Goal: Task Accomplishment & Management: Manage account settings

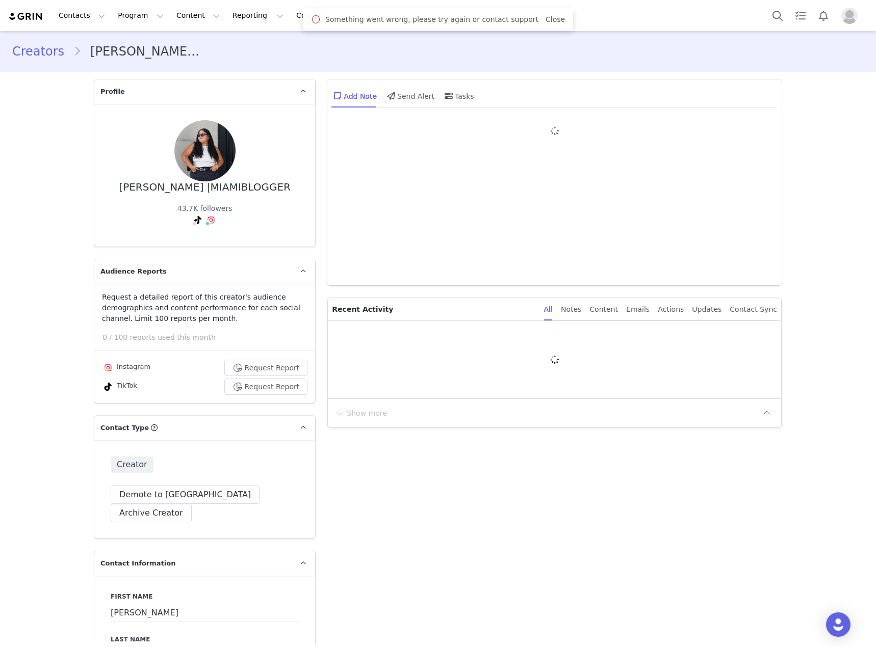
type input "+1 (United States)"
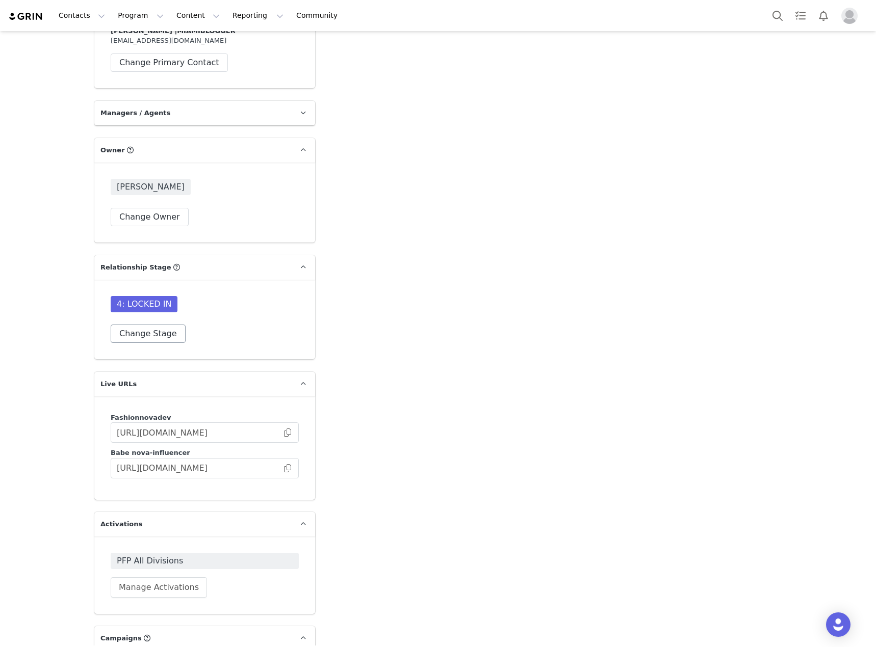
scroll to position [2752, 0]
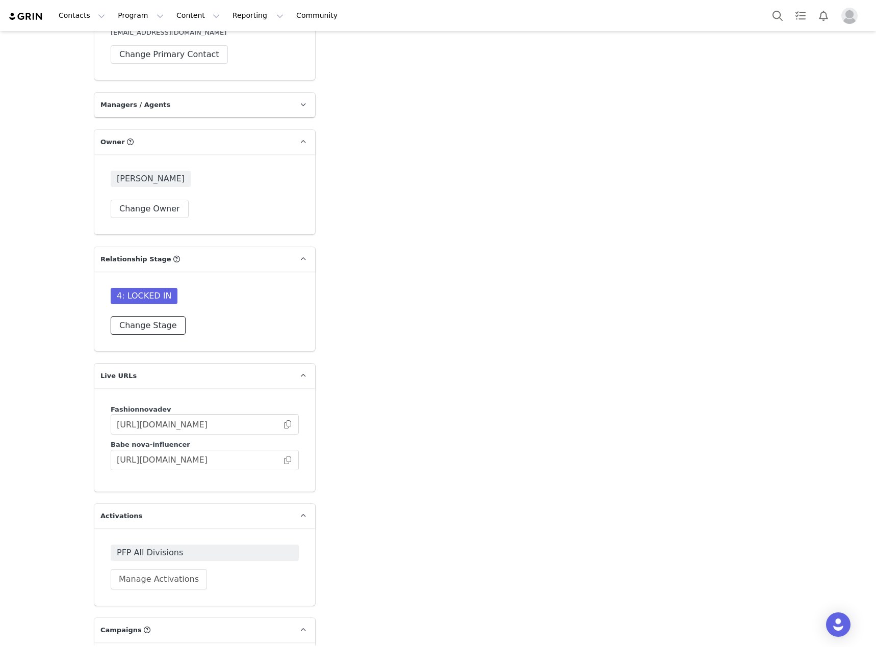
click at [139, 317] on button "Change Stage" at bounding box center [148, 326] width 75 height 18
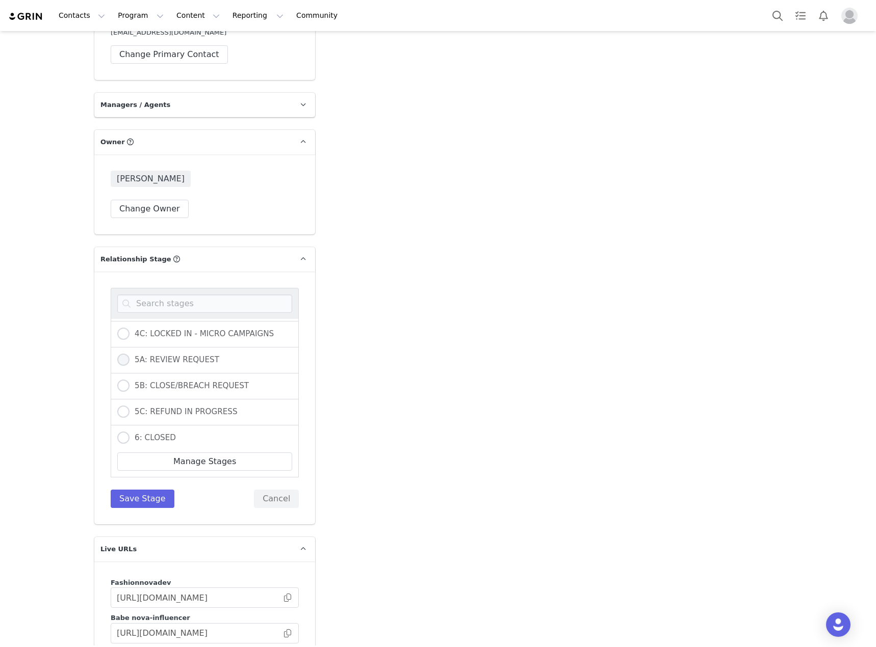
scroll to position [306, 0]
click at [161, 359] on span "5B: CLOSE/BREACH REQUEST" at bounding box center [188, 363] width 119 height 9
click at [129, 358] on input "5B: CLOSE/BREACH REQUEST" at bounding box center [123, 364] width 12 height 13
radio input "true"
radio input "false"
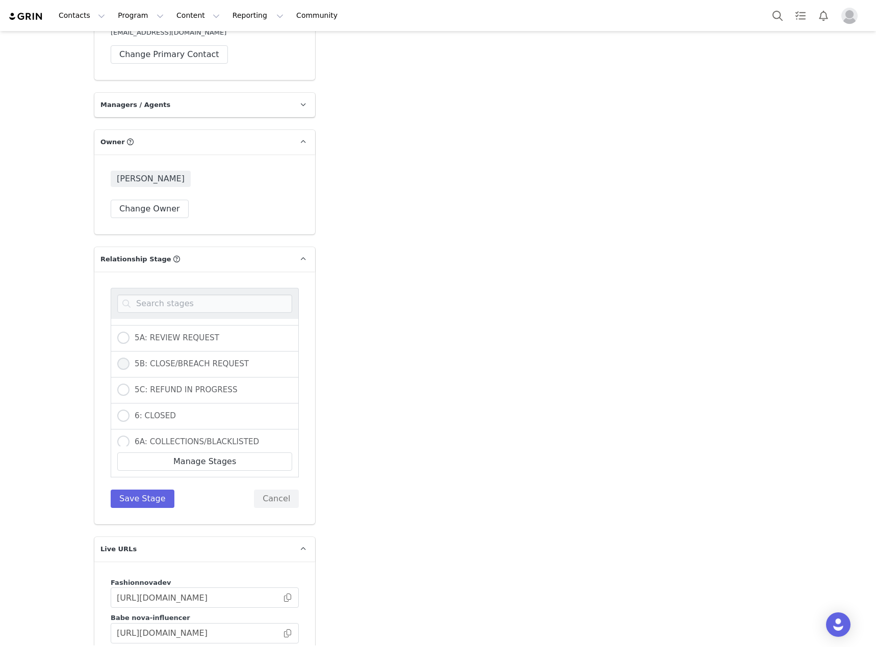
radio input "true"
click at [140, 490] on button "Save Stage" at bounding box center [143, 499] width 64 height 18
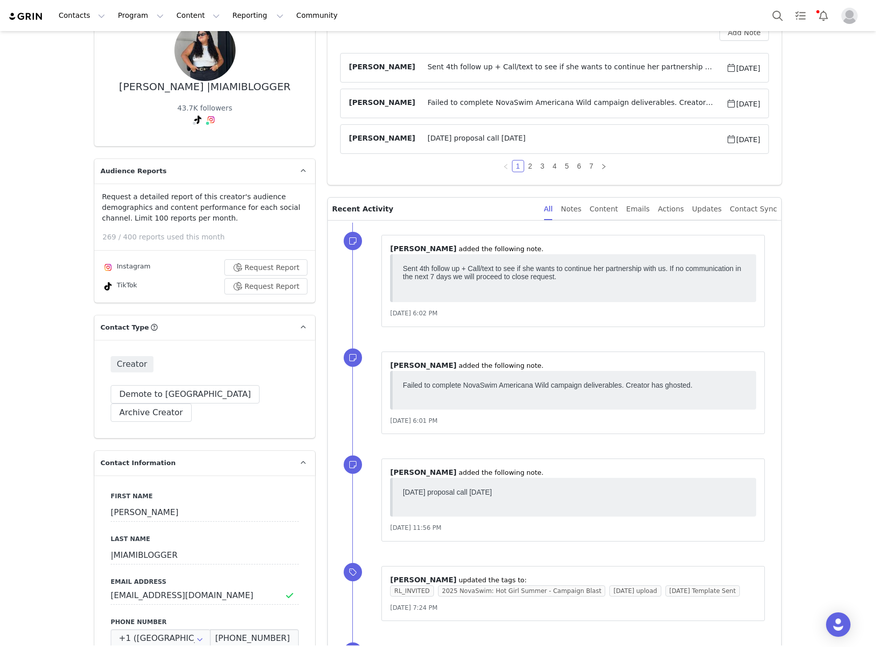
scroll to position [0, 0]
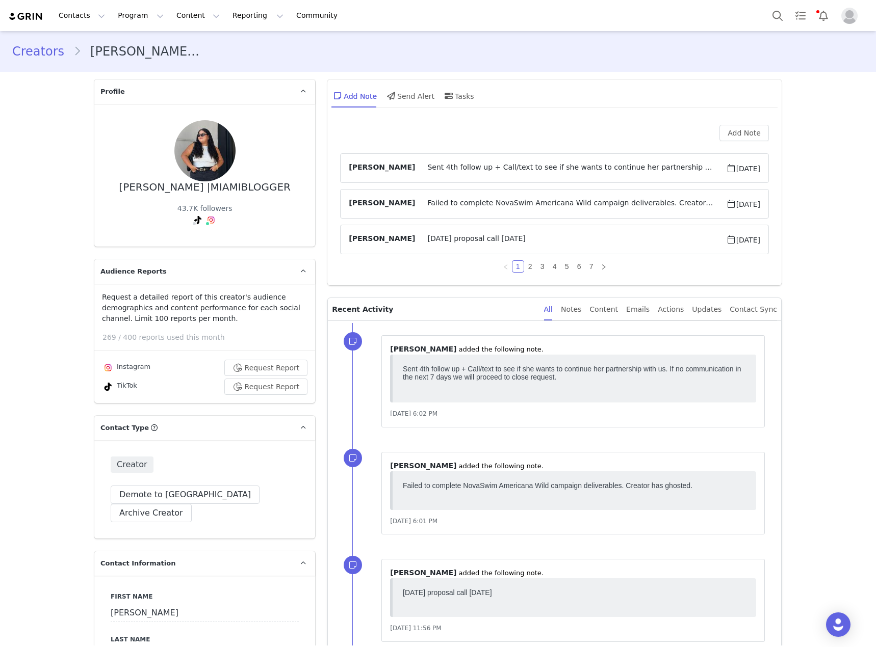
click at [382, 206] on span "[PERSON_NAME]" at bounding box center [382, 204] width 66 height 12
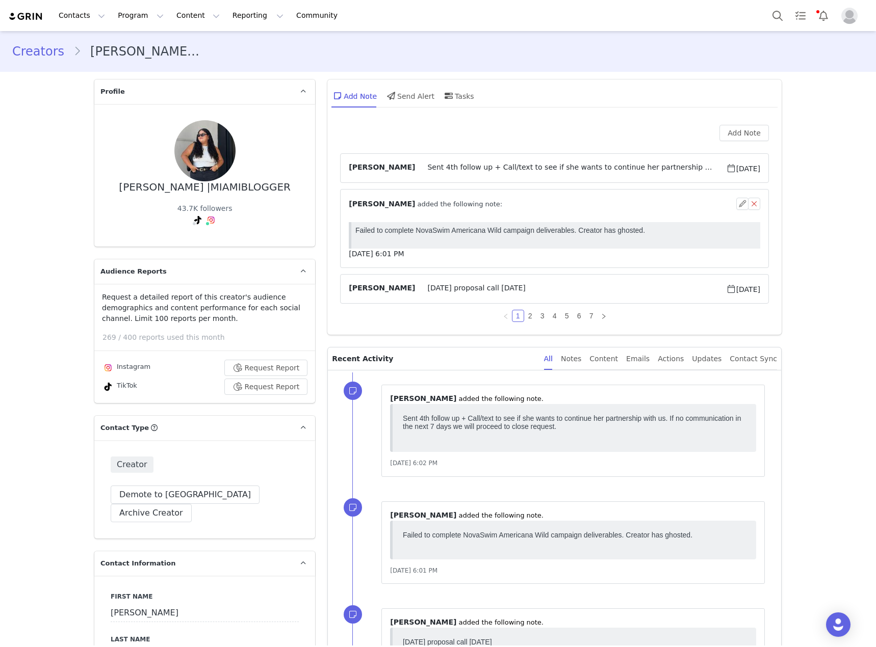
click at [504, 286] on span "Halloween proposal call 9/17/25" at bounding box center [570, 289] width 310 height 12
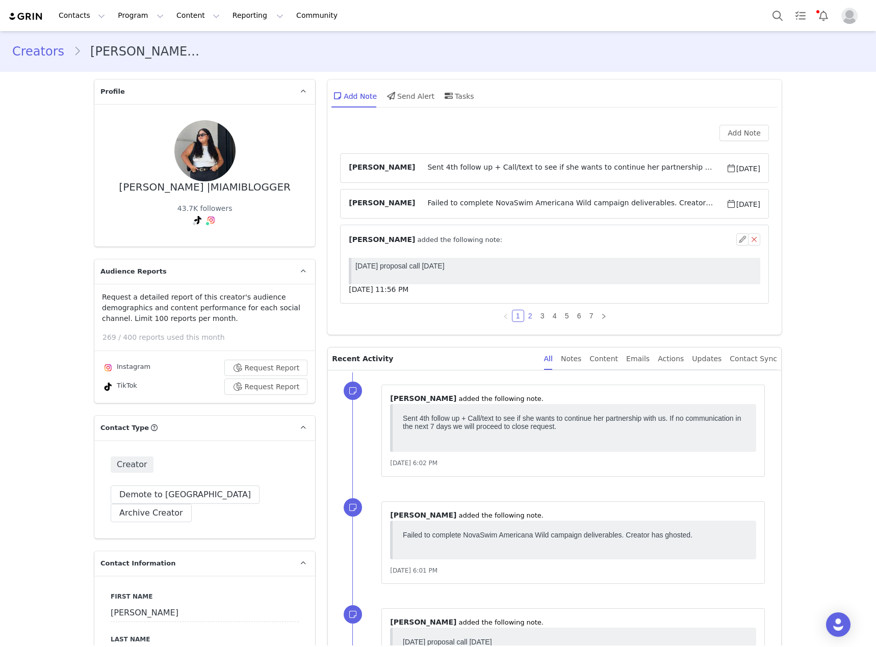
click at [528, 319] on link "2" at bounding box center [529, 315] width 11 height 11
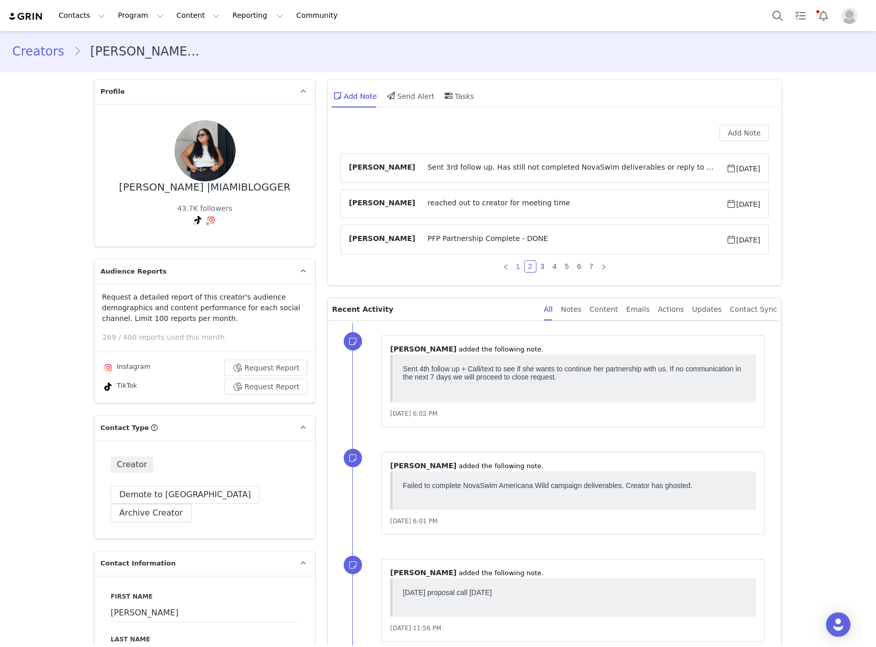
click at [514, 265] on link "1" at bounding box center [517, 266] width 11 height 11
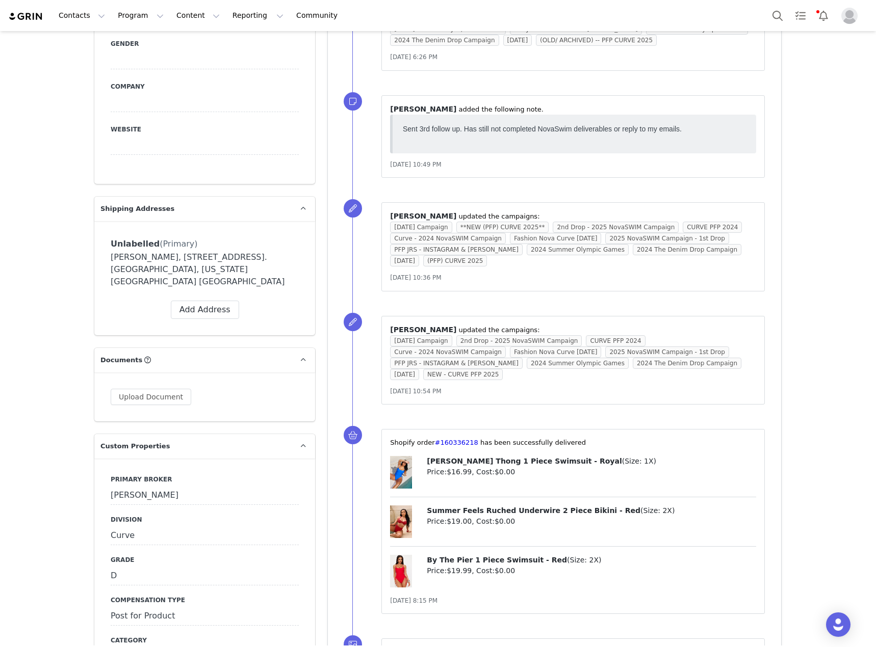
scroll to position [816, 0]
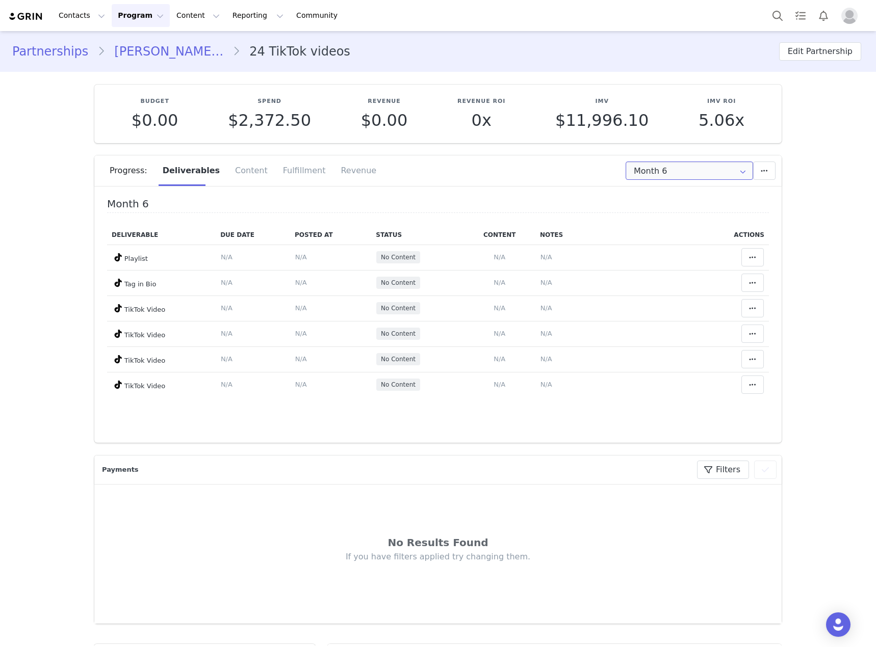
click at [673, 175] on input "Month 6" at bounding box center [688, 171] width 127 height 18
click at [659, 308] on li "All Months" at bounding box center [689, 302] width 134 height 17
type input "All"
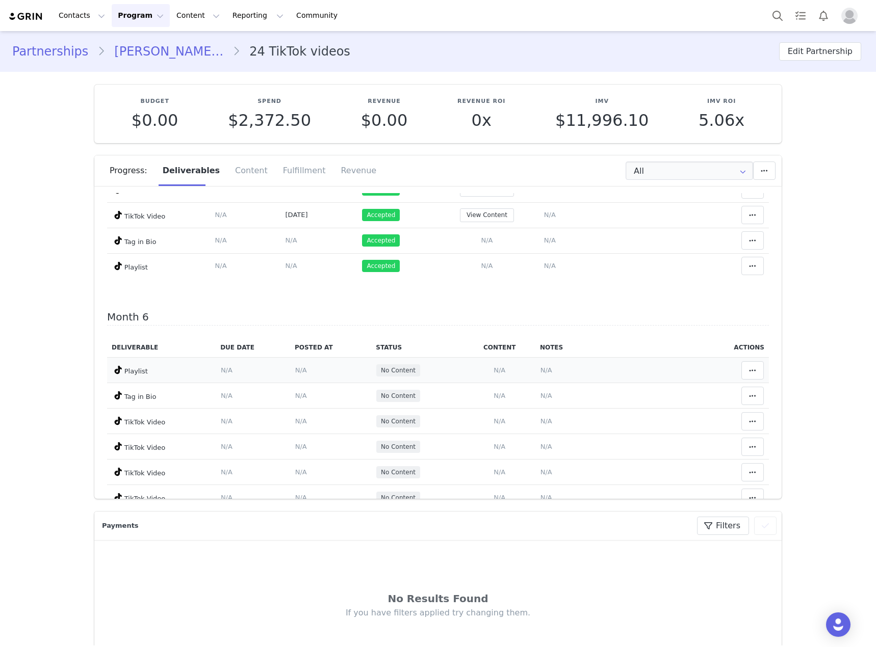
scroll to position [916, 0]
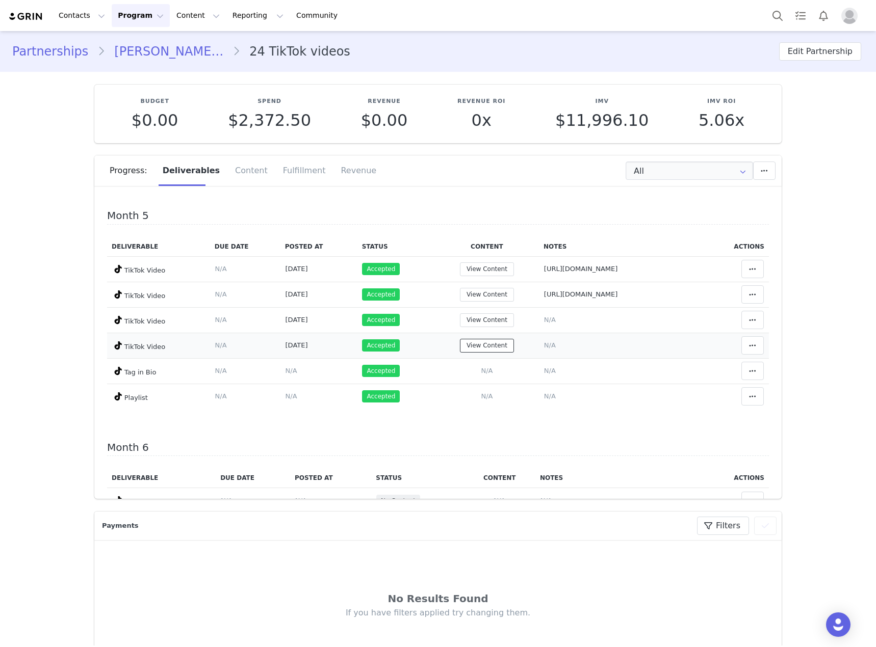
click at [460, 353] on button "View Content" at bounding box center [487, 346] width 54 height 14
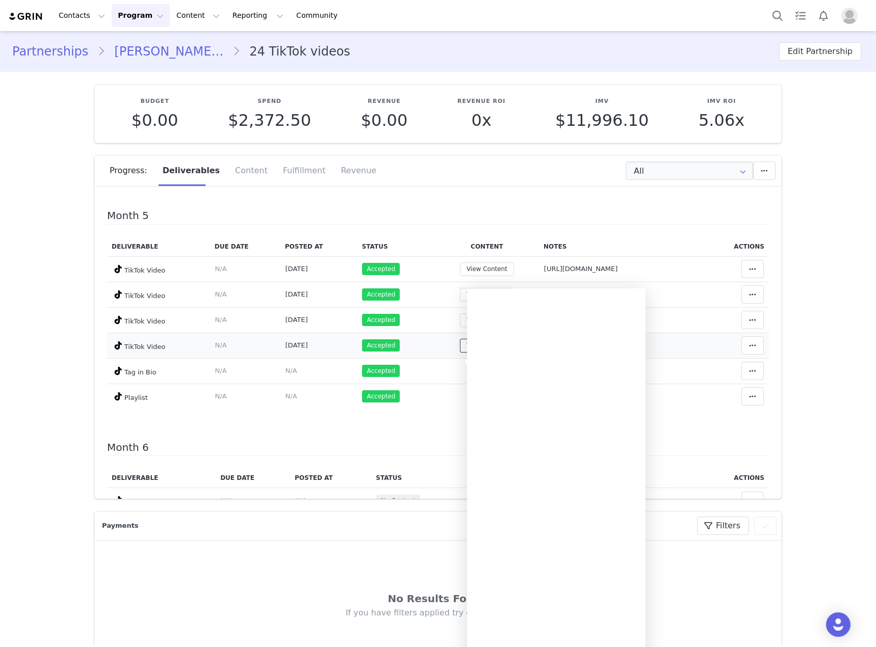
click at [460, 353] on button "View Content" at bounding box center [487, 346] width 54 height 14
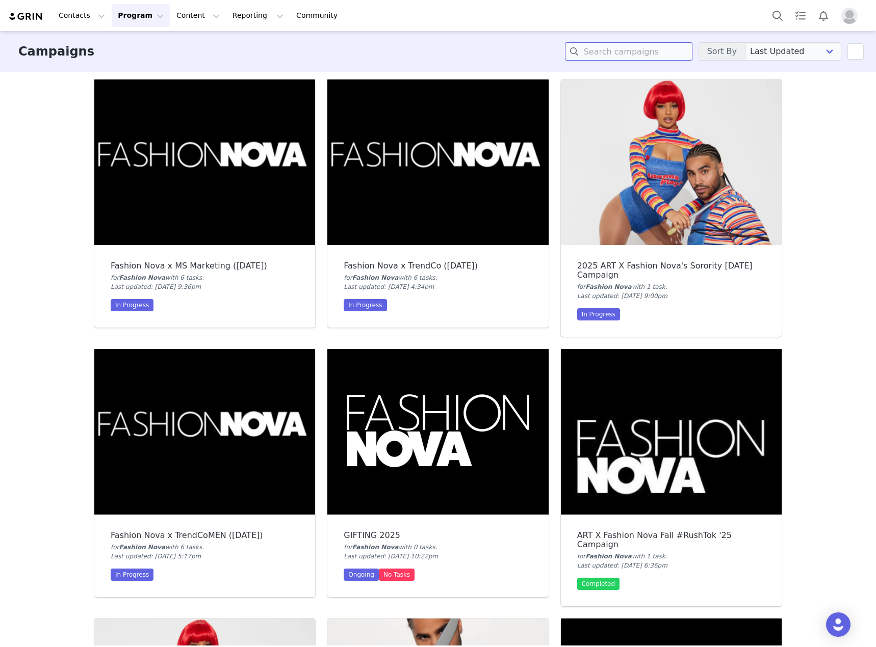
click at [594, 59] on input at bounding box center [628, 51] width 127 height 18
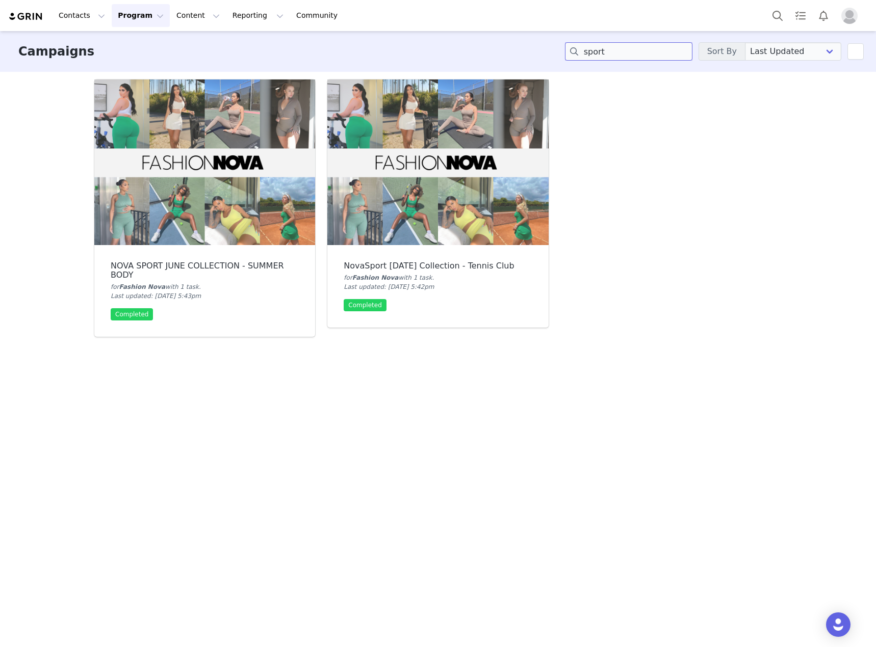
type input "sport"
click at [203, 218] on img at bounding box center [204, 163] width 221 height 166
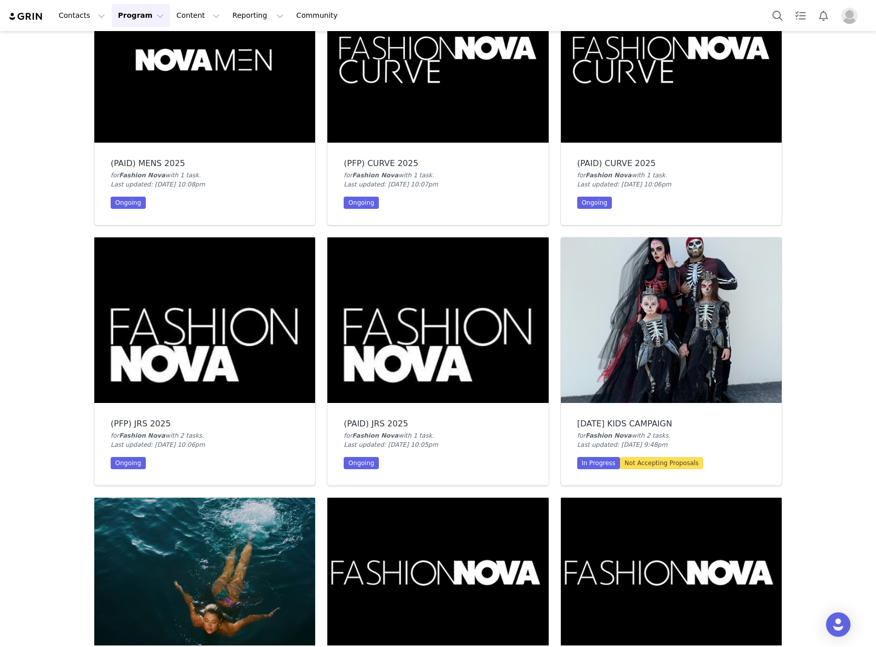
scroll to position [1427, 0]
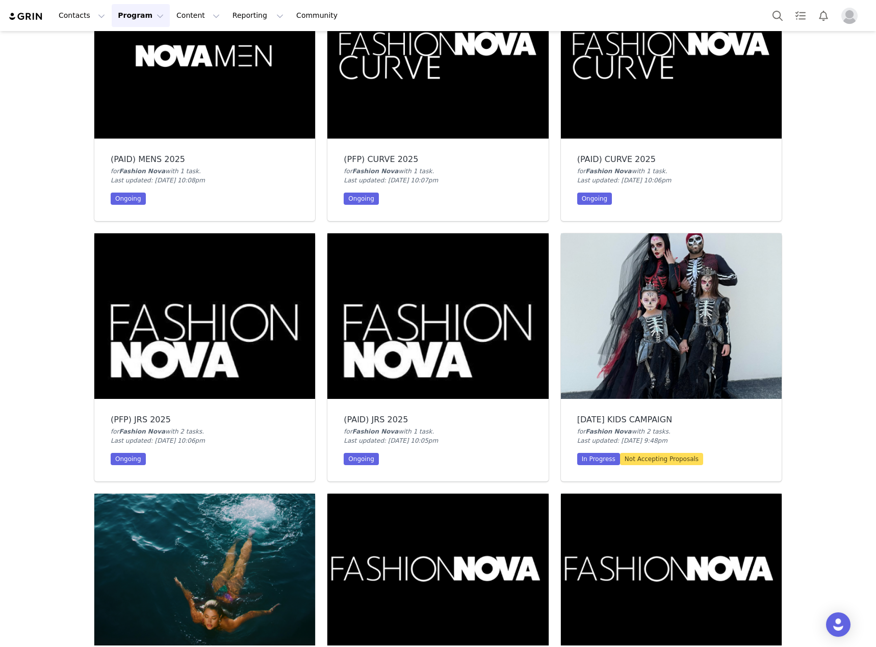
click at [398, 340] on img at bounding box center [437, 316] width 221 height 166
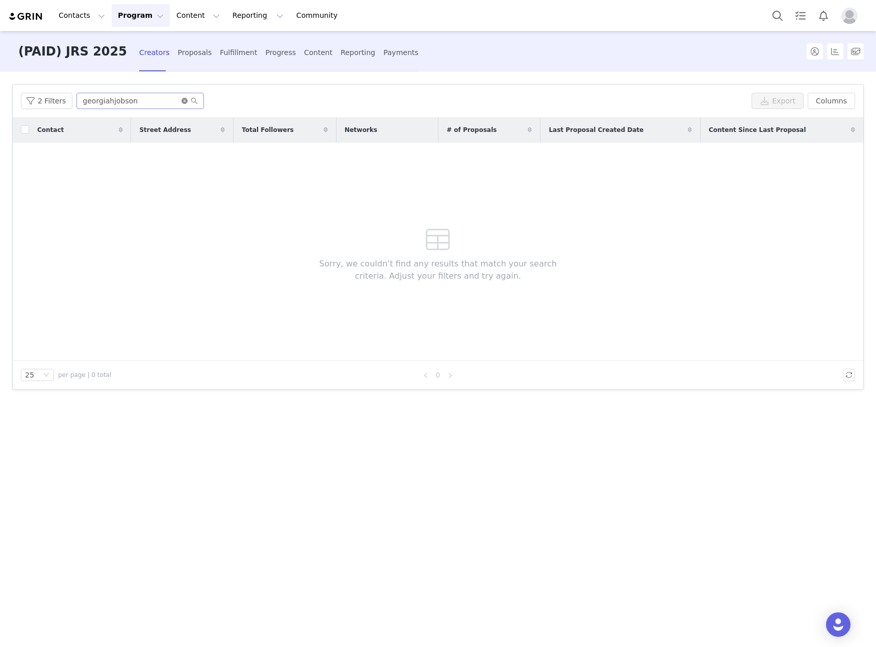
click at [181, 99] on icon "icon: close-circle" at bounding box center [184, 101] width 6 height 6
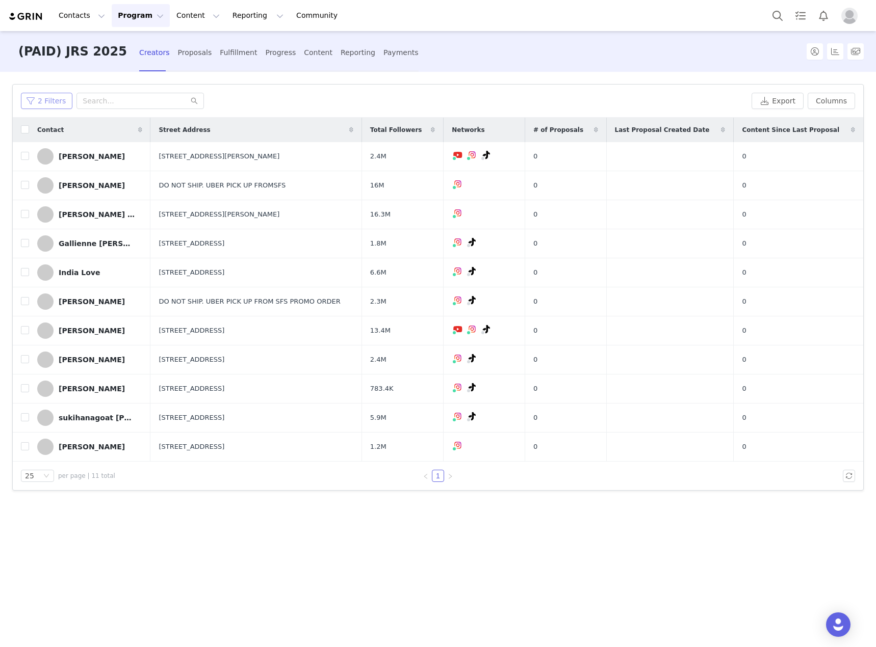
click at [47, 109] on div "2 Filters Export Columns" at bounding box center [438, 101] width 850 height 33
click at [47, 104] on button "2 Filters" at bounding box center [46, 101] width 51 height 16
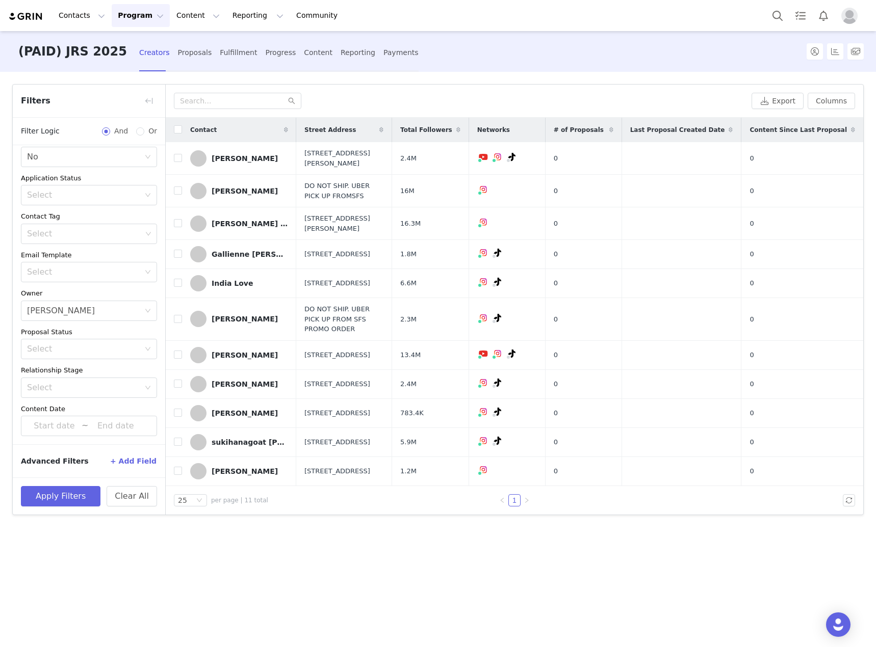
scroll to position [36, 0]
click at [72, 229] on div "Select" at bounding box center [84, 234] width 115 height 10
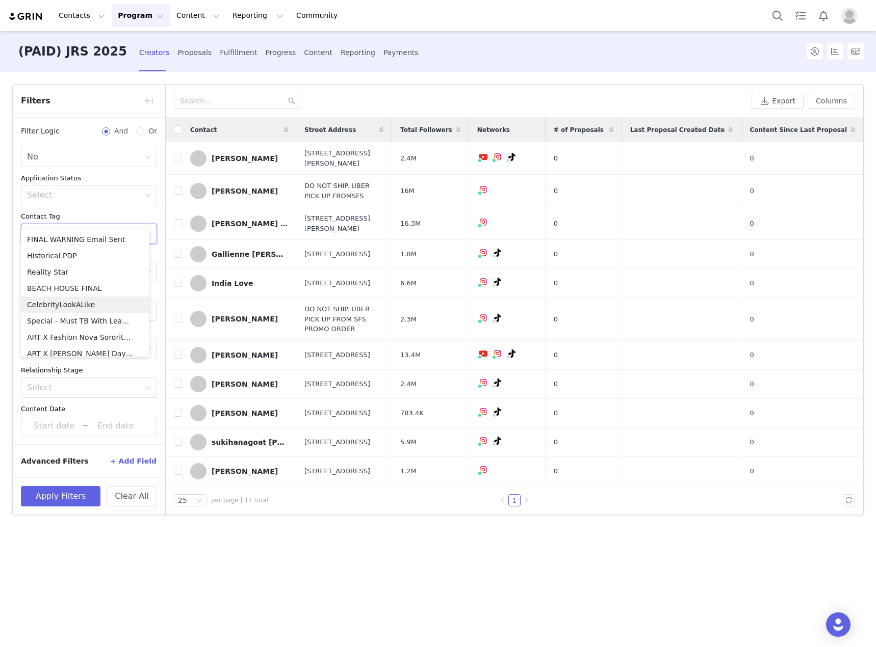
type input "alo"
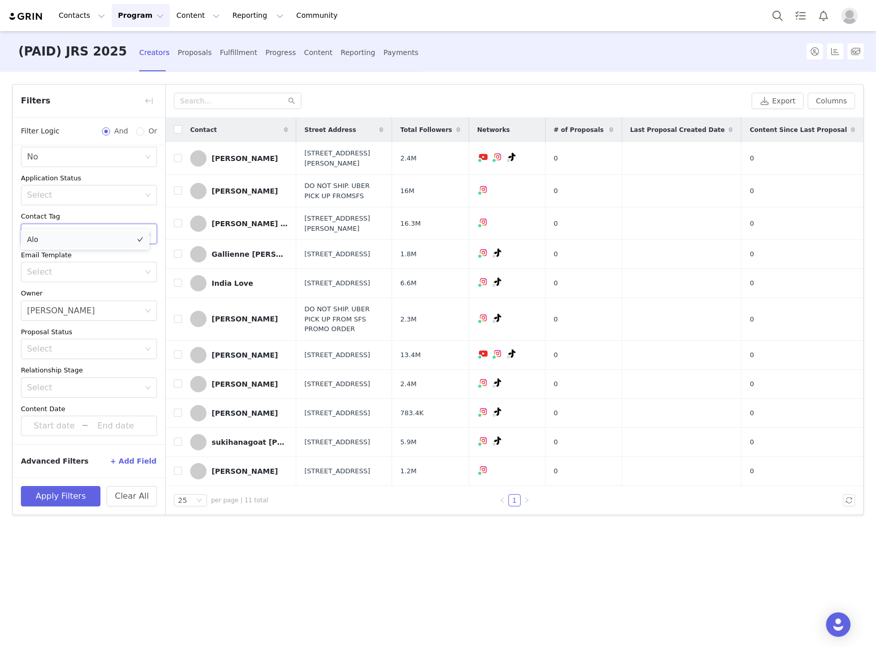
click at [110, 240] on li "Alo" at bounding box center [85, 239] width 128 height 16
click at [12, 304] on article "Filters Filter Logic And Or Archived Select No Application Status Select Contac…" at bounding box center [437, 299] width 851 height 431
click at [145, 308] on icon "icon: close-circle" at bounding box center [148, 311] width 6 height 6
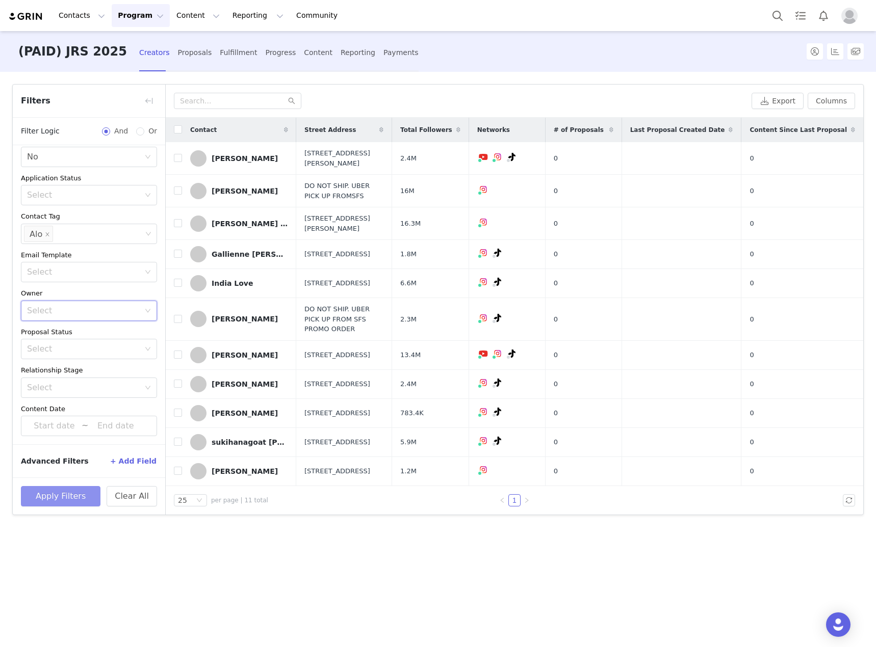
click at [84, 486] on button "Apply Filters" at bounding box center [61, 496] width 80 height 20
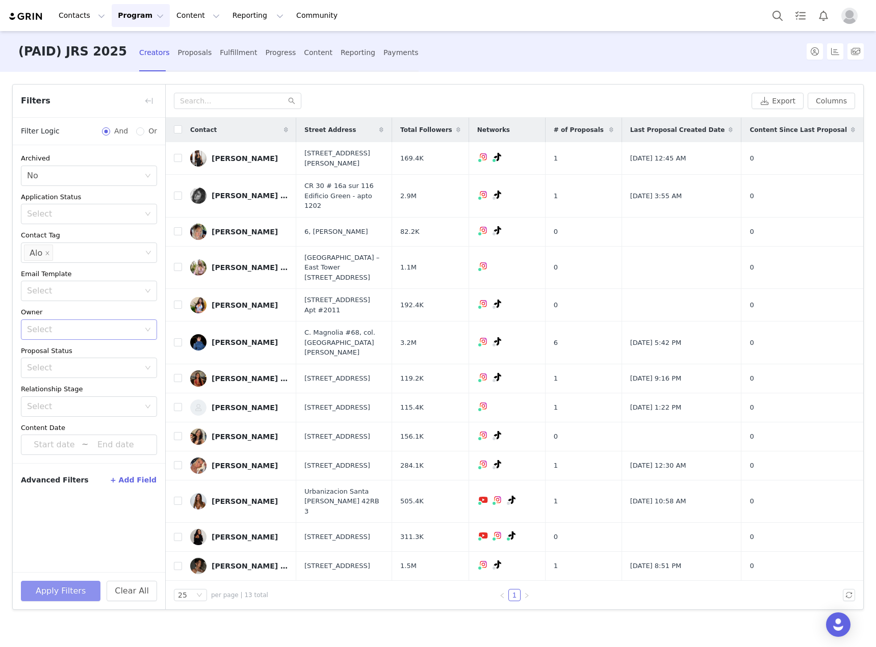
scroll to position [0, 0]
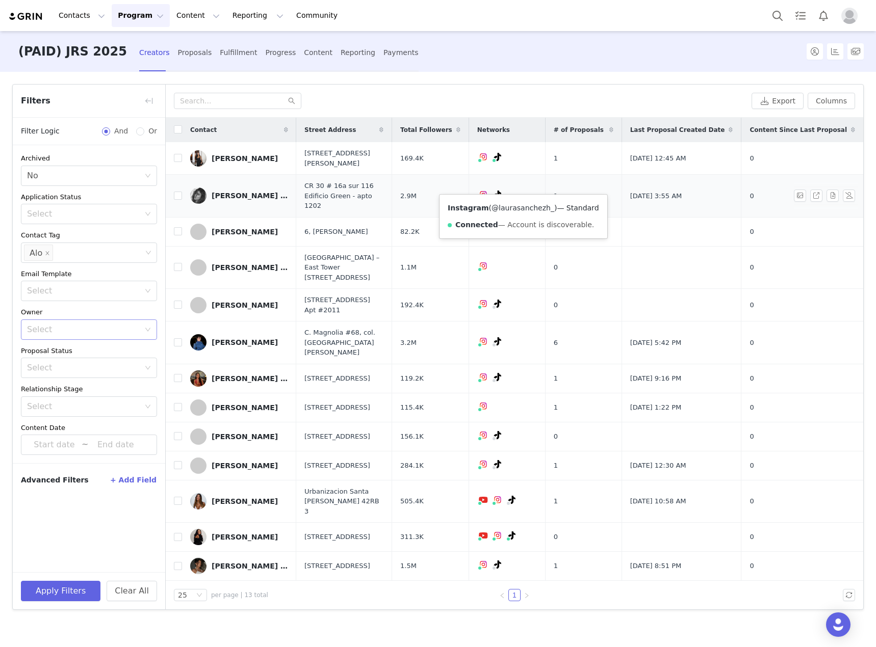
drag, startPoint x: 519, startPoint y: 214, endPoint x: 519, endPoint y: 206, distance: 7.6
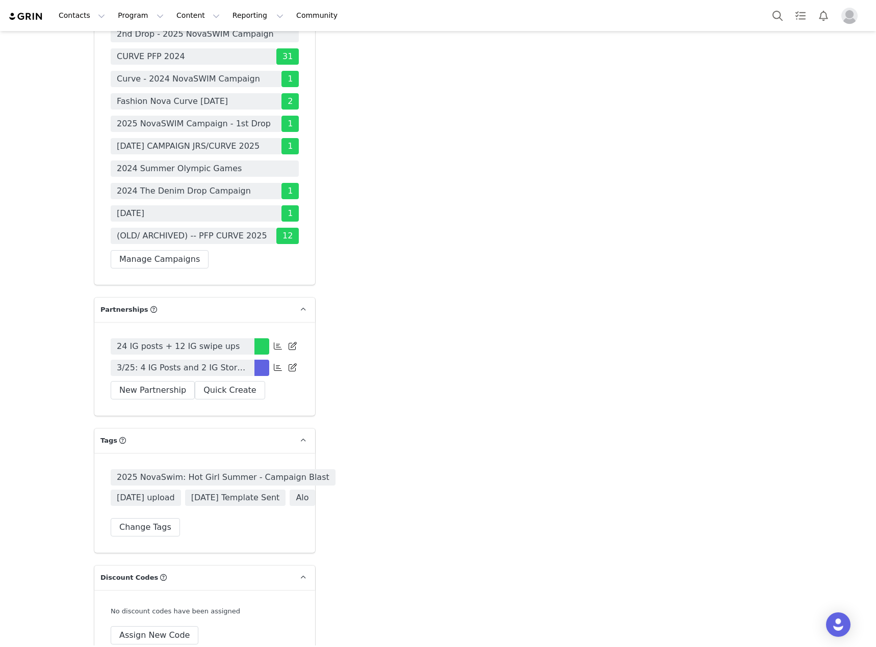
scroll to position [3517, 0]
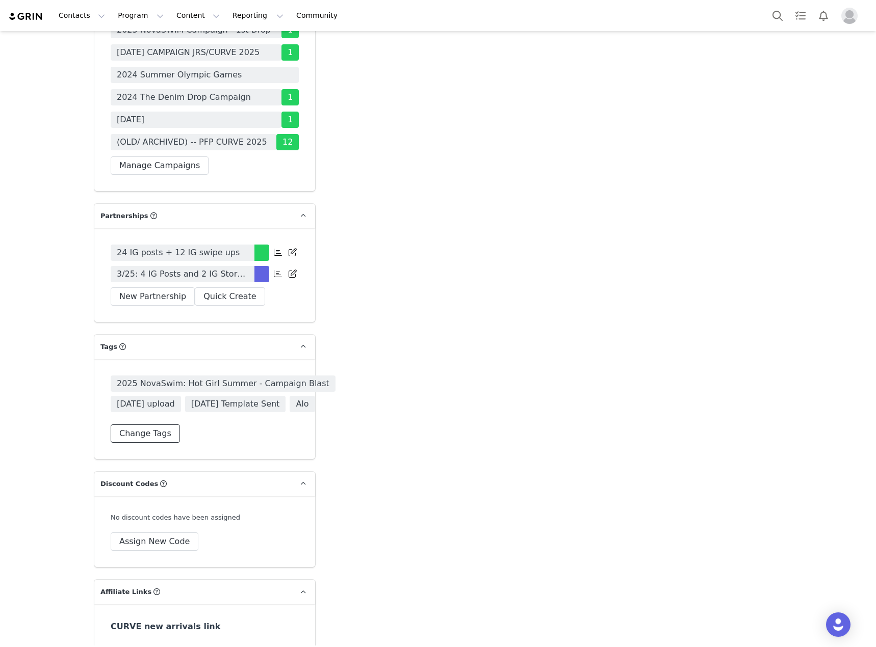
click at [137, 425] on button "Change Tags" at bounding box center [145, 434] width 69 height 18
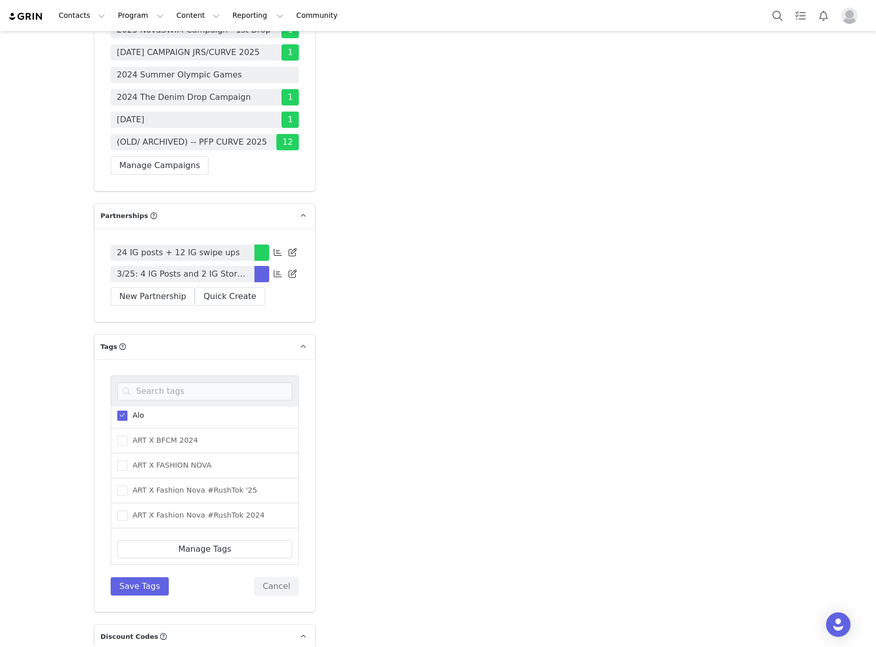
scroll to position [153, 0]
click at [118, 411] on span at bounding box center [122, 416] width 10 height 10
click at [127, 411] on input "Alo" at bounding box center [127, 411] width 0 height 0
click at [143, 577] on button "Save Tags" at bounding box center [140, 586] width 58 height 18
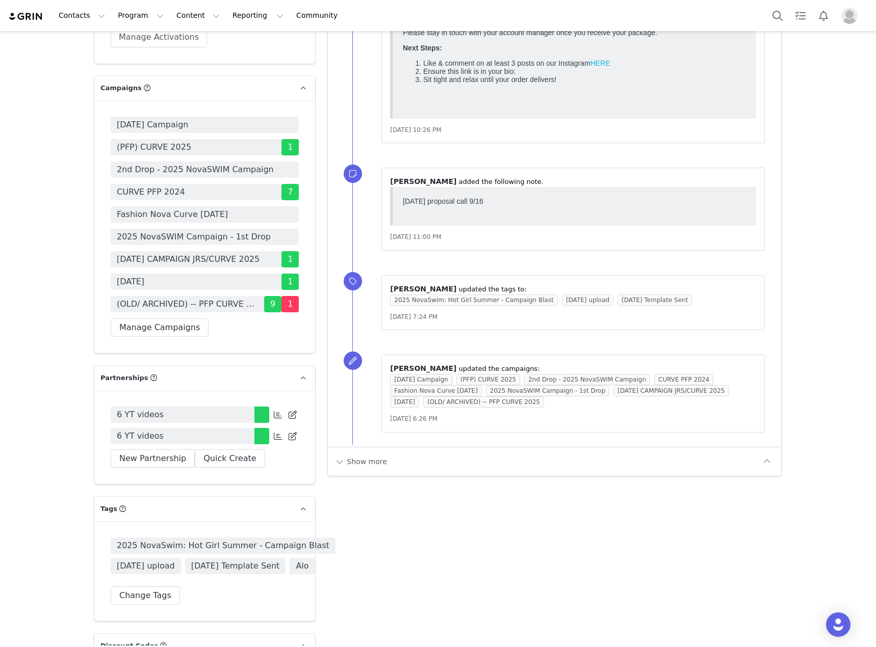
scroll to position [3517, 0]
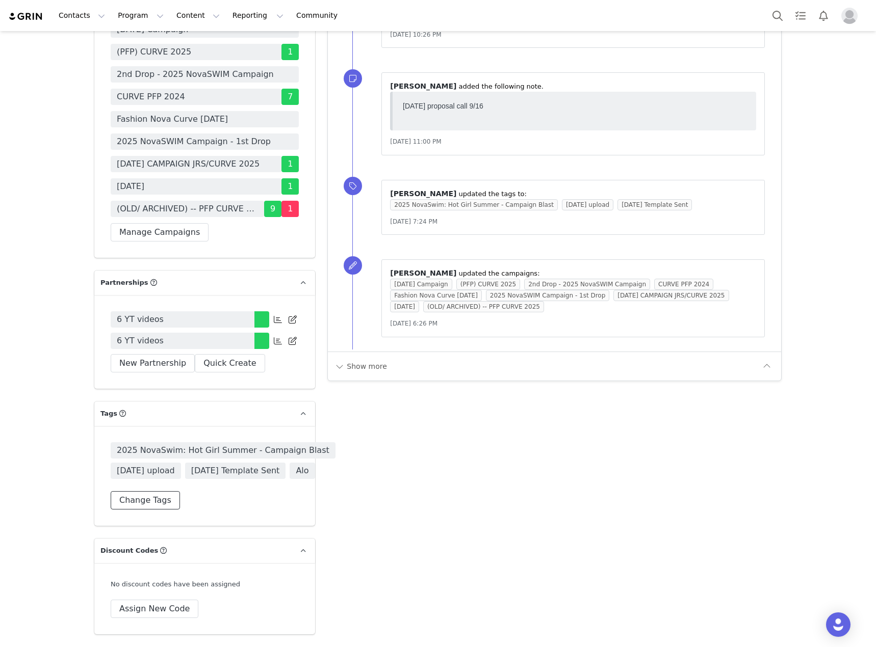
click at [145, 491] on button "Change Tags" at bounding box center [145, 500] width 69 height 18
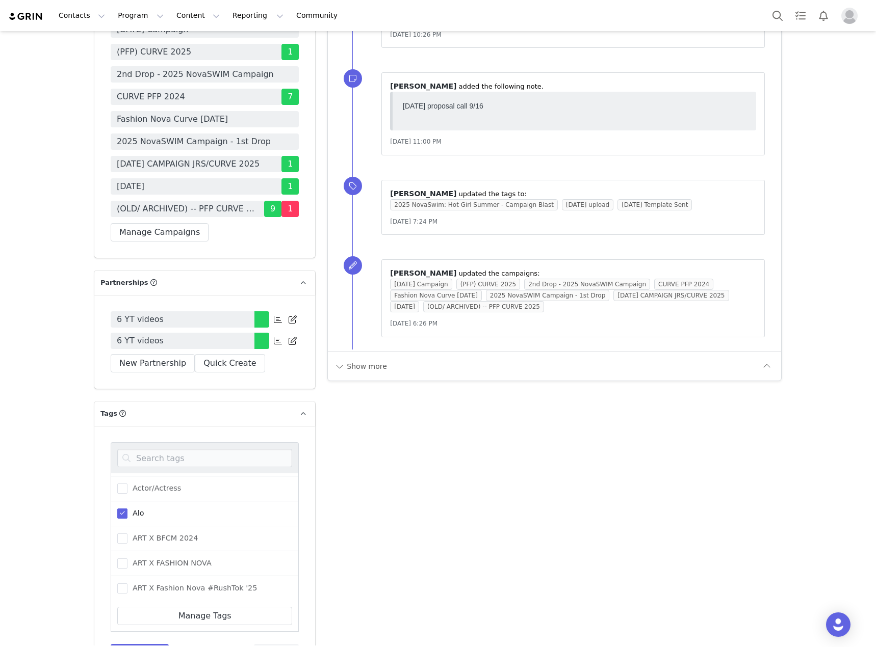
scroll to position [153, 0]
click at [117, 478] on span at bounding box center [122, 483] width 10 height 10
click at [127, 478] on input "Alo" at bounding box center [127, 478] width 0 height 0
click at [135, 644] on button "Save Tags" at bounding box center [140, 653] width 58 height 18
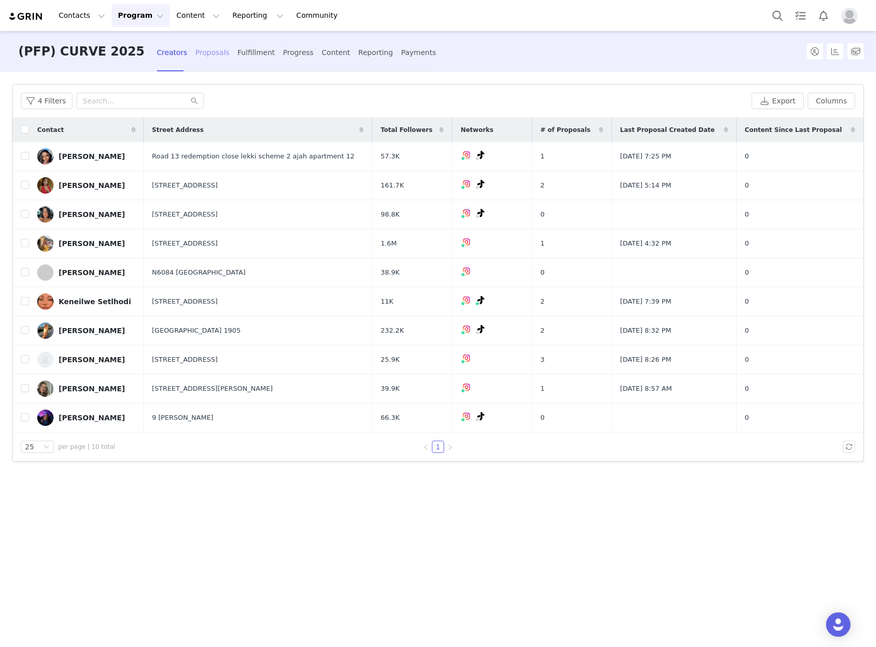
drag, startPoint x: 184, startPoint y: 54, endPoint x: 187, endPoint y: 59, distance: 6.2
click at [195, 54] on div "Proposals" at bounding box center [212, 52] width 34 height 27
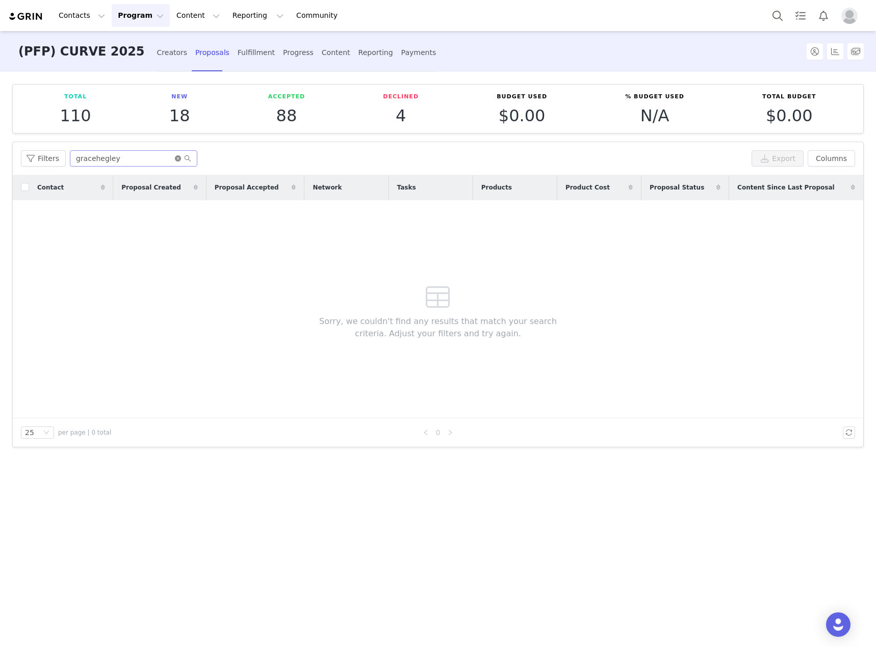
click at [175, 159] on icon "icon: close-circle" at bounding box center [178, 158] width 6 height 6
click at [150, 160] on input "text" at bounding box center [133, 158] width 127 height 16
paste input "victoria_lashay"
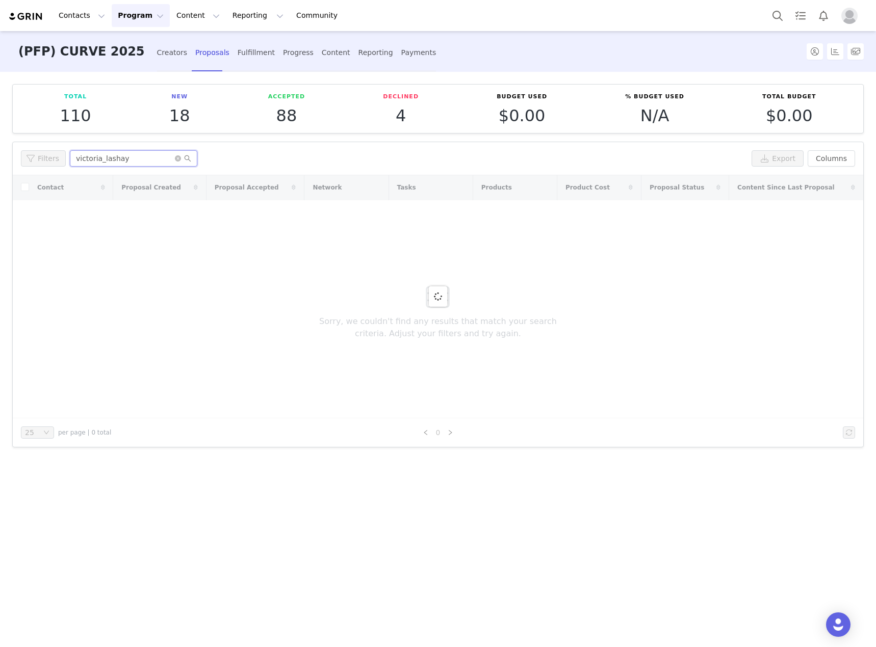
type input "victoria_lashay"
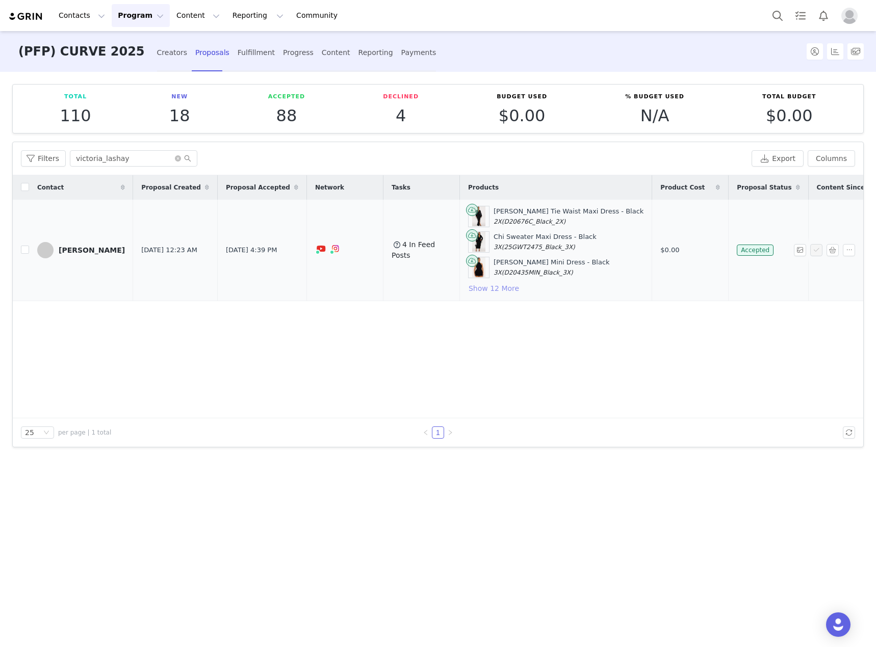
click at [481, 292] on button "Show 12 More" at bounding box center [493, 288] width 51 height 12
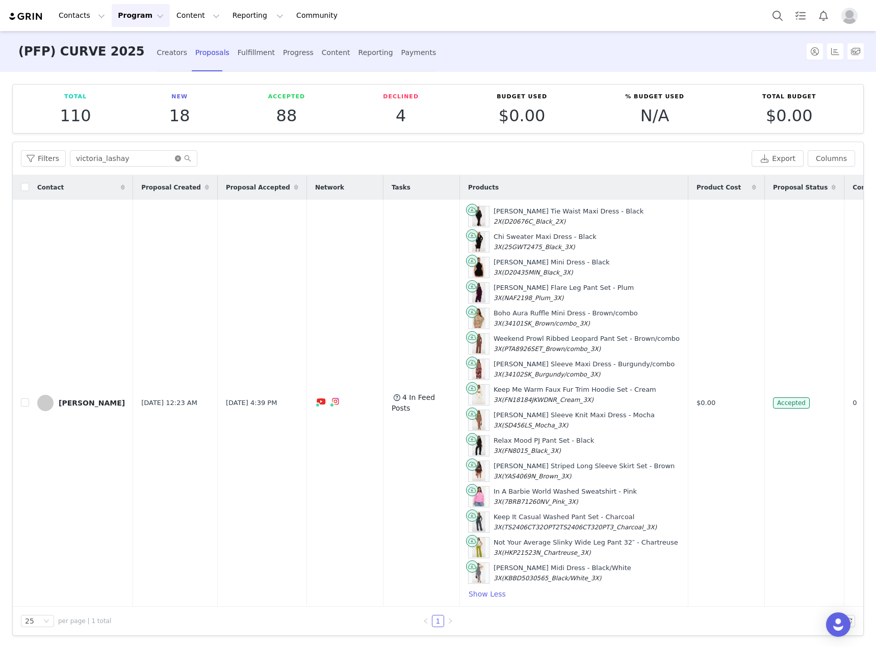
click at [175, 156] on icon "icon: close-circle" at bounding box center [178, 158] width 6 height 6
click at [145, 158] on input "text" at bounding box center [133, 158] width 127 height 16
paste input "susanprietooficial"
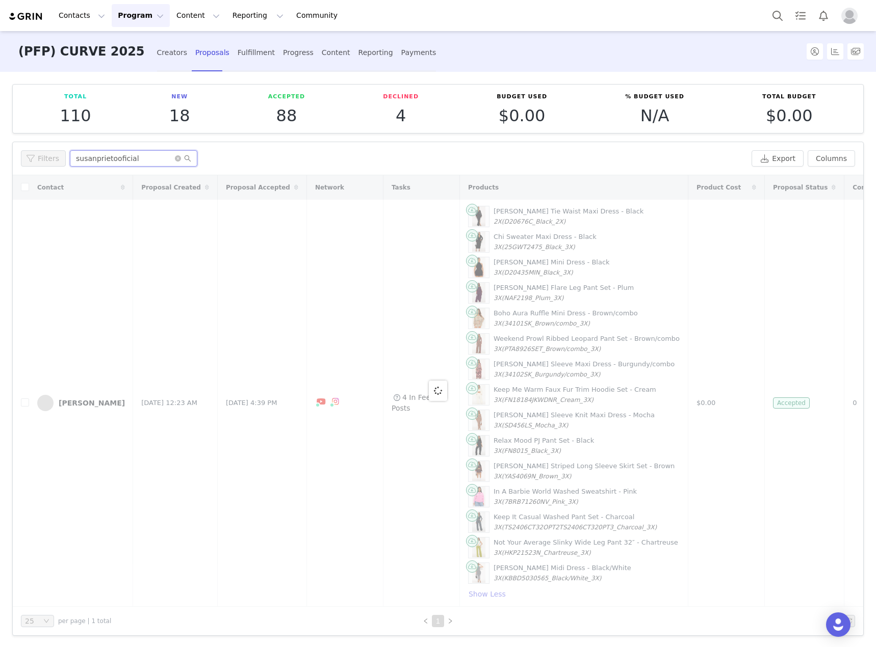
type input "susanprietooficial"
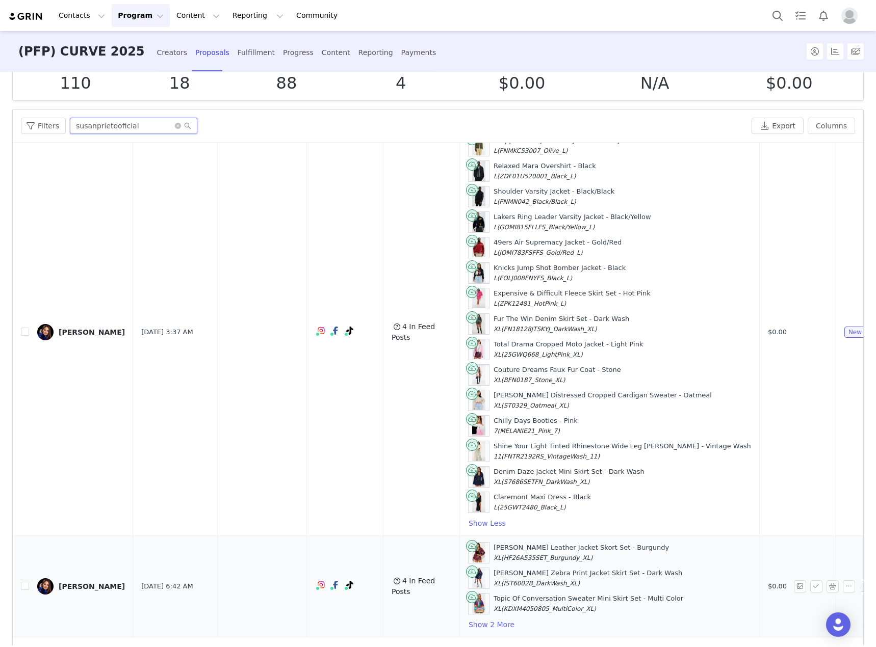
scroll to position [66, 0]
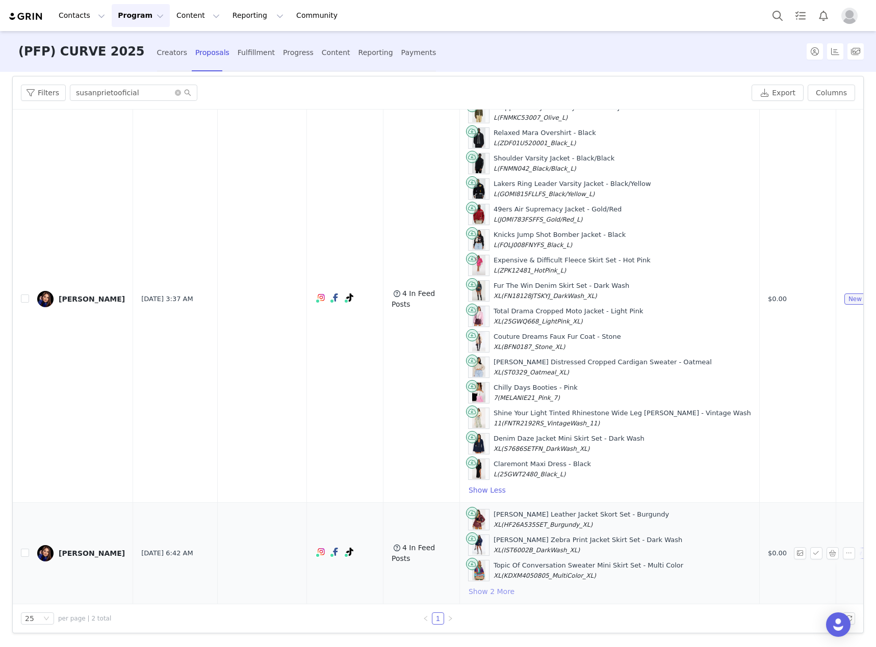
click at [468, 586] on button "Show 2 More" at bounding box center [491, 592] width 47 height 12
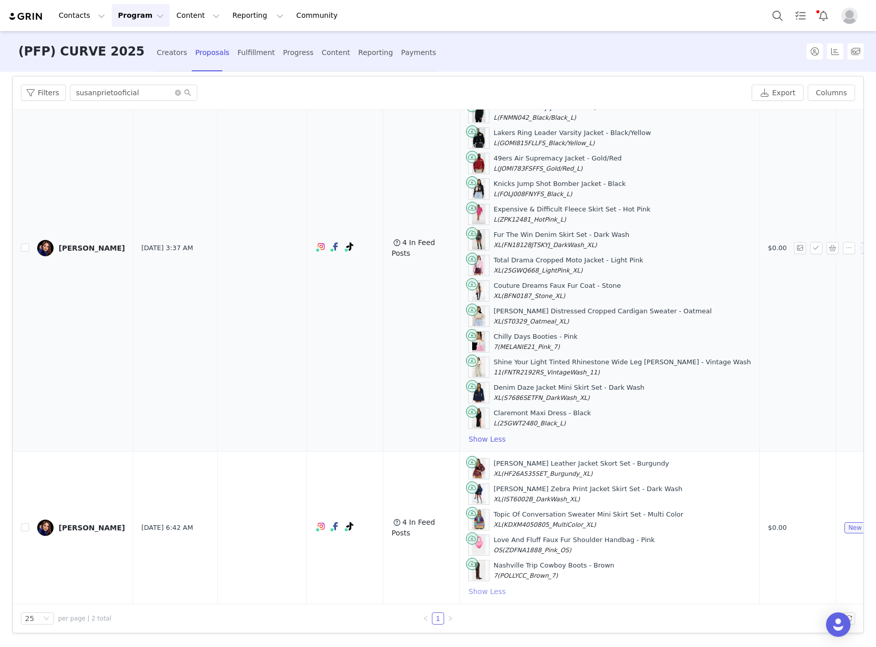
scroll to position [97, 0]
click at [826, 242] on button "button" at bounding box center [832, 248] width 12 height 12
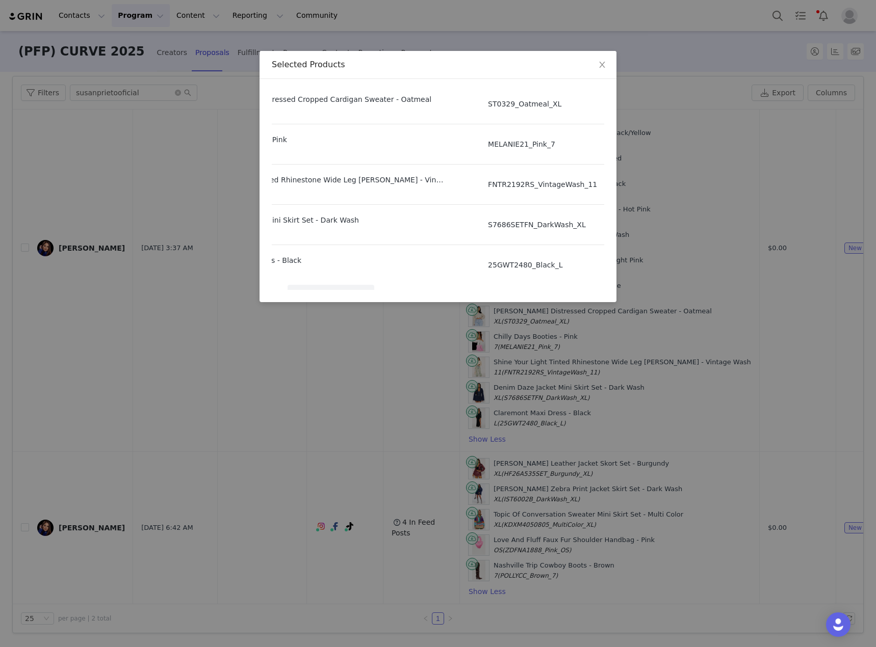
scroll to position [452, 107]
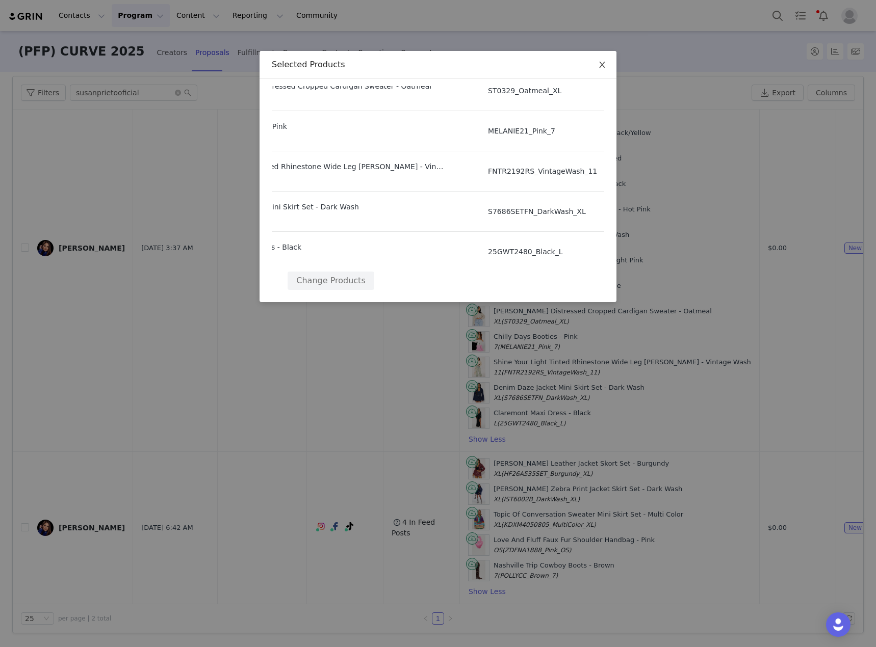
drag, startPoint x: 599, startPoint y: 63, endPoint x: 622, endPoint y: 89, distance: 33.9
click at [600, 63] on icon "icon: close" at bounding box center [602, 65] width 8 height 8
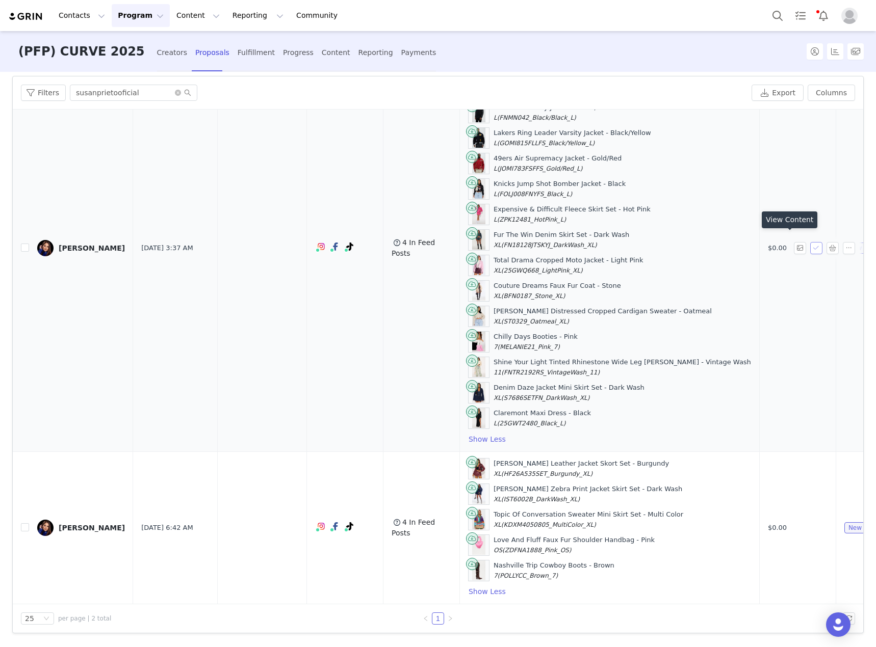
click at [810, 242] on button "button" at bounding box center [816, 248] width 12 height 12
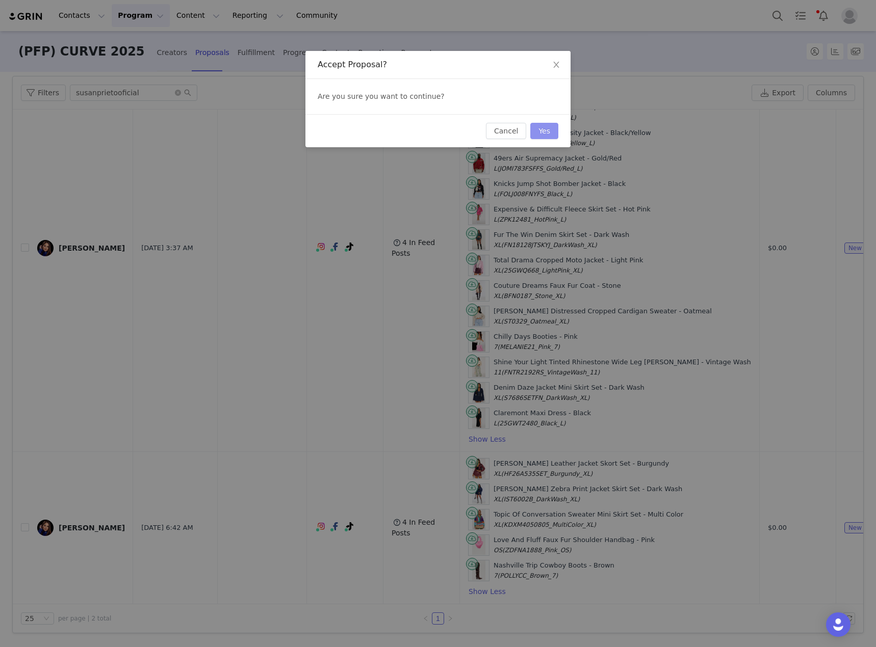
click at [537, 128] on button "Yes" at bounding box center [544, 131] width 28 height 16
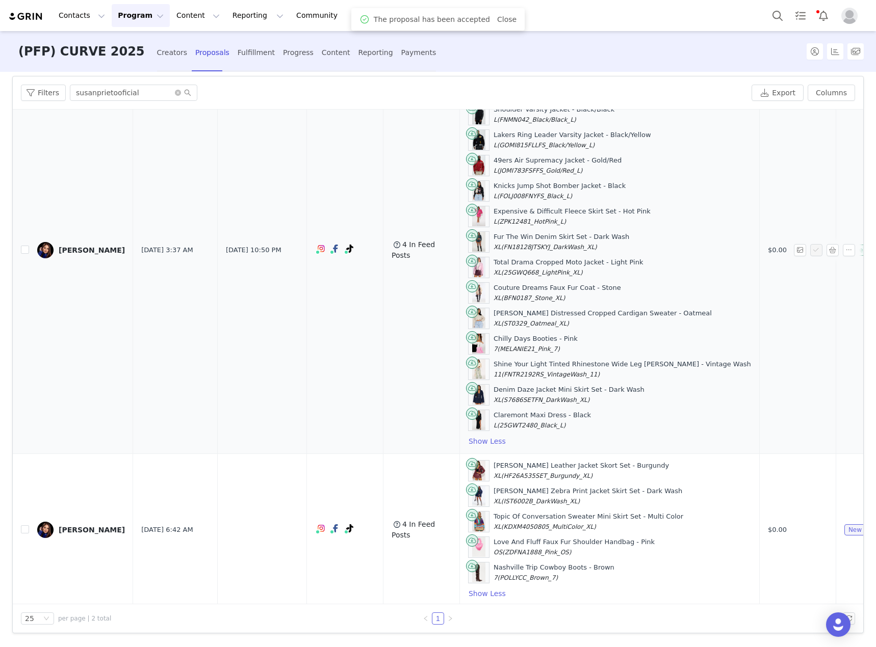
scroll to position [97, 0]
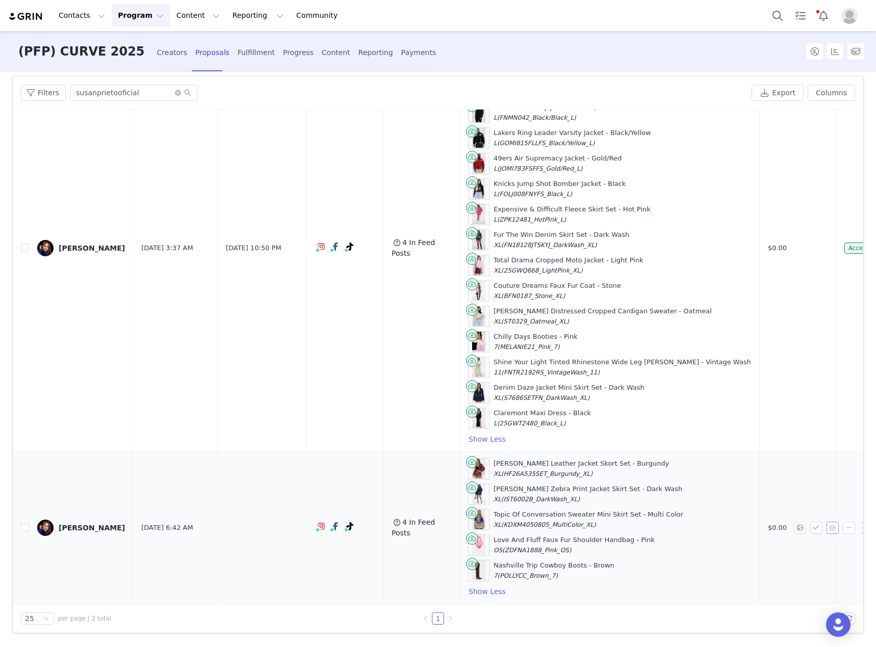
click at [826, 522] on button "button" at bounding box center [832, 528] width 12 height 12
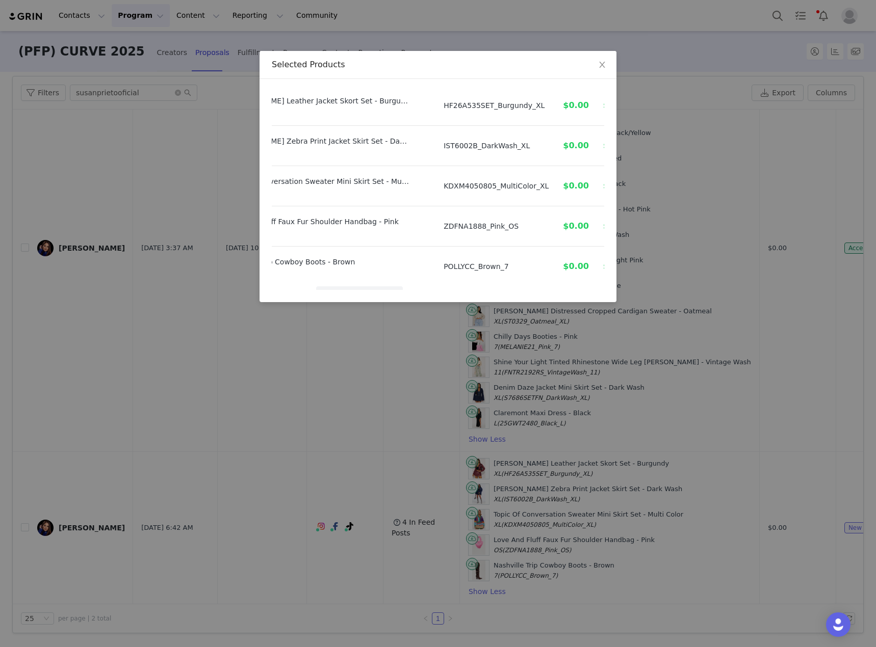
scroll to position [49, 78]
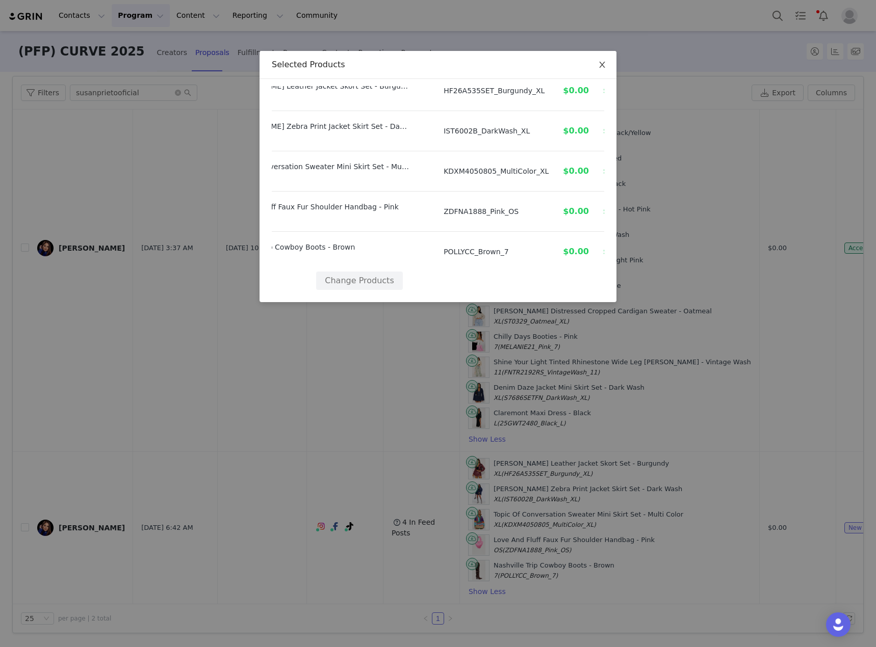
click at [603, 68] on icon "icon: close" at bounding box center [602, 65] width 8 height 8
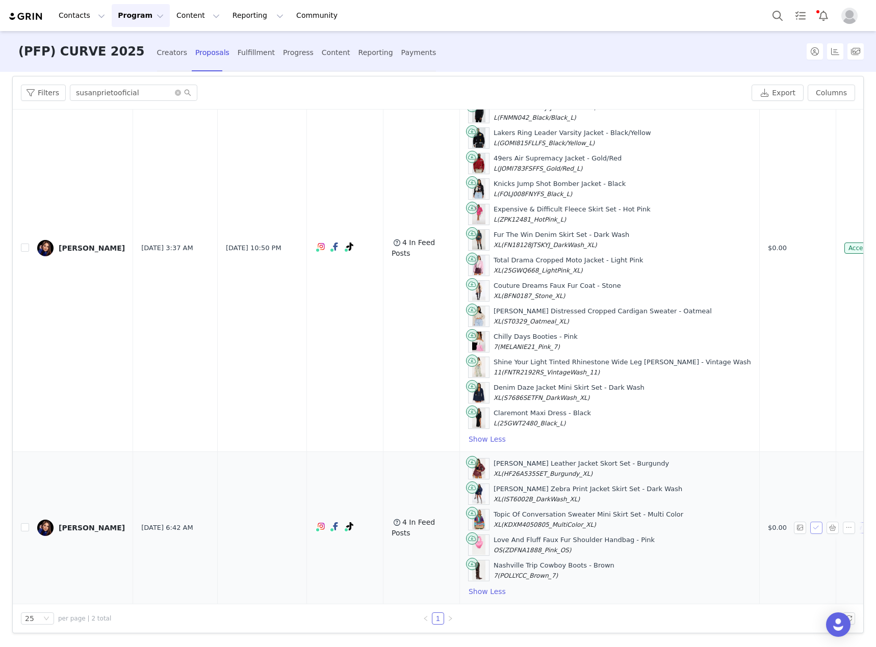
click at [810, 523] on button "button" at bounding box center [816, 528] width 12 height 12
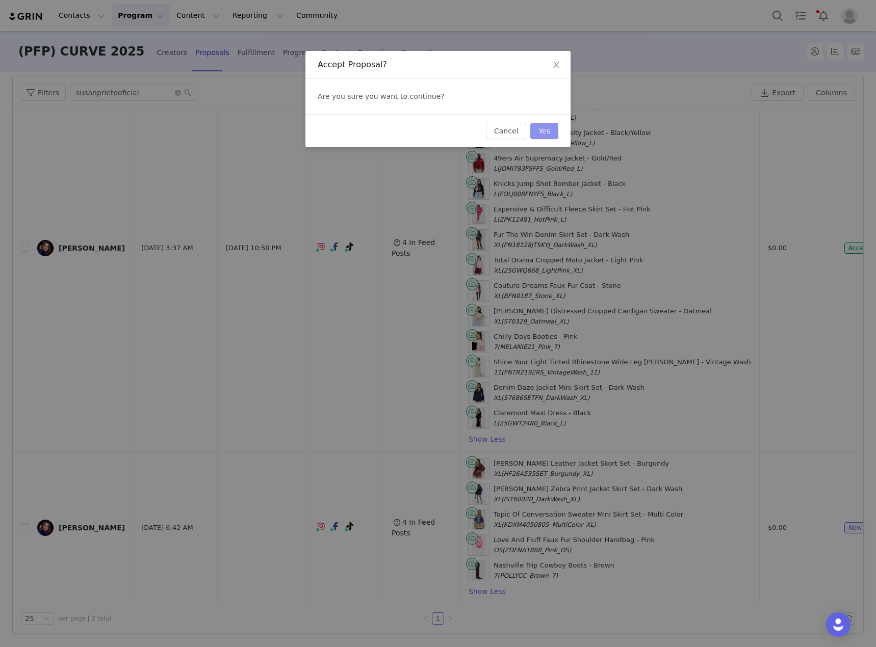
click at [540, 125] on button "Yes" at bounding box center [544, 131] width 28 height 16
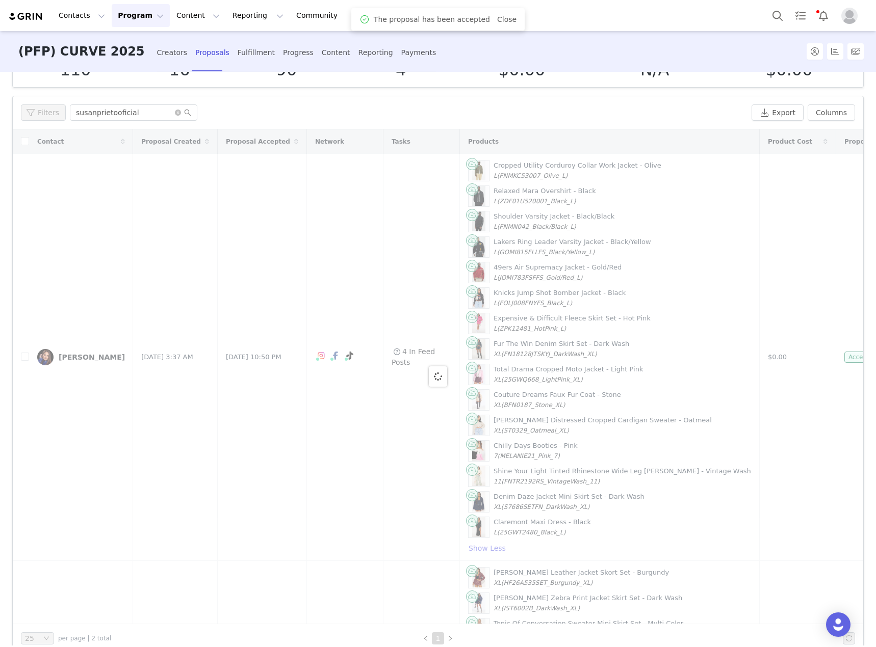
scroll to position [66, 0]
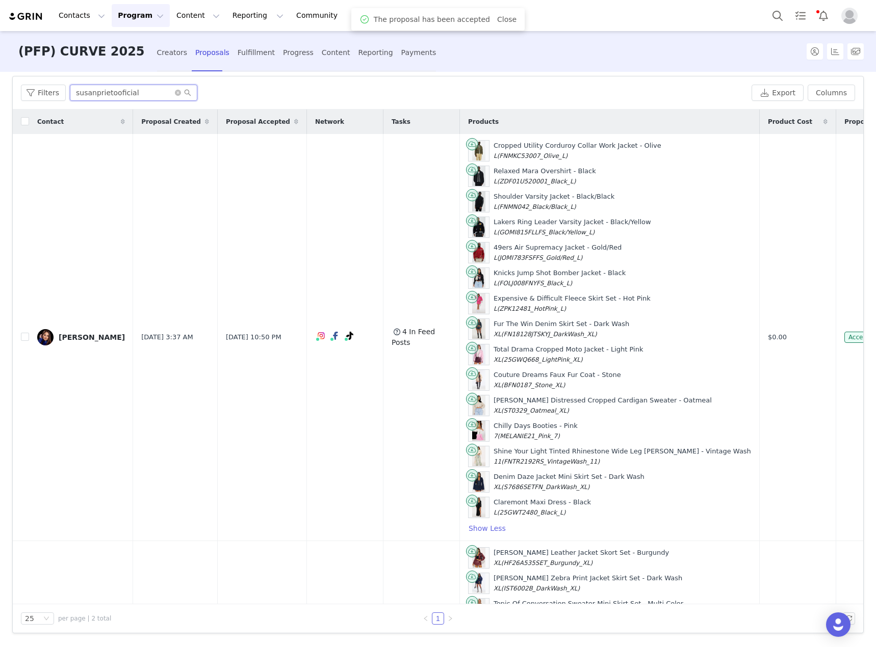
click at [101, 97] on input "susanprietooficial" at bounding box center [133, 93] width 127 height 16
click at [238, 55] on div "Fulfillment" at bounding box center [256, 52] width 37 height 27
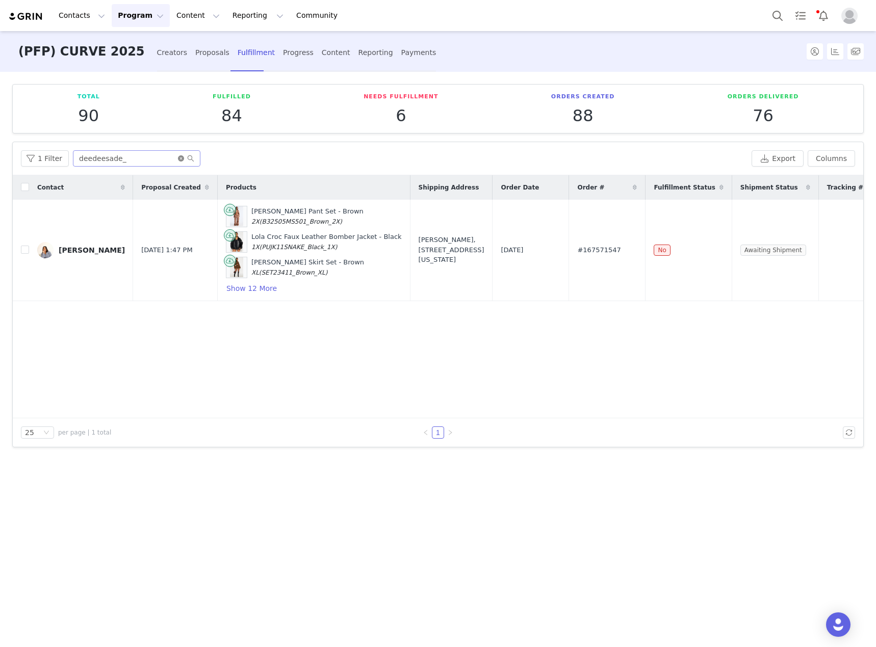
click at [179, 159] on icon "icon: close-circle" at bounding box center [181, 158] width 6 height 6
click at [133, 160] on input "text" at bounding box center [136, 158] width 127 height 16
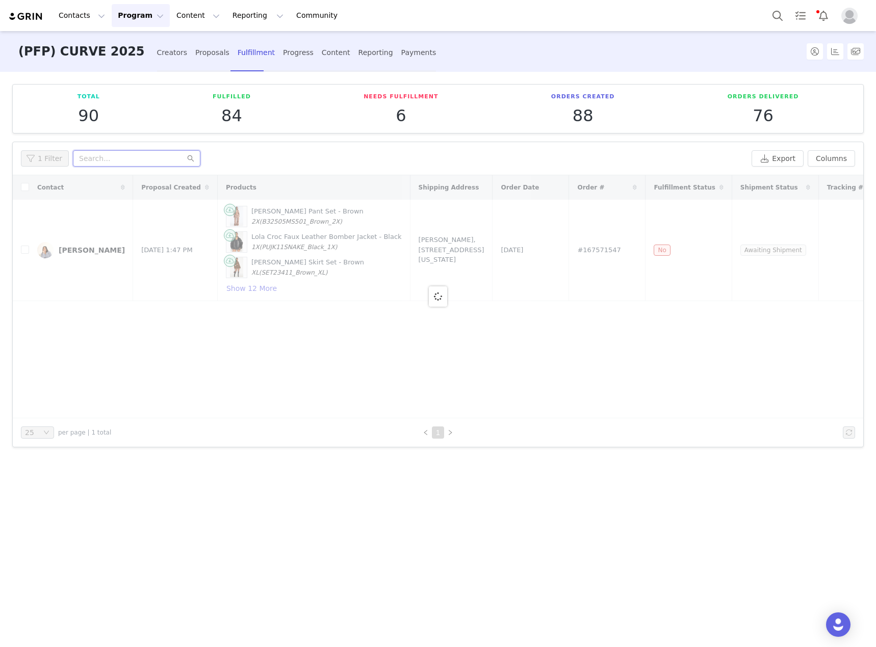
paste input "susanprietooficial"
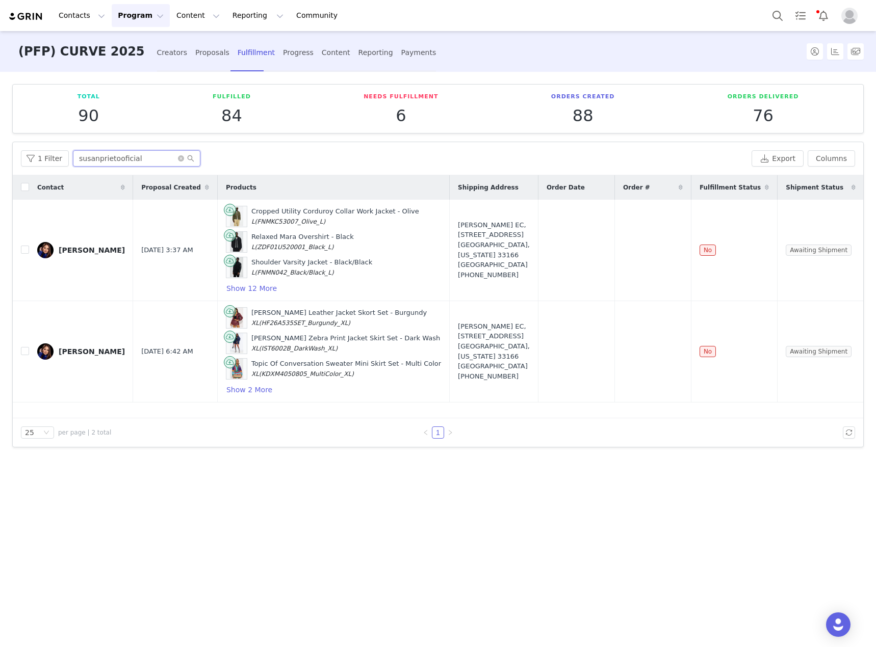
type input "susanprietooficial"
click at [785, 251] on button "button" at bounding box center [783, 250] width 12 height 12
click at [786, 351] on button "button" at bounding box center [783, 352] width 12 height 12
drag, startPoint x: 613, startPoint y: 253, endPoint x: 561, endPoint y: 251, distance: 51.5
click at [614, 251] on td "#167586411" at bounding box center [652, 250] width 76 height 101
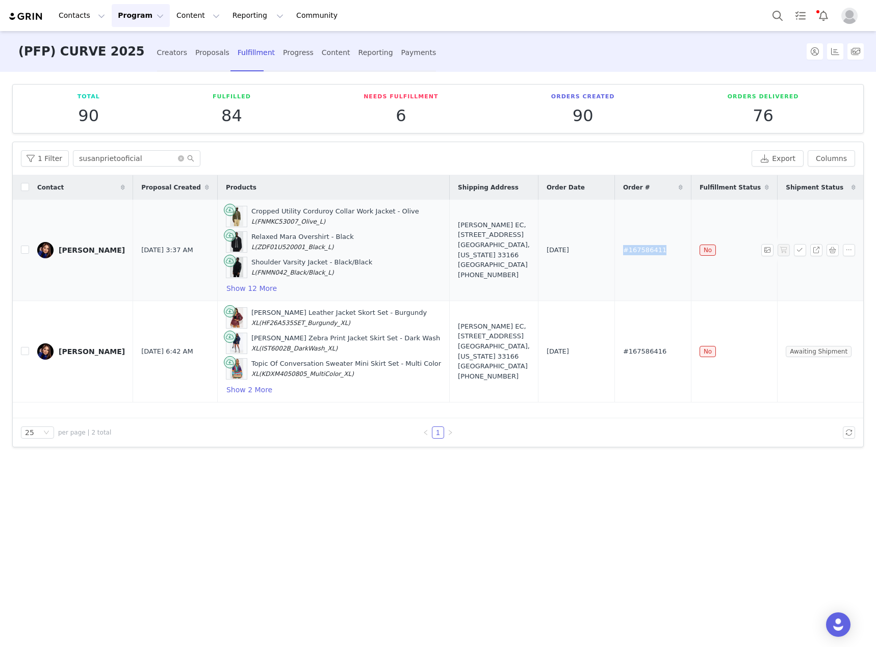
copy span "#167586411"
drag, startPoint x: 614, startPoint y: 350, endPoint x: 545, endPoint y: 353, distance: 68.9
click at [545, 353] on tr "Susan Prieto Sep 29, 2025 6:42 AM Jessica Faux Leather Jacket Skort Set - Burgu…" at bounding box center [477, 351] width 928 height 101
copy tr "#167586416"
click at [195, 59] on div "Proposals" at bounding box center [212, 52] width 34 height 27
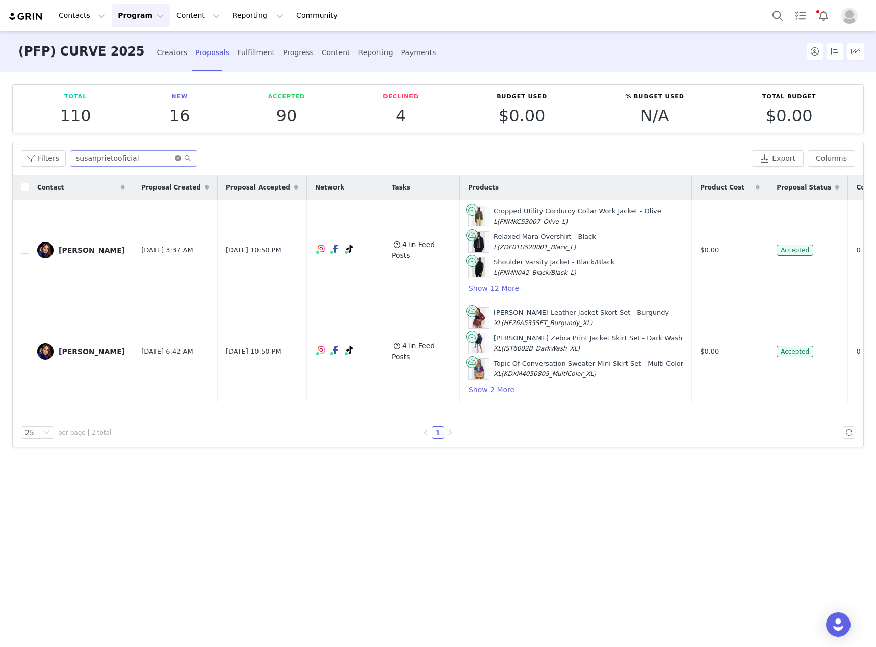
click at [175, 156] on icon "icon: close-circle" at bounding box center [178, 158] width 6 height 6
click at [125, 159] on input "text" at bounding box center [133, 158] width 127 height 16
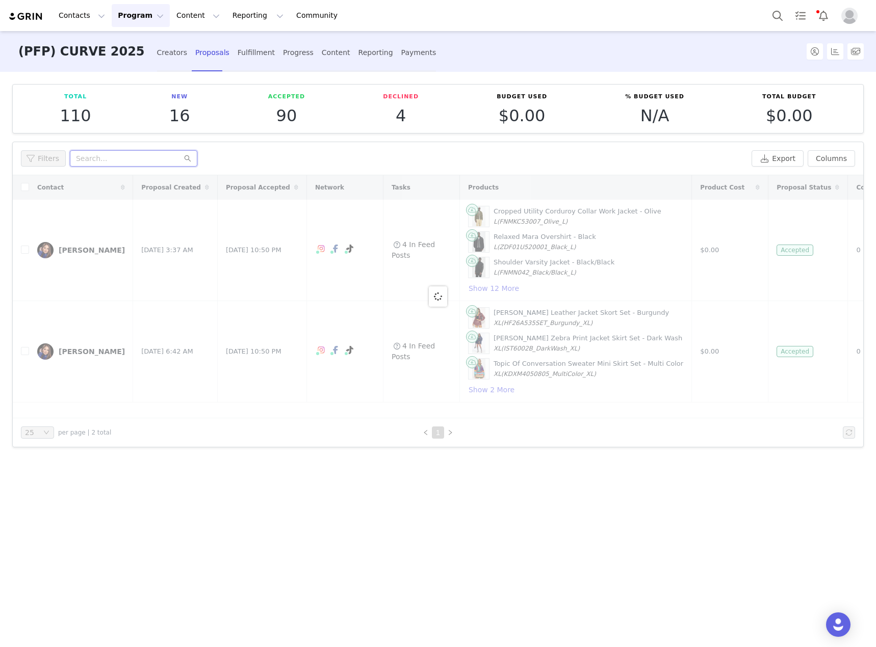
paste input "manoella-rubi@hotmail.com"
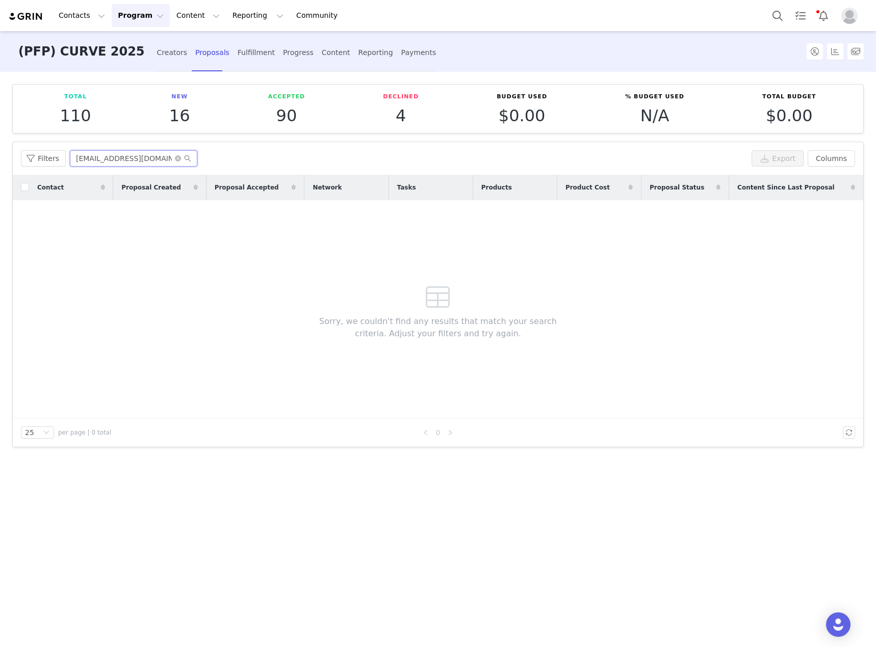
type input "manoella-rubi@hotmail.com"
click at [176, 156] on icon "icon: close-circle" at bounding box center [178, 158] width 6 height 6
click at [154, 160] on input "text" at bounding box center [133, 158] width 127 height 16
paste input "thankstokyo"
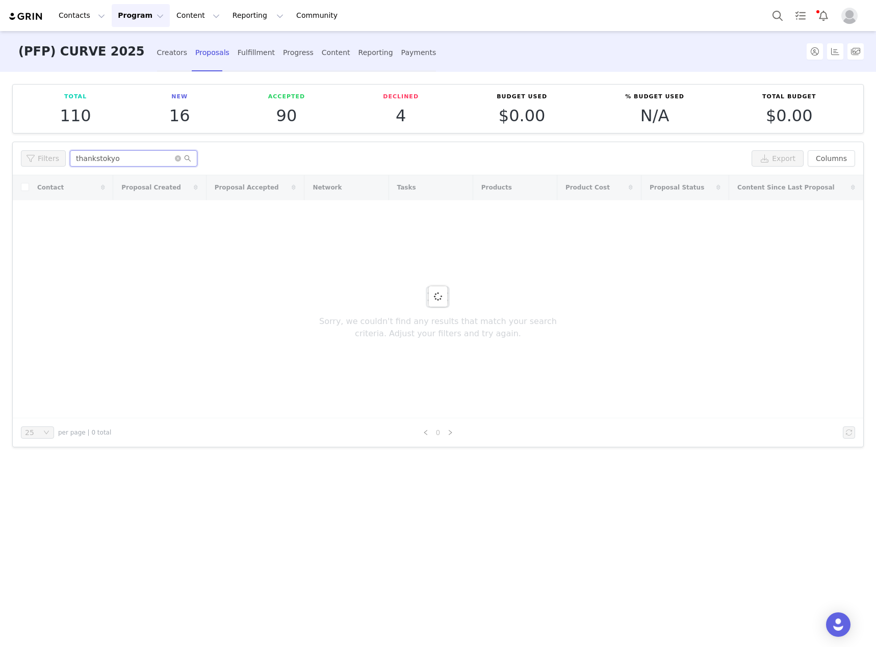
type input "thankstokyo"
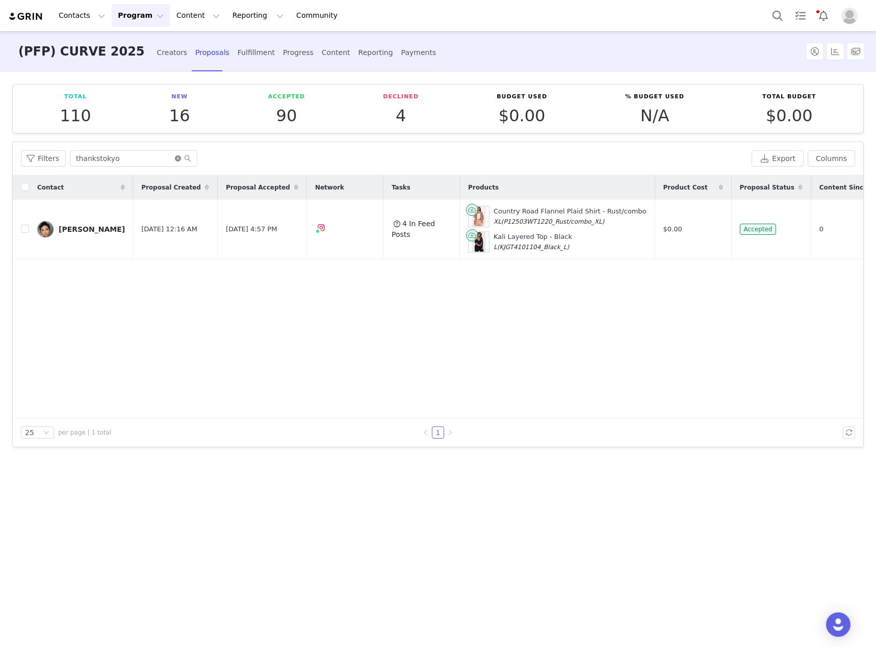
click at [177, 160] on icon "icon: close-circle" at bounding box center [178, 158] width 6 height 6
click at [159, 159] on input "text" at bounding box center [133, 158] width 127 height 16
paste input "Pinkbesos_"
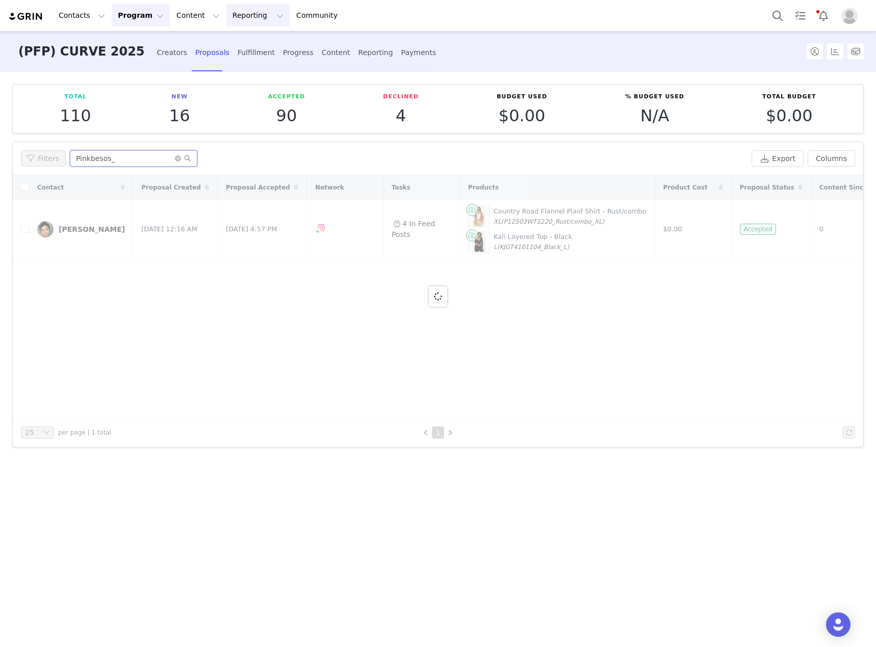
type input "Pinkbesos_"
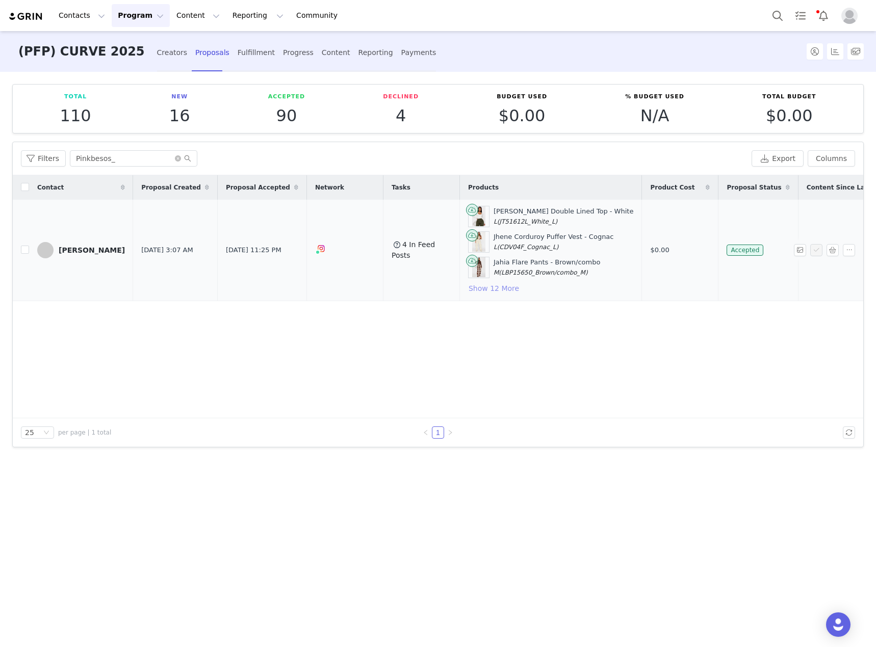
click at [471, 285] on button "Show 12 More" at bounding box center [493, 288] width 51 height 12
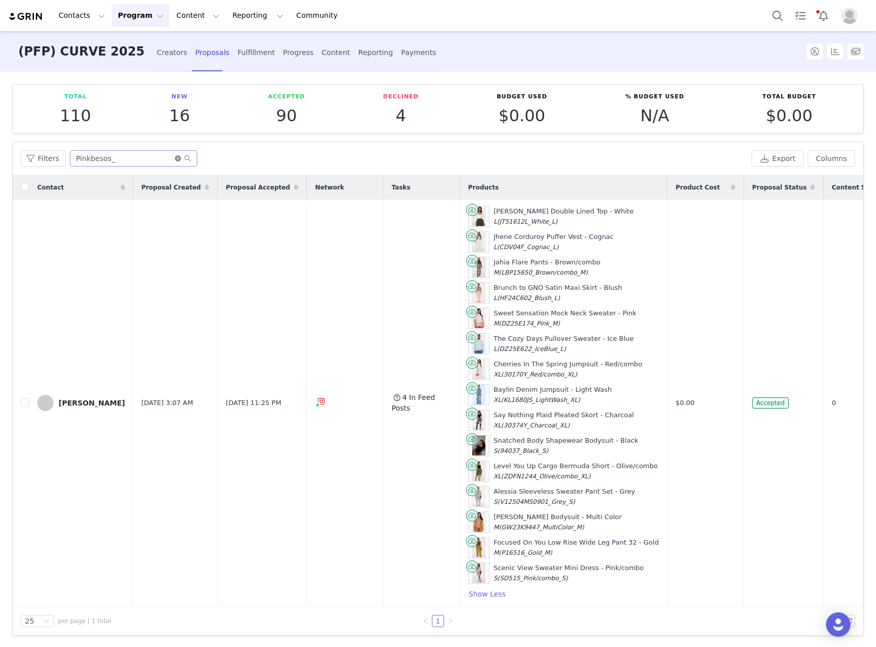
drag, startPoint x: 175, startPoint y: 157, endPoint x: 153, endPoint y: 156, distance: 21.9
click at [175, 157] on icon "icon: close-circle" at bounding box center [178, 158] width 6 height 6
click at [137, 154] on input "text" at bounding box center [133, 158] width 127 height 16
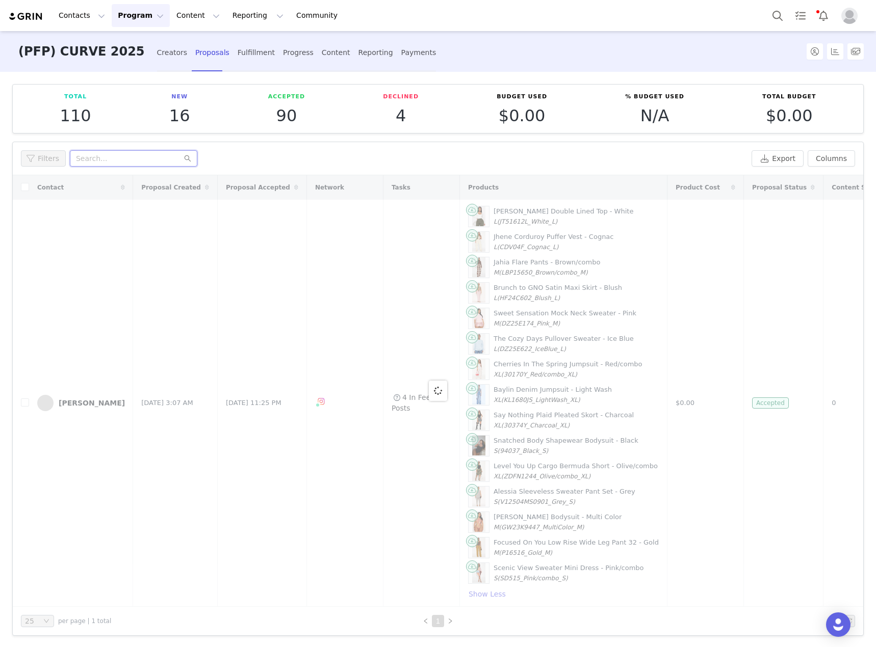
paste input "Imsamaradiaz"
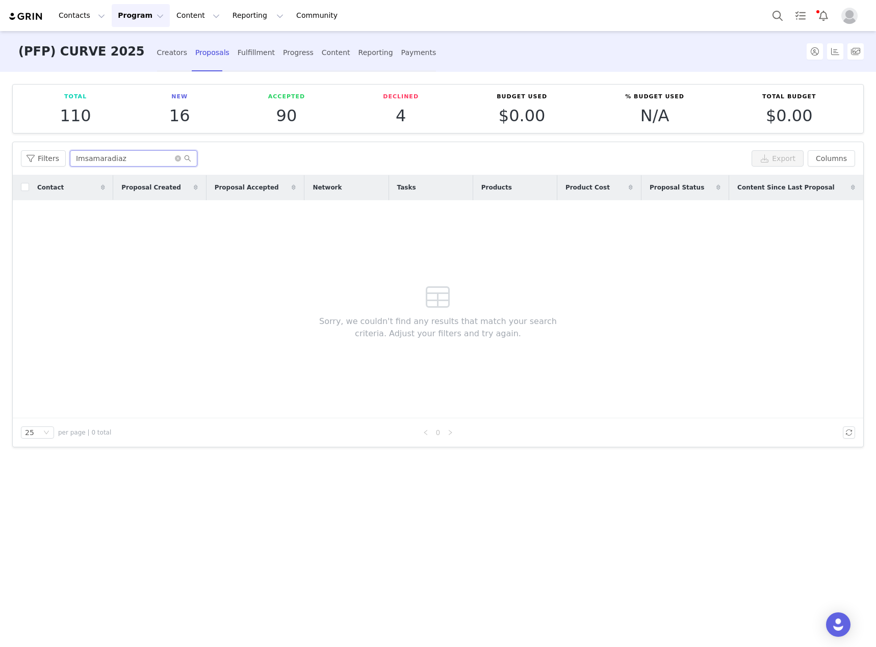
type input "Imsamaradiaz"
click at [176, 157] on icon "icon: close-circle" at bounding box center [178, 158] width 6 height 6
click at [152, 157] on input "text" at bounding box center [133, 158] width 127 height 16
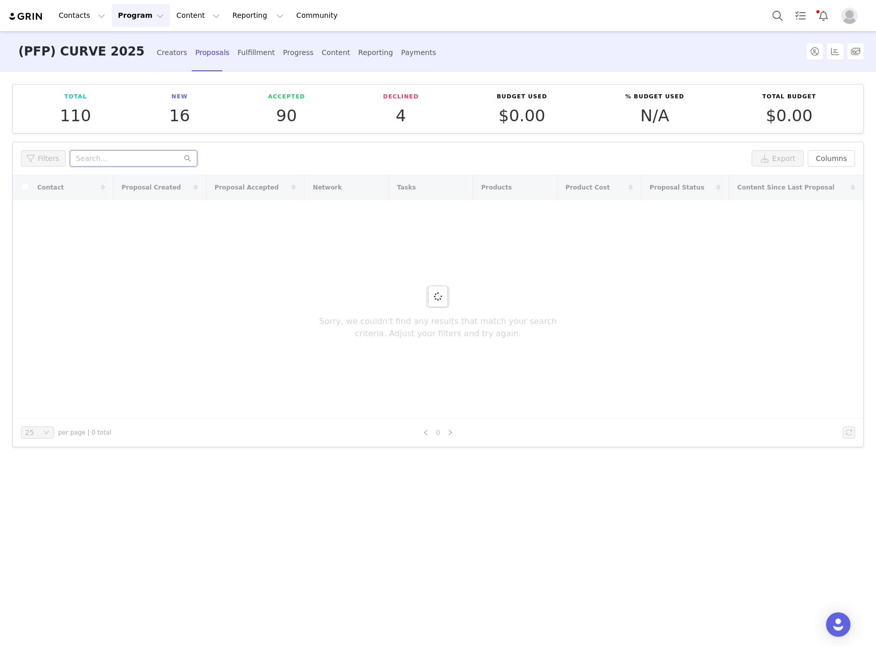
paste input "sammyjessxx"
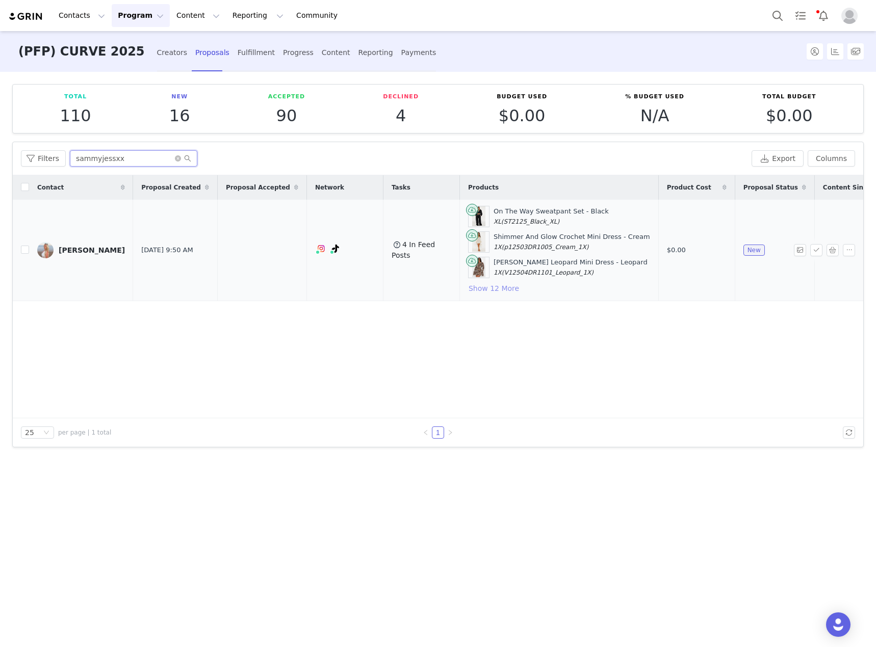
type input "sammyjessxx"
click at [468, 289] on button "Show 12 More" at bounding box center [493, 288] width 51 height 12
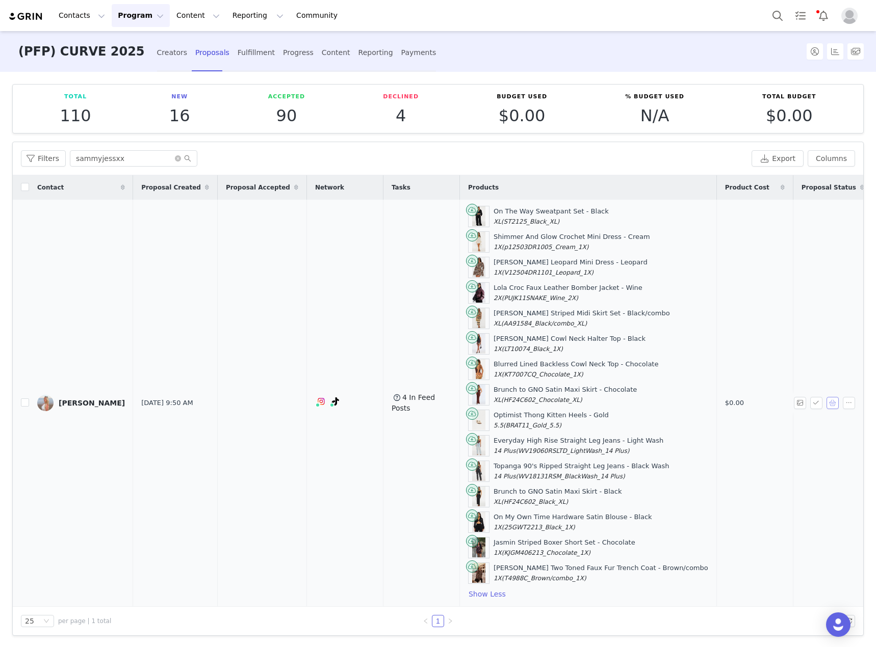
click at [826, 402] on button "button" at bounding box center [832, 403] width 12 height 12
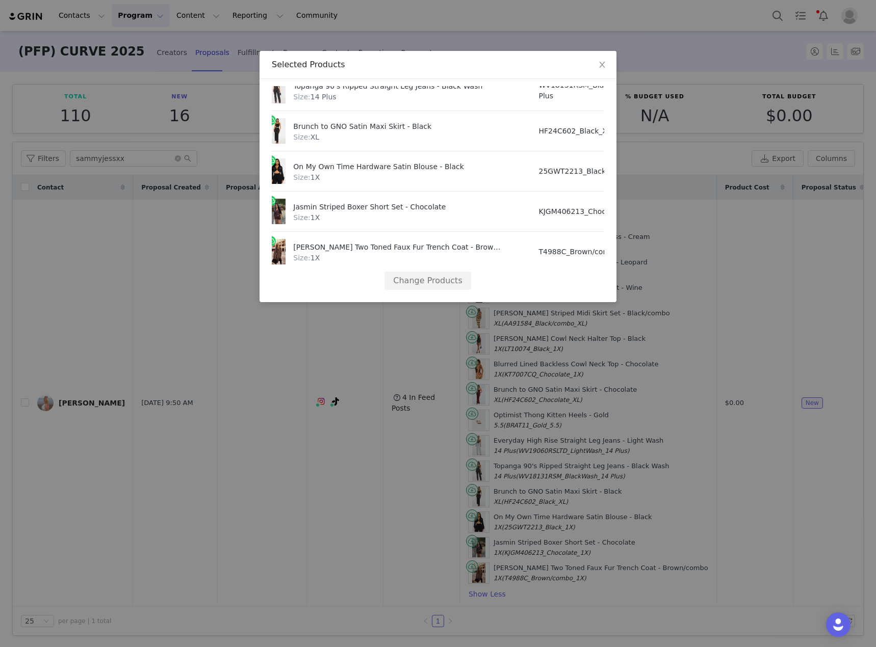
scroll to position [452, 0]
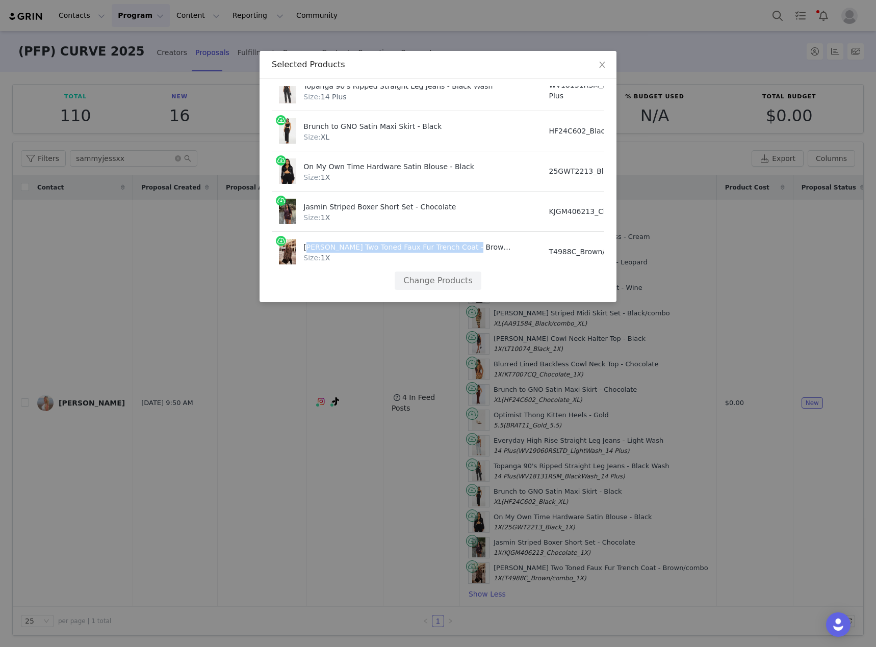
drag, startPoint x: 304, startPoint y: 242, endPoint x: 452, endPoint y: 240, distance: 147.8
click at [452, 240] on div "Kendall Two Toned Faux Fur Trench Coat - Brown/combo" at bounding box center [407, 246] width 208 height 14
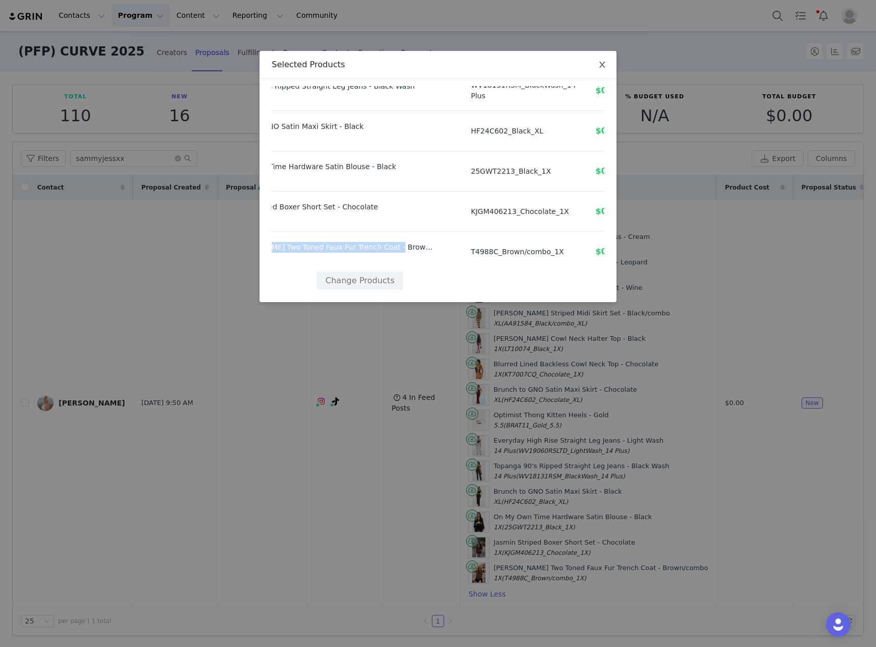
click at [602, 63] on icon "icon: close" at bounding box center [602, 65] width 8 height 8
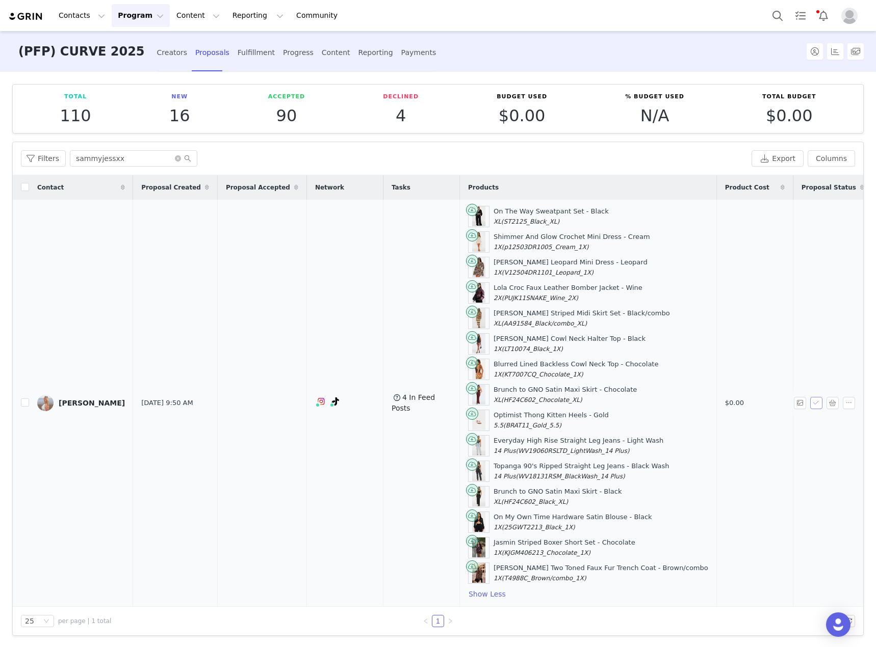
click at [810, 402] on button "button" at bounding box center [816, 403] width 12 height 12
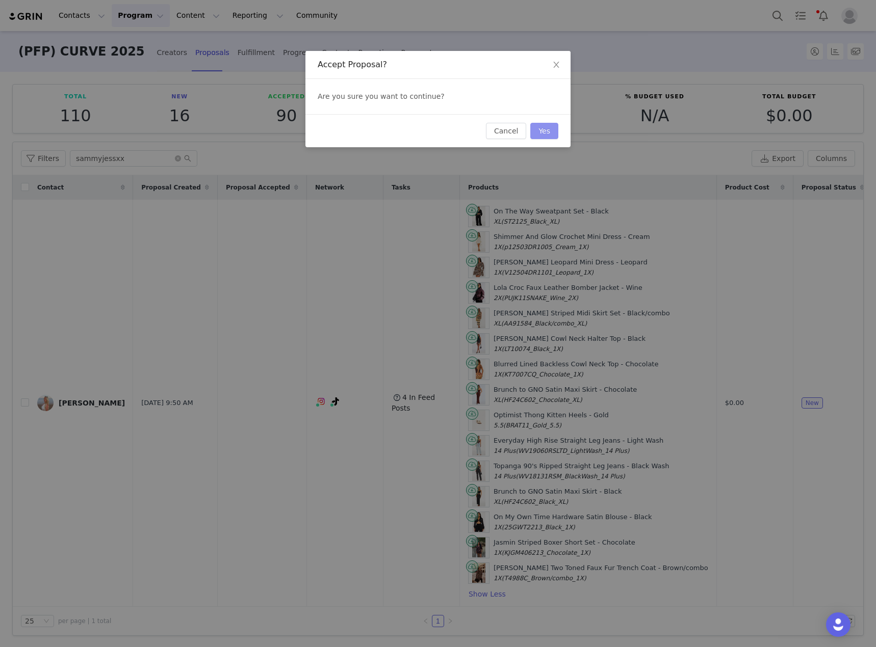
click at [537, 133] on button "Yes" at bounding box center [544, 131] width 28 height 16
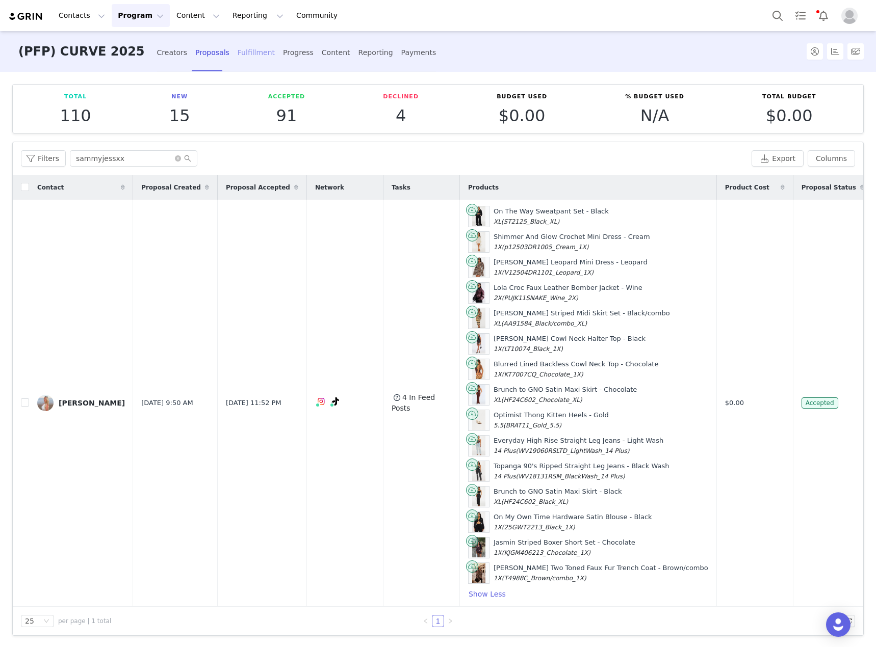
click at [238, 57] on div "Fulfillment" at bounding box center [256, 52] width 37 height 27
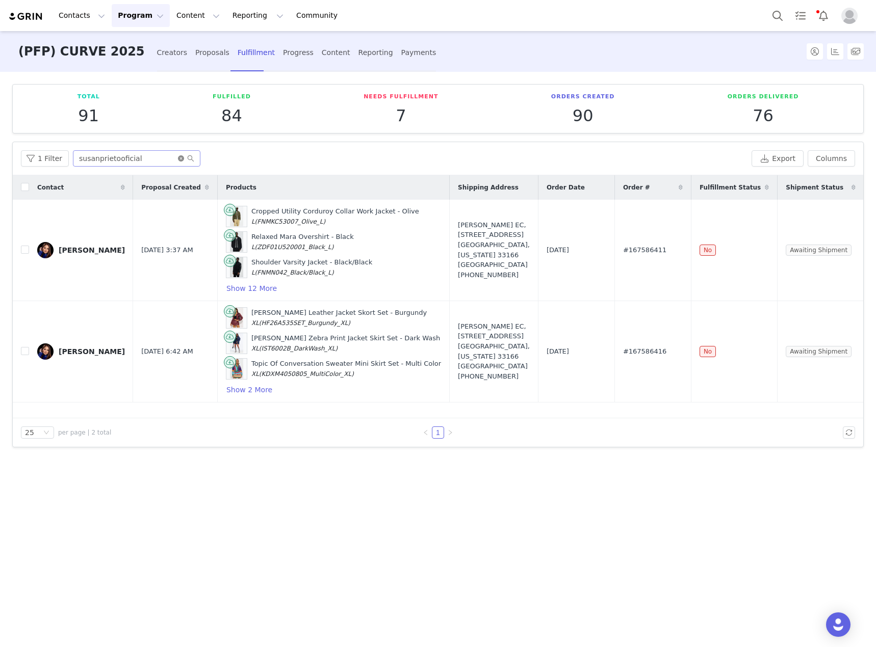
click at [178, 157] on icon "icon: close-circle" at bounding box center [181, 158] width 6 height 6
click at [145, 157] on input "text" at bounding box center [136, 158] width 127 height 16
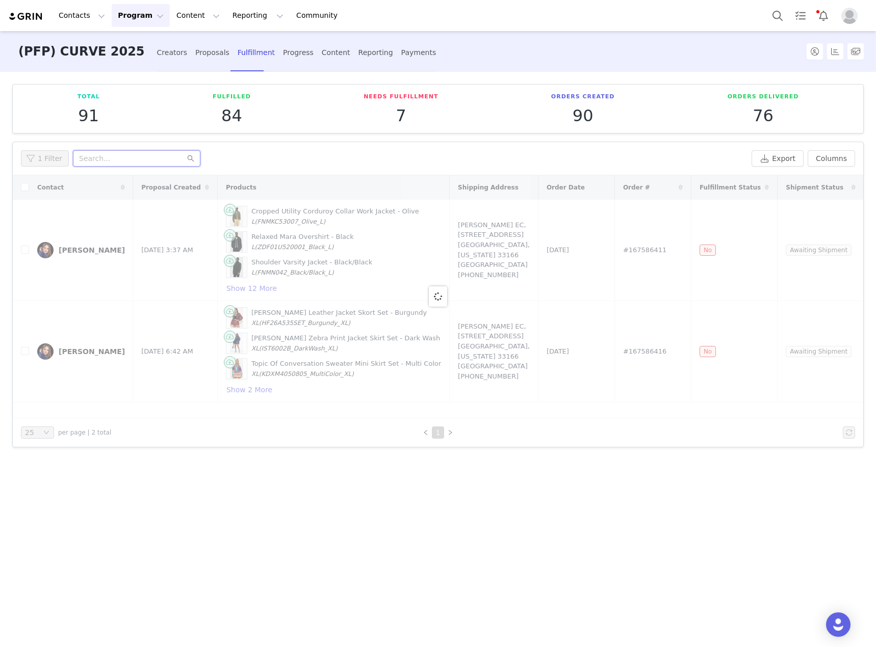
paste input "sammyjessxx"
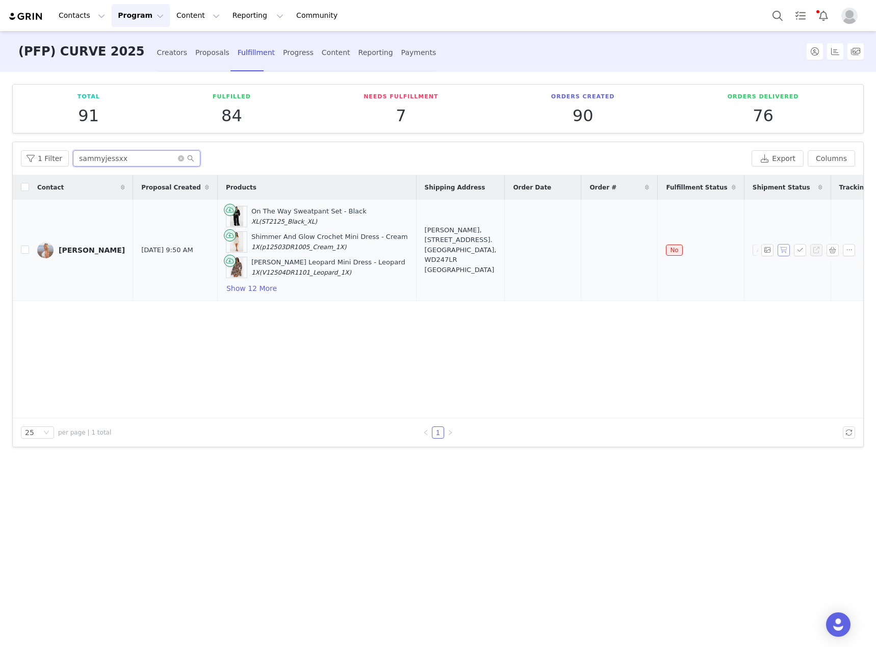
type input "sammyjessxx"
click at [781, 249] on button "button" at bounding box center [783, 250] width 12 height 12
drag, startPoint x: 602, startPoint y: 248, endPoint x: 565, endPoint y: 251, distance: 37.8
click at [581, 251] on td "#167590768" at bounding box center [619, 250] width 76 height 101
copy span "167590768"
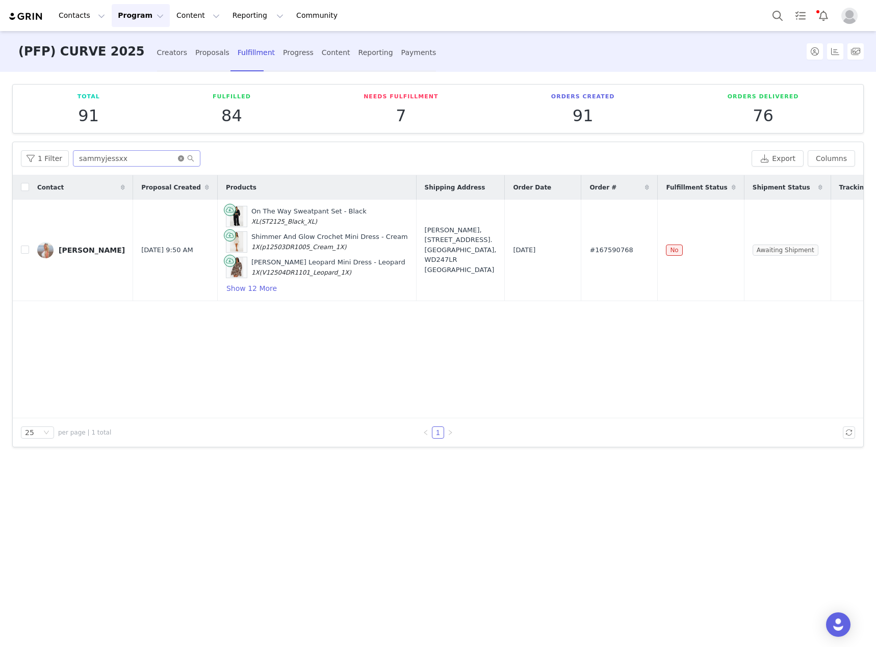
click at [178, 155] on icon "icon: close-circle" at bounding box center [181, 158] width 6 height 6
click at [160, 159] on input "text" at bounding box center [136, 158] width 127 height 16
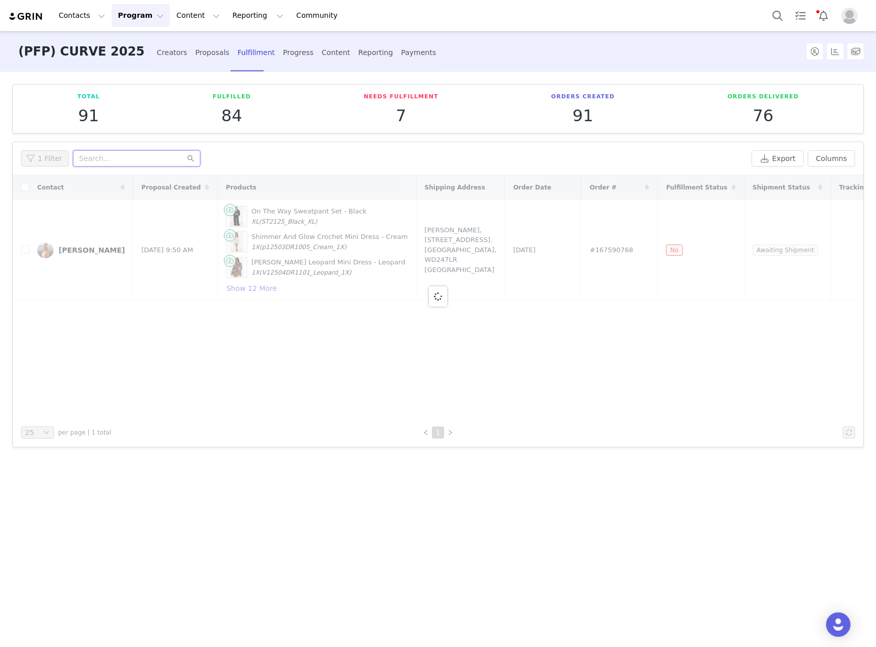
paste input "Reynabourgoyne"
type input "Reynabourgoyne"
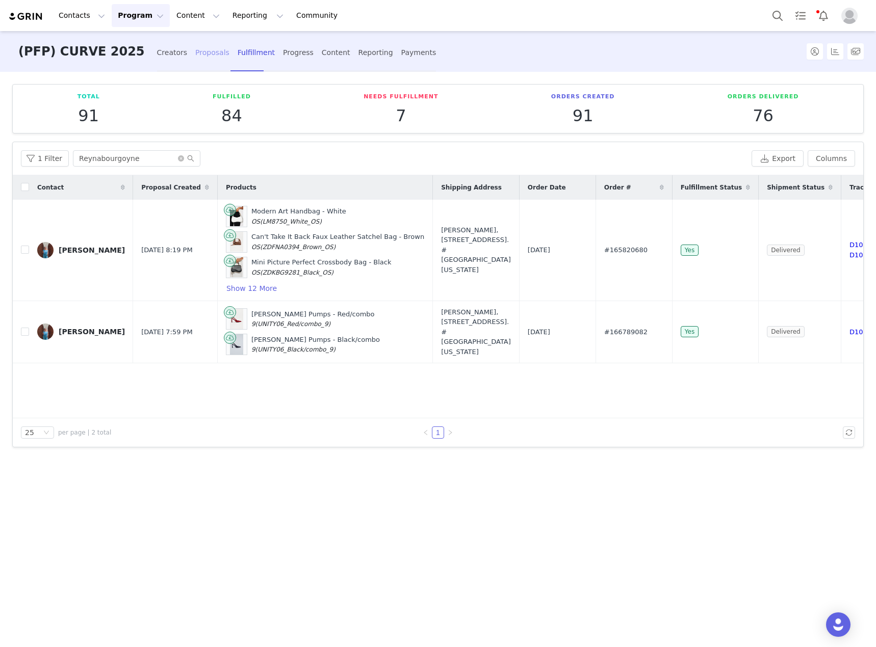
click at [195, 57] on div "Proposals" at bounding box center [212, 52] width 34 height 27
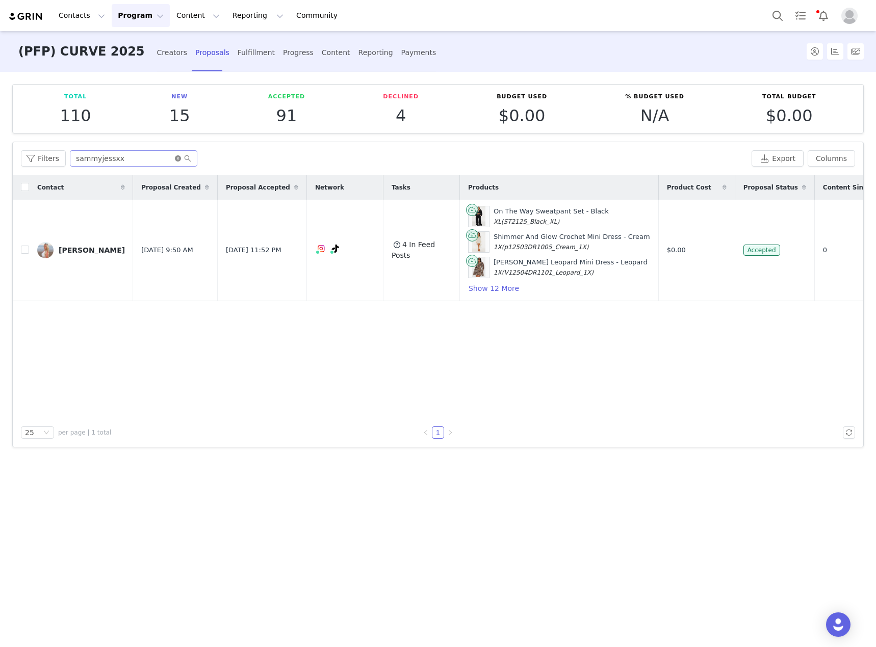
click at [176, 156] on icon "icon: close-circle" at bounding box center [178, 158] width 6 height 6
click at [145, 156] on input "text" at bounding box center [133, 158] width 127 height 16
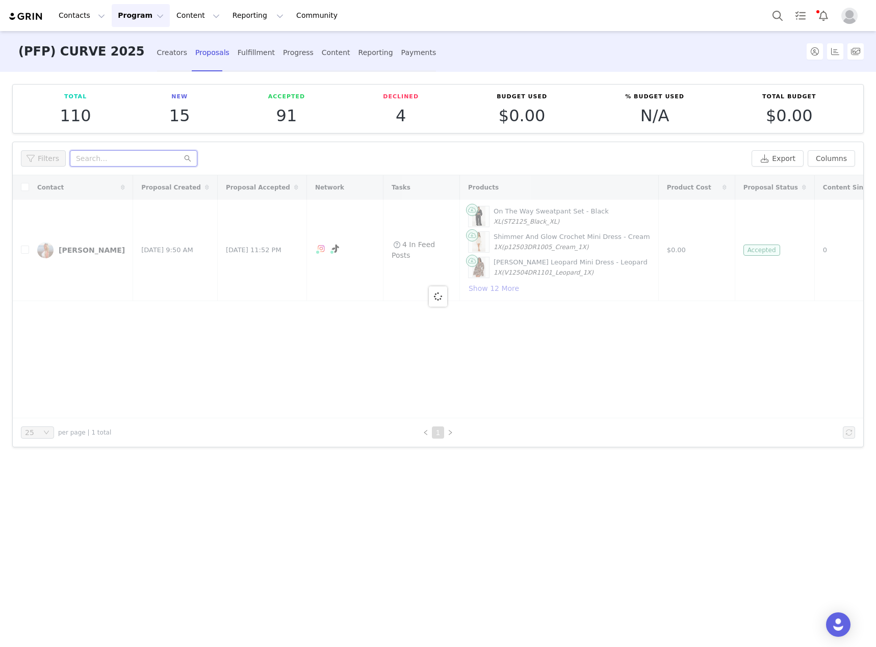
paste input "reynabourgoyne@gmail.com"
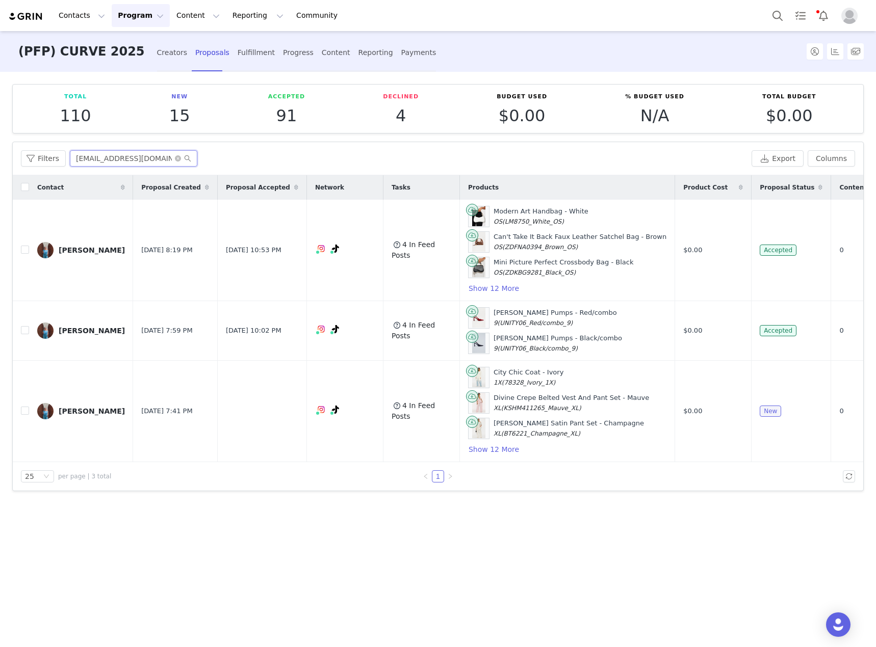
type input "reynabourgoyne@gmail.com"
click at [474, 448] on button "Show 12 More" at bounding box center [493, 449] width 51 height 12
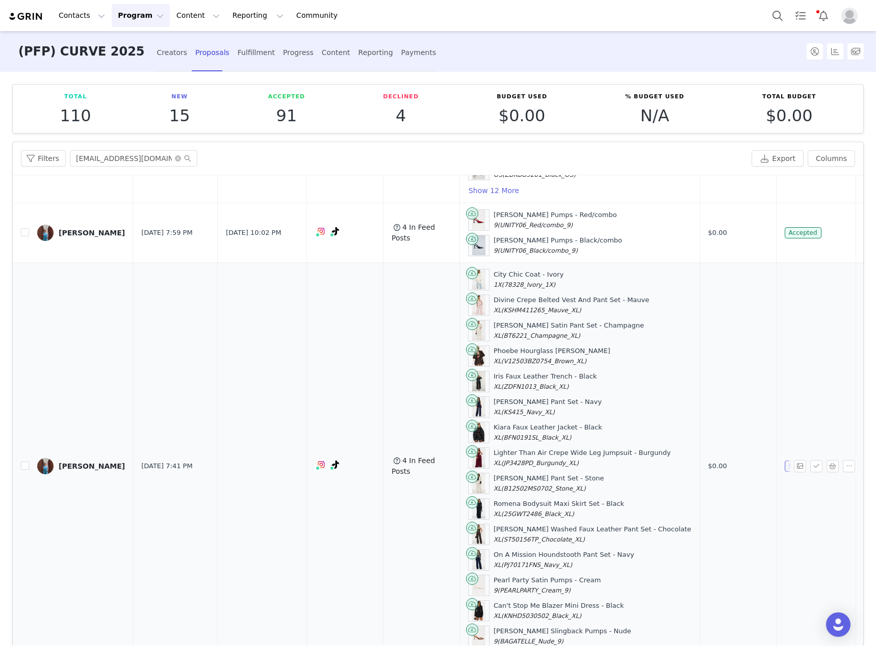
scroll to position [106, 0]
click at [826, 460] on button "button" at bounding box center [832, 466] width 12 height 12
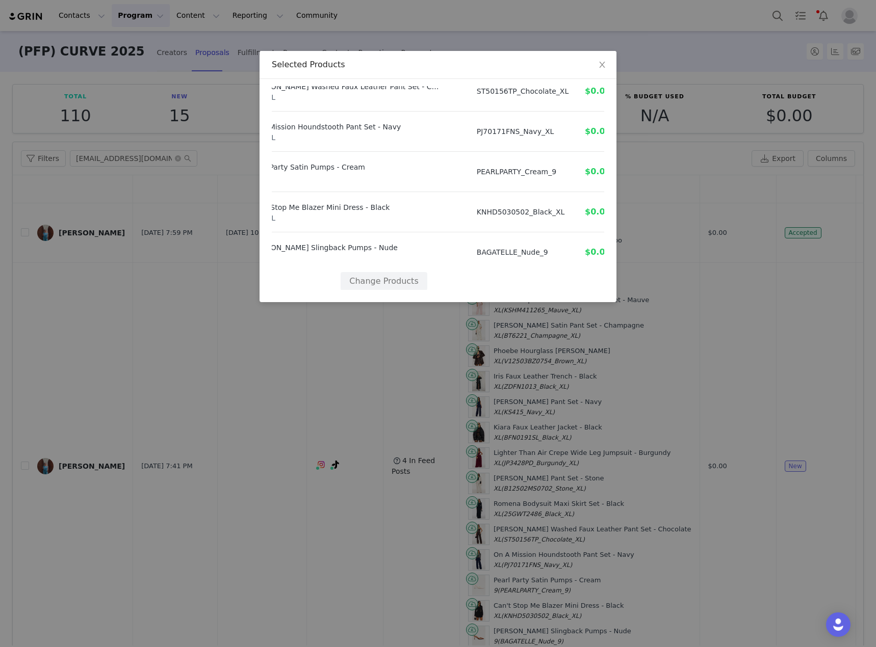
scroll to position [452, 54]
click at [602, 58] on span "Close" at bounding box center [602, 65] width 29 height 29
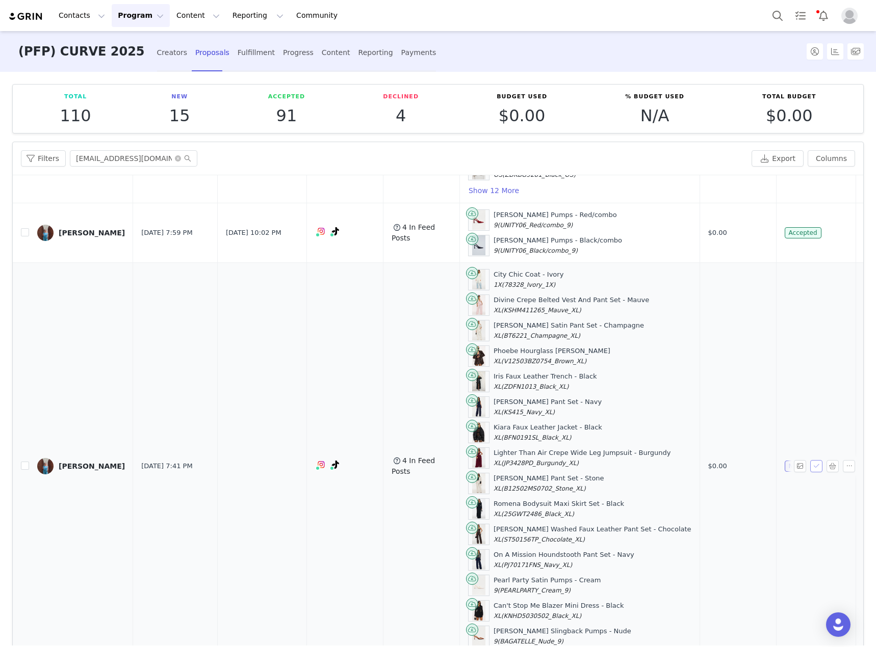
click at [810, 460] on button "button" at bounding box center [816, 466] width 12 height 12
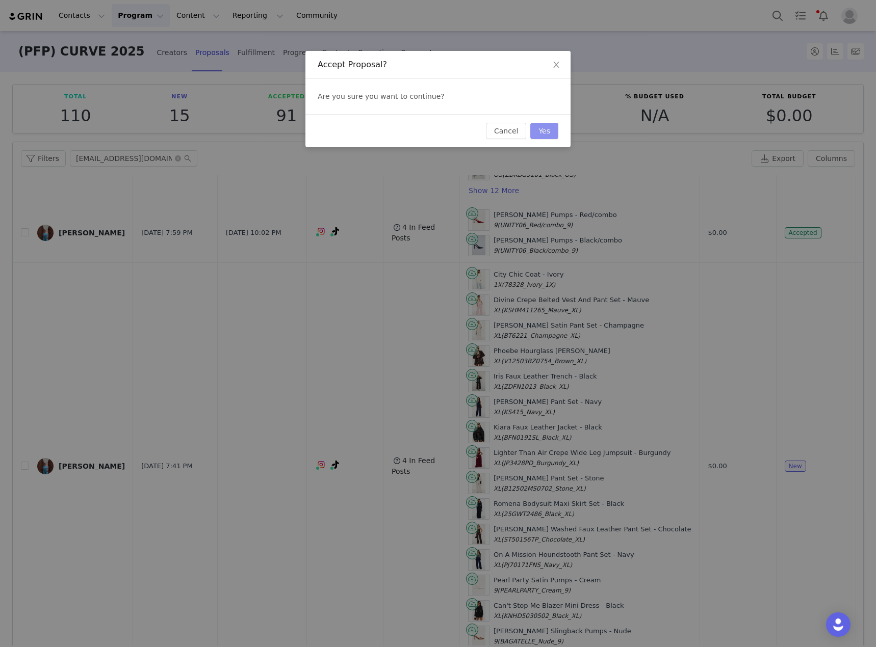
click at [545, 133] on button "Yes" at bounding box center [544, 131] width 28 height 16
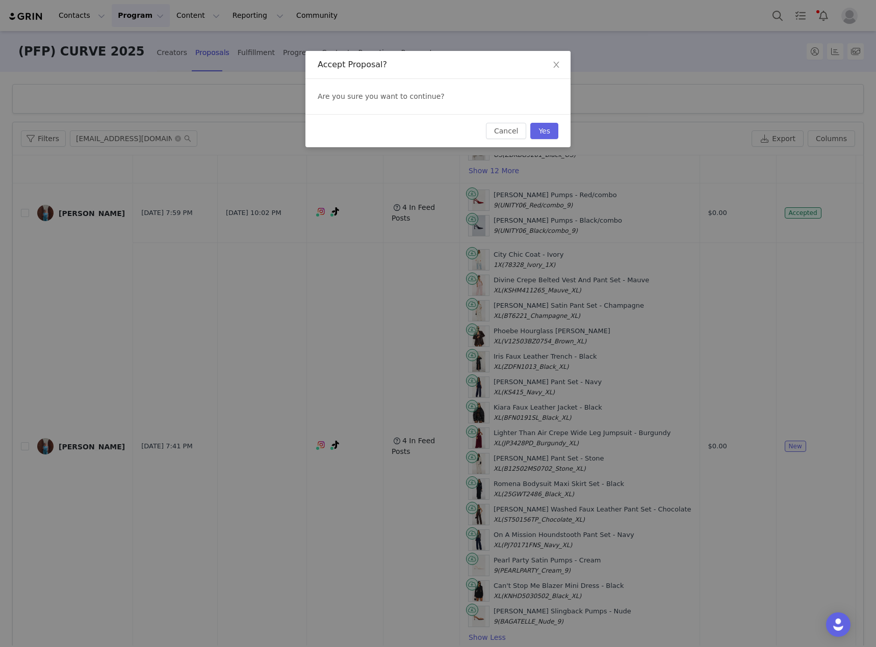
scroll to position [0, 0]
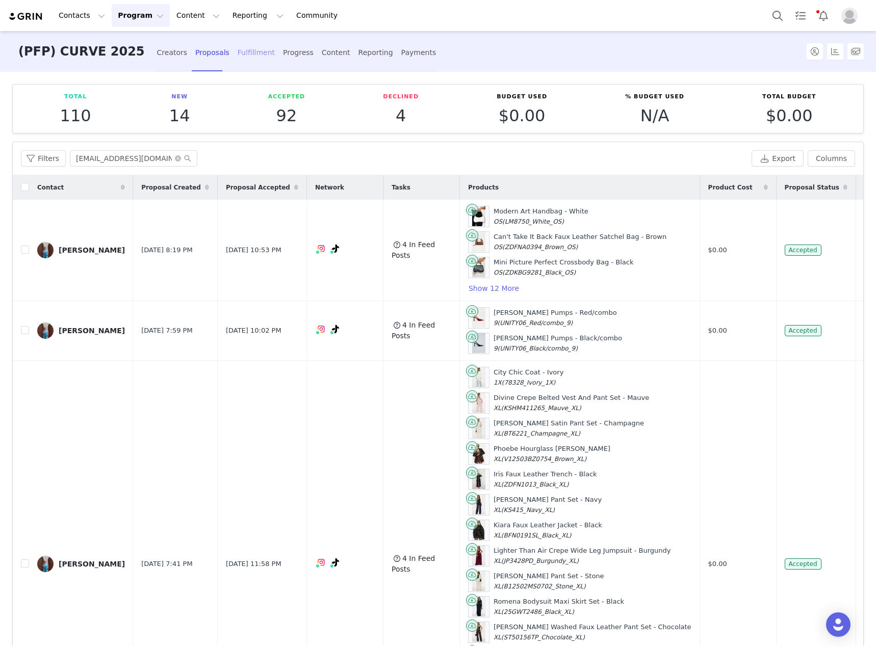
click at [238, 55] on div "Fulfillment" at bounding box center [256, 52] width 37 height 27
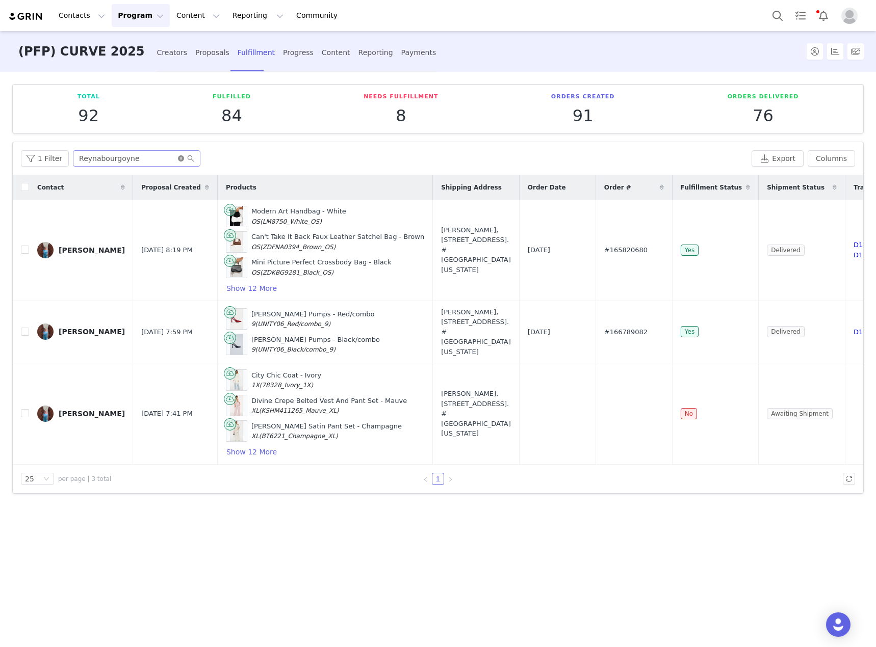
click at [179, 159] on icon "icon: close-circle" at bounding box center [181, 158] width 6 height 6
click at [149, 159] on input "text" at bounding box center [136, 158] width 127 height 16
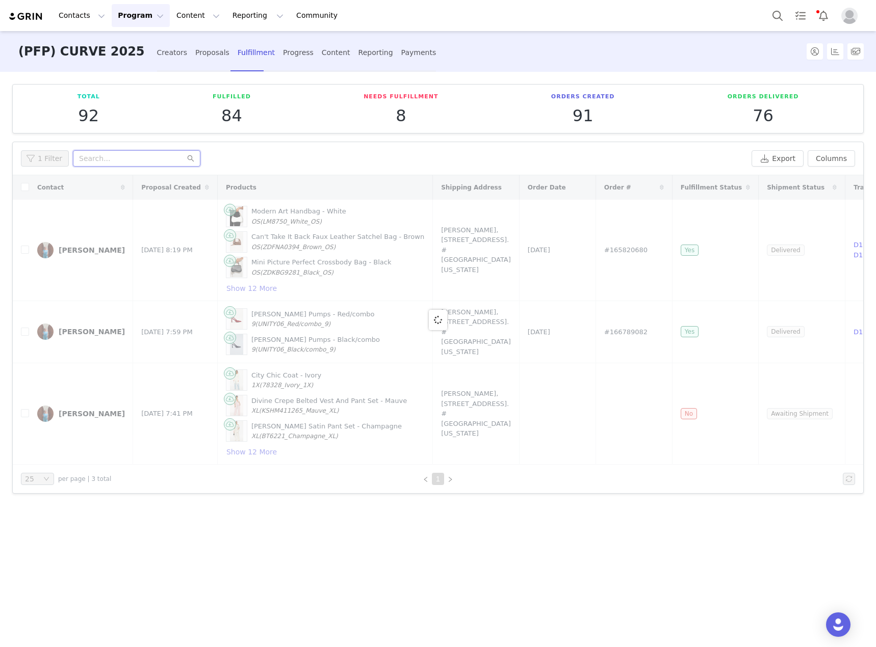
paste input "reynabourgoyne@gmail.com"
type input "reynabourgoyne@gmail.com"
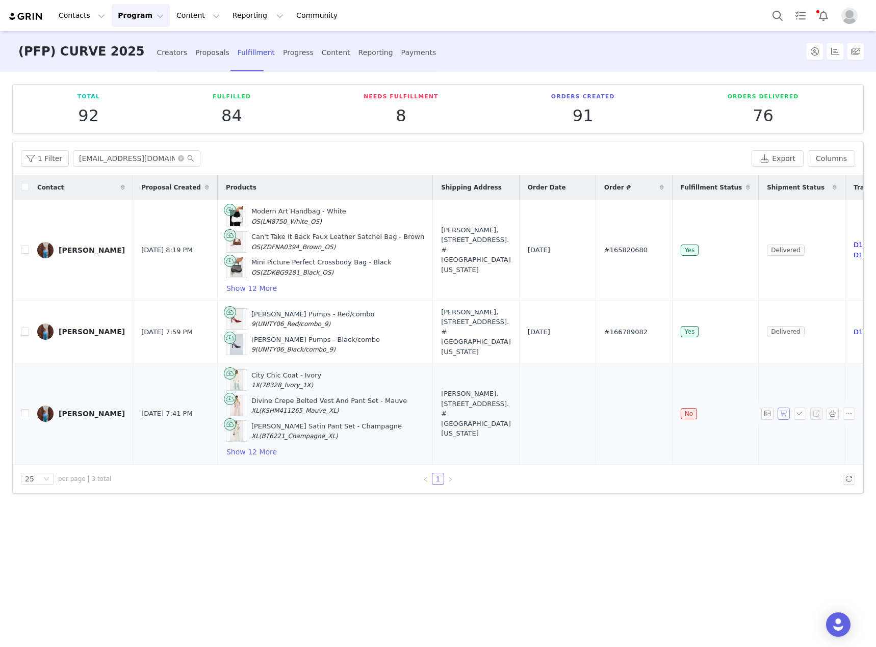
click at [786, 411] on button "button" at bounding box center [783, 414] width 12 height 12
drag, startPoint x: 614, startPoint y: 416, endPoint x: 567, endPoint y: 413, distance: 47.0
click at [595, 413] on td "#167591347" at bounding box center [633, 413] width 76 height 101
copy span "167591347"
click at [178, 158] on icon "icon: close-circle" at bounding box center [181, 158] width 6 height 6
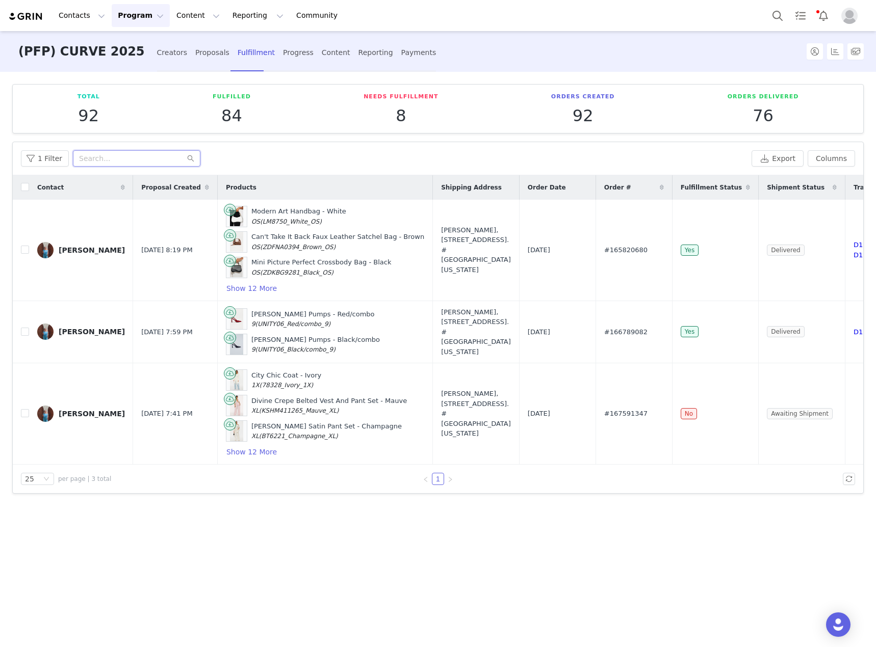
click at [147, 159] on input "text" at bounding box center [136, 158] width 127 height 16
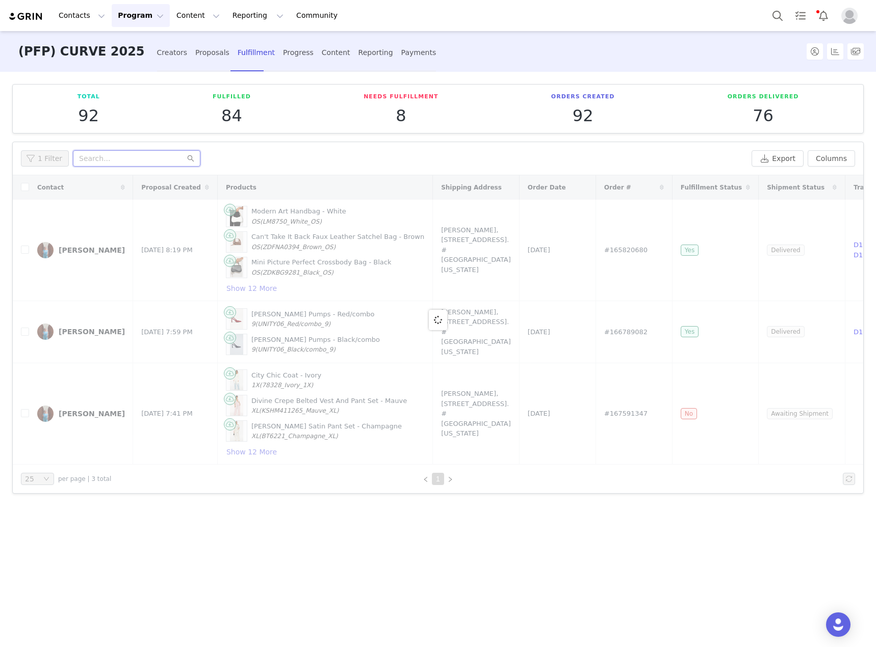
paste input "arbnoraberishaa"
type input "arbnoraberishaa"
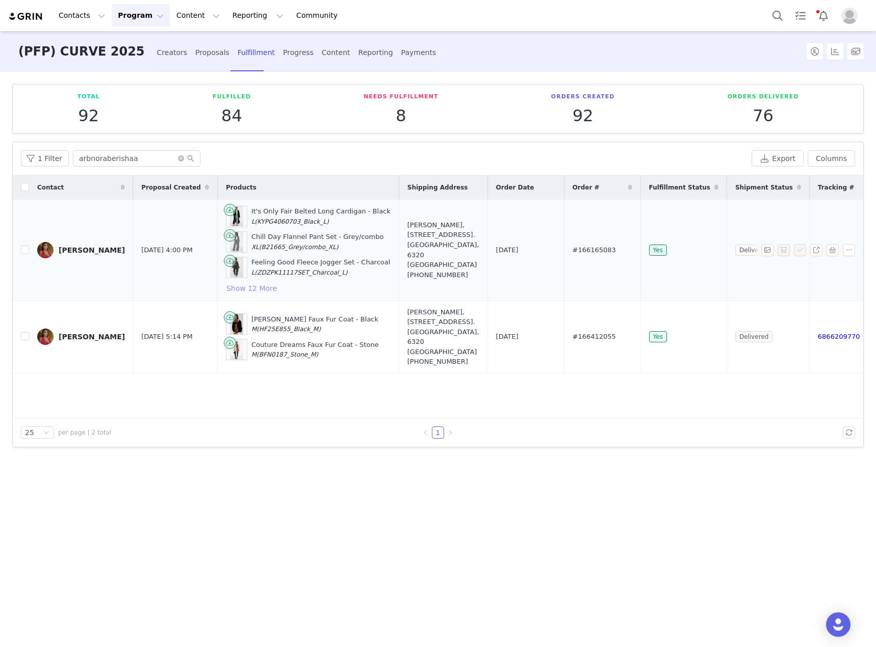
click at [236, 287] on button "Show 12 More" at bounding box center [251, 288] width 51 height 12
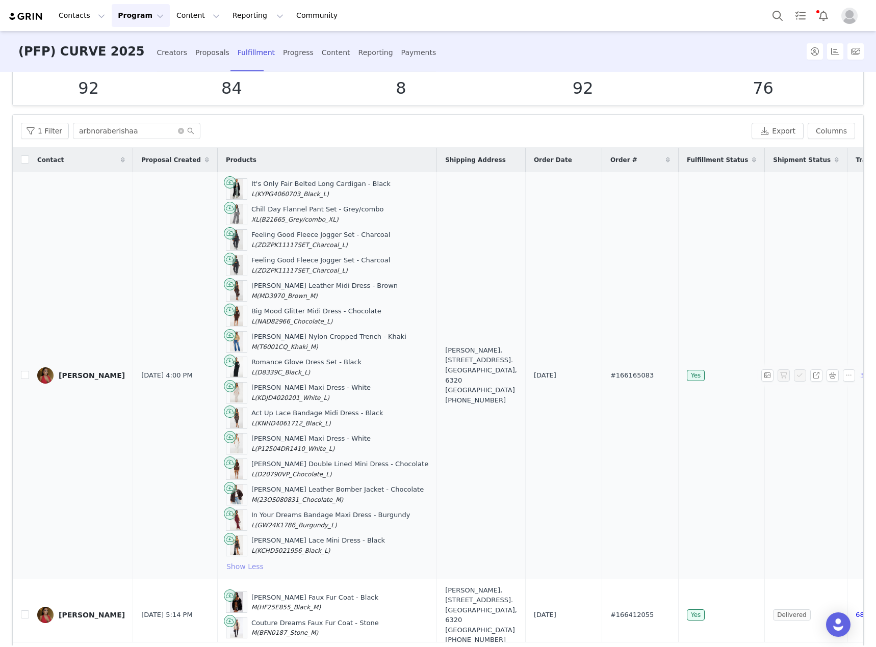
scroll to position [51, 0]
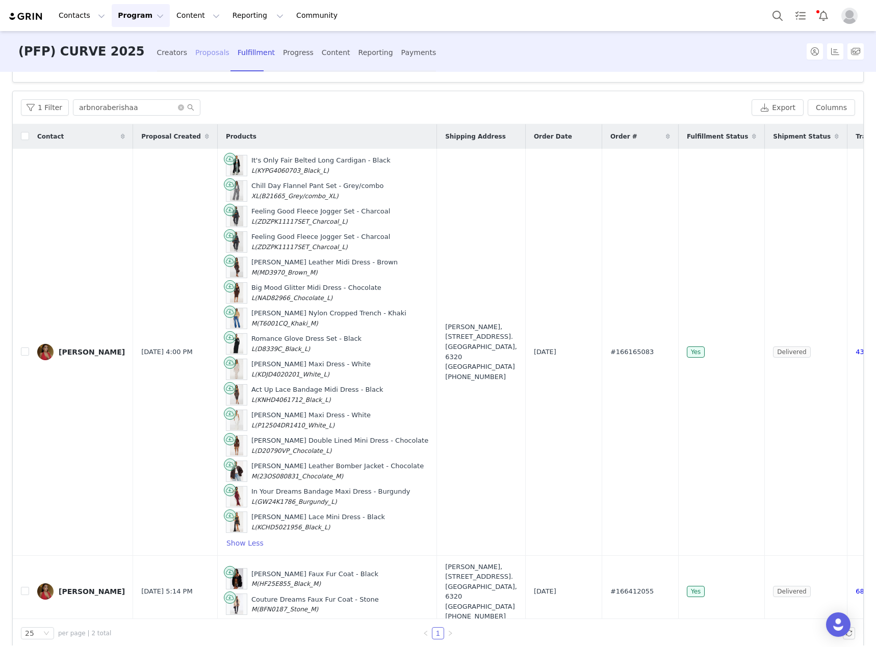
click at [195, 48] on div "Proposals" at bounding box center [212, 52] width 34 height 27
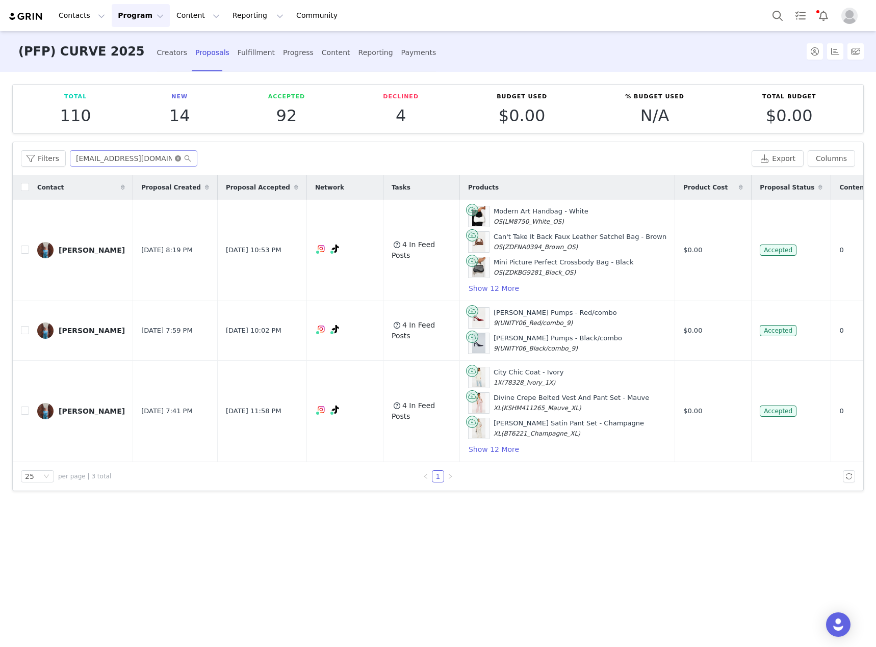
click at [175, 160] on icon "icon: close-circle" at bounding box center [178, 158] width 6 height 6
click at [149, 161] on input "text" at bounding box center [133, 158] width 127 height 16
paste input "babygirlfunms"
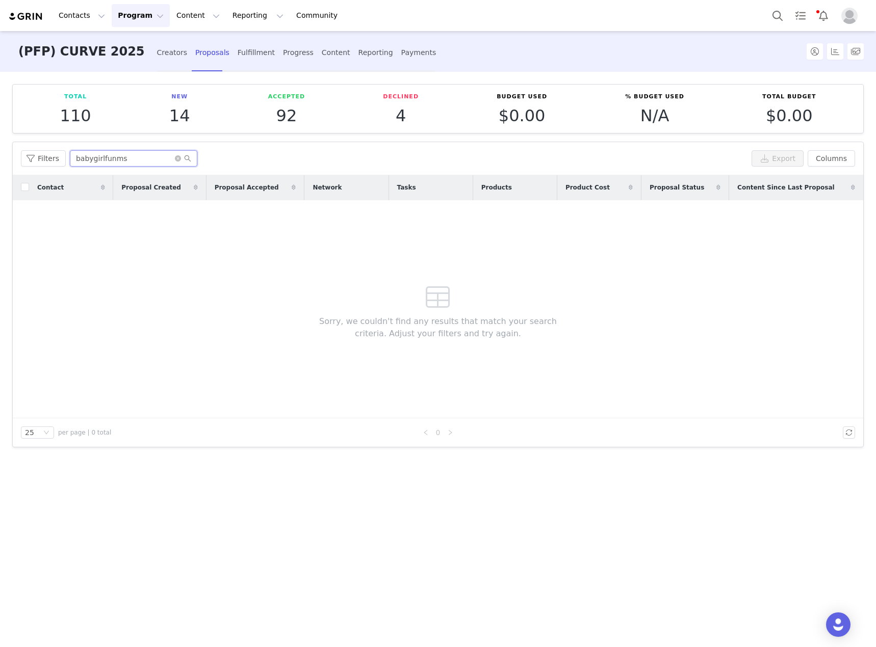
click at [136, 153] on input "babygirlfunms" at bounding box center [133, 158] width 127 height 16
type input "babygirlfunms"
click at [175, 159] on icon "icon: close-circle" at bounding box center [178, 158] width 6 height 6
click at [141, 161] on input "text" at bounding box center [133, 158] width 127 height 16
paste input "jennifer.eo"
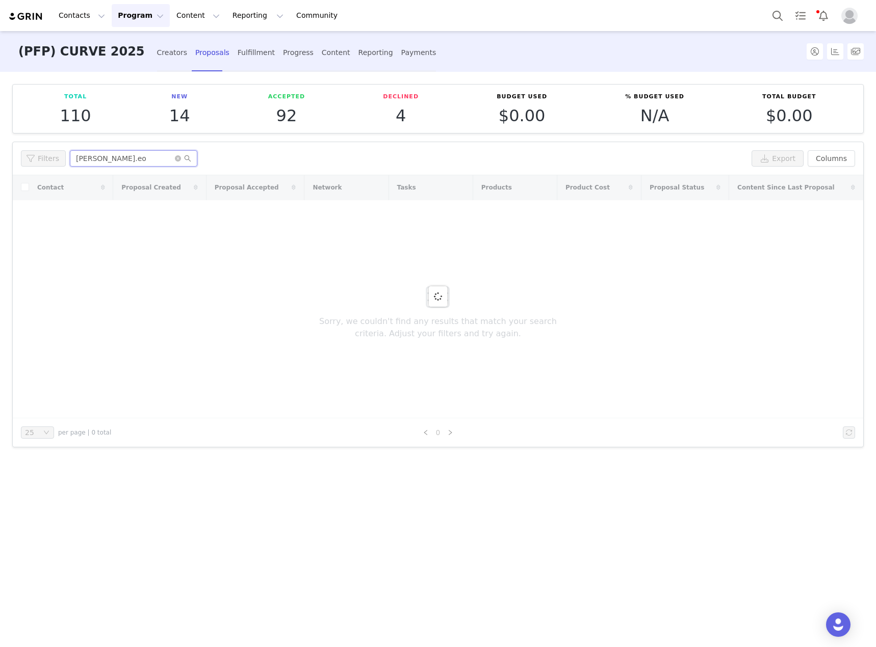
type input "jennifer.eo"
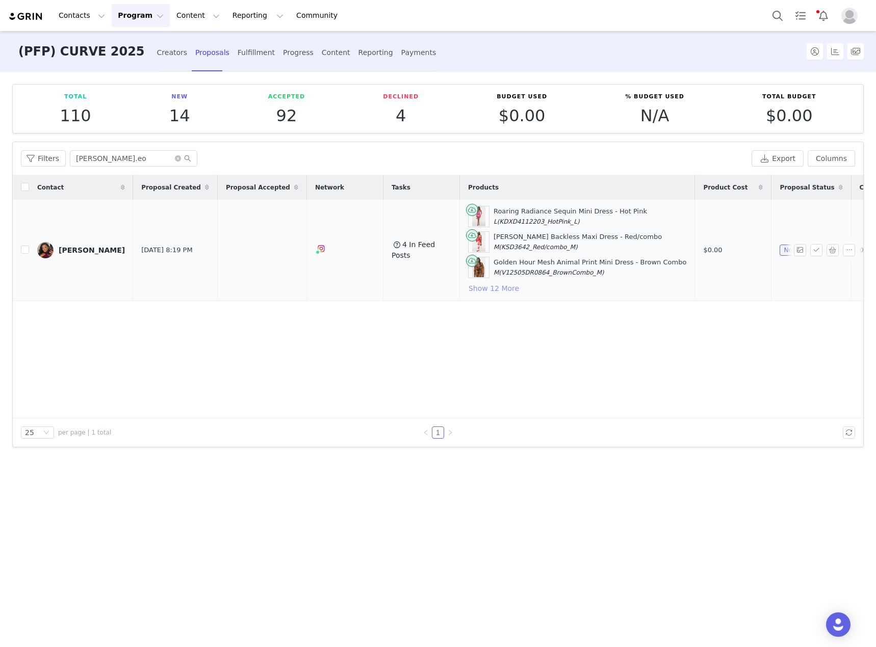
click at [468, 287] on button "Show 12 More" at bounding box center [493, 288] width 51 height 12
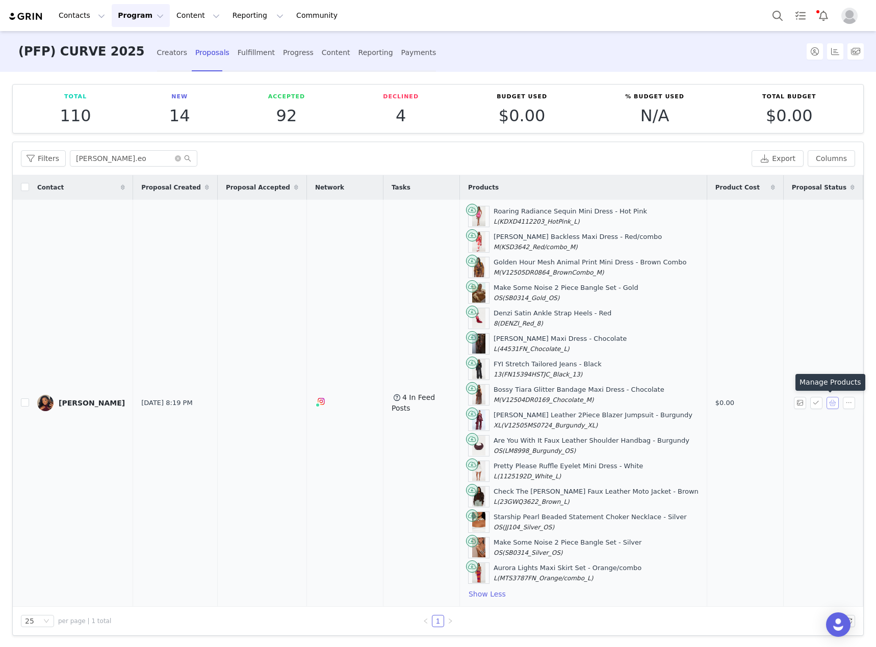
click at [826, 403] on button "button" at bounding box center [832, 403] width 12 height 12
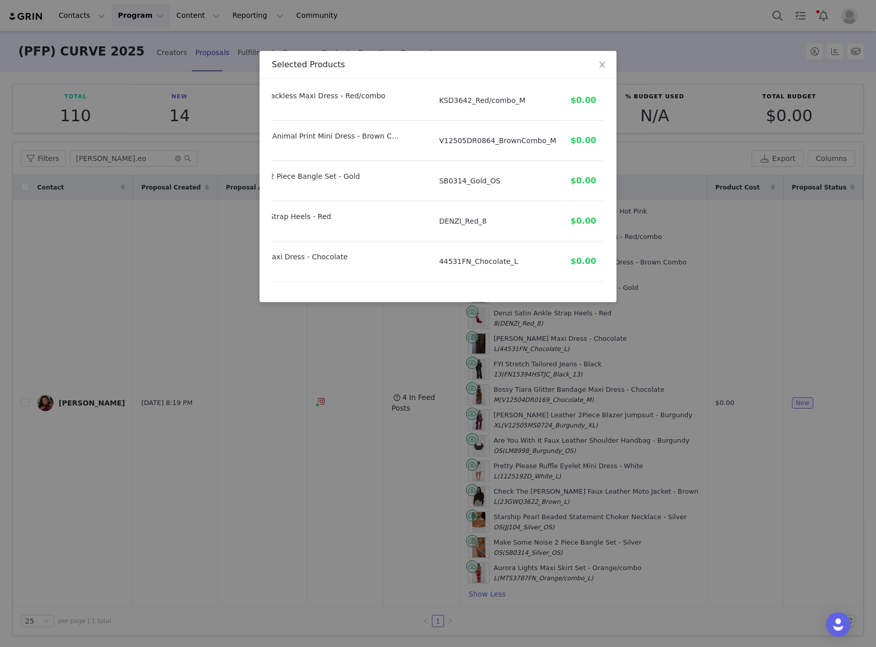
scroll to position [95, 99]
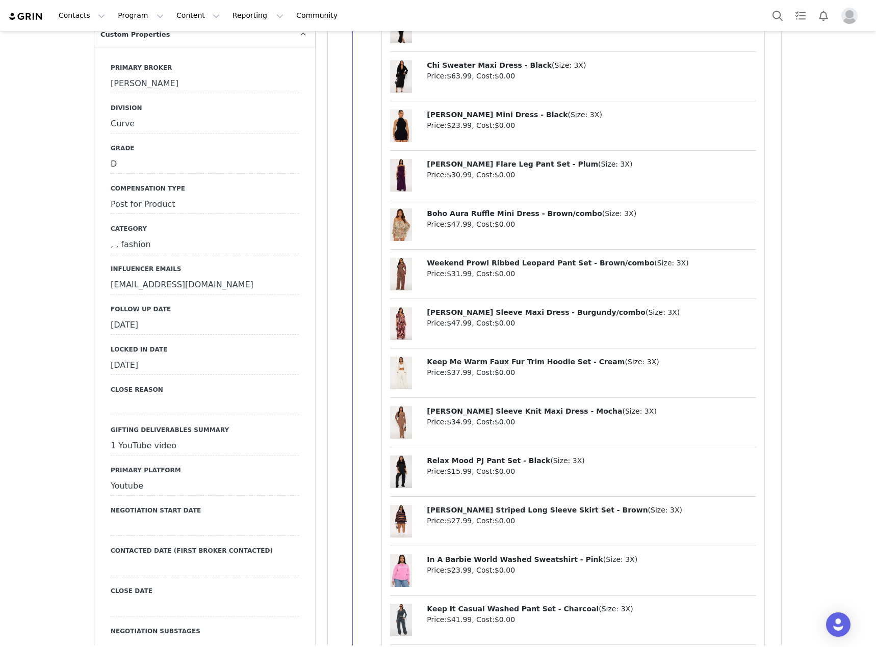
scroll to position [1172, 0]
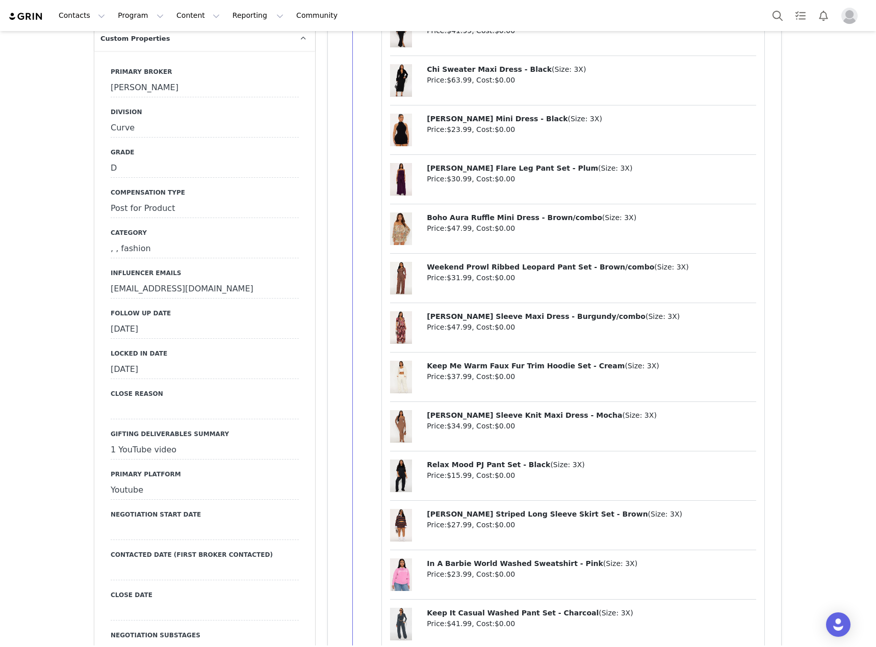
click at [271, 321] on div "September 10th, 2025" at bounding box center [205, 330] width 188 height 18
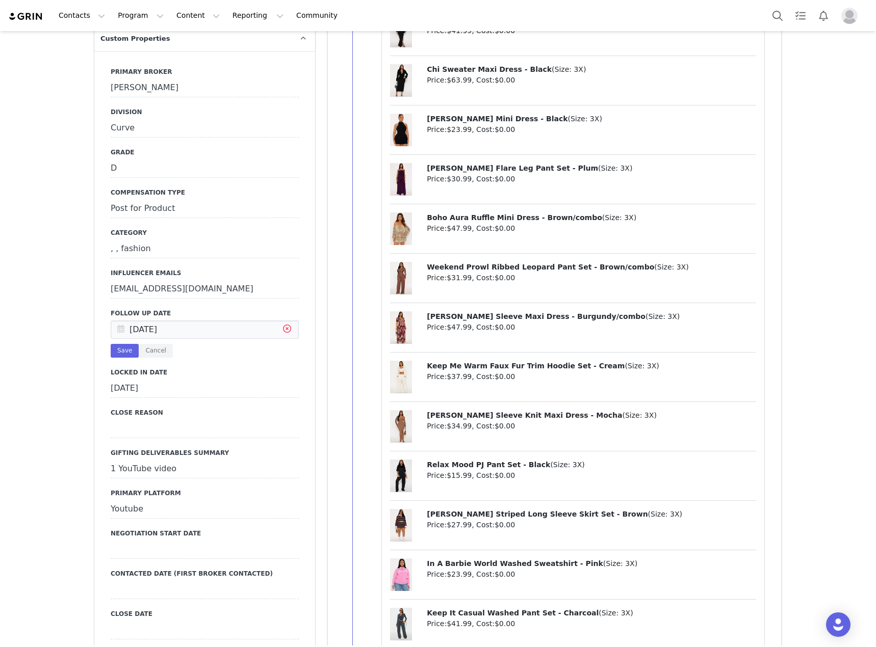
drag, startPoint x: 284, startPoint y: 247, endPoint x: 220, endPoint y: 248, distance: 63.7
click at [283, 321] on icon at bounding box center [287, 330] width 18 height 18
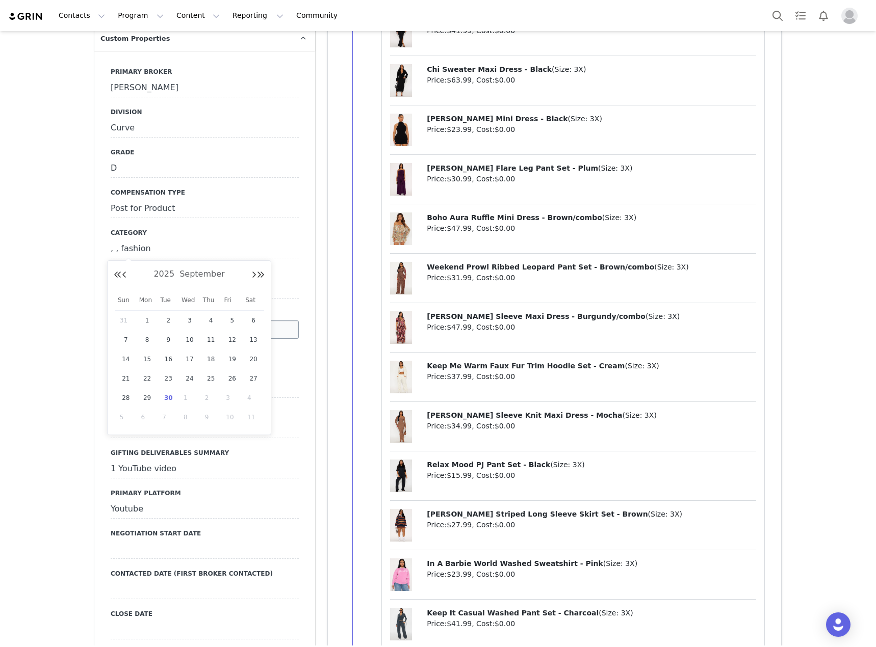
click at [220, 321] on input "text" at bounding box center [205, 330] width 188 height 18
click at [168, 397] on span "30" at bounding box center [168, 398] width 12 height 12
type input "Sep 30 2025"
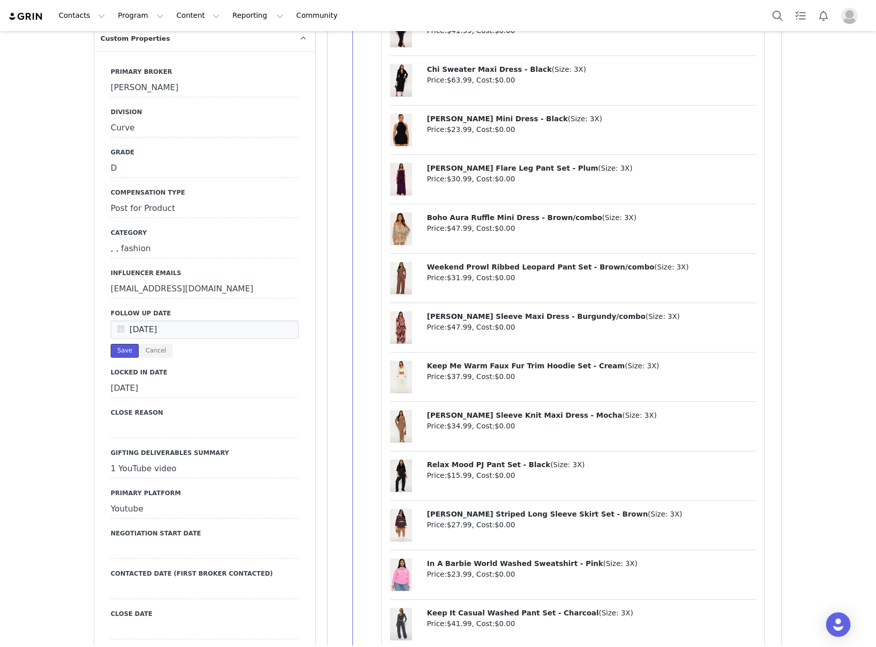
click at [122, 344] on button "Save" at bounding box center [125, 351] width 28 height 14
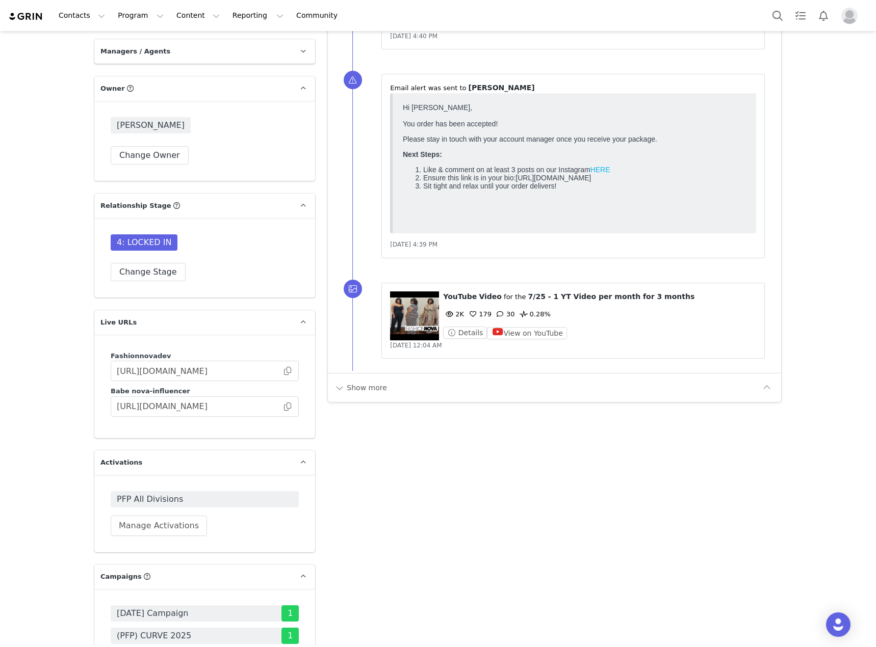
scroll to position [2803, 0]
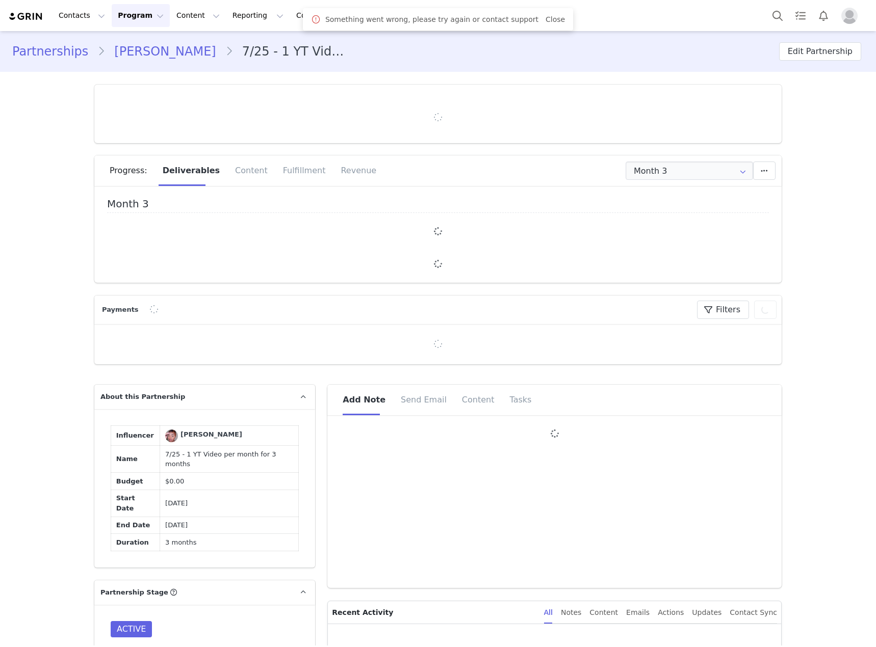
type input "+1 ([GEOGRAPHIC_DATA])"
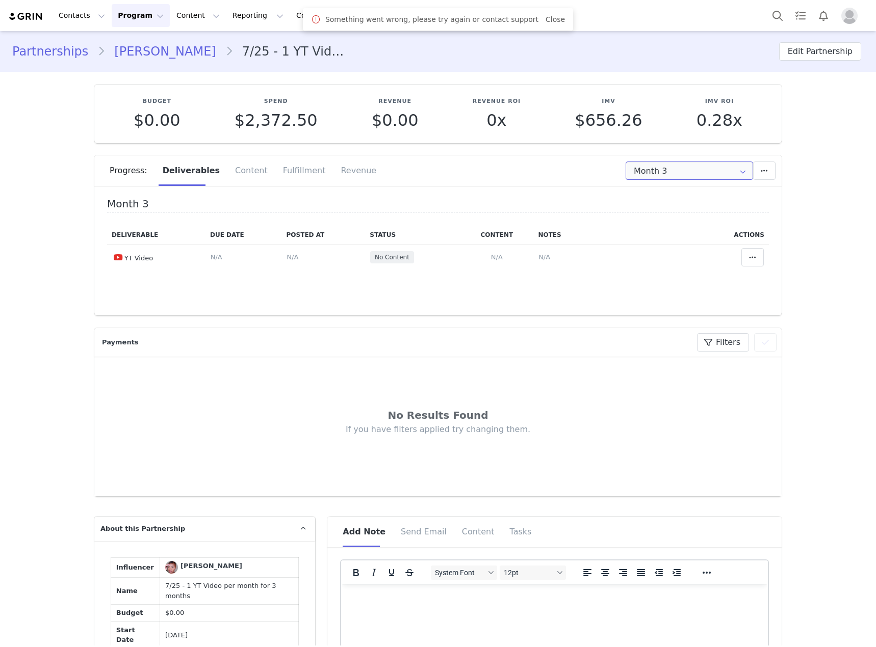
click at [639, 175] on input "Month 3" at bounding box center [688, 171] width 127 height 18
click at [642, 247] on li "All Months" at bounding box center [689, 250] width 134 height 17
type input "All"
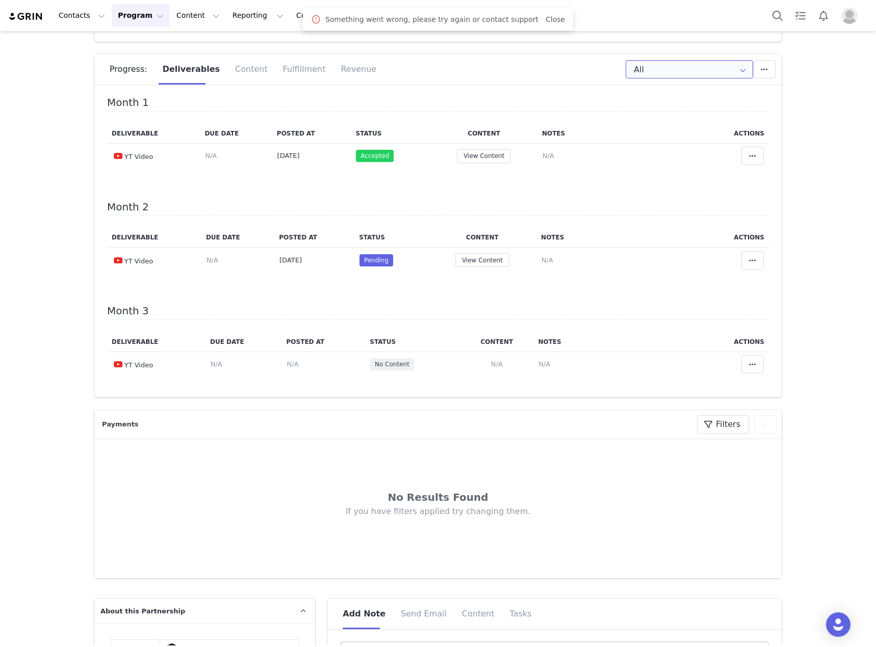
scroll to position [102, 0]
click at [476, 262] on button "View Content" at bounding box center [482, 260] width 54 height 14
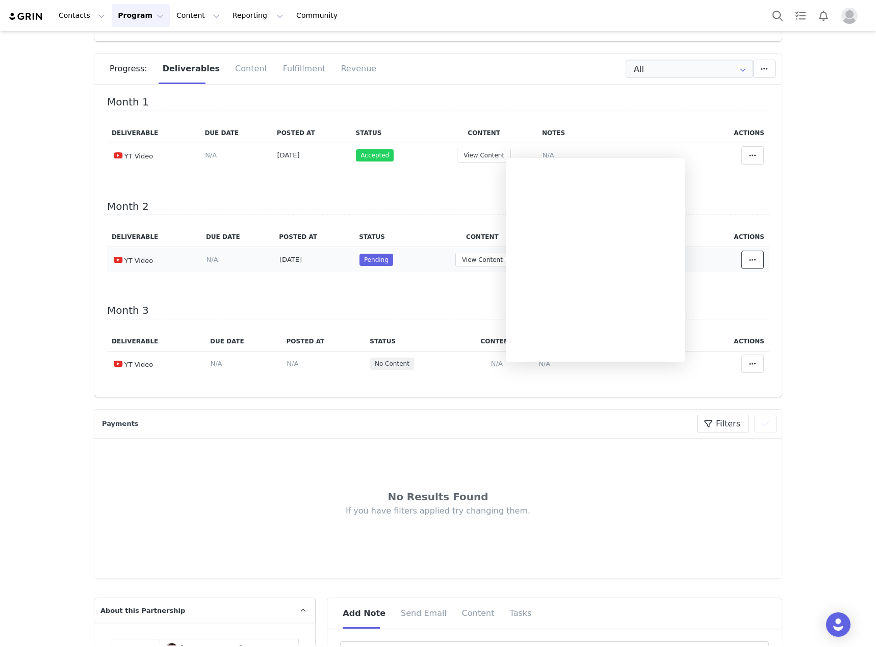
click at [746, 258] on span at bounding box center [752, 260] width 12 height 12
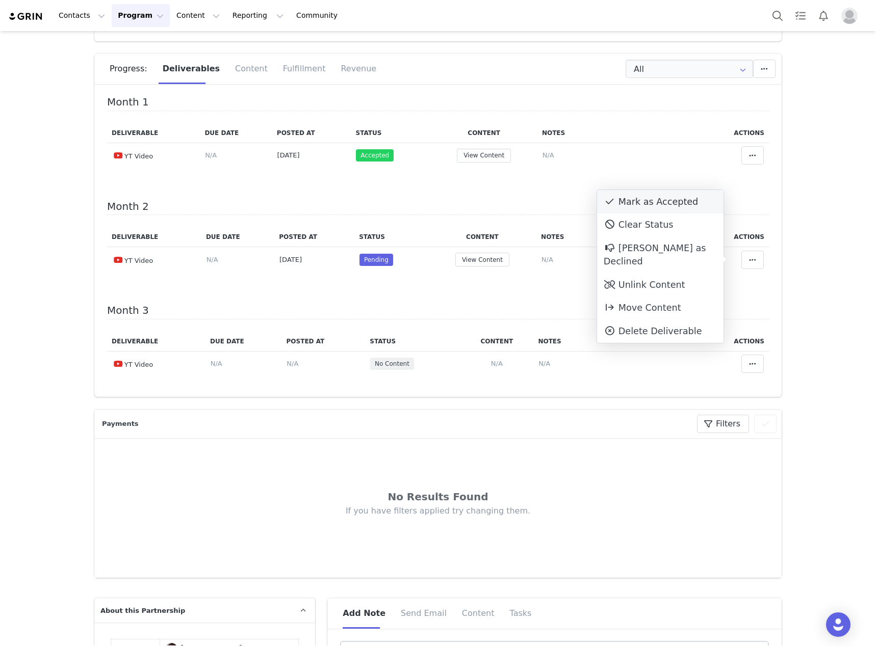
click at [669, 199] on div "Mark as Accepted" at bounding box center [660, 201] width 126 height 23
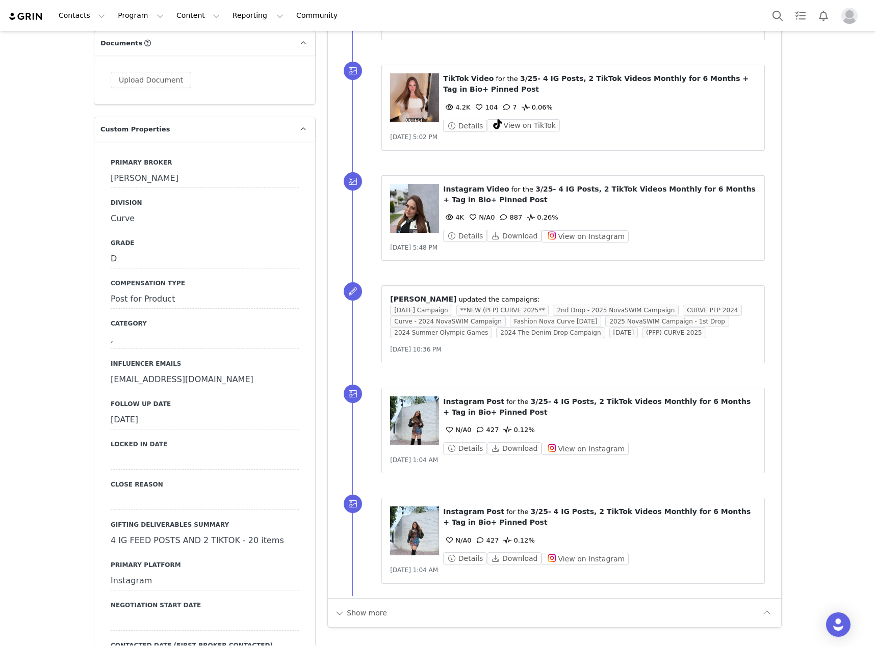
scroll to position [1172, 0]
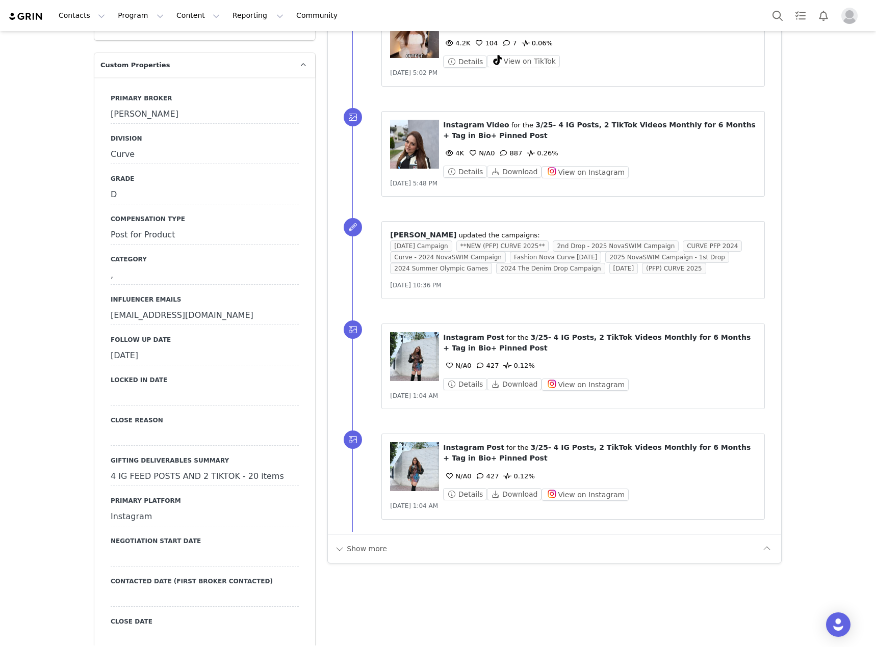
click at [269, 347] on div "September 15th, 2025" at bounding box center [205, 356] width 188 height 18
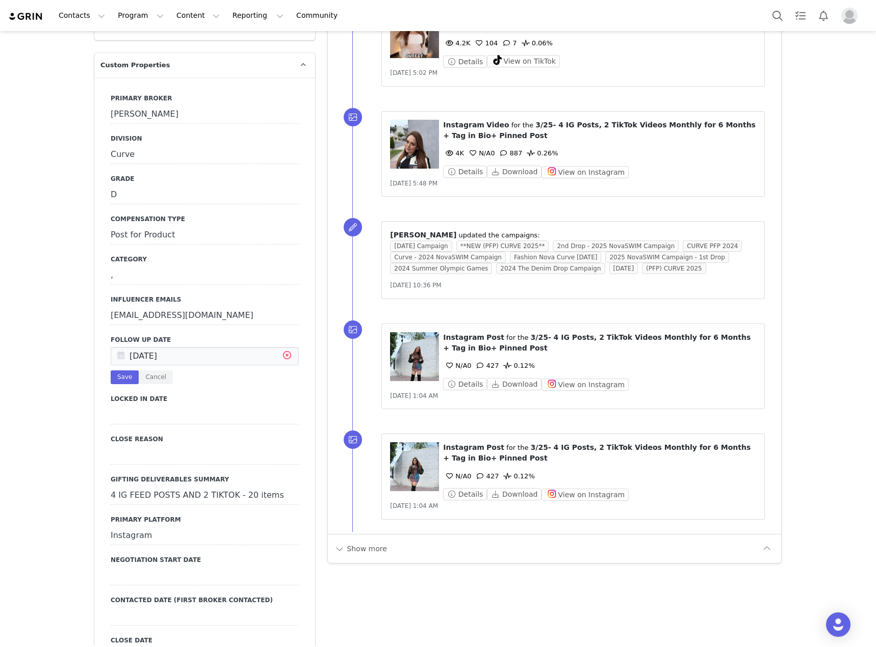
click at [283, 348] on icon at bounding box center [287, 357] width 18 height 18
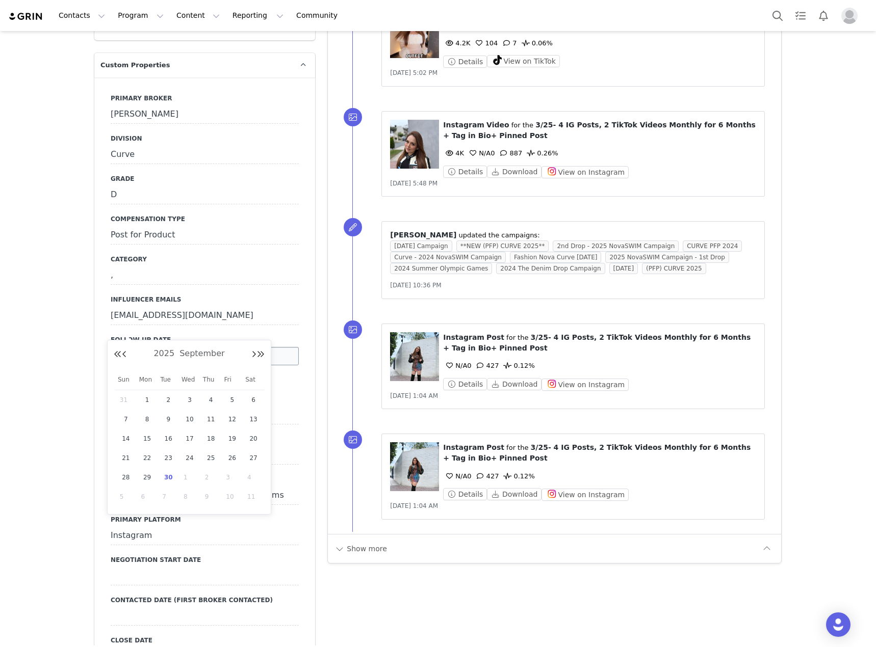
click at [219, 347] on input "text" at bounding box center [205, 356] width 188 height 18
click at [166, 475] on span "30" at bounding box center [168, 477] width 12 height 12
type input "[DATE]"
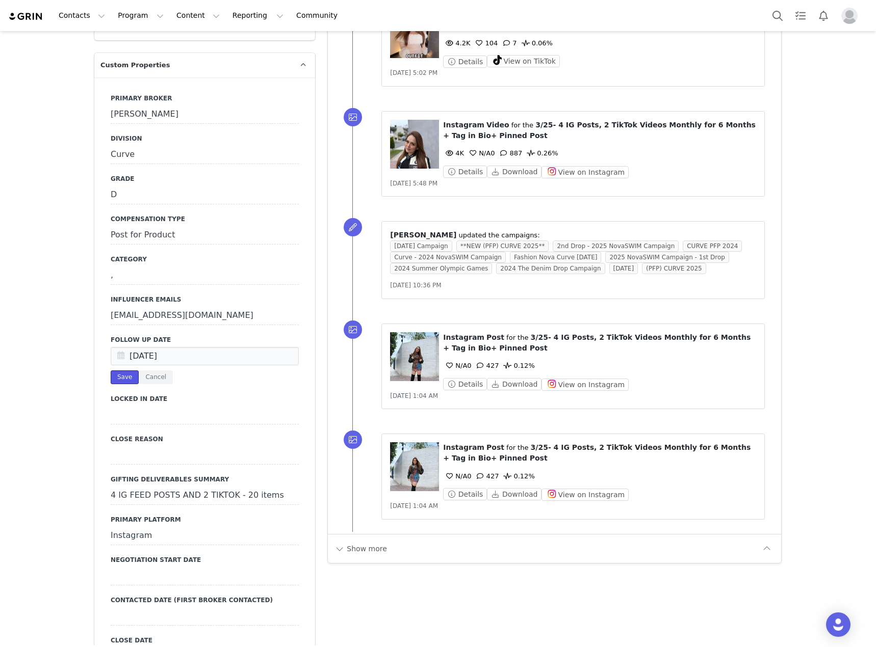
click at [124, 371] on button "Save" at bounding box center [125, 378] width 28 height 14
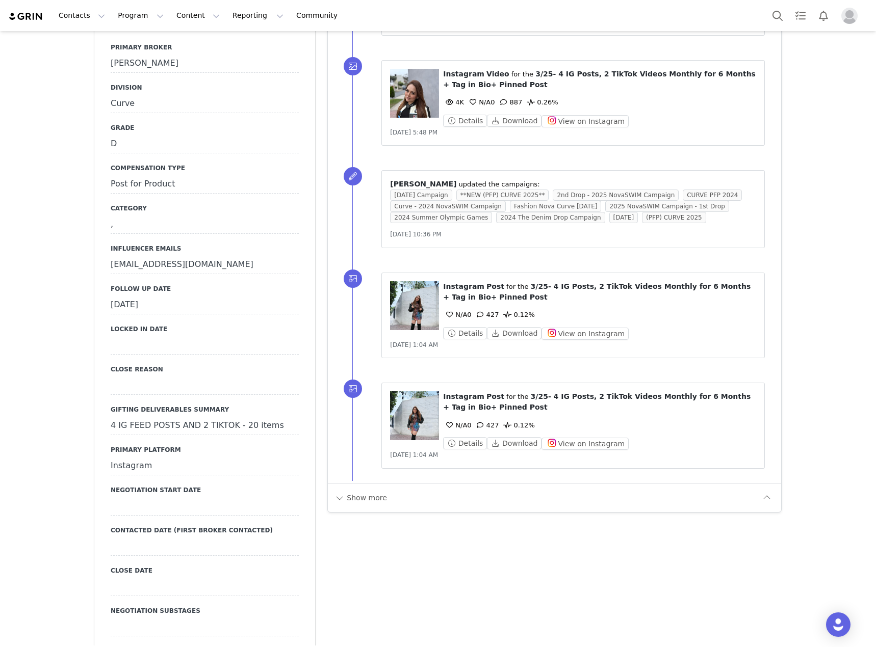
scroll to position [1427, 0]
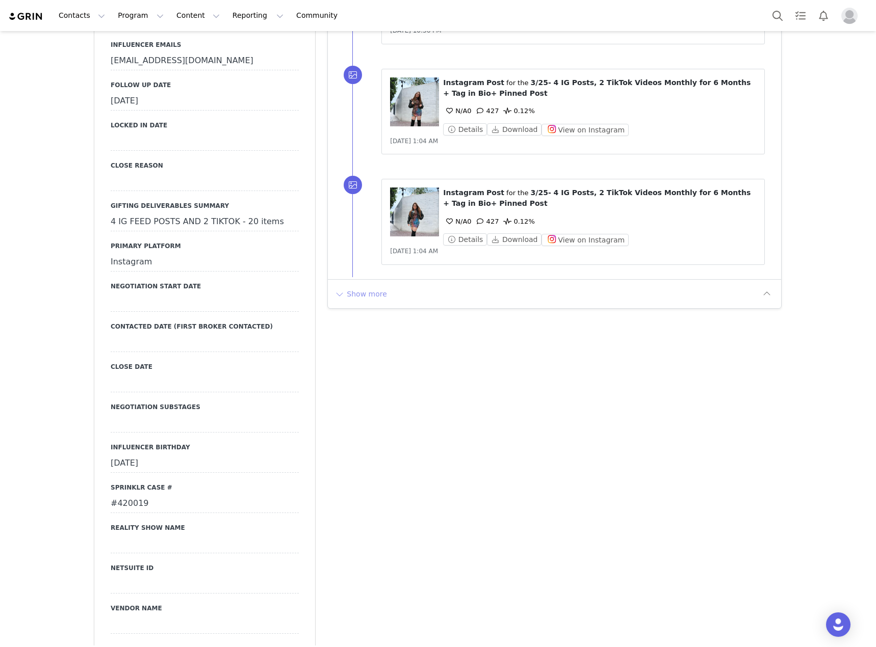
click at [346, 296] on button "Show more" at bounding box center [361, 294] width 54 height 16
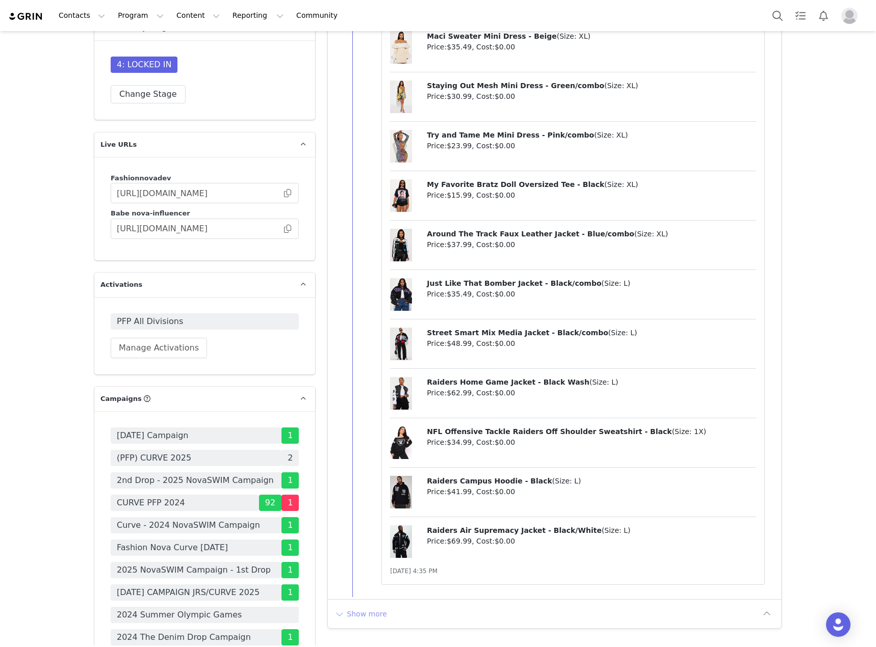
scroll to position [3160, 0]
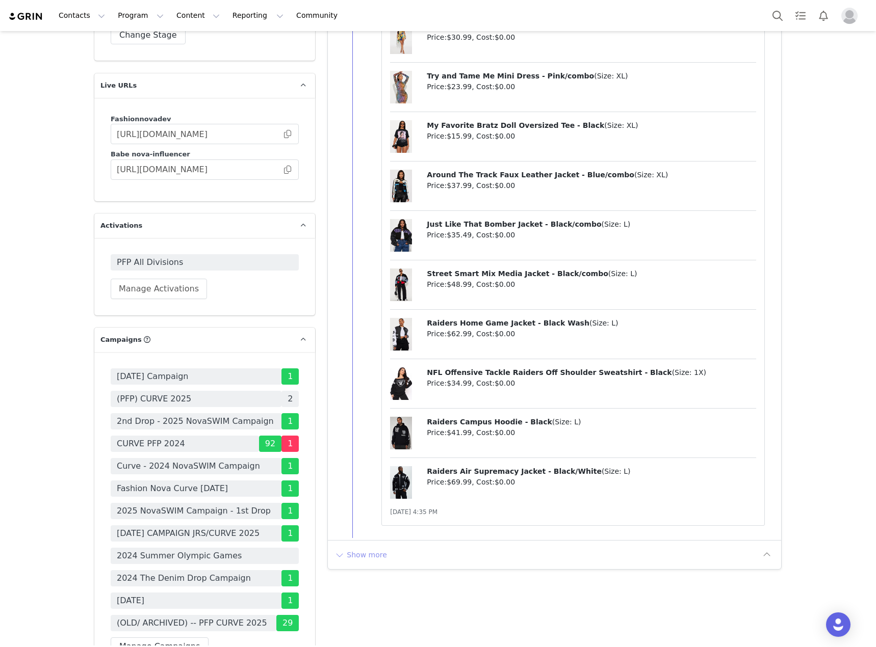
click at [374, 551] on button "Show more" at bounding box center [361, 555] width 54 height 16
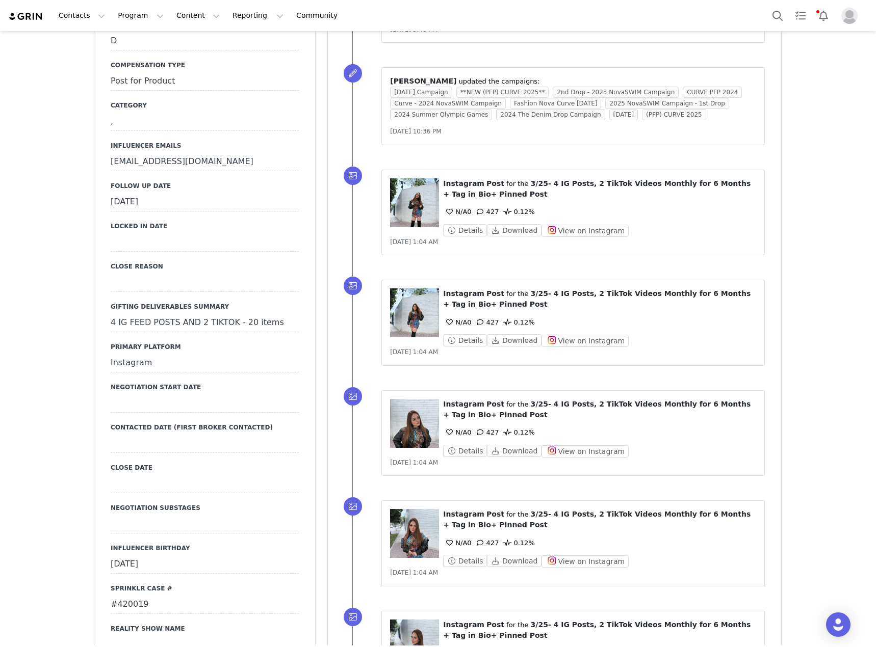
scroll to position [1325, 0]
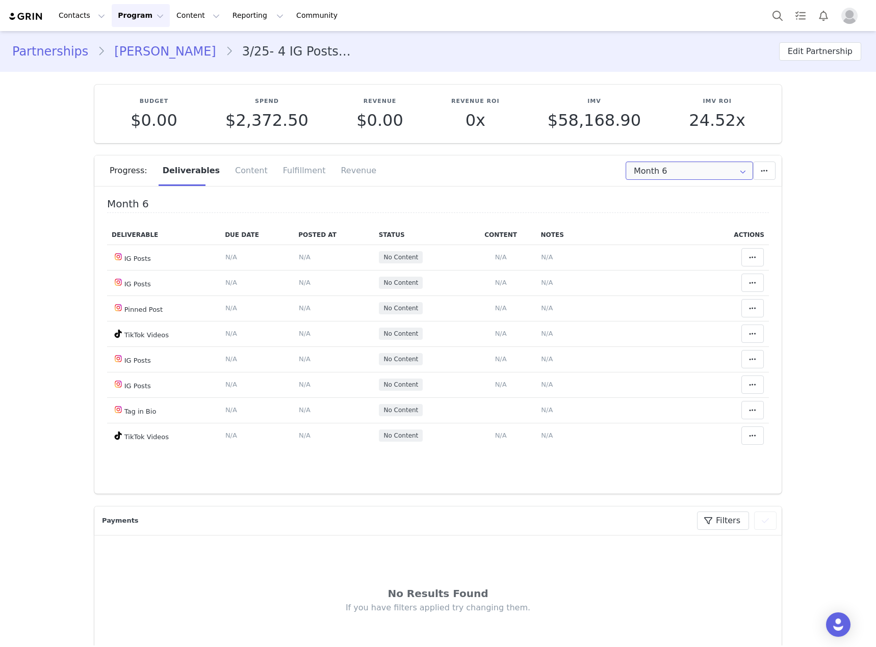
click at [699, 165] on input "Month 6" at bounding box center [688, 171] width 127 height 18
click at [683, 301] on li "All Months" at bounding box center [689, 302] width 134 height 17
type input "All"
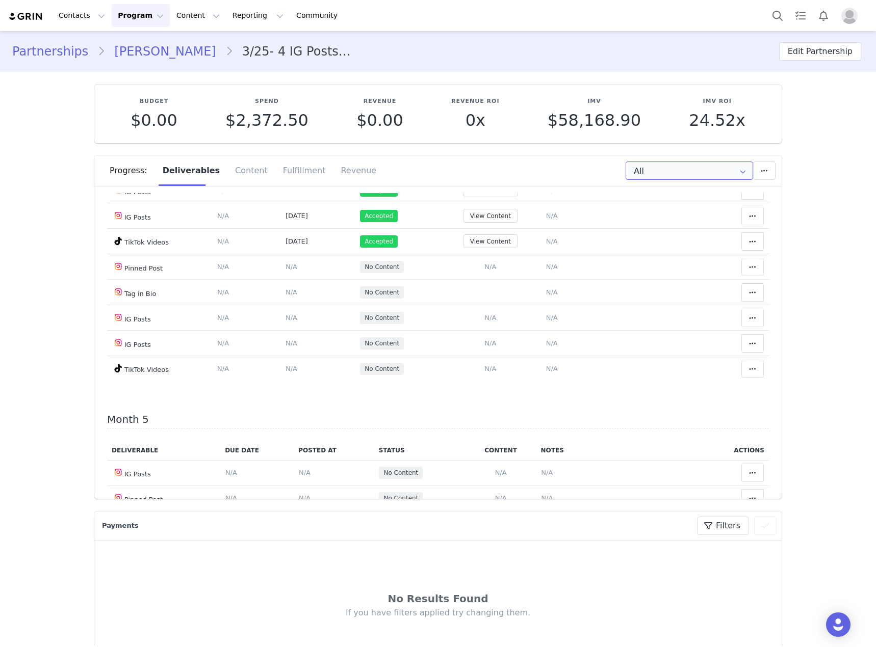
scroll to position [917, 0]
click at [488, 372] on span "N/A" at bounding box center [490, 368] width 12 height 8
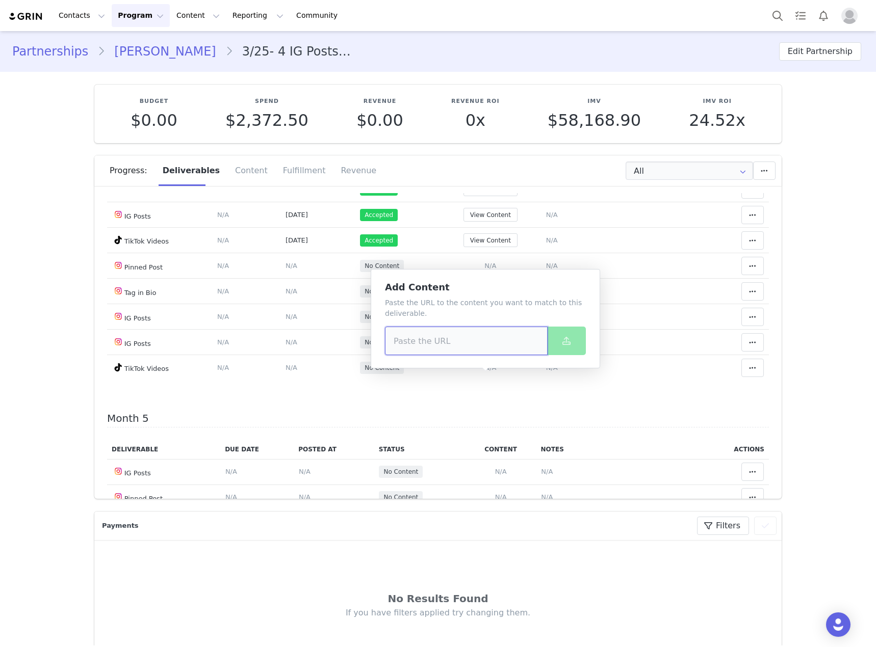
click at [477, 337] on input at bounding box center [466, 341] width 163 height 29
paste input "https://www.tiktok.com/@susanprietooficial/video/7553374439107333384"
type input "https://www.tiktok.com/@susanprietooficial/video/7553374439107333384"
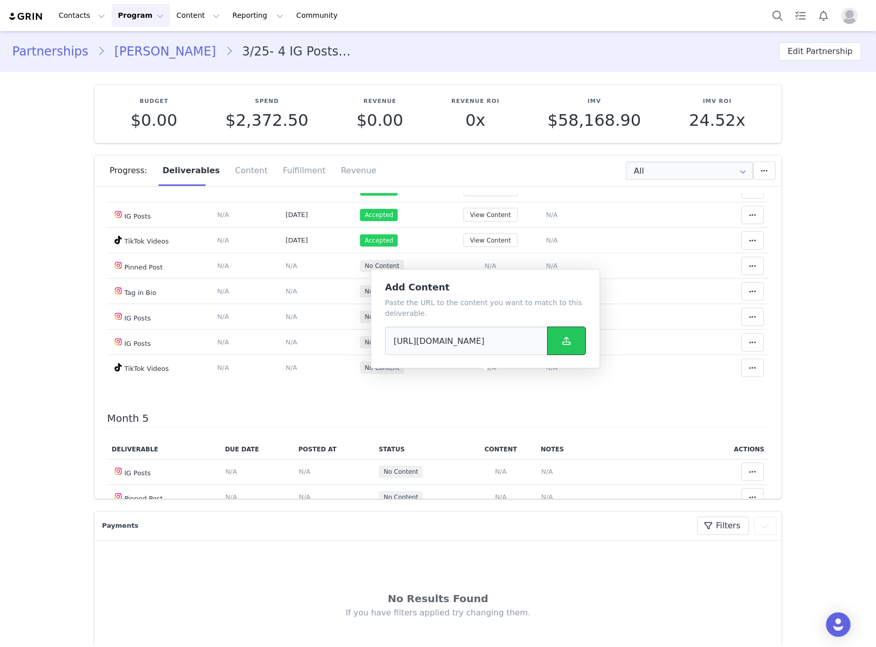
click at [564, 338] on icon at bounding box center [566, 341] width 8 height 8
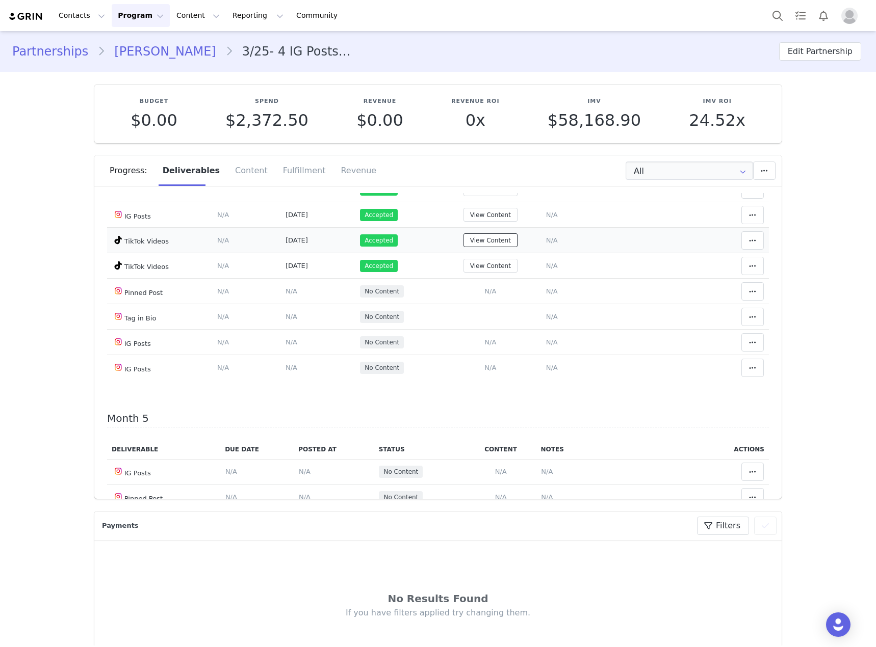
click at [503, 247] on button "View Content" at bounding box center [490, 240] width 54 height 14
click at [488, 222] on button "View Content" at bounding box center [490, 215] width 54 height 14
click at [484, 346] on span "N/A" at bounding box center [490, 342] width 12 height 8
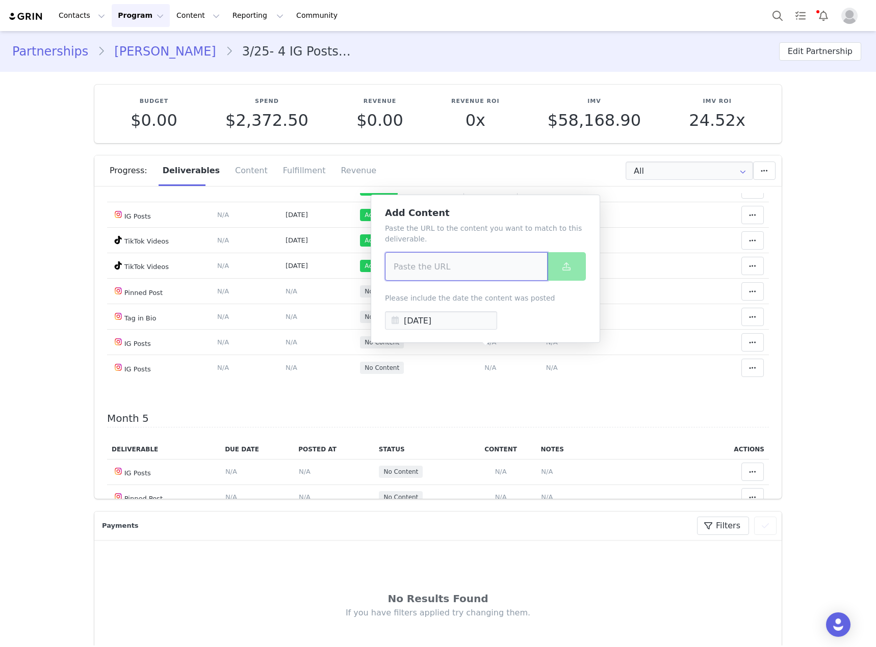
click at [451, 270] on input at bounding box center [466, 266] width 163 height 29
paste input "https://www.instagram.com/p/DO7Mj2pDbr1/?img_index=3"
type input "https://www.instagram.com/p/DO7Mj2pDbr1/?img_index=3"
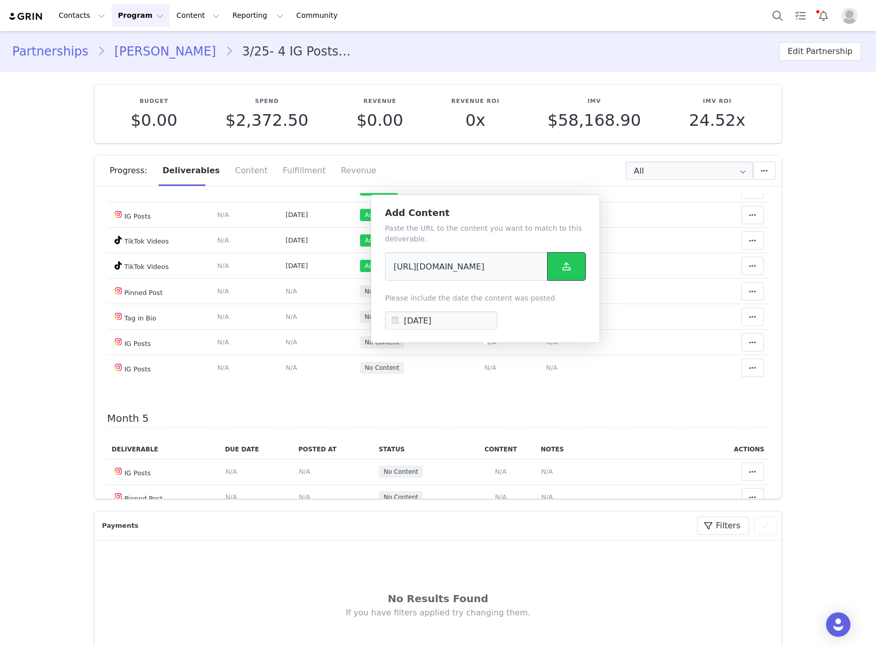
click at [558, 275] on button at bounding box center [566, 266] width 39 height 29
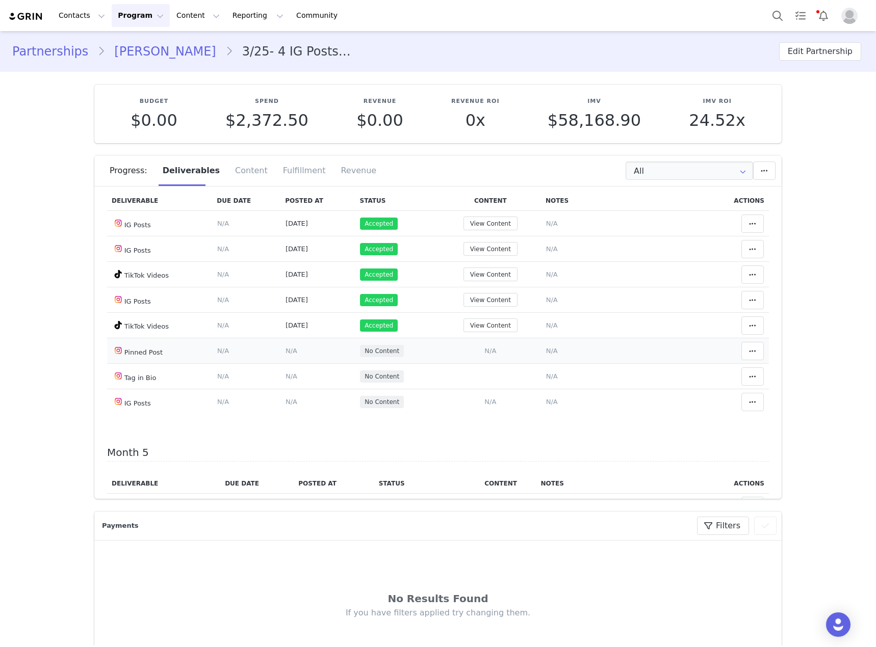
scroll to position [866, 0]
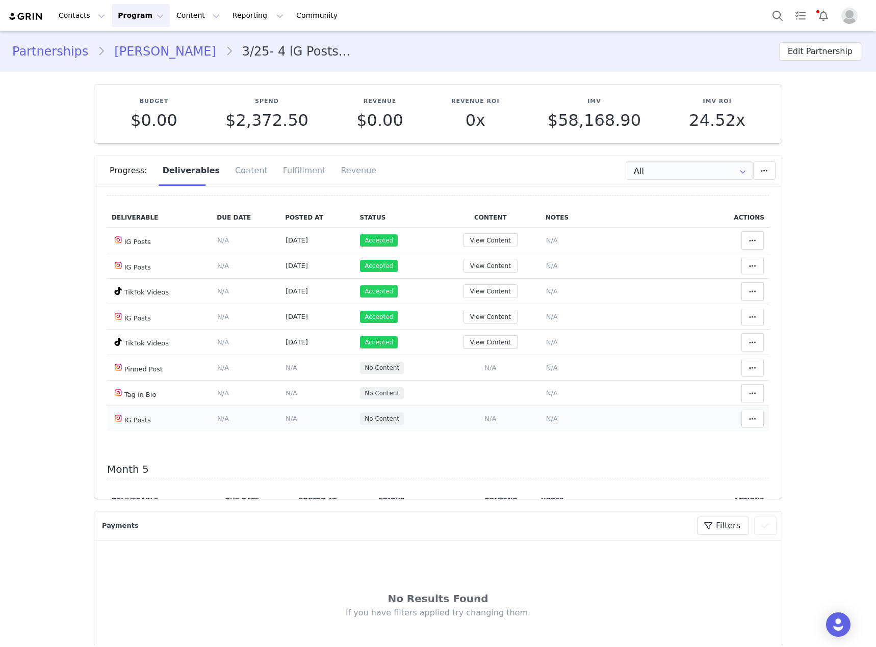
click at [486, 423] on span "N/A" at bounding box center [490, 419] width 12 height 8
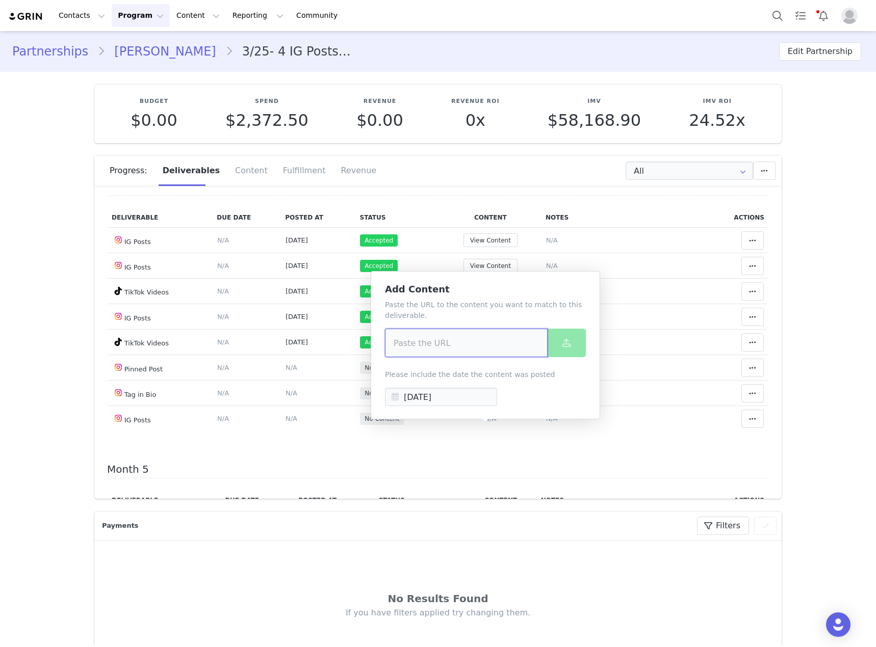
click at [455, 350] on input at bounding box center [466, 343] width 163 height 29
paste input "https://www.instagram.com/reel/DOpQnOdDXIT/"
type input "https://www.instagram.com/reel/DOpQnOdDXIT/"
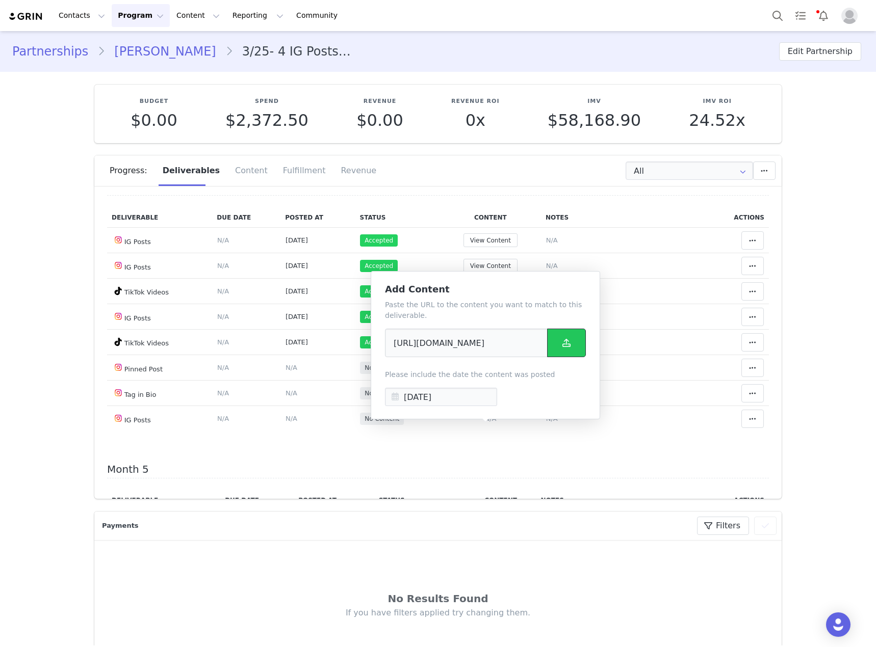
click at [566, 343] on icon at bounding box center [566, 343] width 8 height 8
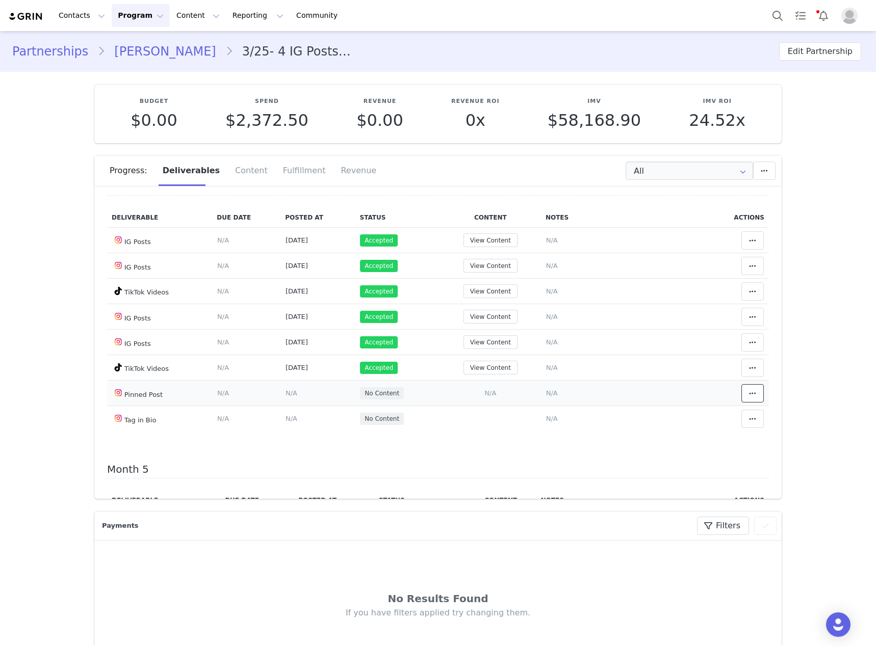
click at [741, 403] on button at bounding box center [752, 393] width 22 height 18
click at [642, 400] on div "Mark as Accepted" at bounding box center [660, 404] width 126 height 23
click at [749, 423] on icon at bounding box center [752, 419] width 7 height 8
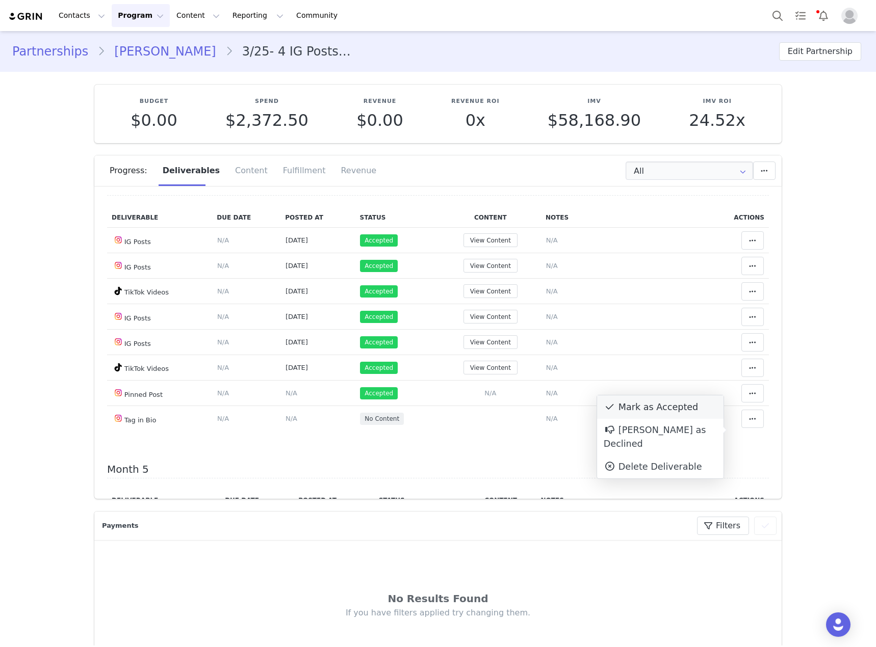
click at [672, 411] on div "Mark as Accepted" at bounding box center [660, 407] width 126 height 23
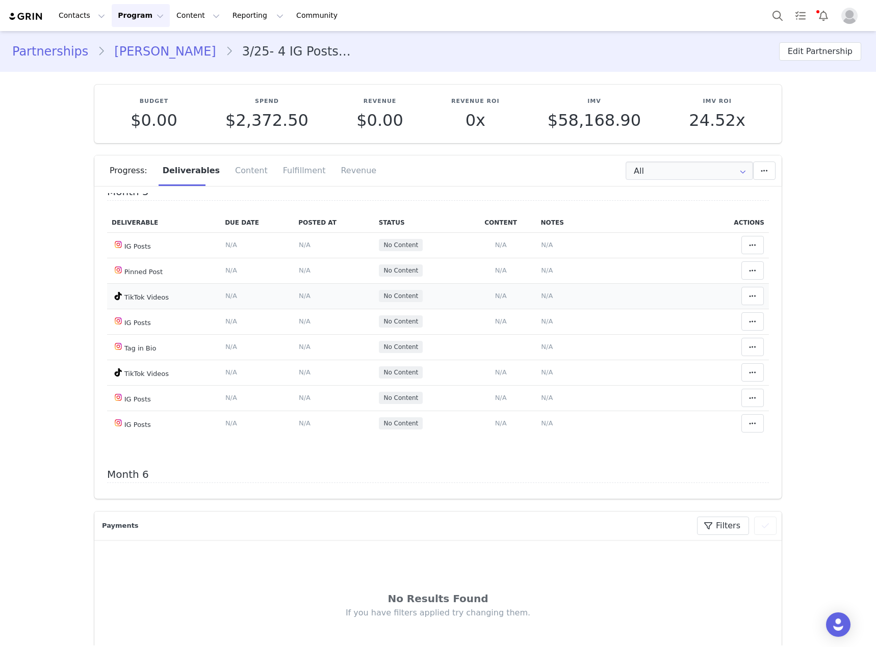
scroll to position [1121, 0]
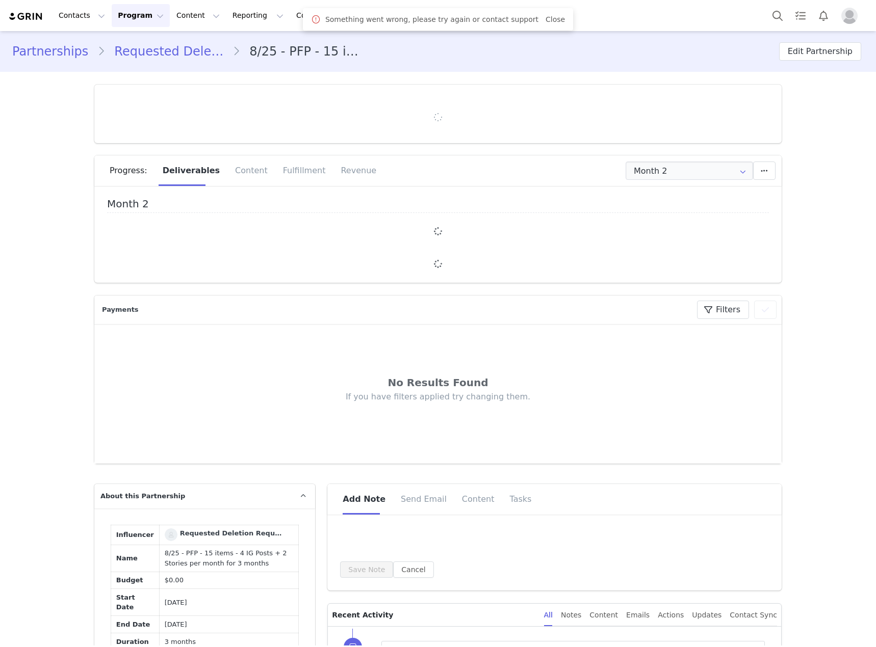
type input "+1 ([GEOGRAPHIC_DATA])"
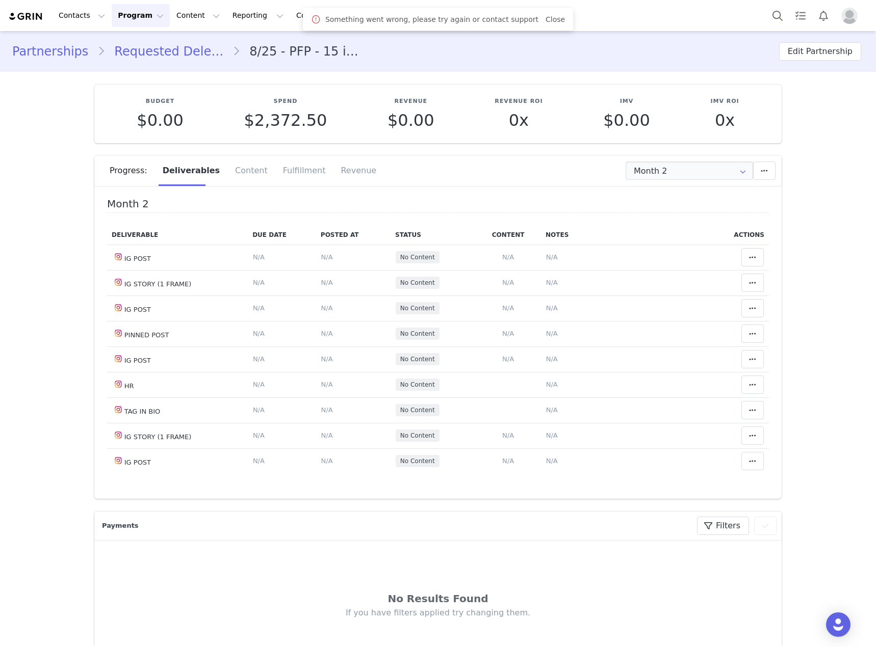
click at [130, 47] on link "Requested Deletion Requested Deletion" at bounding box center [168, 51] width 127 height 18
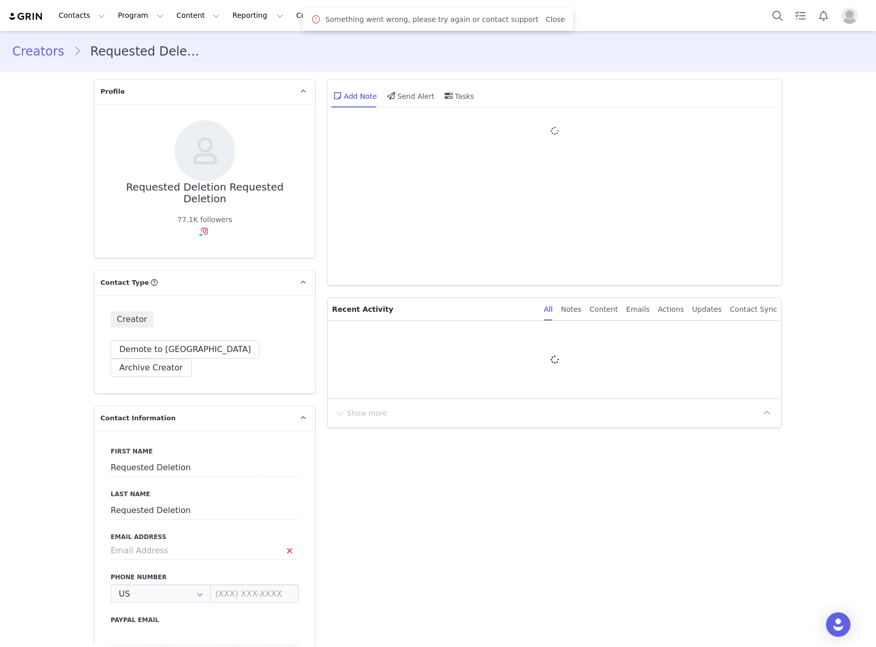
type input "+1 ([GEOGRAPHIC_DATA])"
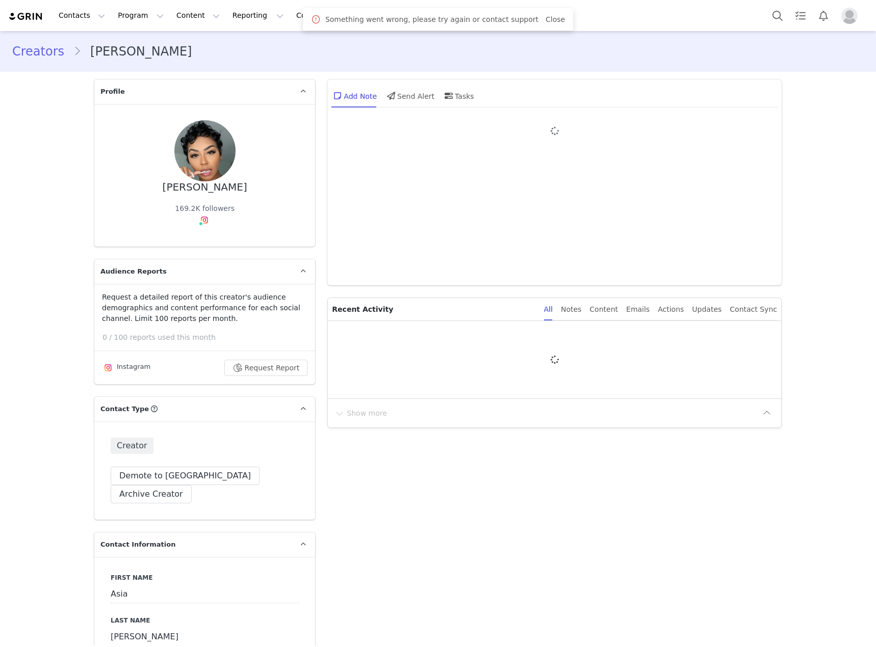
type input "+1 ([GEOGRAPHIC_DATA])"
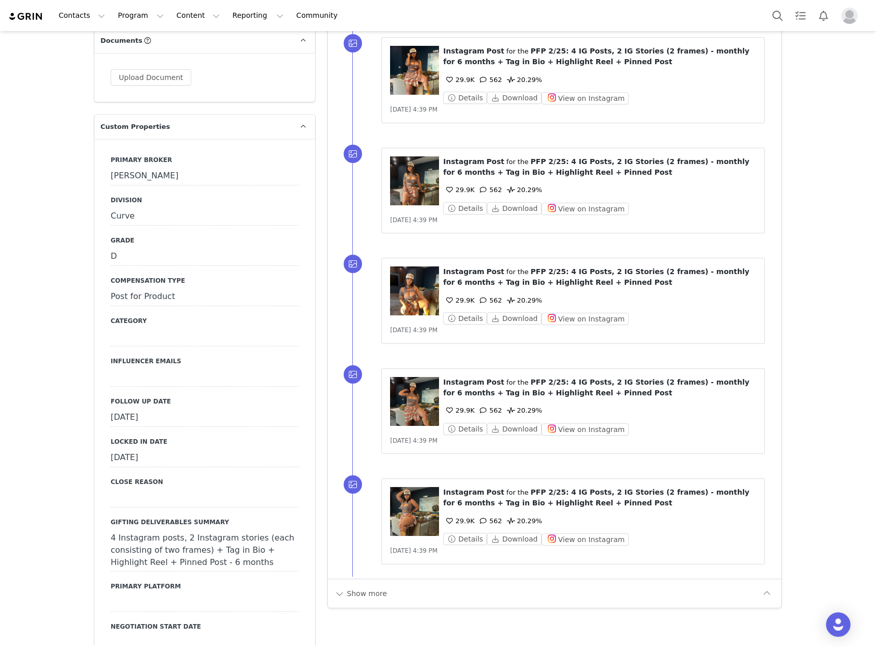
scroll to position [1172, 0]
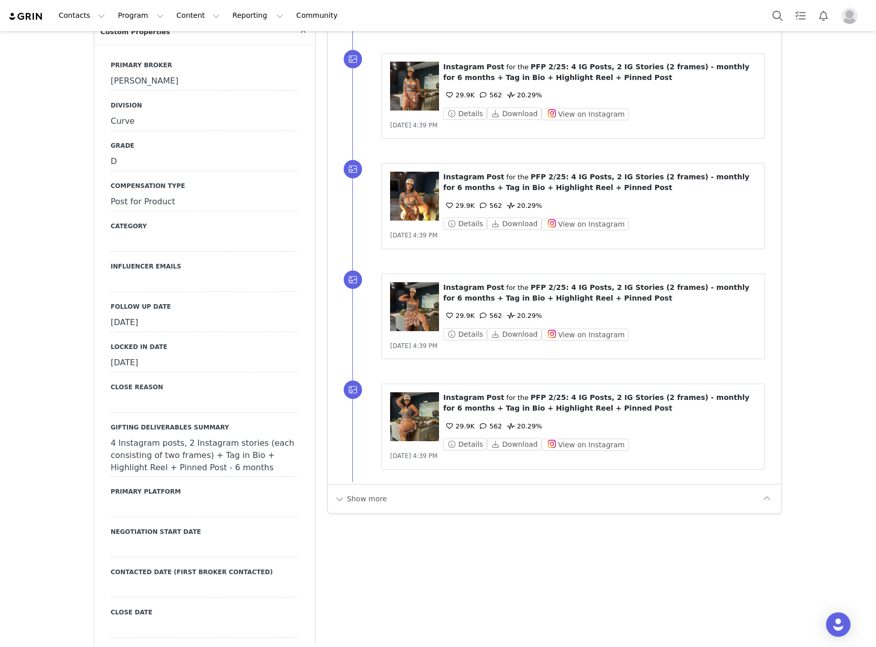
click at [271, 314] on div "[DATE]" at bounding box center [205, 323] width 188 height 18
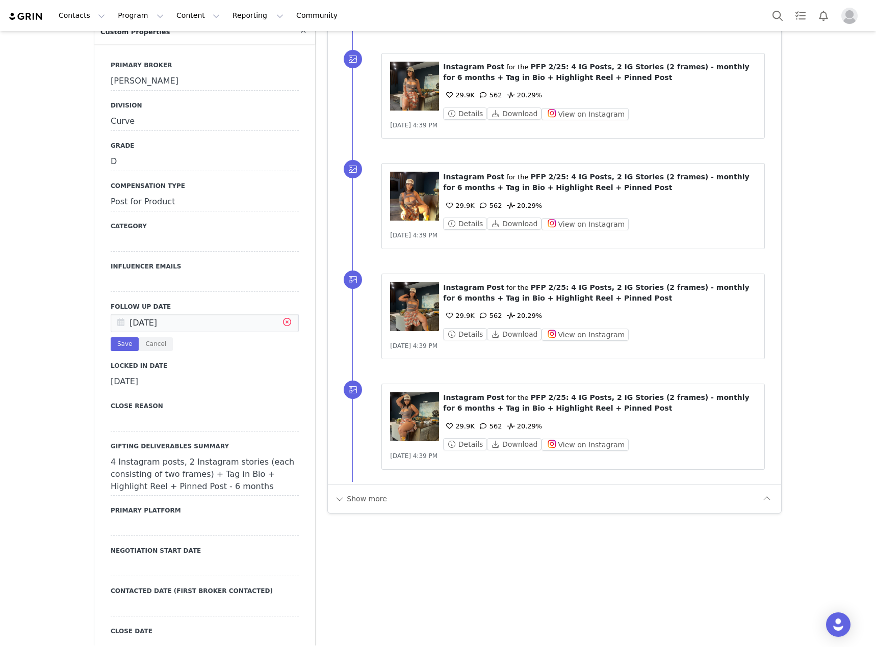
click at [284, 314] on icon at bounding box center [287, 323] width 18 height 18
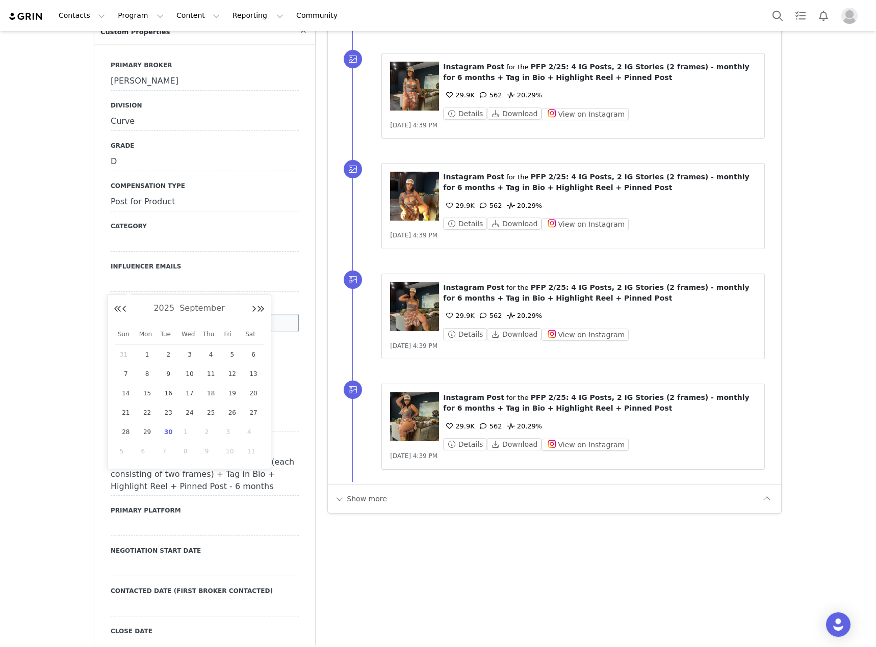
click at [230, 314] on input "text" at bounding box center [205, 323] width 188 height 18
drag, startPoint x: 170, startPoint y: 430, endPoint x: 159, endPoint y: 387, distance: 44.1
click at [170, 431] on span "30" at bounding box center [168, 432] width 12 height 12
type input "[DATE]"
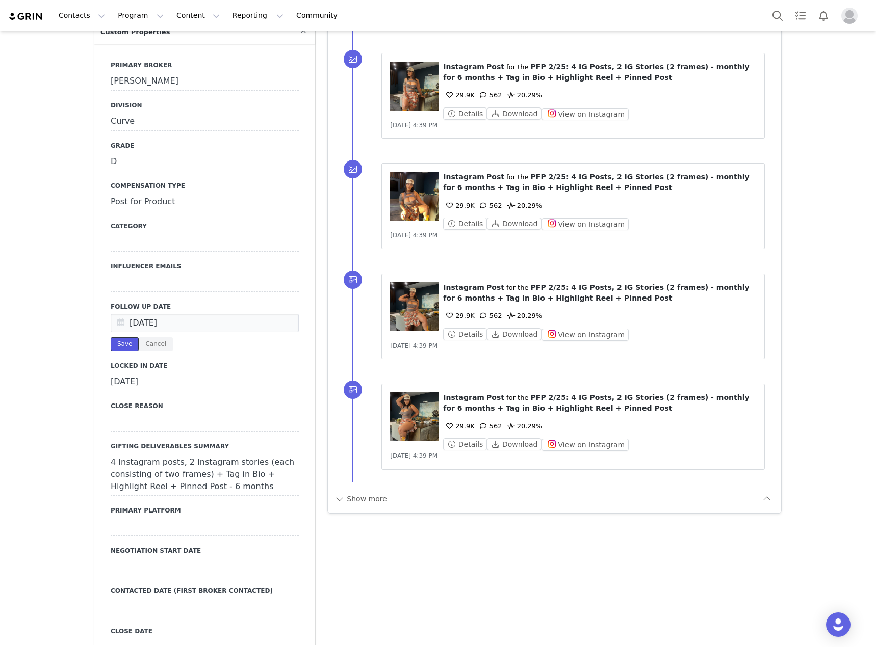
click at [120, 337] on button "Save" at bounding box center [125, 344] width 28 height 14
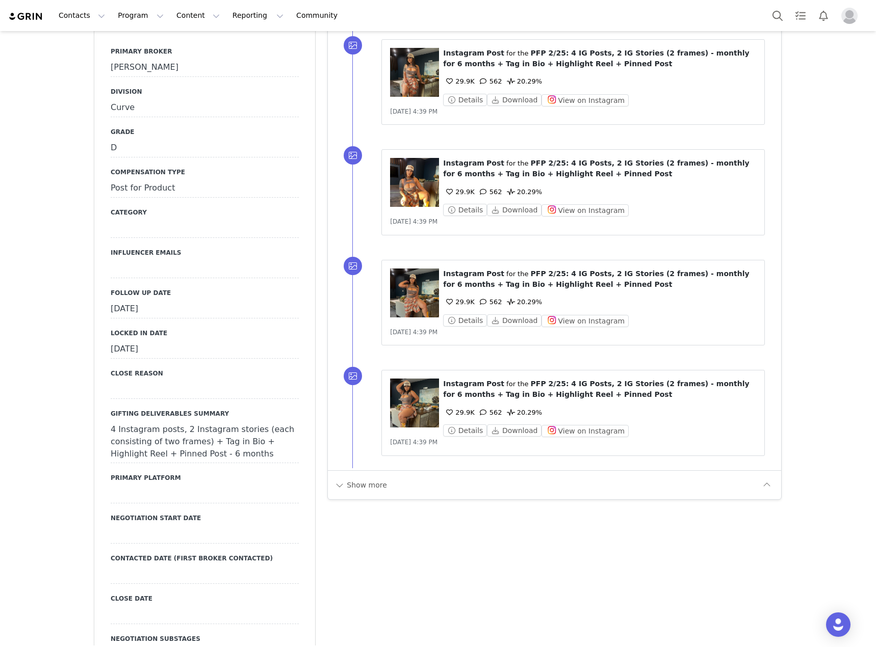
scroll to position [1223, 0]
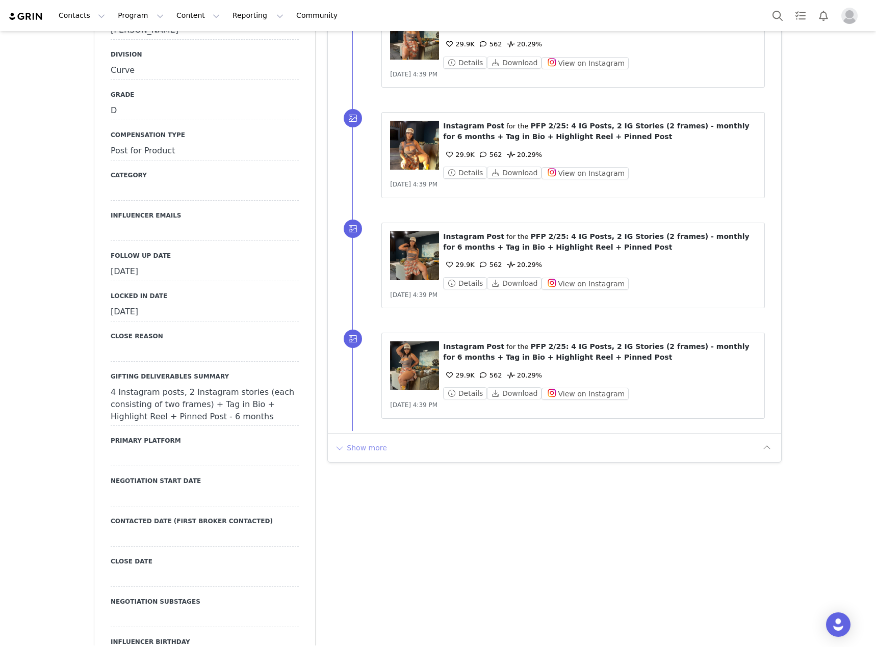
click at [361, 452] on button "Show more" at bounding box center [361, 448] width 54 height 16
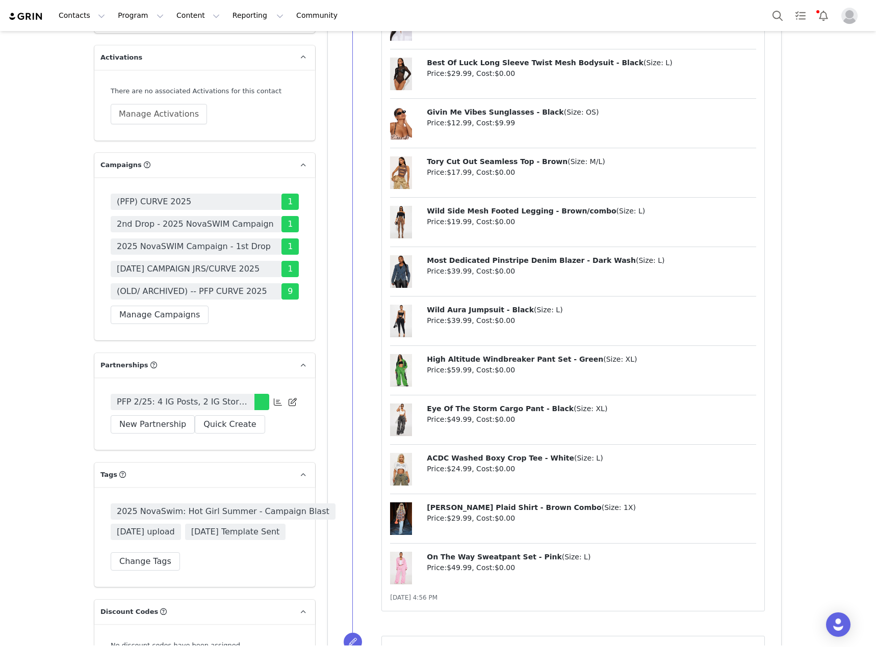
scroll to position [3364, 0]
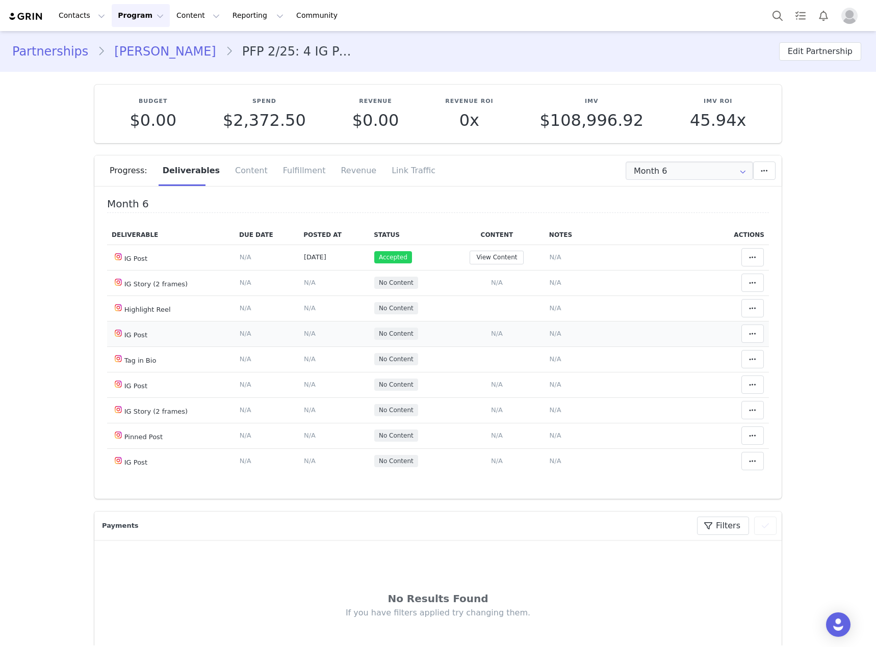
click at [494, 332] on span "N/A" at bounding box center [497, 334] width 12 height 8
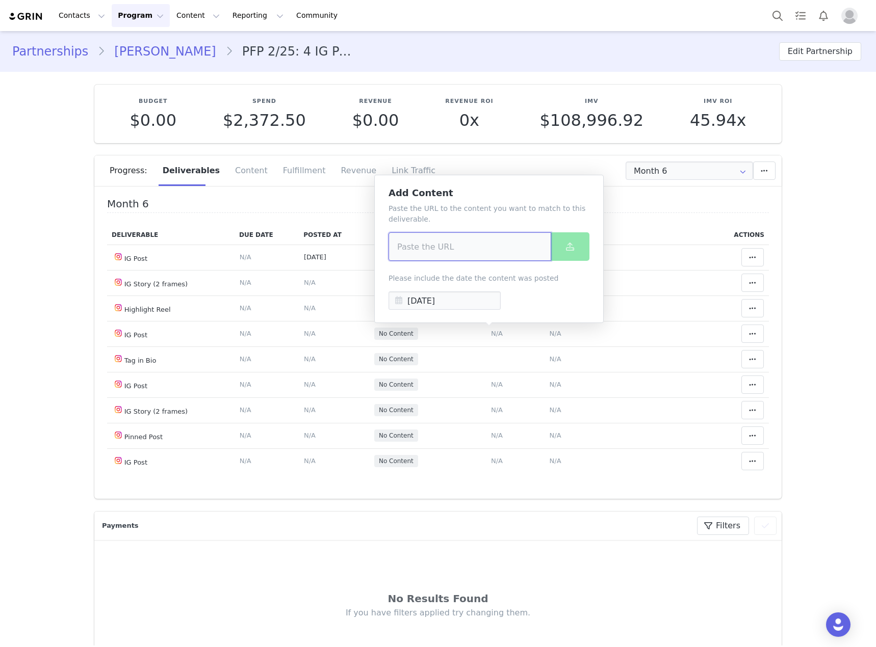
click at [441, 246] on input at bounding box center [469, 246] width 163 height 29
paste input "https://www.instagram.com/p/DPPmXjFEavJ/?img_index=1"
type input "https://www.instagram.com/p/DPPmXjFEavJ/?img_index=1"
click at [580, 241] on button at bounding box center [569, 246] width 39 height 29
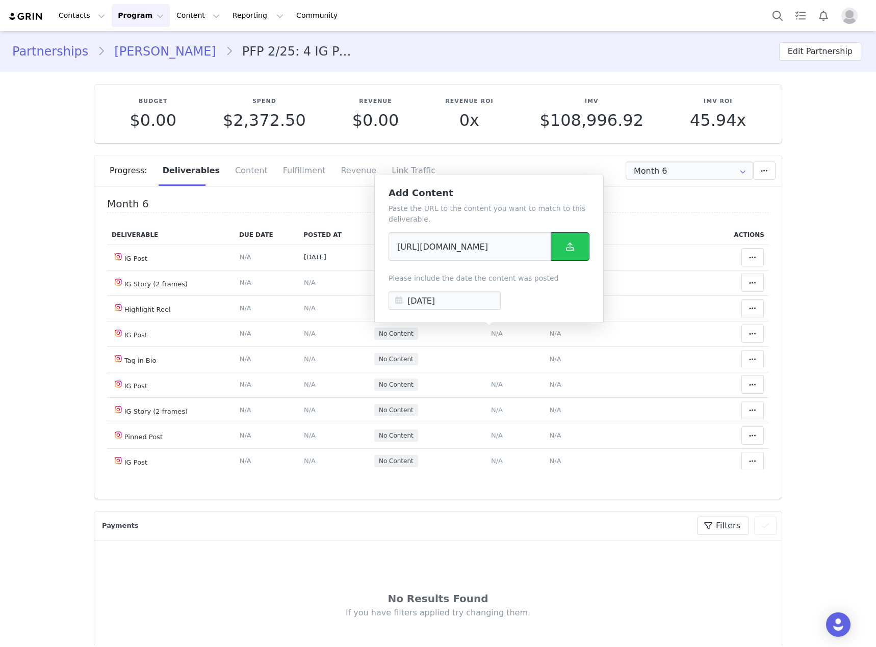
scroll to position [0, 0]
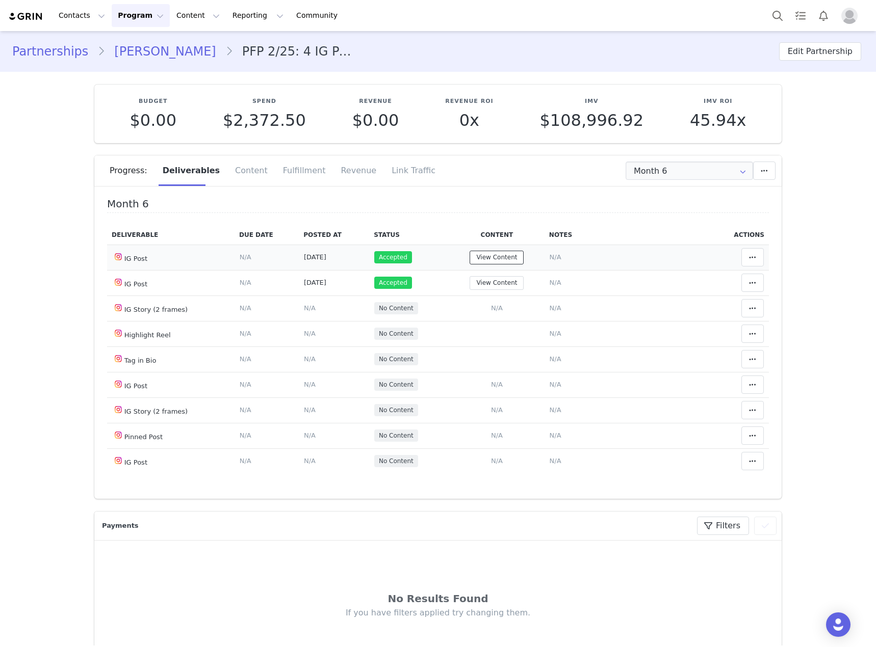
click at [500, 254] on button "View Content" at bounding box center [496, 258] width 54 height 14
click at [467, 216] on div "Month 6 Deliverable Due Date Posted At Status Content Notes Actions IG Post Del…" at bounding box center [438, 342] width 662 height 288
click at [493, 381] on span "N/A" at bounding box center [497, 385] width 12 height 8
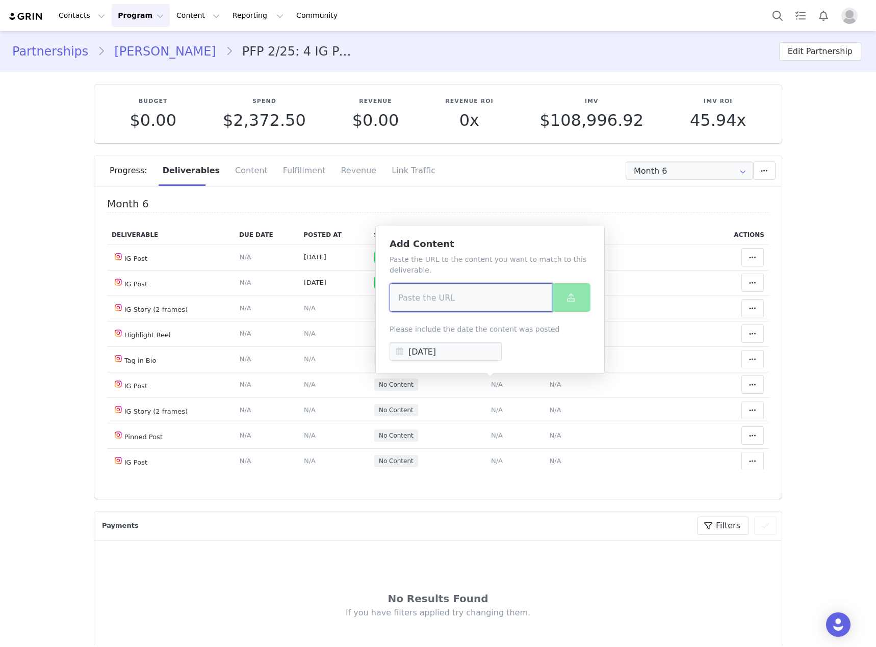
click at [458, 290] on input at bounding box center [470, 297] width 163 height 29
paste input "https://www.instagram.com/p/DO9gTTPkqbr/?img_index=5"
type input "https://www.instagram.com/p/DO9gTTPkqbr/?img_index=5"
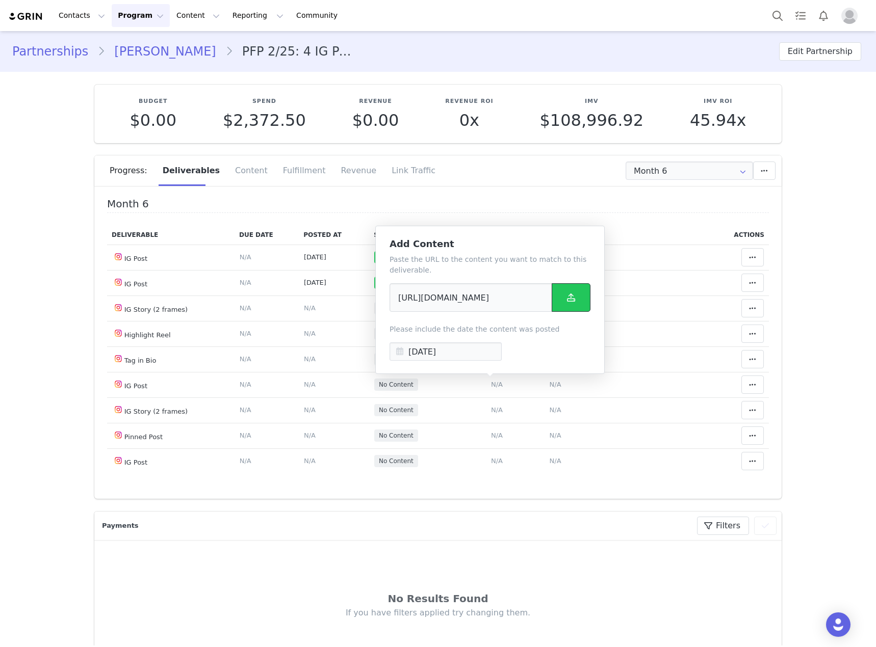
click at [572, 305] on button at bounding box center [570, 297] width 39 height 29
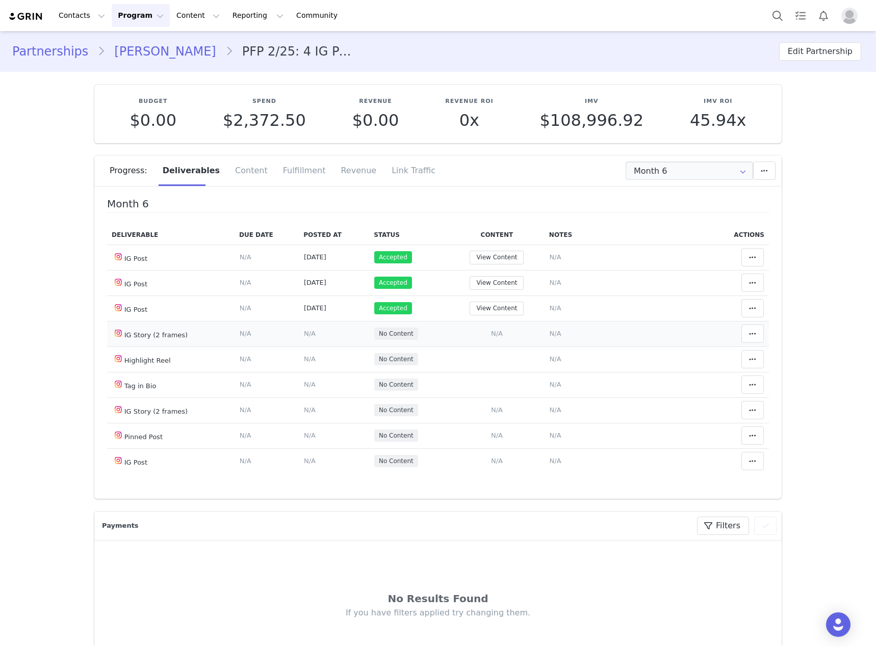
click at [549, 334] on span "N/A" at bounding box center [555, 334] width 12 height 8
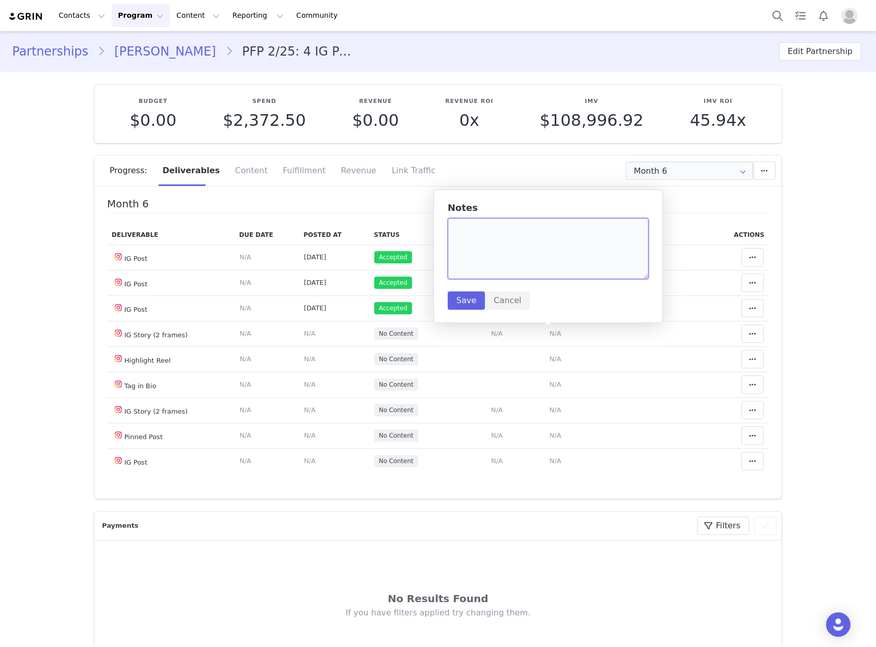
click at [508, 257] on textarea at bounding box center [548, 248] width 201 height 61
paste textarea "https://static-resources.creatoriq.com/instagram-stories/videos/372308539251944…"
type textarea "https://static-resources.creatoriq.com/instagram-stories/videos/372308539251944…"
click at [456, 300] on button "Save" at bounding box center [466, 301] width 37 height 18
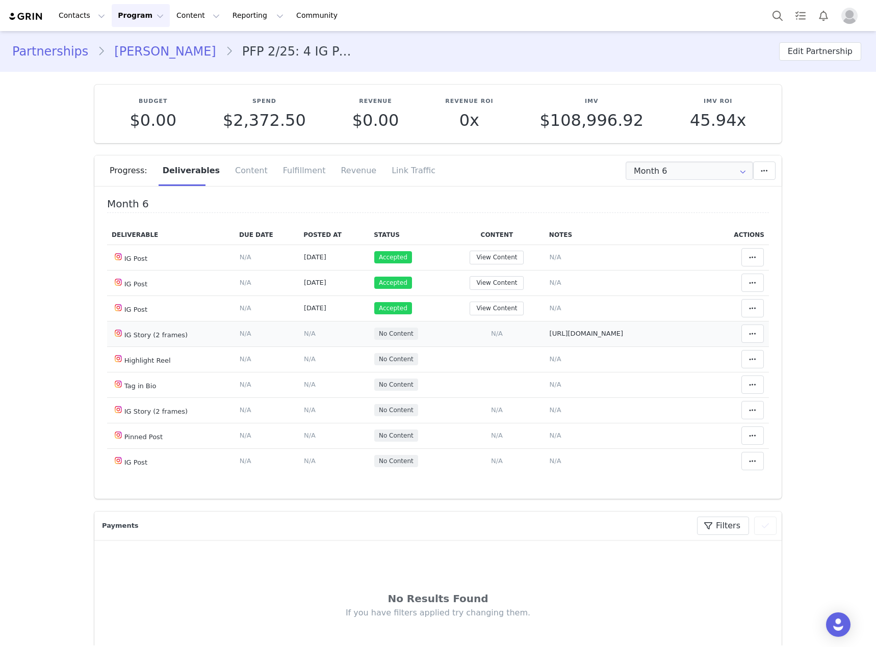
click at [304, 334] on span "N/A" at bounding box center [310, 334] width 12 height 8
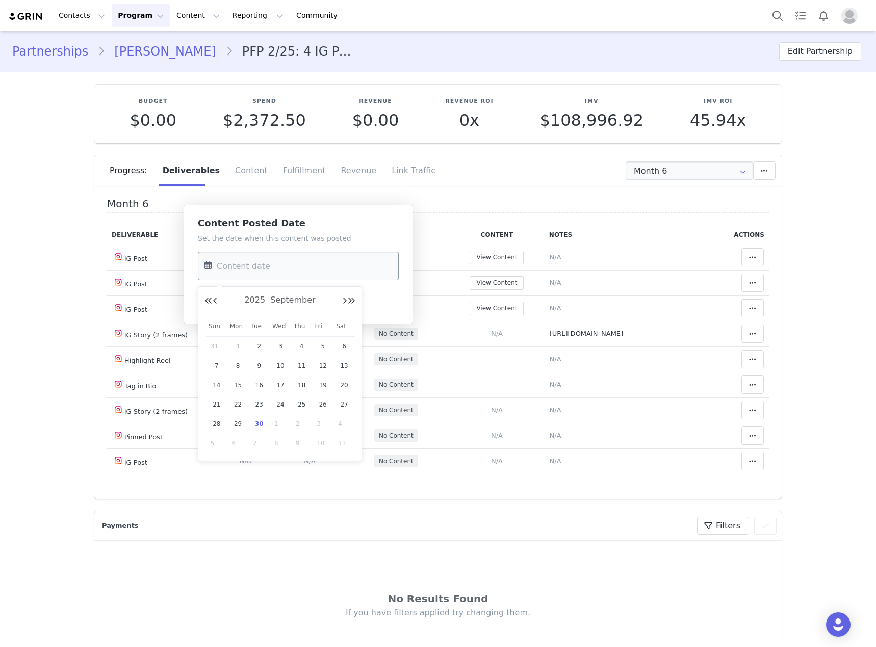
click at [284, 263] on input "text" at bounding box center [298, 266] width 201 height 29
click at [278, 383] on span "17" at bounding box center [280, 385] width 12 height 12
type input "Sep 17 2025"
click at [216, 301] on button "Save" at bounding box center [216, 302] width 37 height 18
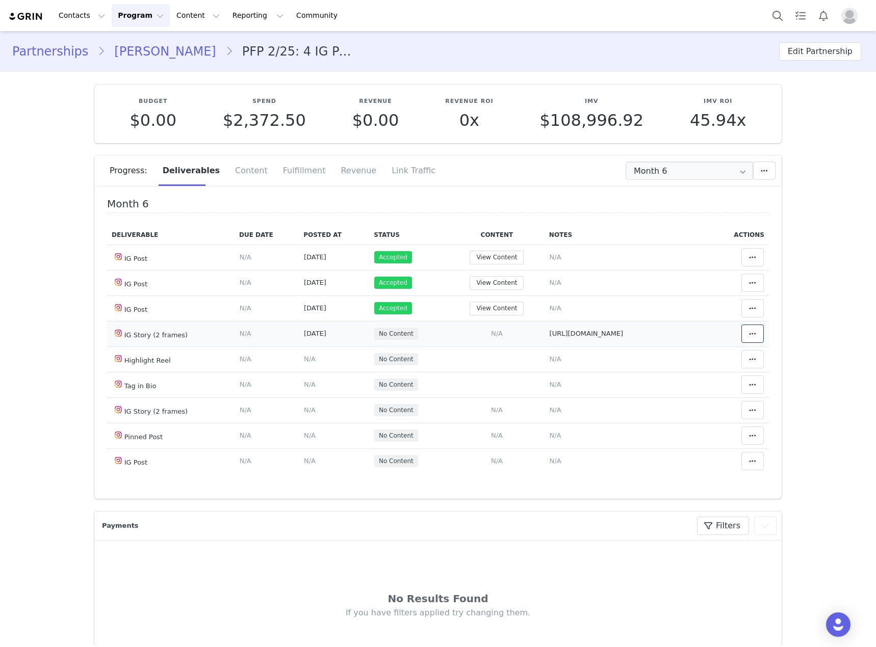
click at [746, 339] on span at bounding box center [752, 334] width 12 height 12
click at [658, 327] on div "Mark as Accepted" at bounding box center [660, 334] width 126 height 23
click at [492, 465] on span "N/A" at bounding box center [497, 461] width 12 height 8
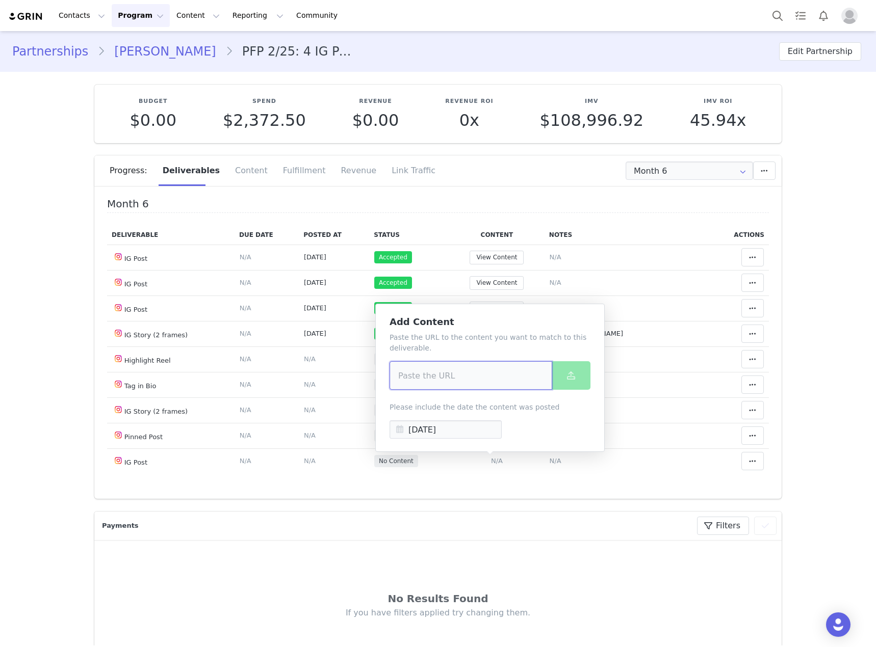
click at [472, 372] on input at bounding box center [470, 375] width 163 height 29
paste input "https://www.instagram.com/p/DOq7r36EYLM/"
type input "https://www.instagram.com/p/DOq7r36EYLM/"
click at [571, 373] on icon at bounding box center [571, 376] width 8 height 8
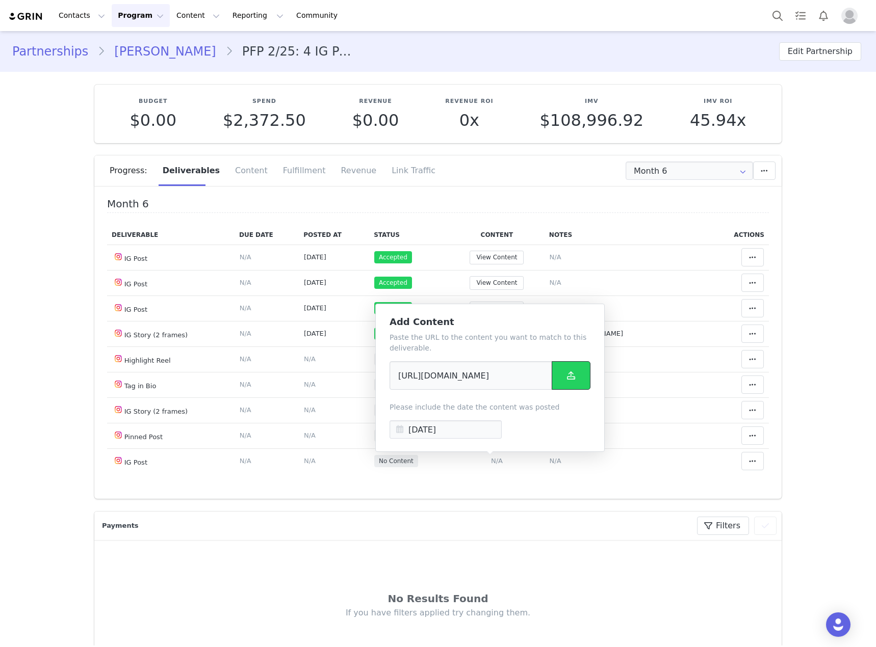
scroll to position [0, 0]
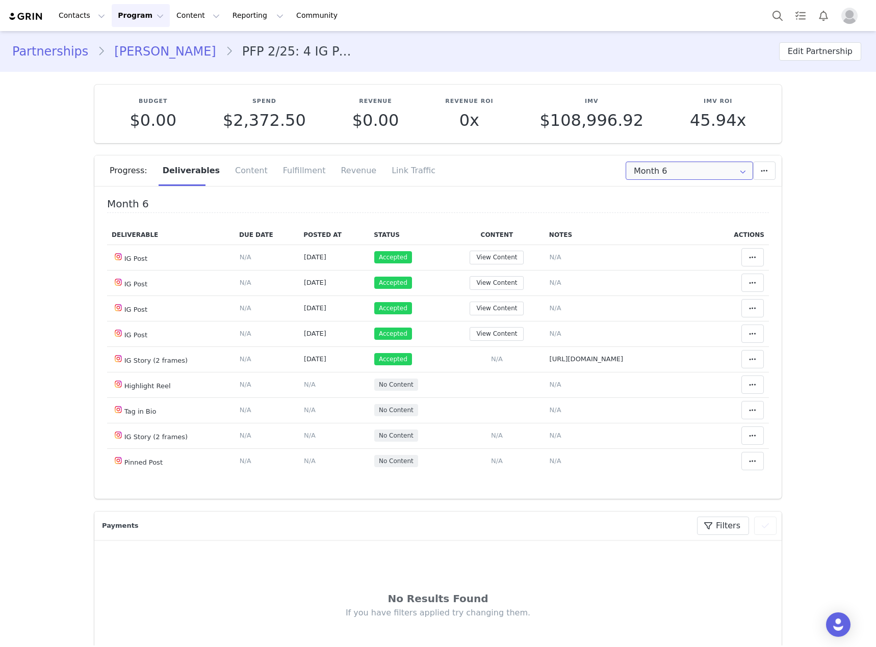
click at [640, 169] on input "Month 6" at bounding box center [688, 171] width 127 height 18
click at [649, 273] on span "Month 5" at bounding box center [647, 267] width 29 height 17
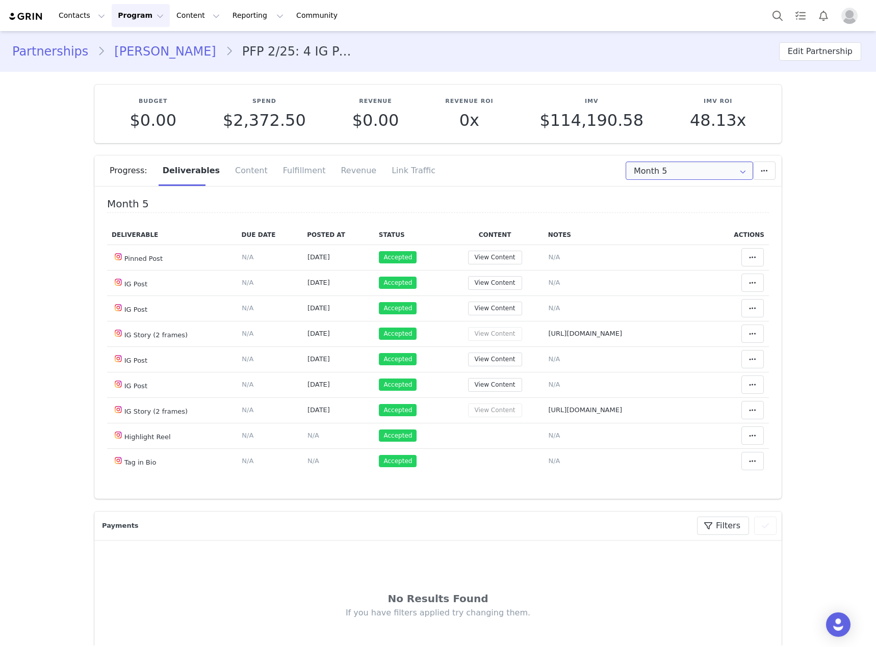
click at [648, 173] on input "Month 5" at bounding box center [688, 171] width 127 height 18
click at [660, 280] on li "Month 6 Aug 7th - Sep 8th" at bounding box center [689, 284] width 134 height 17
type input "Month 6"
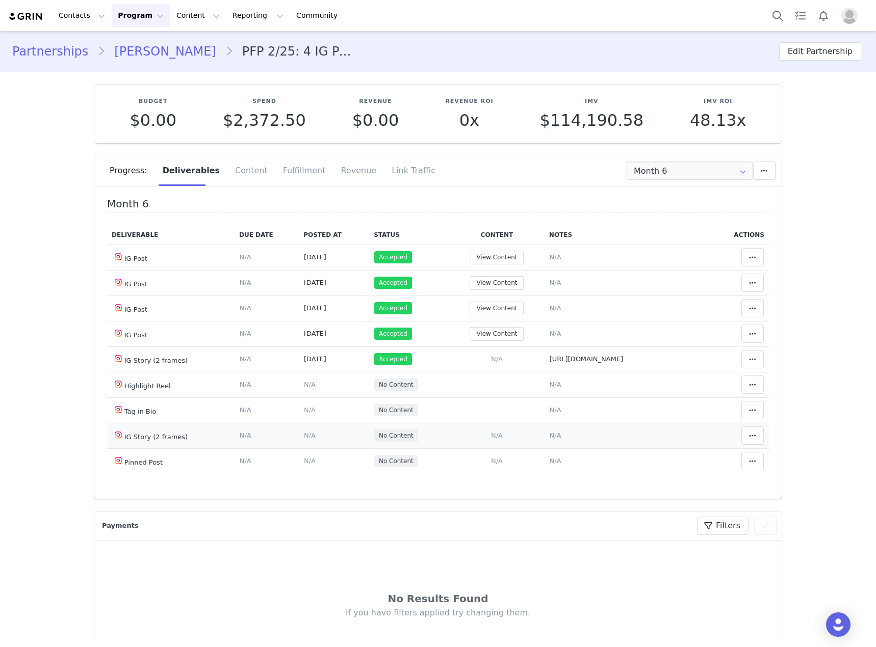
click at [549, 437] on span "N/A" at bounding box center [555, 436] width 12 height 8
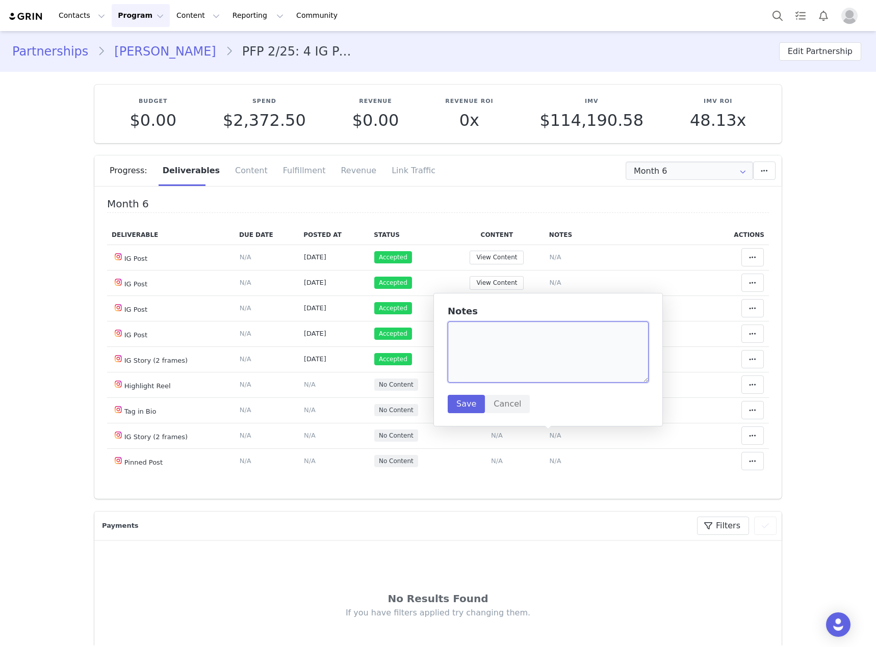
click at [531, 353] on textarea at bounding box center [548, 352] width 201 height 61
paste textarea "https://static-resources.creatoriq.com/instagram-stories/videos/371797485872385…"
type textarea "https://static-resources.creatoriq.com/instagram-stories/videos/371797485872385…"
click at [469, 401] on button "Save" at bounding box center [466, 404] width 37 height 18
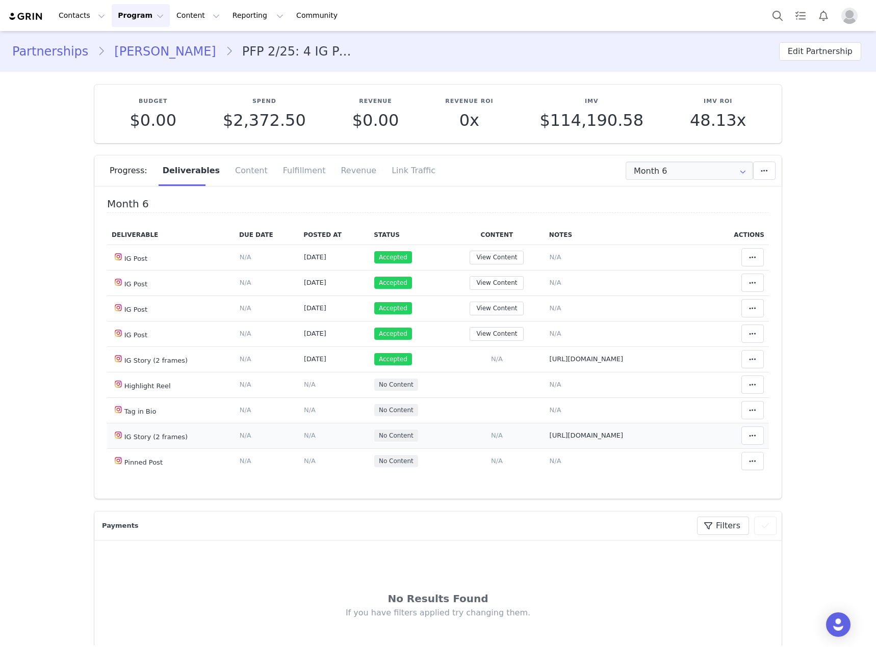
click at [304, 437] on span "N/A" at bounding box center [310, 436] width 12 height 8
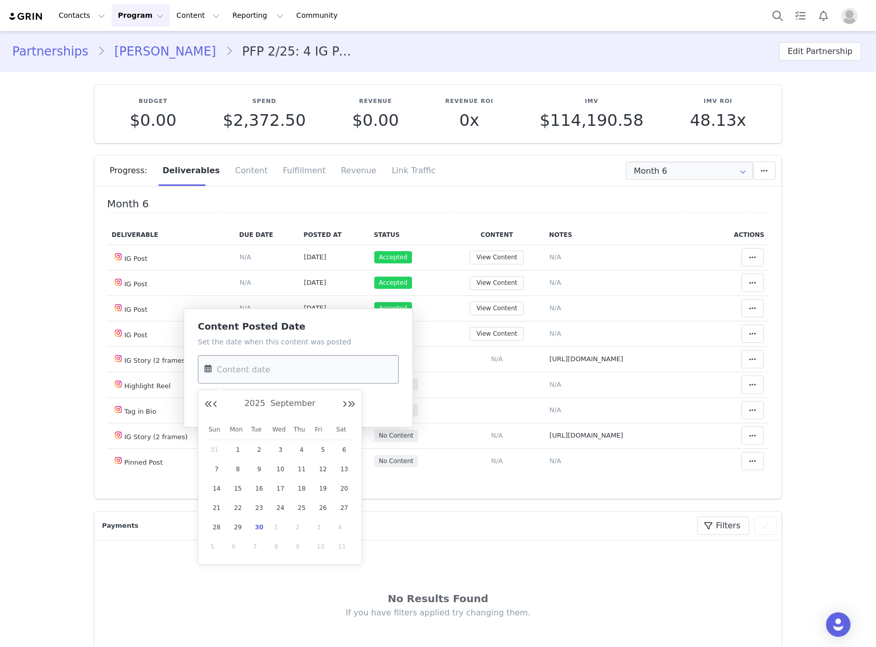
click at [317, 372] on input "text" at bounding box center [298, 369] width 201 height 29
click at [281, 469] on span "10" at bounding box center [280, 469] width 12 height 12
type input "Sep 10 2025"
click at [212, 402] on button "Save" at bounding box center [216, 405] width 37 height 18
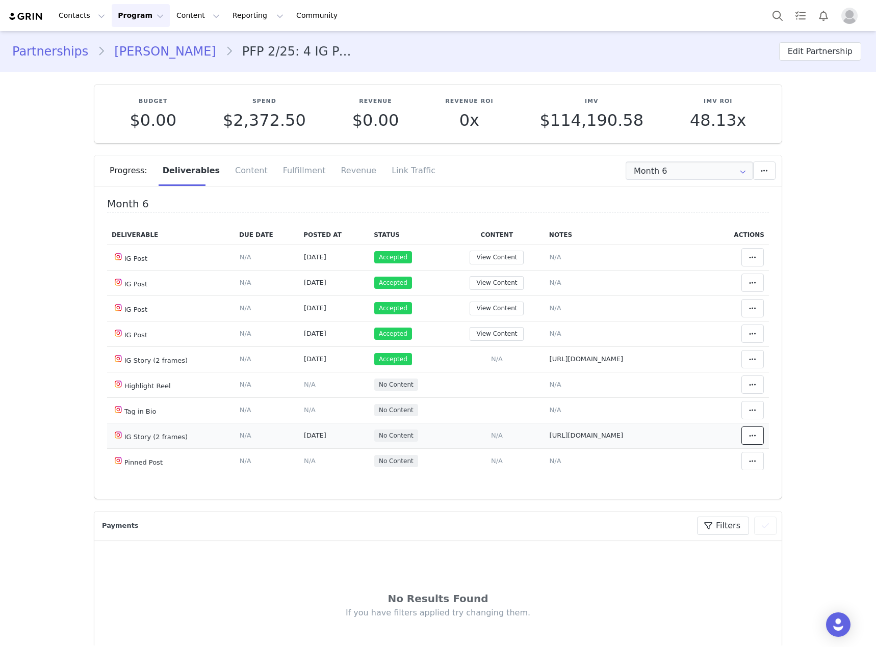
drag, startPoint x: 738, startPoint y: 439, endPoint x: 731, endPoint y: 426, distance: 15.1
click at [749, 439] on icon at bounding box center [752, 436] width 7 height 8
click at [689, 441] on div "Mark as Accepted" at bounding box center [660, 438] width 126 height 23
click at [493, 254] on button "View Content" at bounding box center [496, 258] width 54 height 14
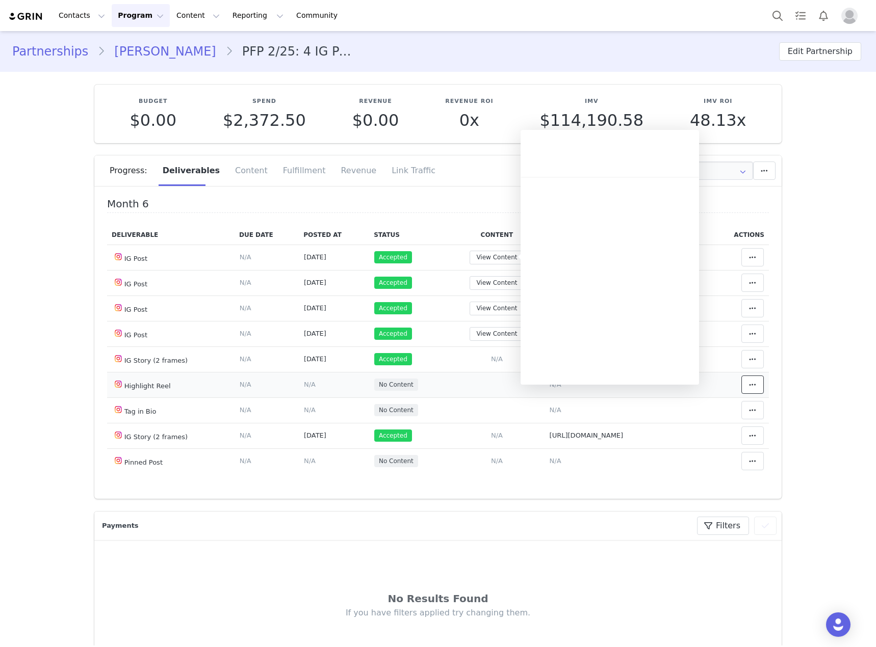
click at [749, 386] on icon at bounding box center [752, 385] width 7 height 8
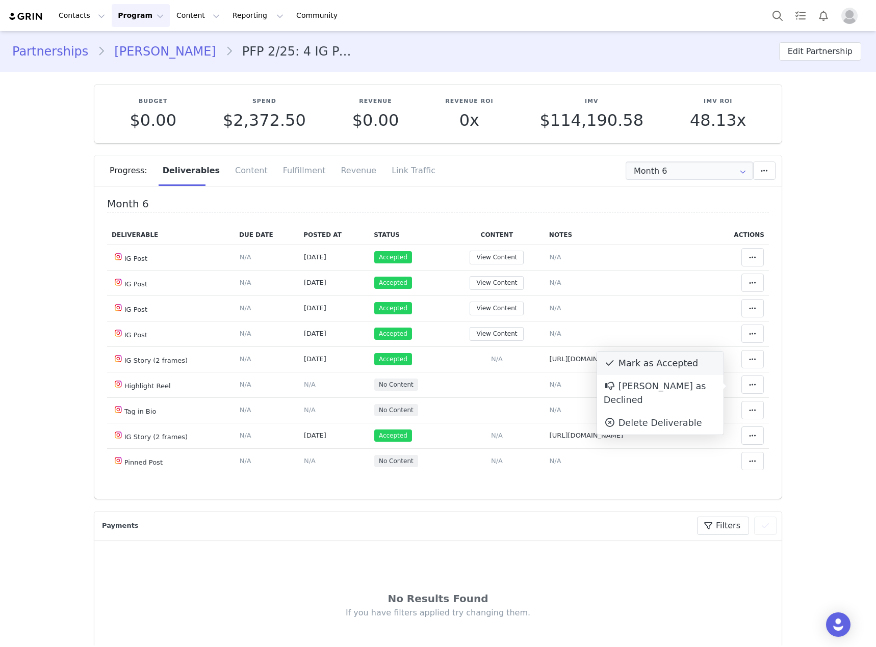
click at [679, 363] on div "Mark as Accepted" at bounding box center [660, 363] width 126 height 23
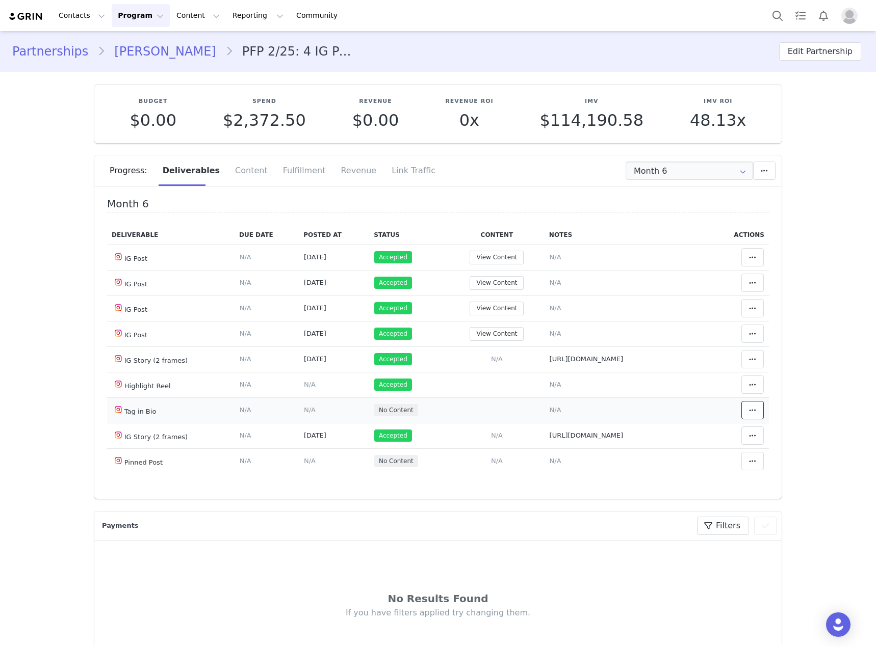
click at [749, 413] on icon at bounding box center [752, 410] width 7 height 8
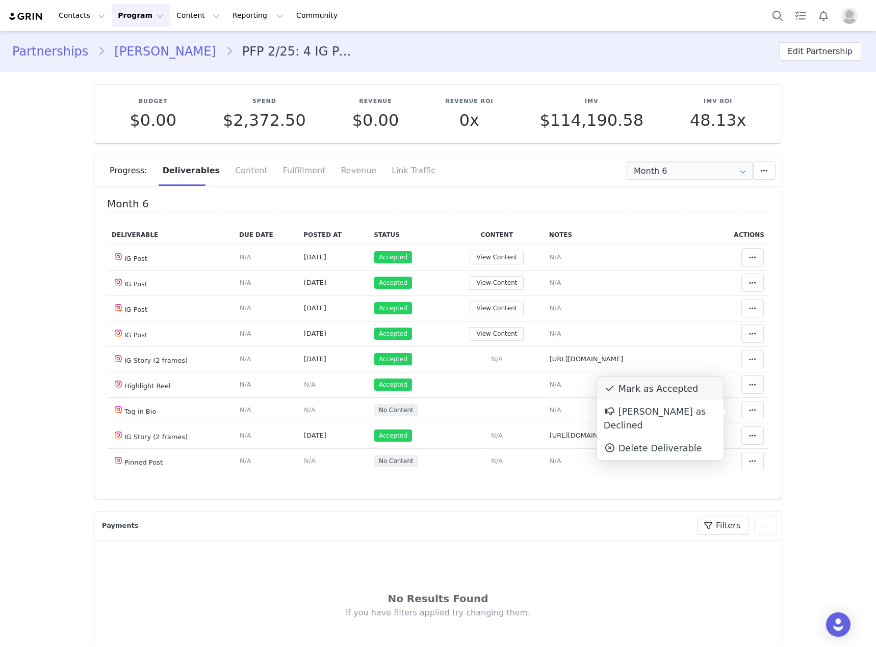
click at [678, 391] on div "Mark as Accepted" at bounding box center [660, 388] width 126 height 23
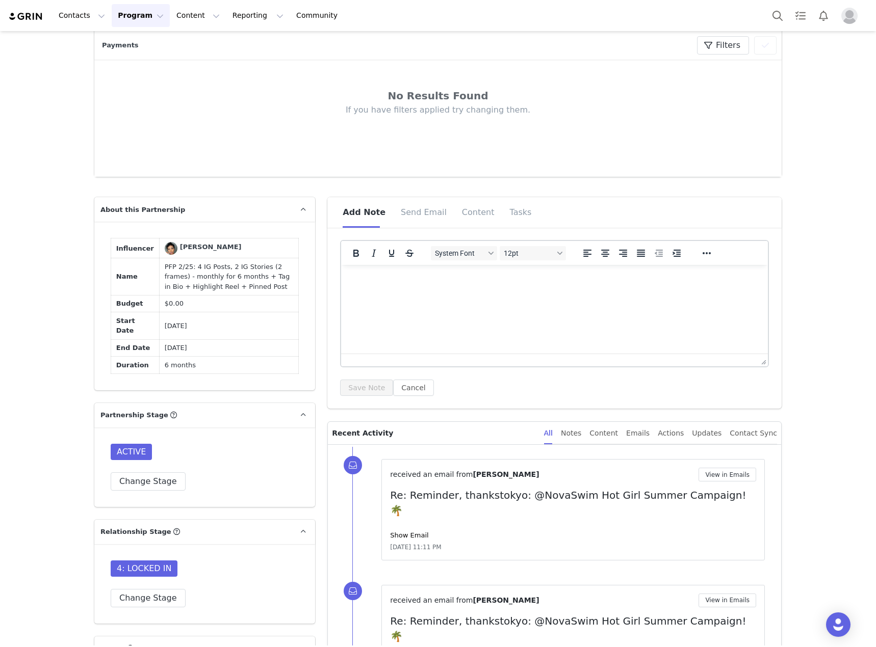
scroll to position [561, 0]
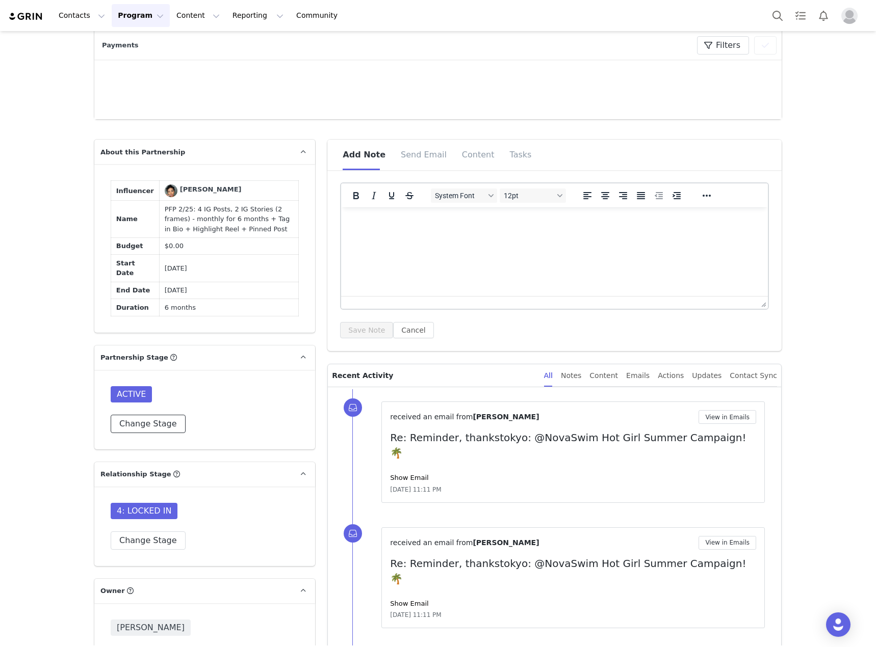
click at [145, 415] on button "Change Stage" at bounding box center [148, 424] width 75 height 18
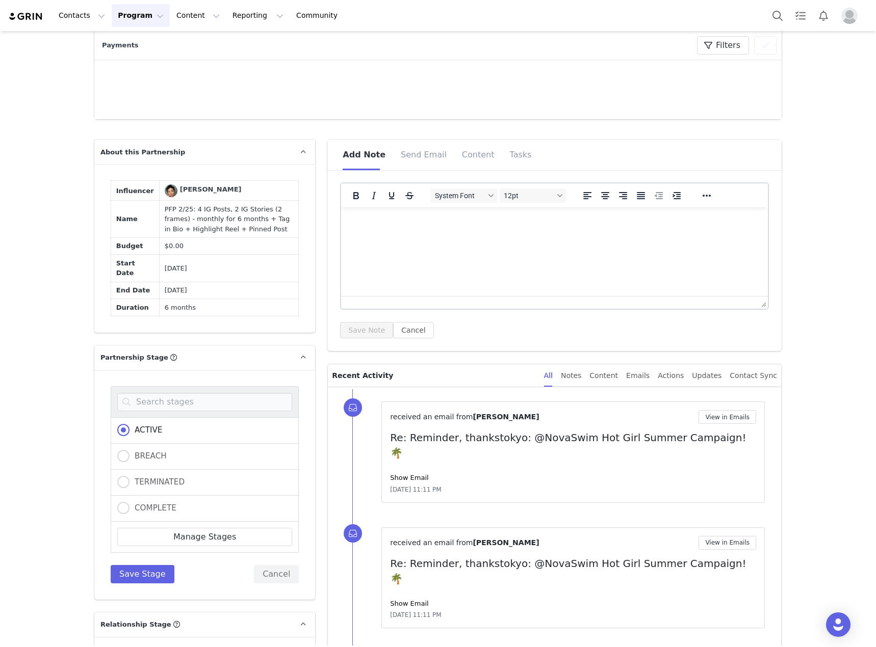
click at [171, 497] on div "COMPLETE" at bounding box center [205, 509] width 188 height 26
drag, startPoint x: 139, startPoint y: 497, endPoint x: 139, endPoint y: 504, distance: 6.6
click at [139, 504] on span "COMPLETE" at bounding box center [152, 508] width 47 height 9
click at [129, 502] on input "COMPLETE" at bounding box center [123, 508] width 12 height 13
radio input "true"
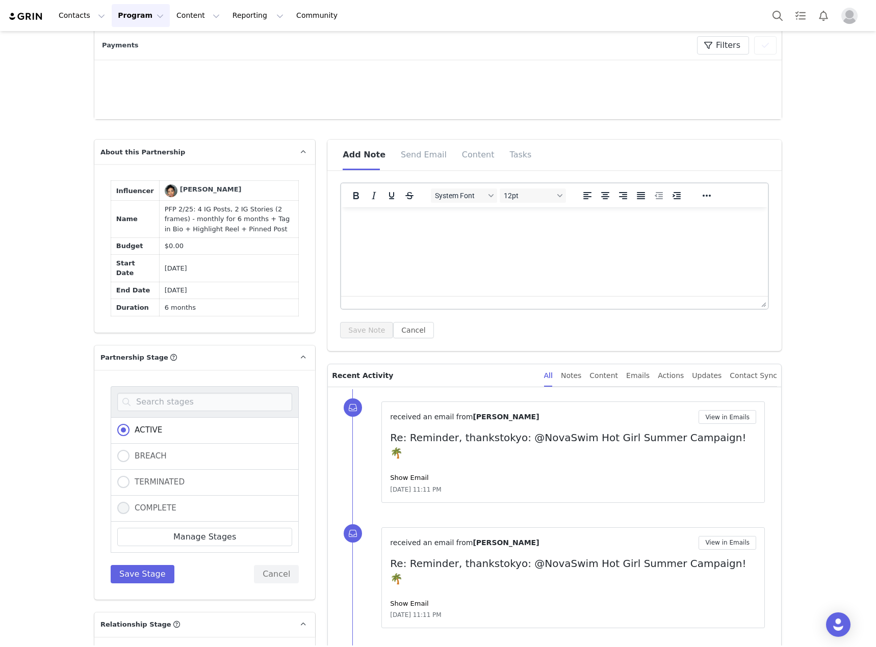
radio input "false"
radio input "true"
click at [131, 565] on button "Save Stage" at bounding box center [143, 574] width 64 height 18
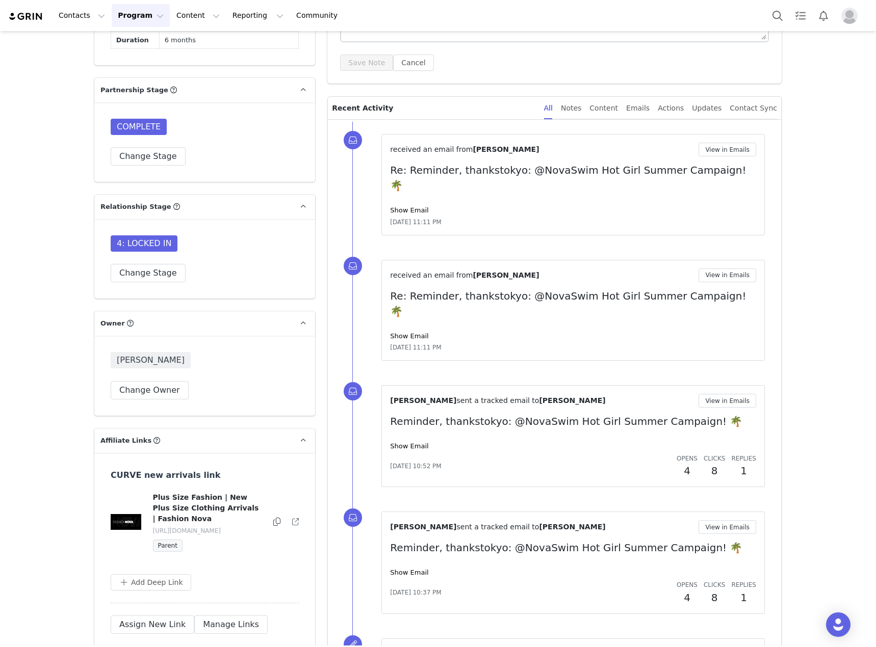
scroll to position [866, 0]
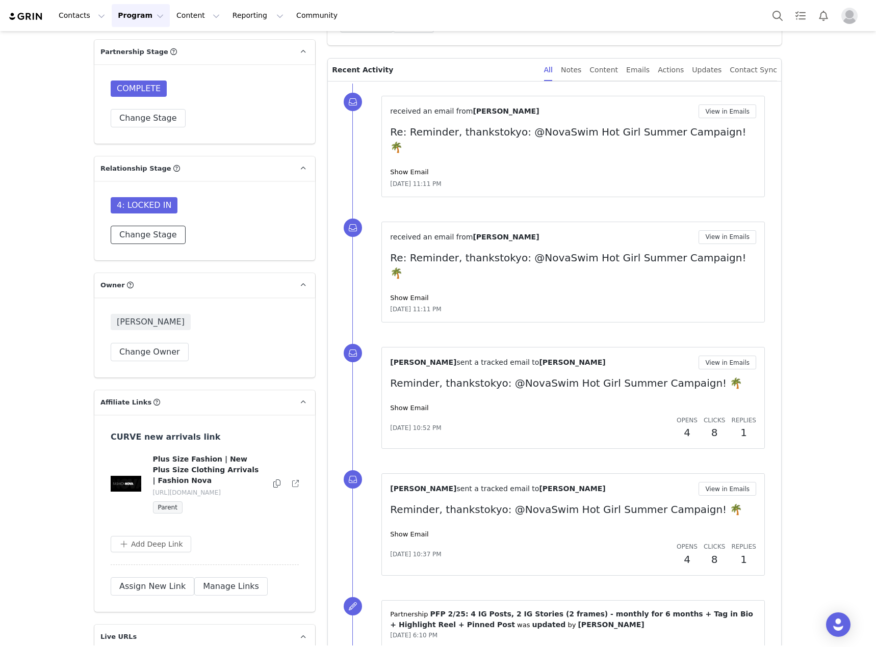
click at [140, 226] on button "Change Stage" at bounding box center [148, 235] width 75 height 18
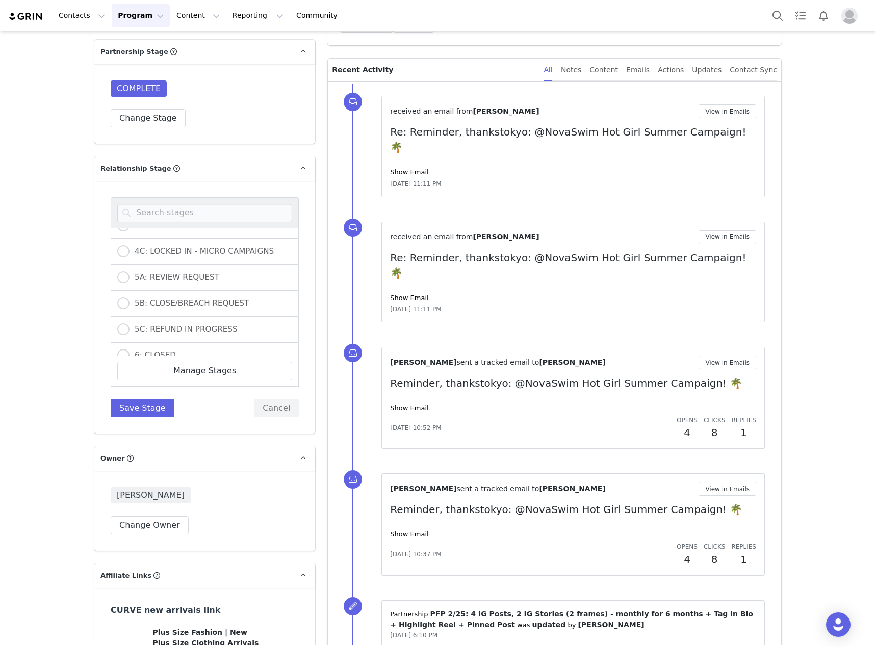
scroll to position [306, 0]
click at [172, 243] on span "5A: REVIEW REQUEST" at bounding box center [174, 247] width 90 height 9
click at [129, 241] on input "5A: REVIEW REQUEST" at bounding box center [123, 247] width 12 height 13
radio input "true"
radio input "false"
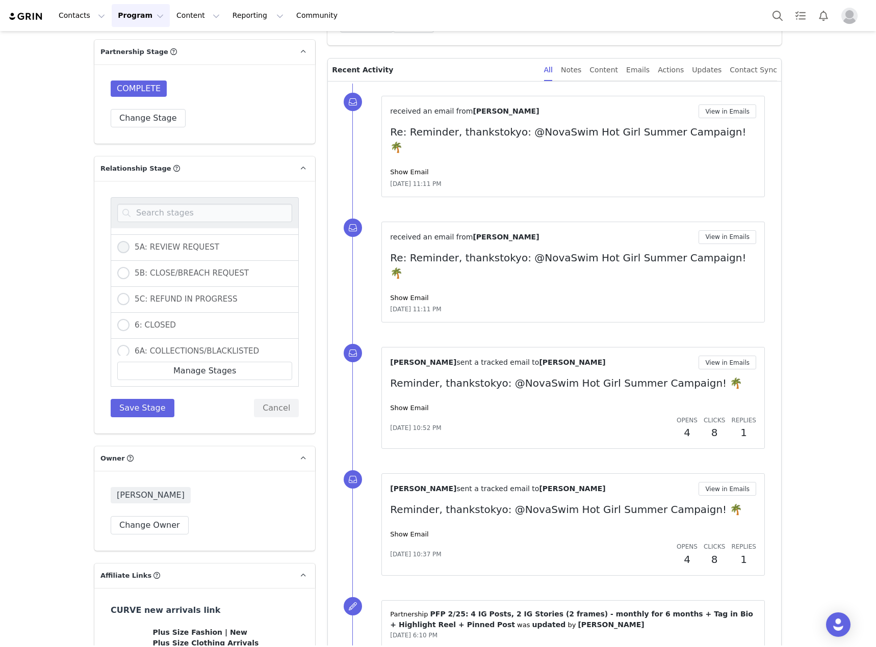
radio input "true"
click at [147, 399] on button "Save Stage" at bounding box center [143, 408] width 64 height 18
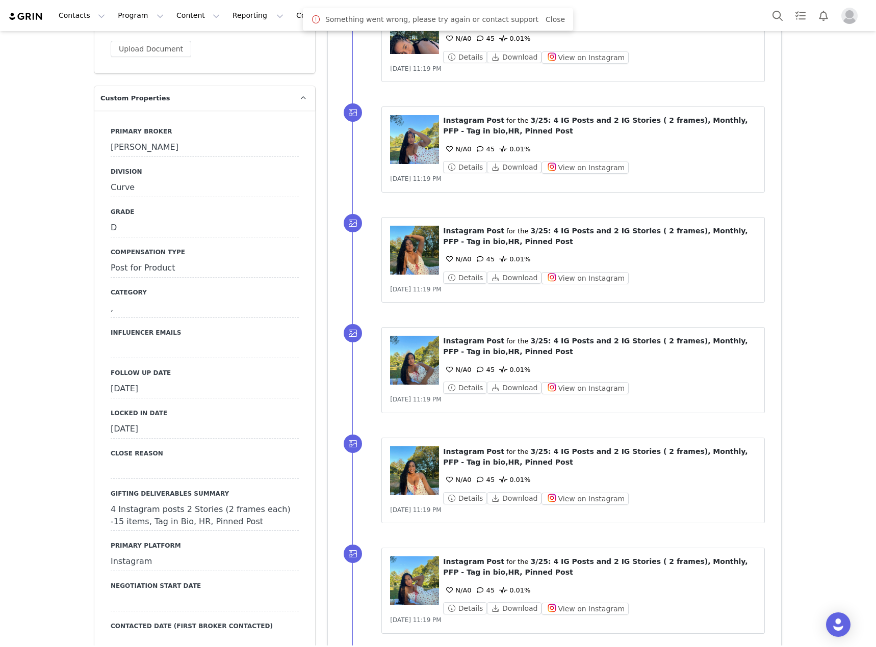
scroll to position [1172, 0]
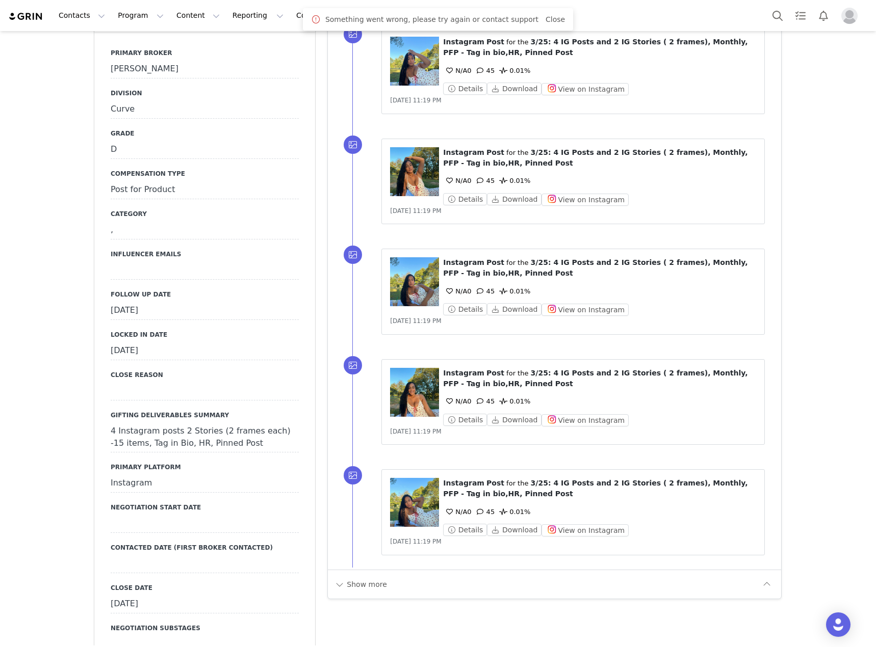
click at [263, 302] on div "September 11th, 2025" at bounding box center [205, 311] width 188 height 18
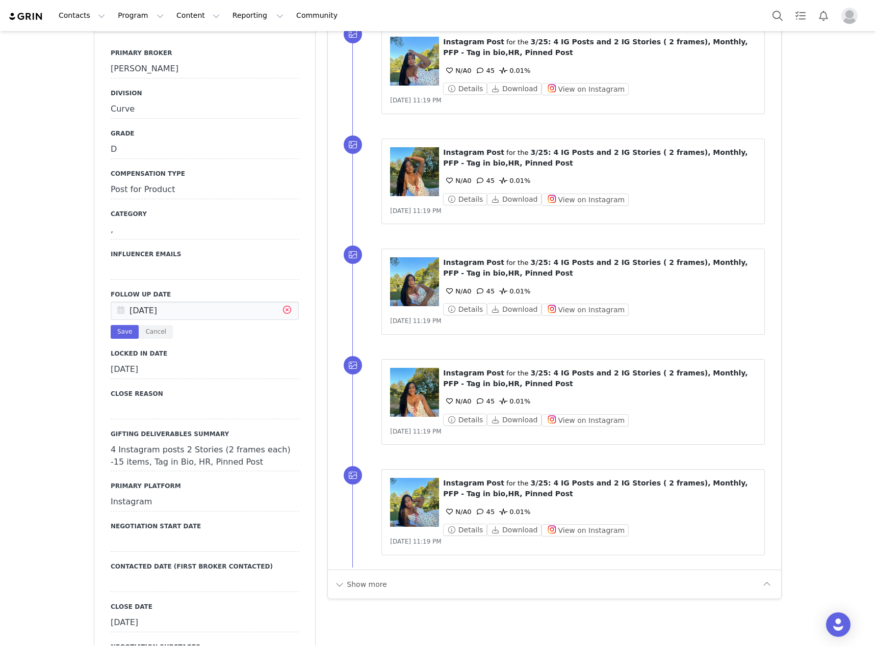
click at [280, 302] on icon at bounding box center [287, 311] width 18 height 18
click at [227, 302] on input "text" at bounding box center [205, 311] width 188 height 18
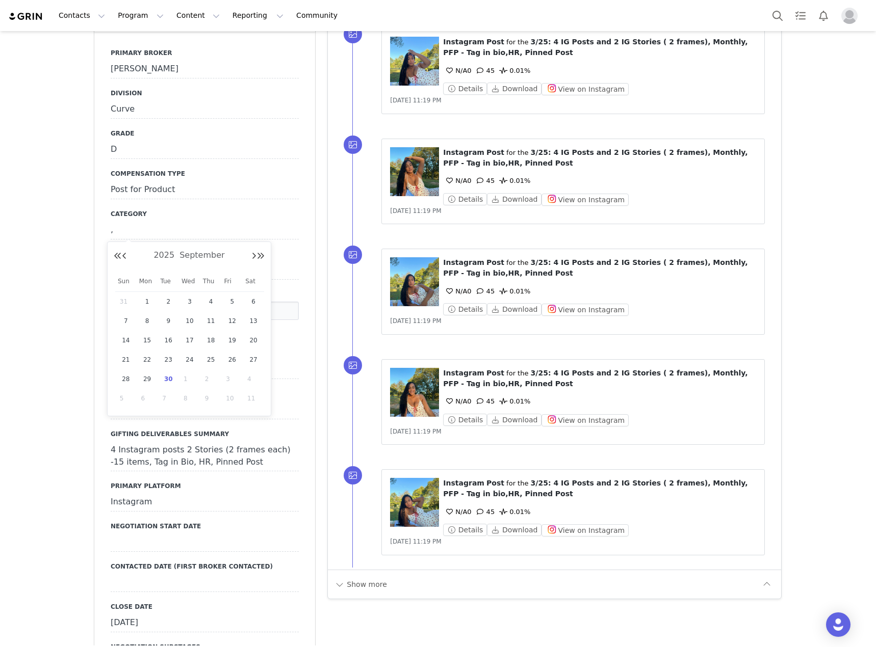
click at [167, 376] on span "30" at bounding box center [168, 379] width 12 height 12
type input "[DATE]"
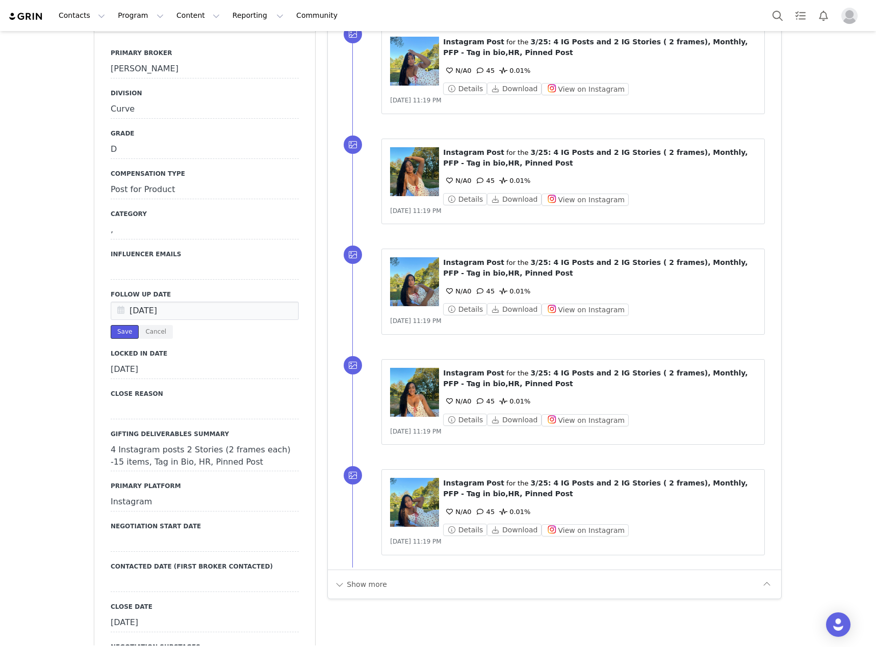
click at [118, 325] on button "Save" at bounding box center [125, 332] width 28 height 14
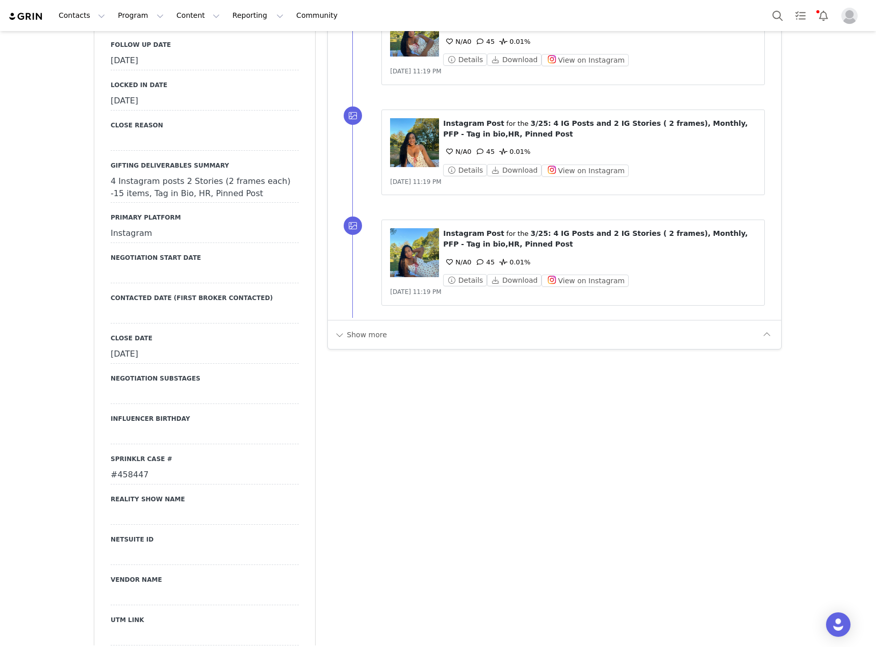
scroll to position [1325, 0]
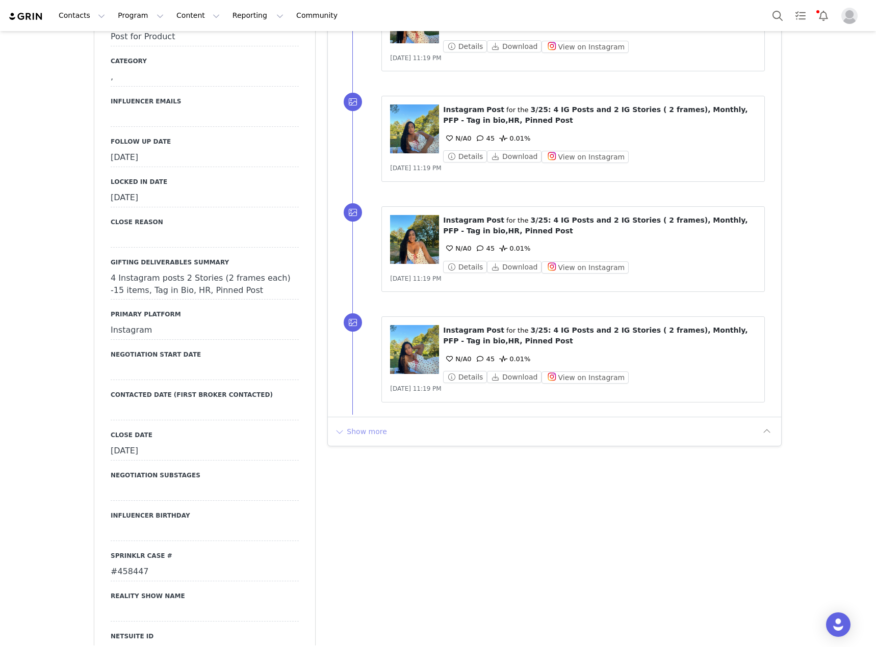
click at [353, 432] on button "Show more" at bounding box center [361, 432] width 54 height 16
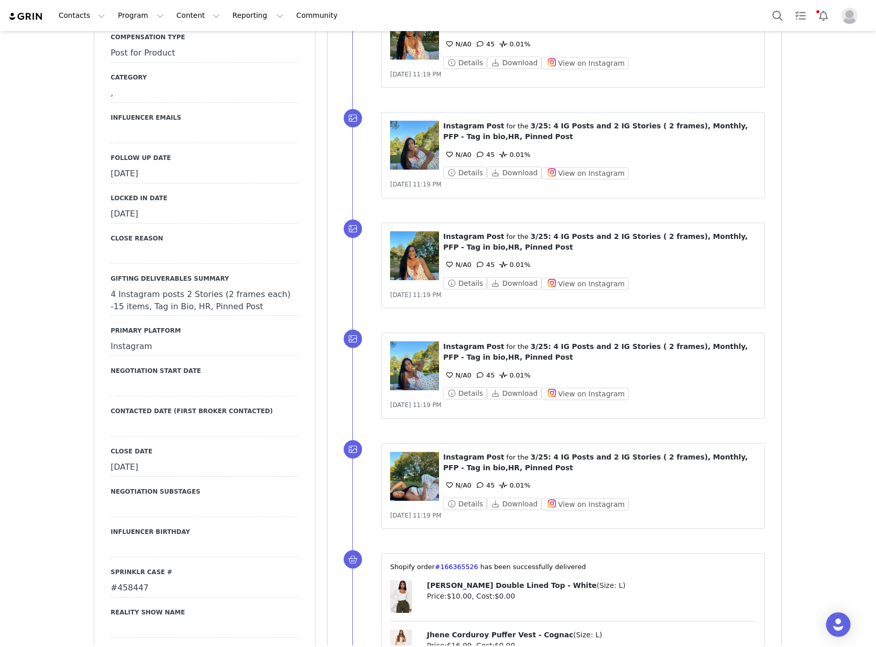
scroll to position [1172, 0]
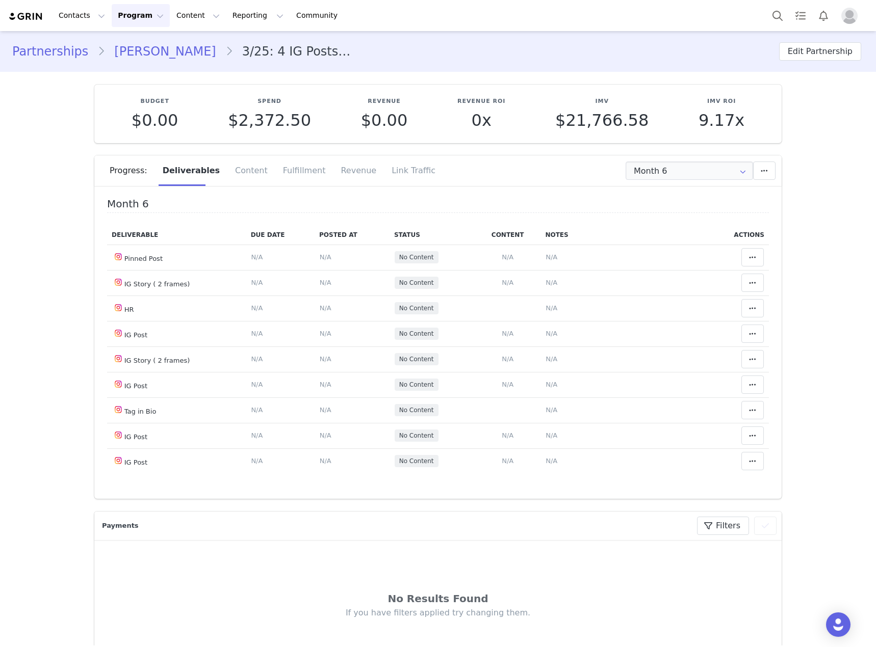
click at [707, 182] on div "Progress: Deliverables Content Fulfillment Revenue Link Traffic" at bounding box center [446, 170] width 672 height 31
click at [707, 183] on div "Progress: Deliverables Content Fulfillment Revenue Link Traffic" at bounding box center [446, 170] width 672 height 31
click at [705, 171] on input "Month 6" at bounding box center [688, 171] width 127 height 18
click at [711, 297] on li "All Months" at bounding box center [689, 302] width 134 height 17
type input "All"
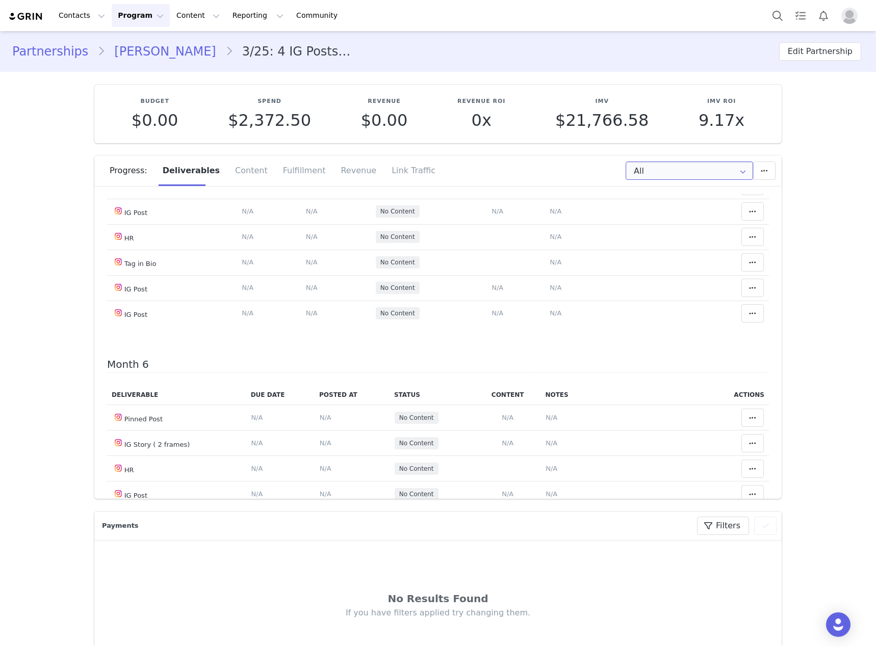
scroll to position [1376, 0]
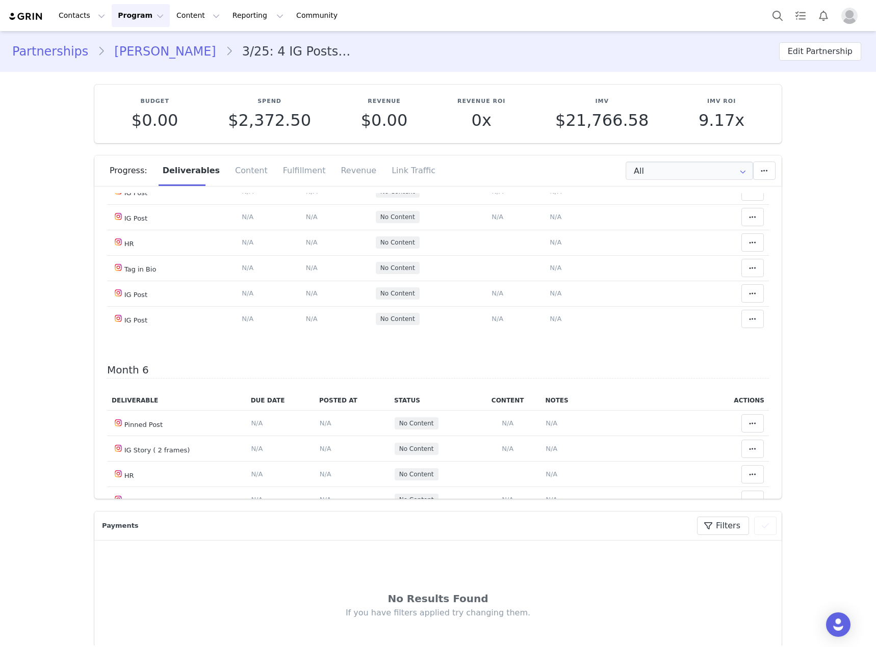
click at [492, 128] on td "View Content" at bounding box center [497, 114] width 95 height 25
click at [489, 122] on button "View Content" at bounding box center [497, 116] width 54 height 14
click at [491, 195] on span "N/A" at bounding box center [497, 192] width 12 height 8
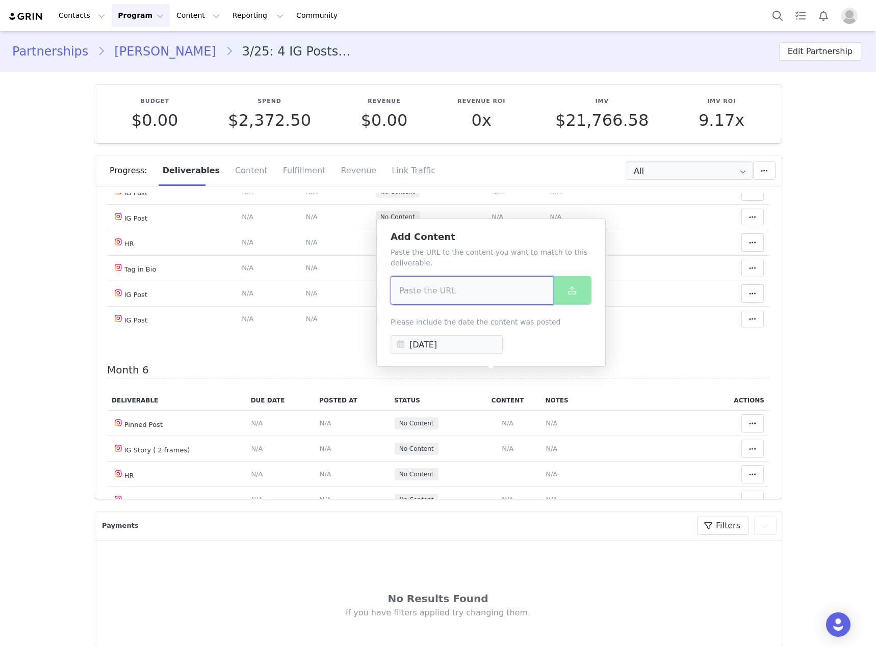
click at [444, 287] on input at bounding box center [471, 290] width 163 height 29
paste input "https://www.instagram.com/p/DPEnngdDZ2i/?img_index=1"
type input "https://www.instagram.com/p/DPEnngdDZ2i/?img_index=1"
click at [564, 295] on button at bounding box center [572, 290] width 39 height 29
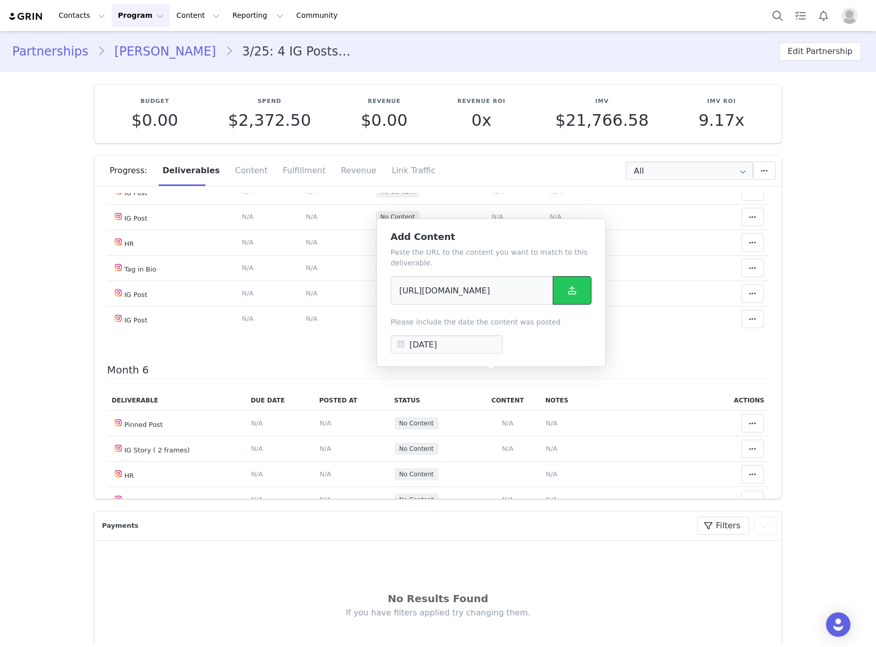
scroll to position [0, 0]
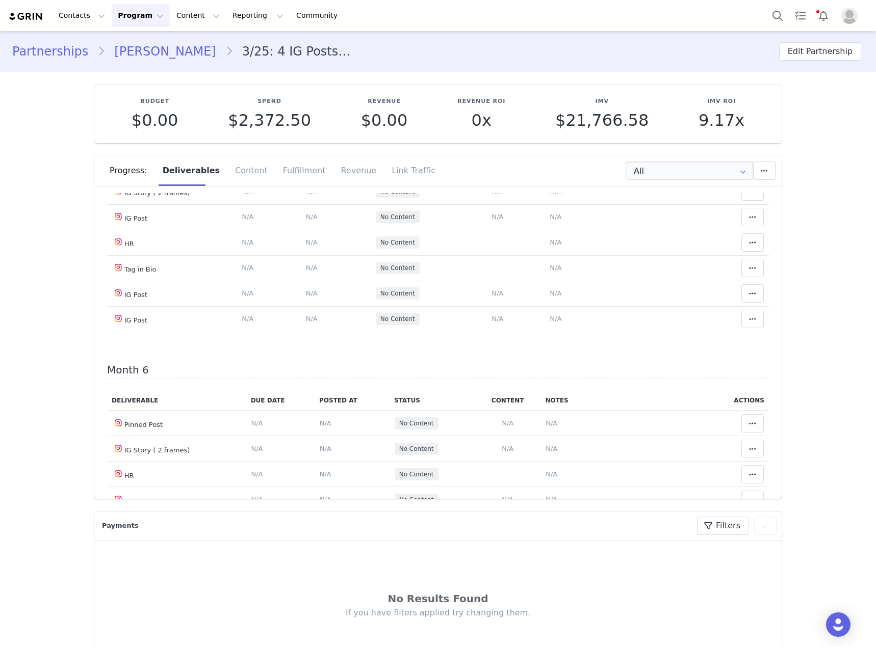
click at [749, 119] on icon at bounding box center [752, 115] width 7 height 8
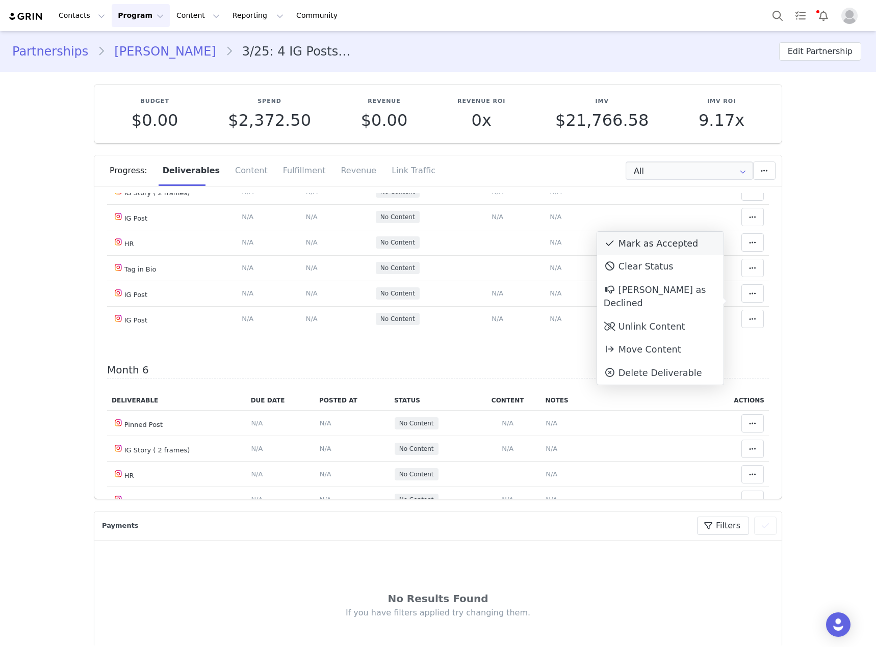
click at [622, 240] on div "Mark as Accepted" at bounding box center [660, 243] width 126 height 23
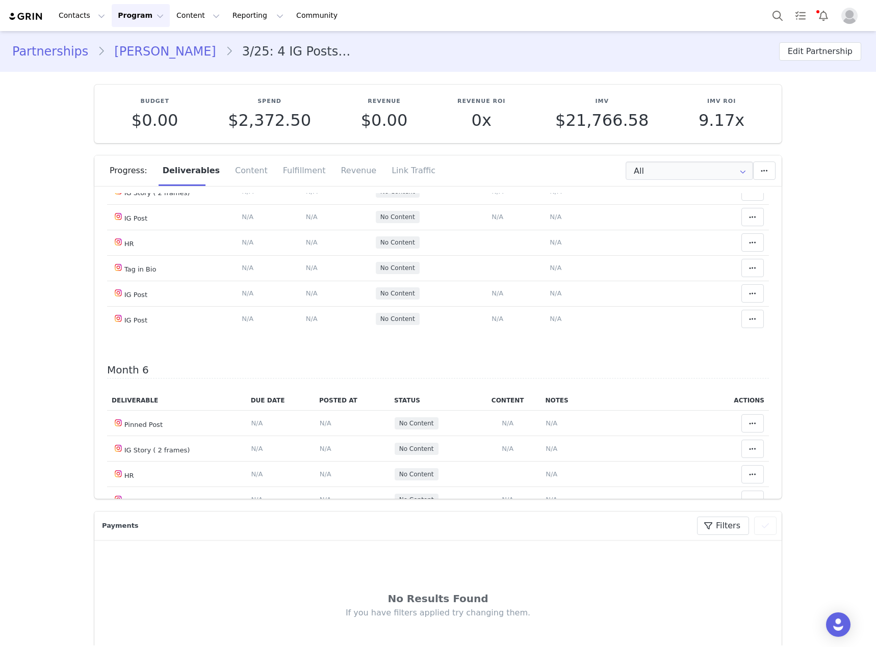
click at [493, 122] on button "View Content" at bounding box center [497, 116] width 54 height 14
click at [749, 119] on icon at bounding box center [752, 115] width 7 height 8
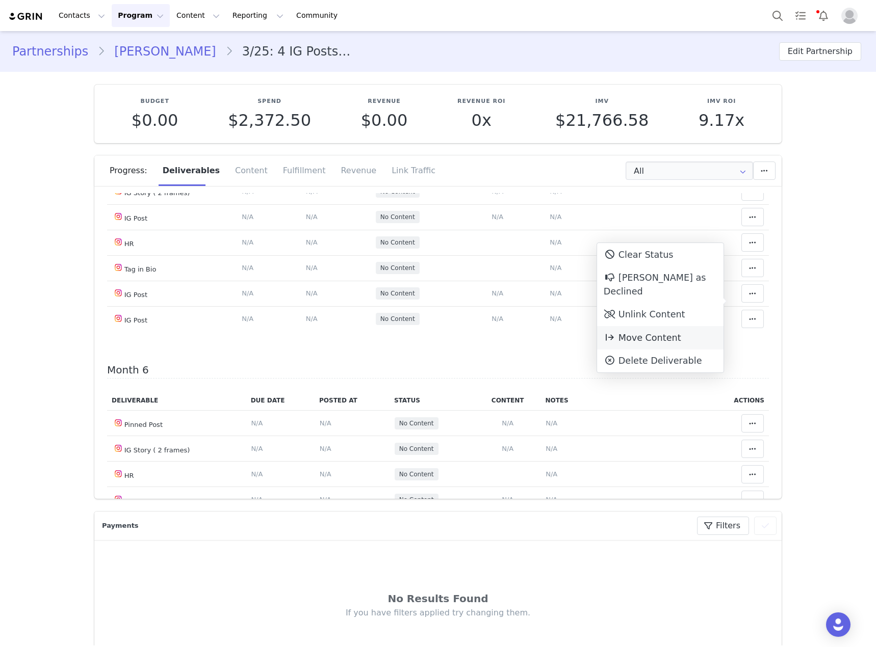
click at [656, 333] on span "Move Content" at bounding box center [641, 338] width 77 height 10
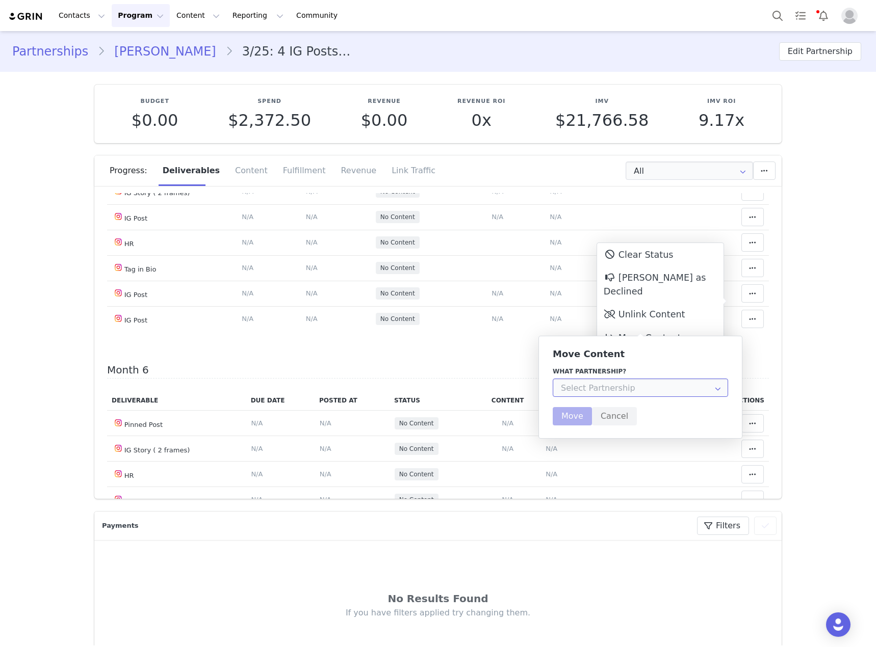
click at [620, 393] on input "text" at bounding box center [640, 388] width 175 height 18
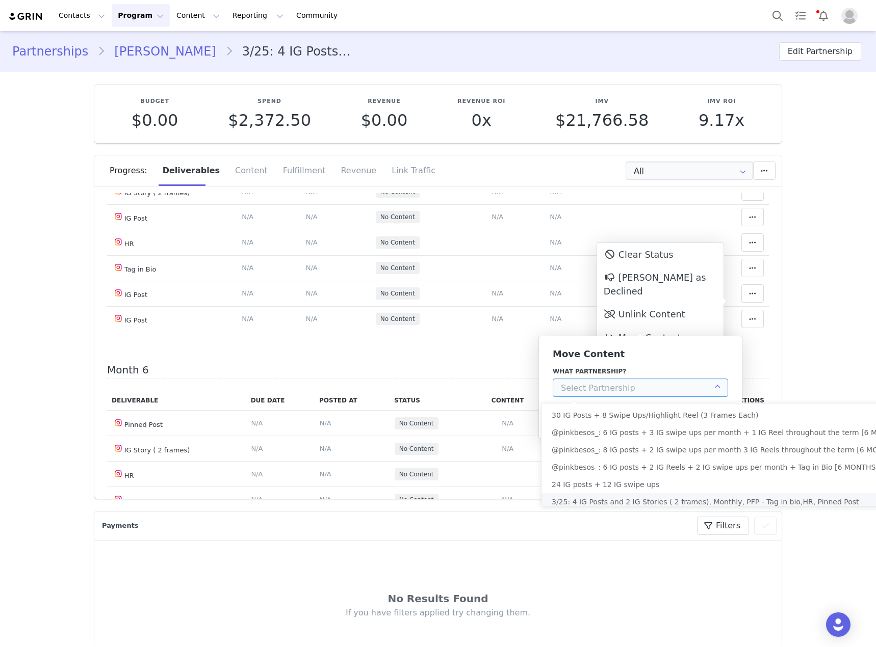
click at [605, 503] on span "3/25: 4 IG Posts and 2 IG Stories ( 2 frames), Monthly, PFP - Tag in bio,HR, Pi…" at bounding box center [704, 502] width 307 height 8
type input "3/25: 4 IG Posts and 2 IG Stories ( 2 frames), Monthly, PFP - Tag in bio,HR, Pi…"
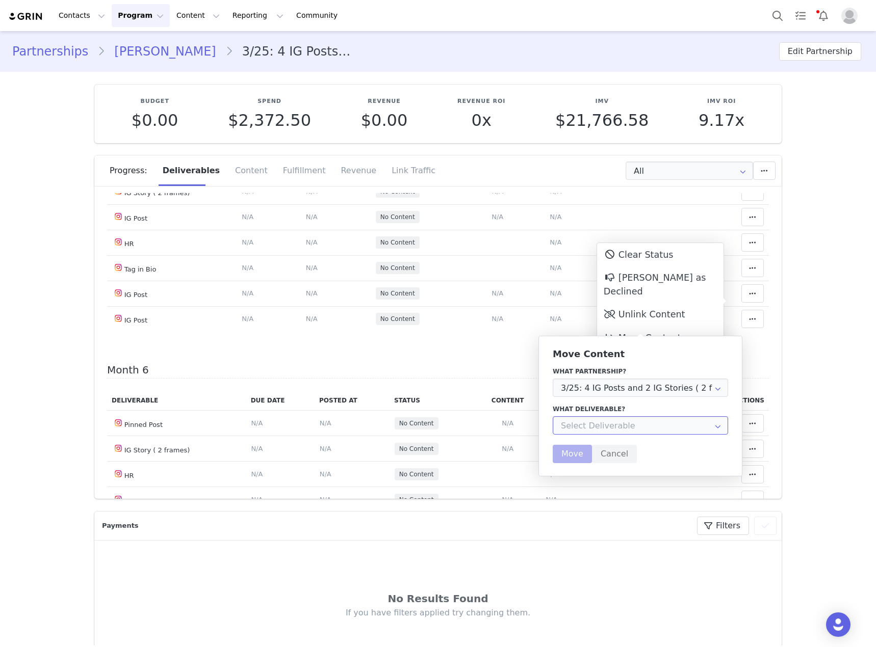
click at [601, 420] on input "text" at bounding box center [640, 425] width 175 height 18
click at [595, 503] on div "IG Post" at bounding box center [587, 504] width 25 height 17
type input "IG Post"
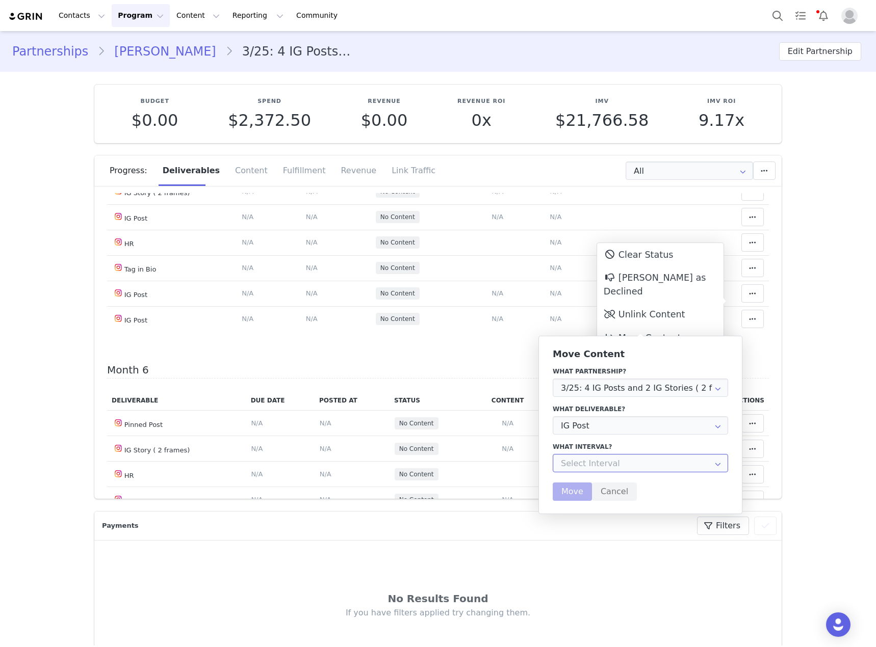
click at [593, 466] on input "text" at bounding box center [640, 463] width 175 height 18
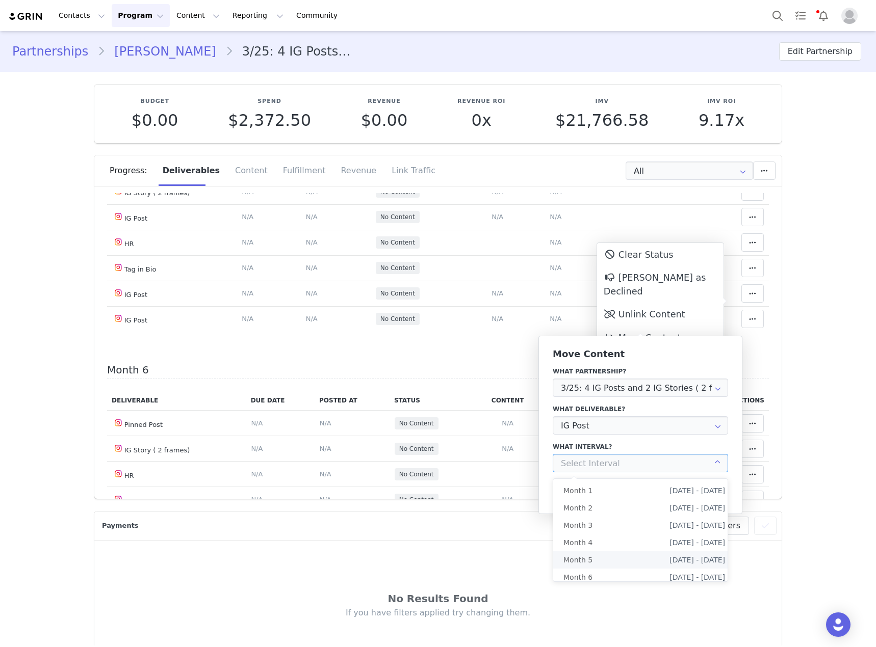
click at [604, 559] on li "Month 5 Jul 20th - Aug 20th" at bounding box center [644, 559] width 182 height 17
type input "Month 5"
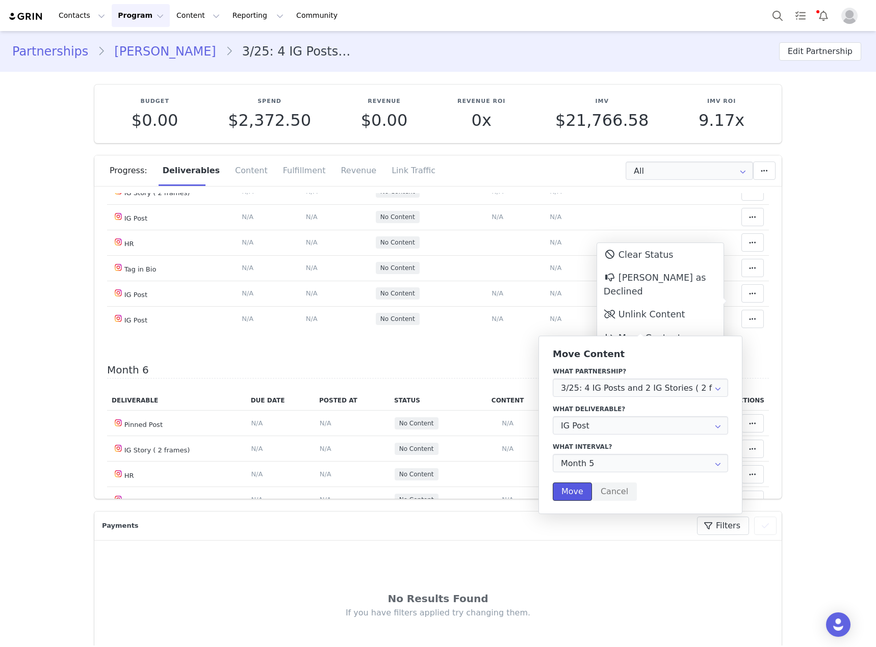
click at [568, 486] on button "Move" at bounding box center [572, 492] width 39 height 18
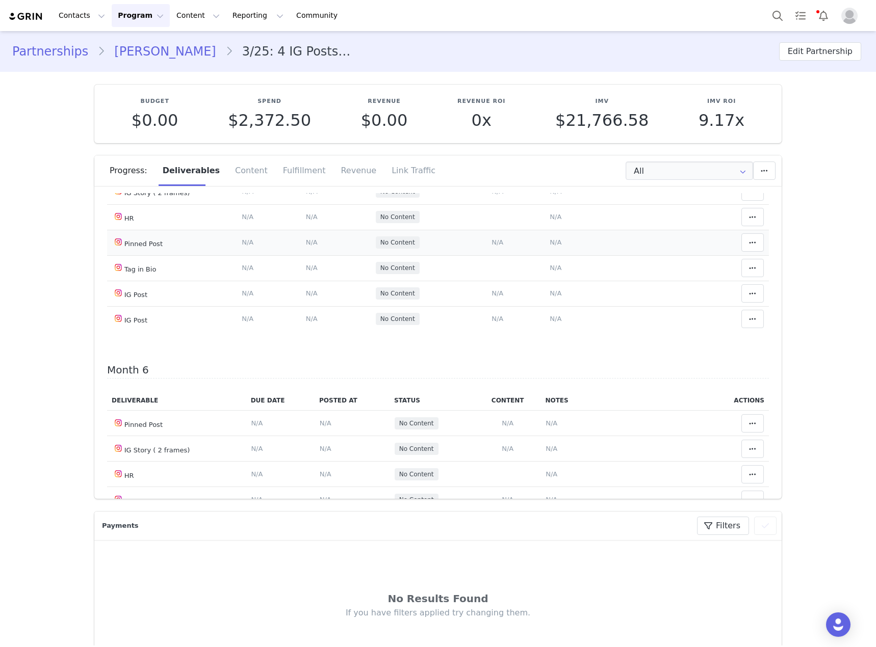
click at [493, 246] on span "N/A" at bounding box center [497, 243] width 12 height 8
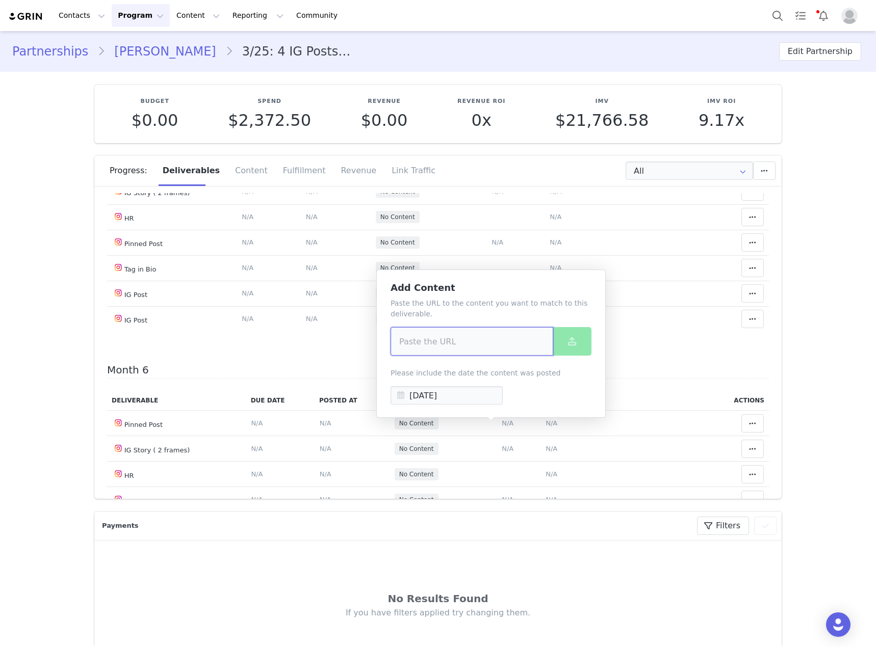
click at [443, 337] on input at bounding box center [471, 341] width 163 height 29
paste input "https://www.instagram.com/p/DM3a7JCyK7T/?img_index=1"
type input "https://www.instagram.com/p/DM3a7JCyK7T/?img_index=1"
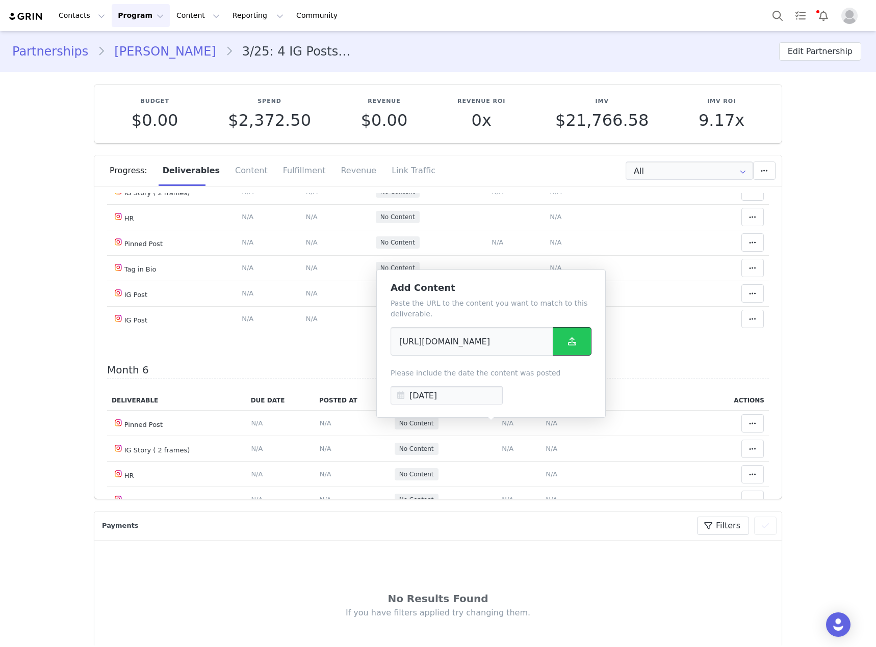
click at [575, 351] on button at bounding box center [572, 341] width 39 height 29
drag, startPoint x: 740, startPoint y: 431, endPoint x: 693, endPoint y: 409, distance: 52.0
click at [749, 247] on icon at bounding box center [752, 243] width 7 height 8
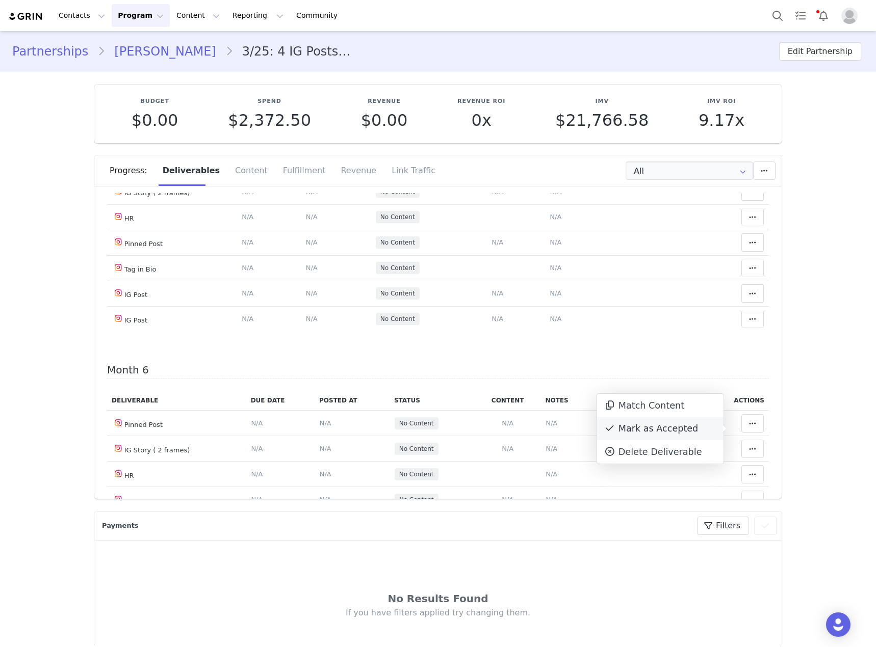
click at [655, 429] on div "Mark as Accepted" at bounding box center [660, 428] width 126 height 23
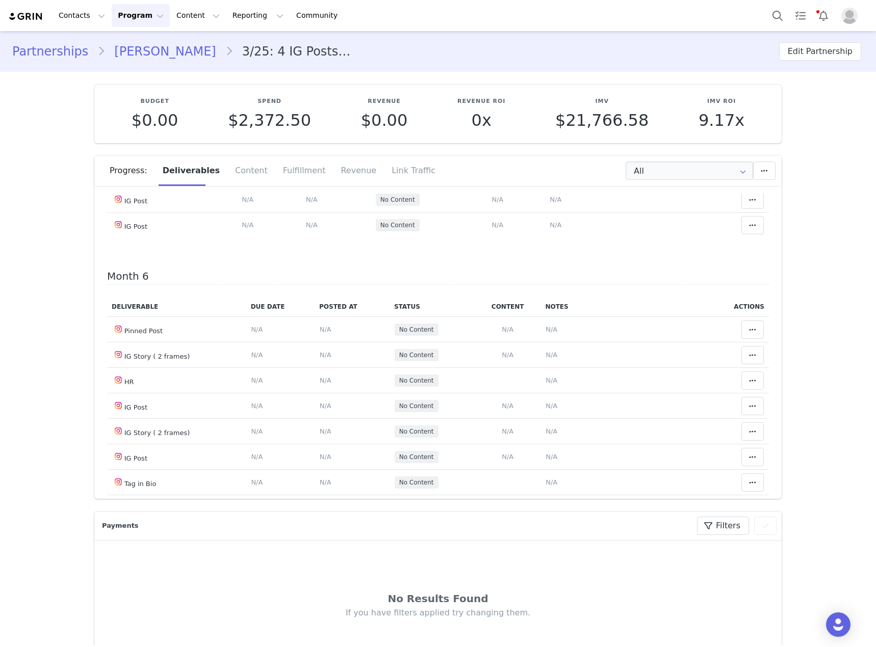
scroll to position [1478, 0]
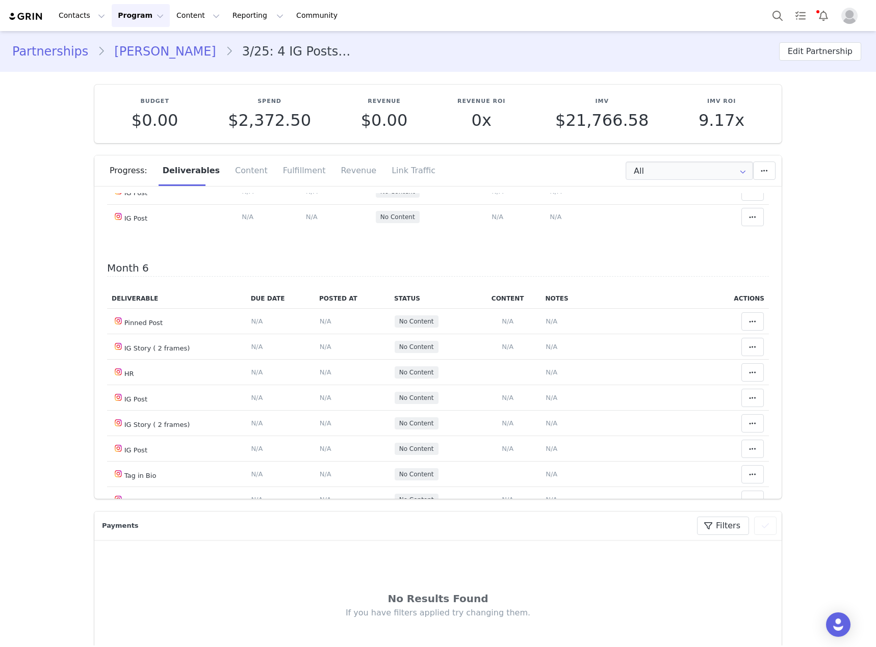
click at [749, 119] on icon at bounding box center [752, 115] width 7 height 8
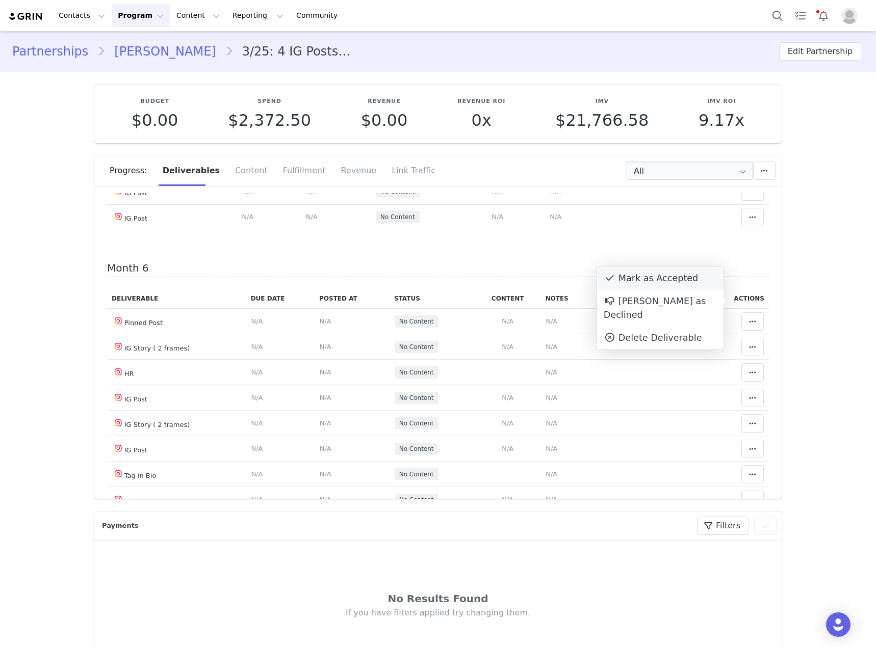
click at [671, 282] on div "Mark as Accepted" at bounding box center [660, 278] width 126 height 23
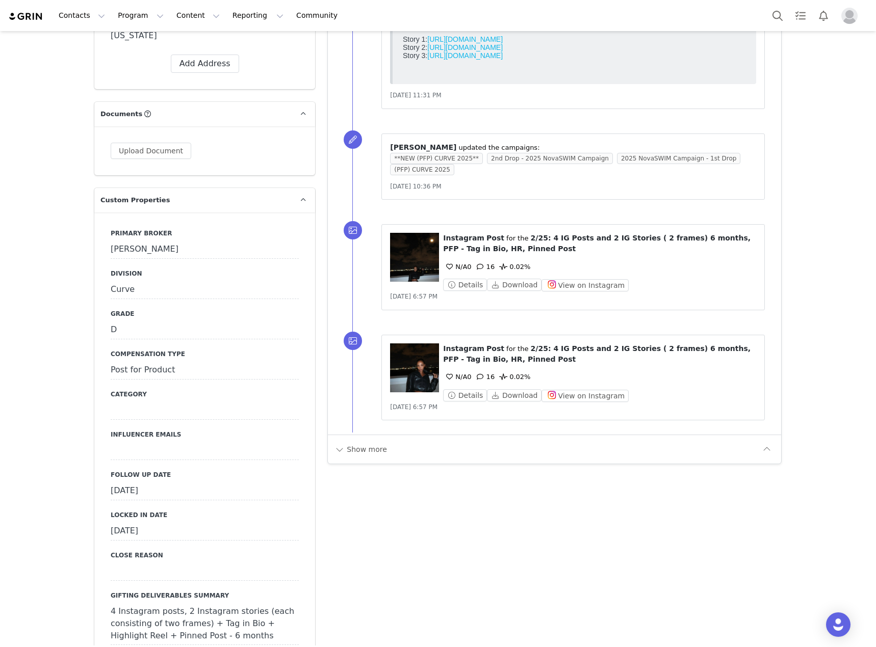
scroll to position [1070, 0]
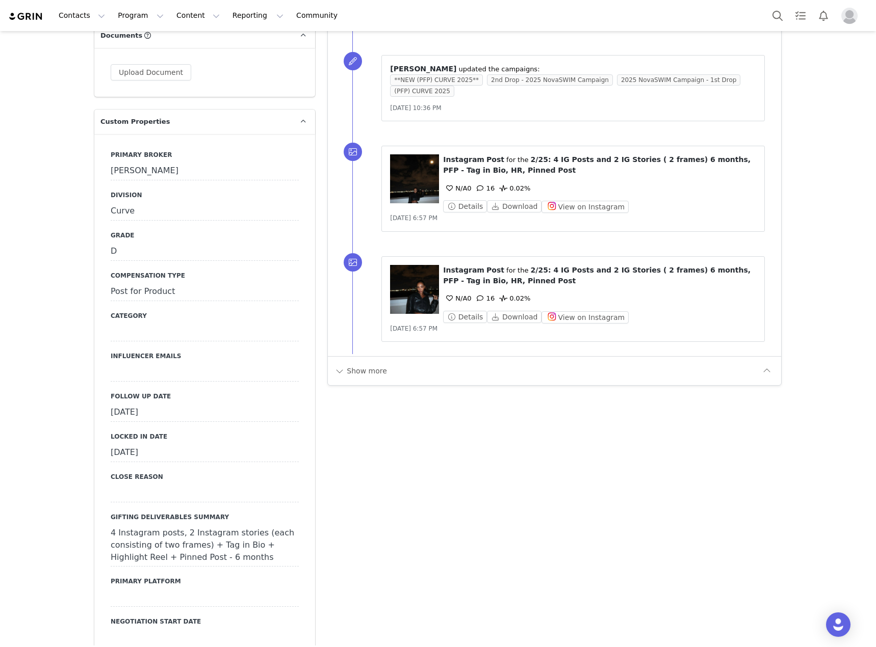
click at [252, 404] on div "[DATE]" at bounding box center [205, 413] width 188 height 18
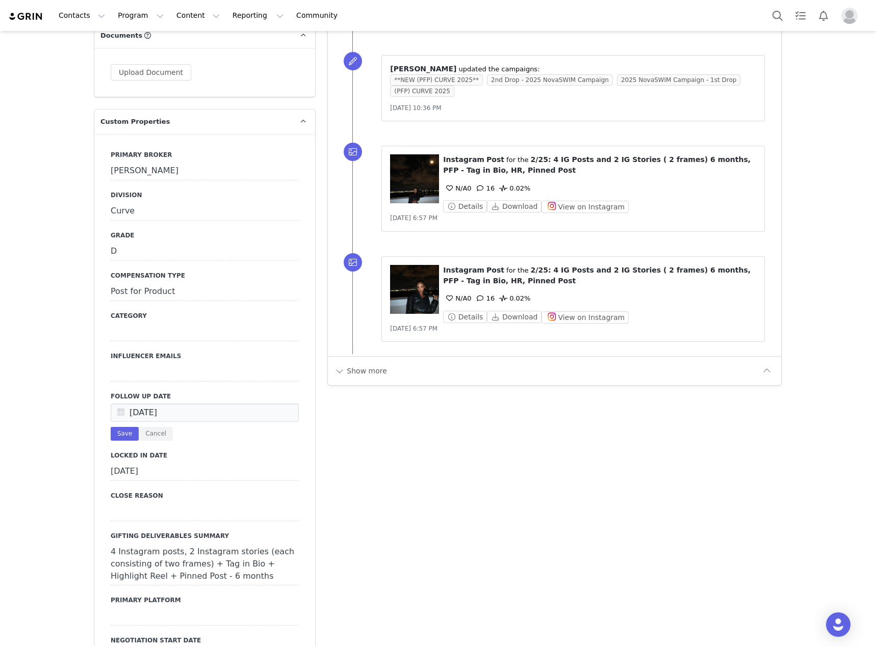
click at [352, 377] on button "Show more" at bounding box center [361, 371] width 54 height 16
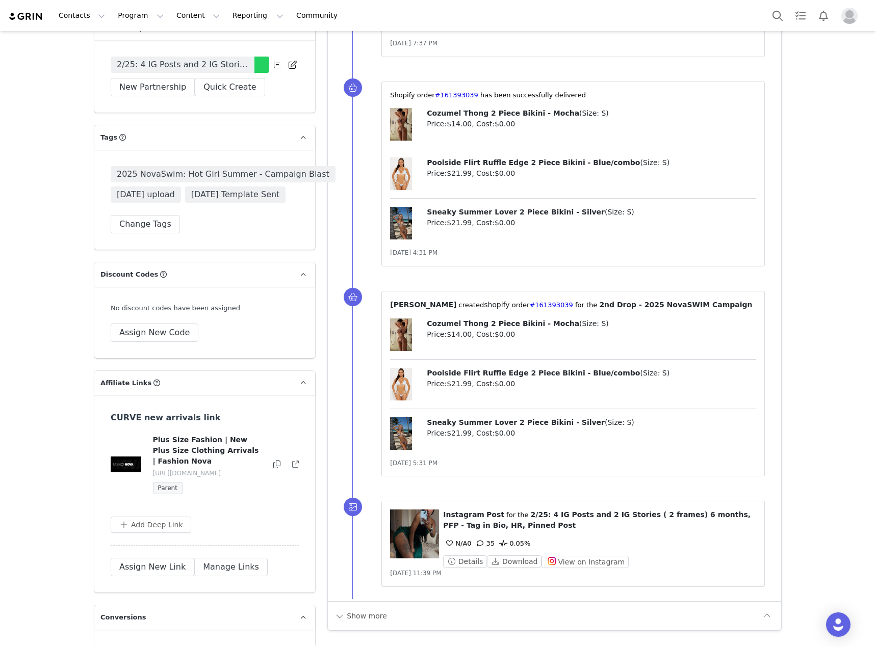
scroll to position [3651, 0]
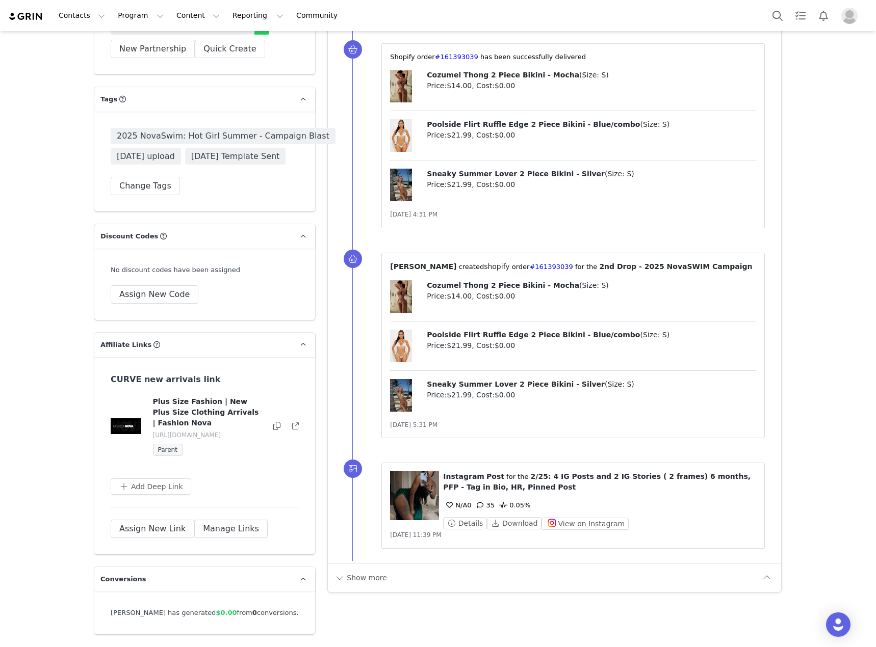
click at [274, 422] on icon at bounding box center [276, 426] width 7 height 8
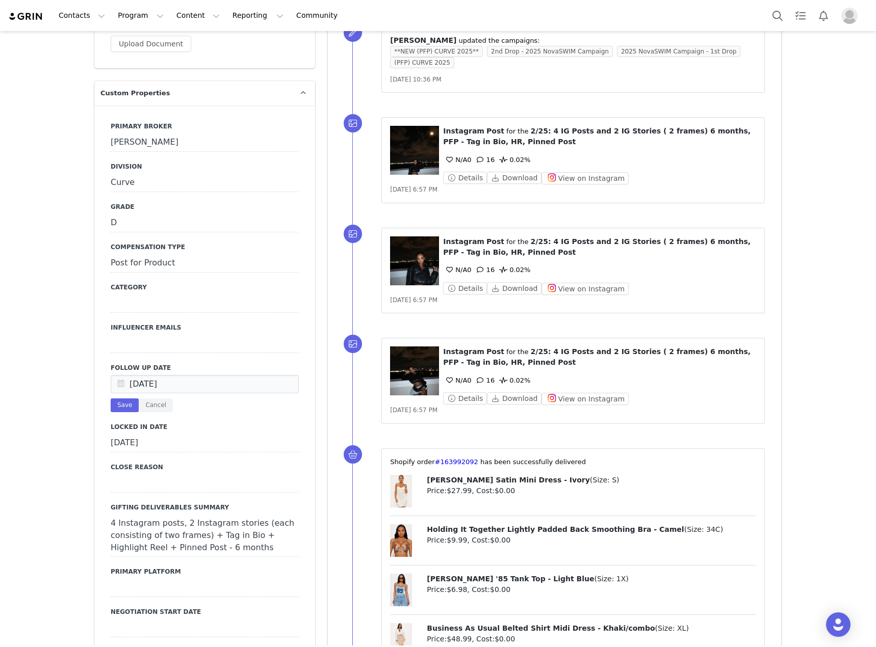
scroll to position [1121, 0]
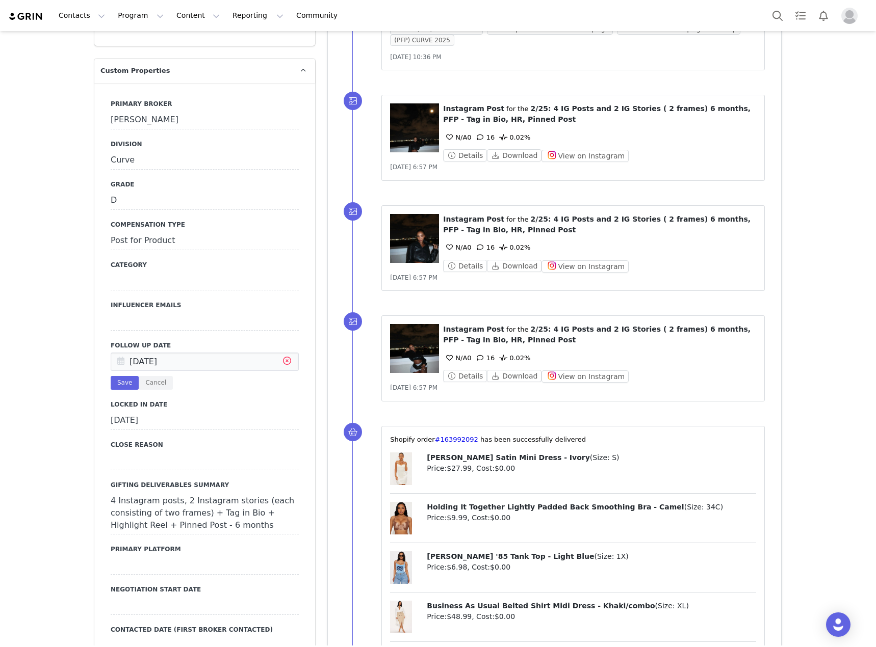
click at [288, 353] on icon at bounding box center [287, 362] width 18 height 18
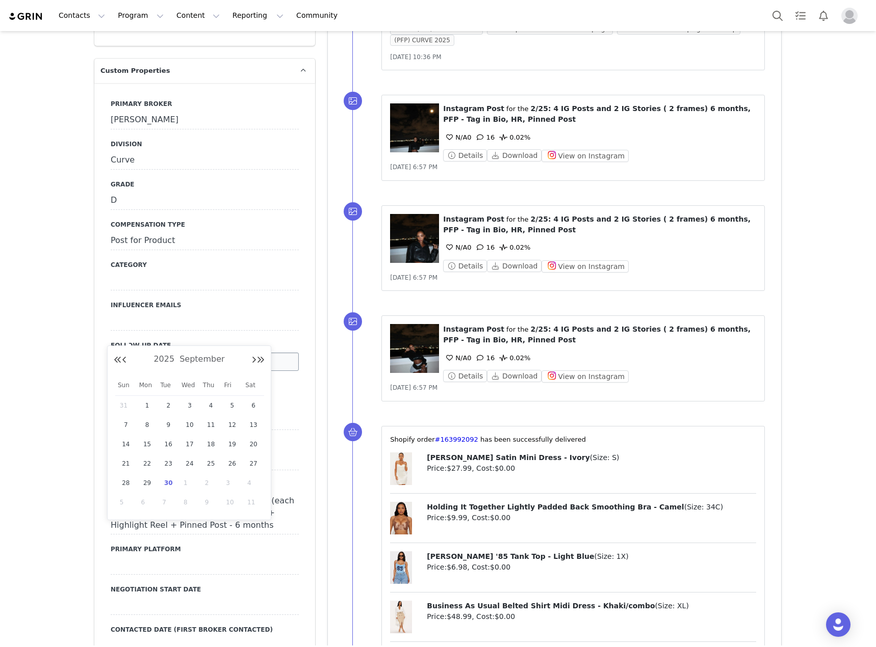
click at [240, 353] on input "text" at bounding box center [205, 362] width 188 height 18
click at [166, 482] on span "30" at bounding box center [168, 483] width 12 height 12
type input "[DATE]"
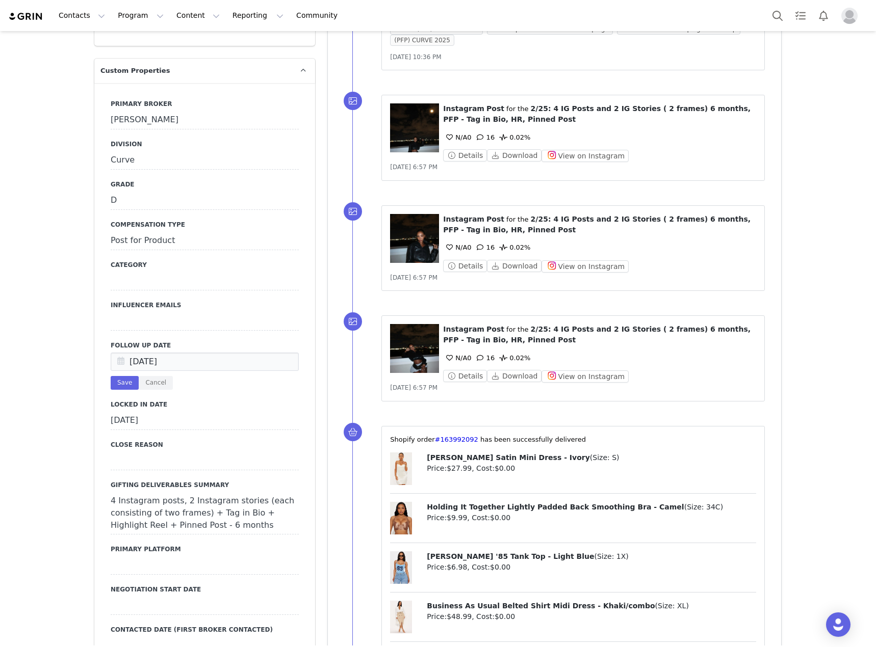
click at [115, 353] on div "Sep 30 2025 Save Cancel" at bounding box center [205, 371] width 188 height 37
click at [116, 376] on button "Save" at bounding box center [125, 383] width 28 height 14
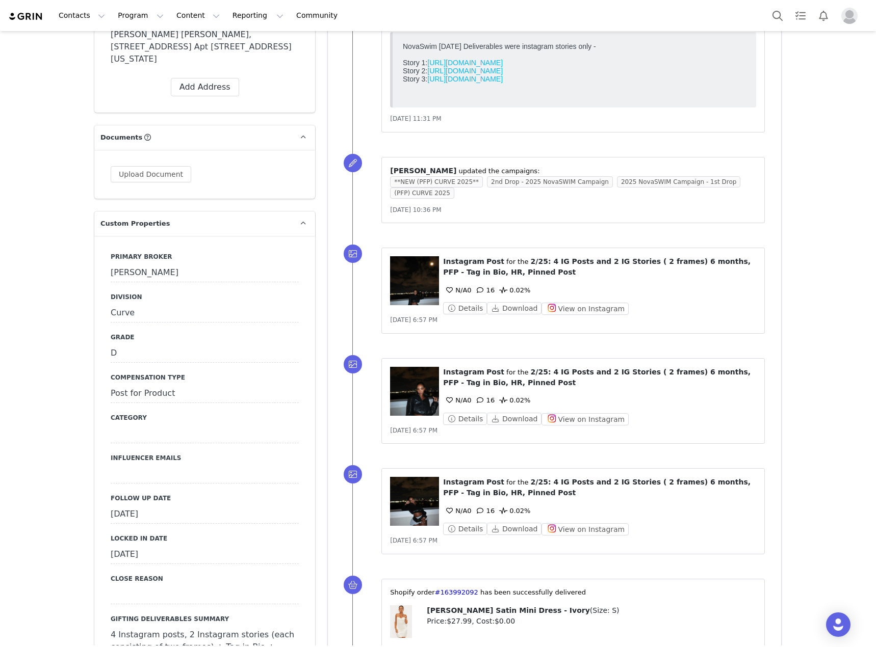
scroll to position [1172, 0]
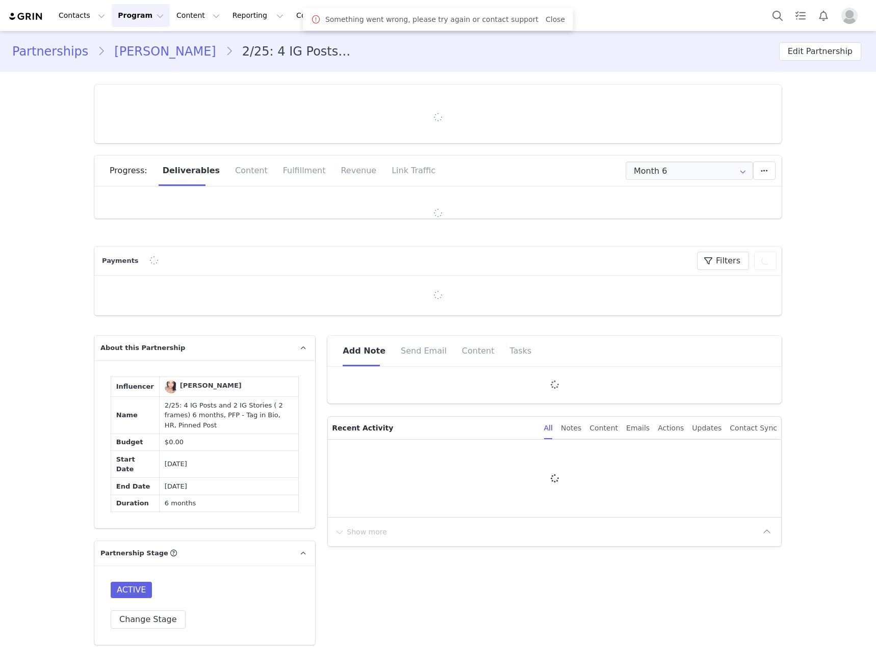
type input "+1 ([GEOGRAPHIC_DATA])"
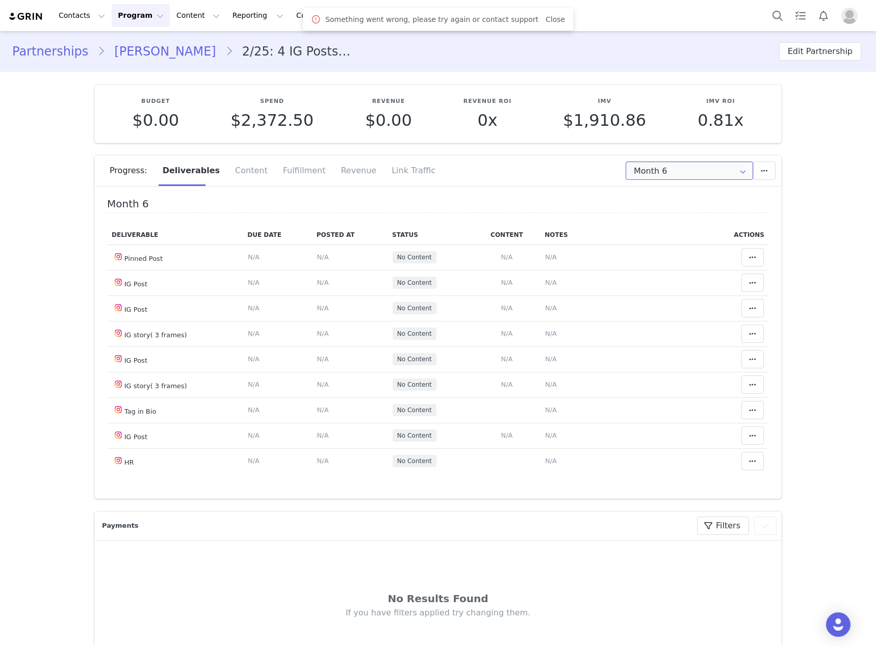
click at [631, 172] on input "Month 6" at bounding box center [688, 171] width 127 height 18
click at [656, 299] on li "All Months" at bounding box center [689, 302] width 134 height 17
type input "All"
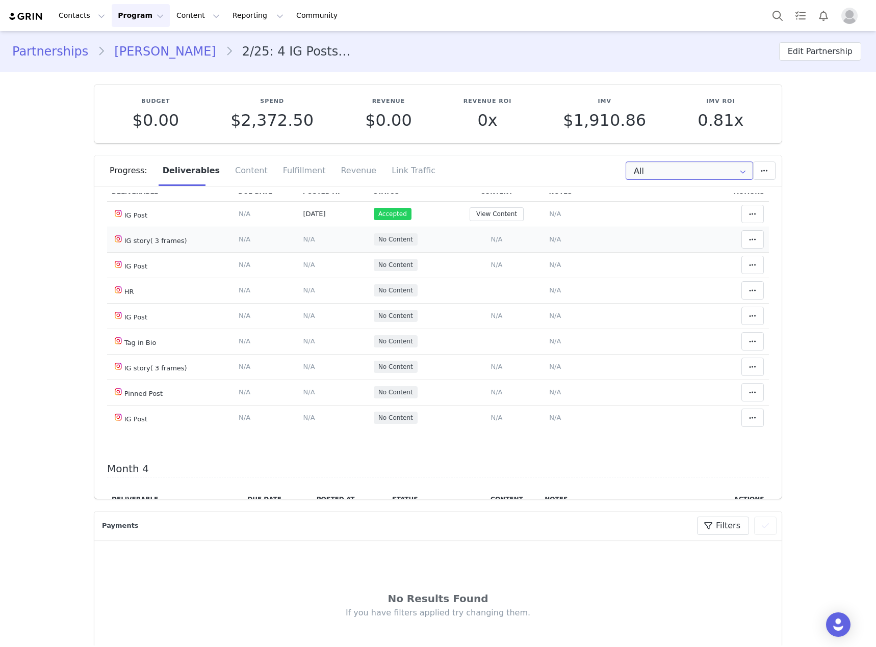
scroll to position [765, 0]
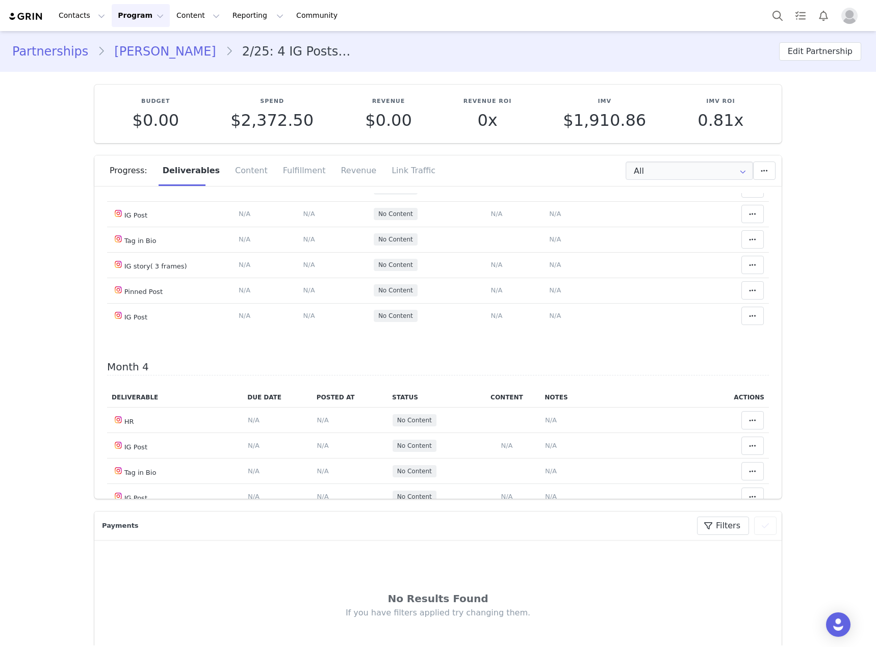
click at [497, 119] on button "View Content" at bounding box center [496, 113] width 54 height 14
click at [492, 167] on span "N/A" at bounding box center [496, 163] width 12 height 8
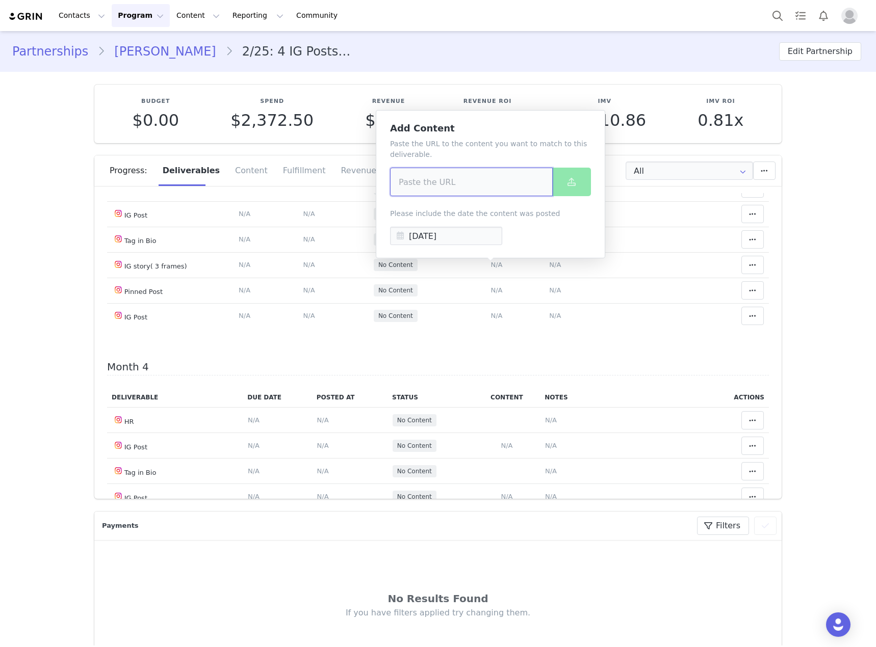
click at [443, 184] on input at bounding box center [471, 182] width 163 height 29
paste input "[URL][DOMAIN_NAME]"
type input "https://www.instagram.com/p/DPCk5Skic7V/?img_index=1"
click at [575, 175] on button at bounding box center [571, 182] width 39 height 29
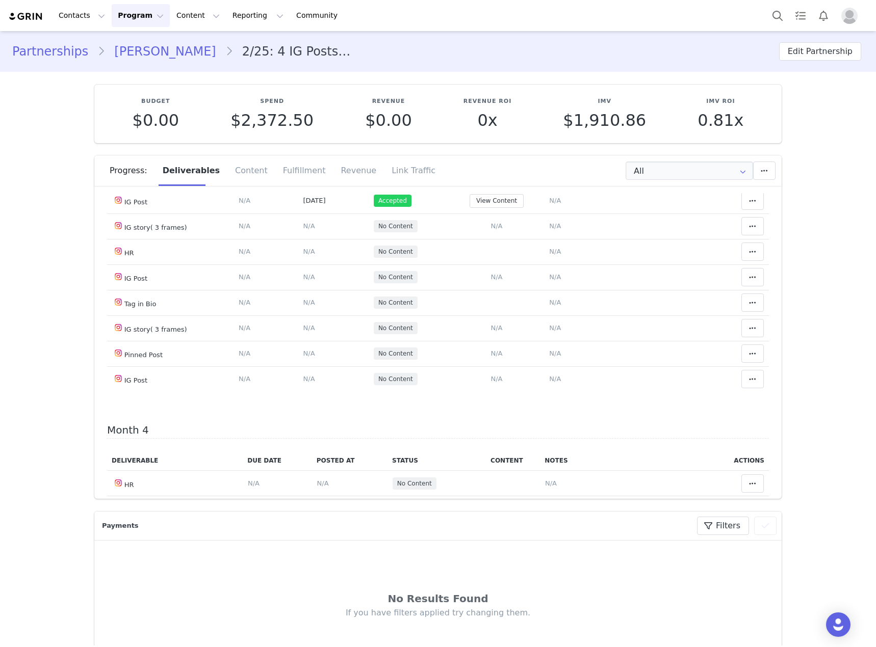
scroll to position [714, 0]
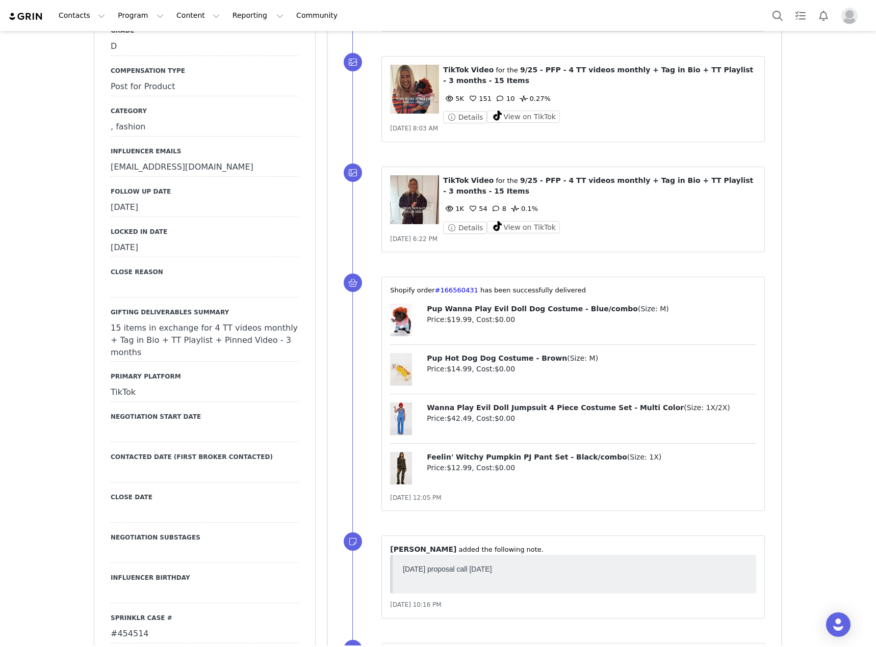
scroll to position [1274, 0]
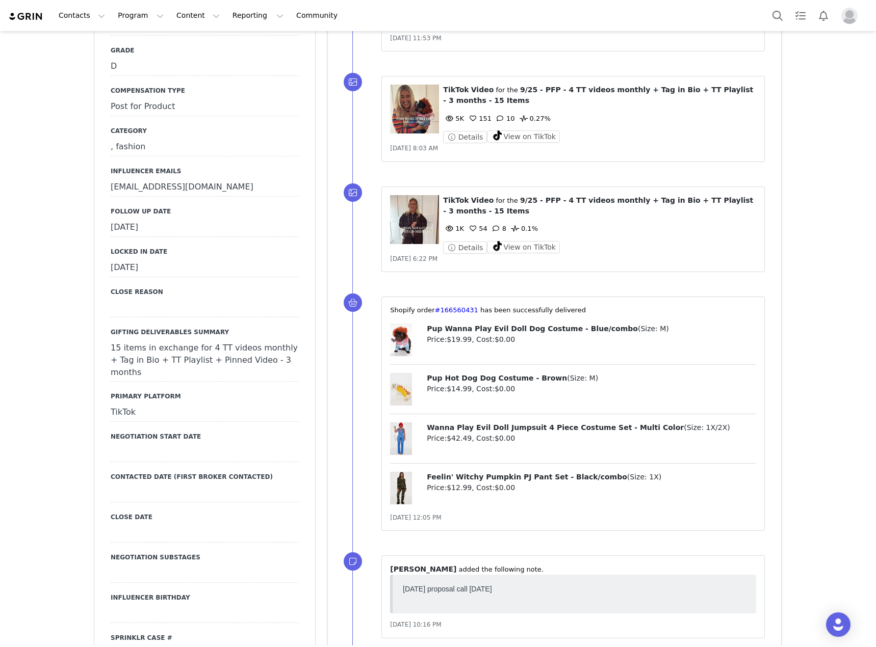
click at [269, 219] on div "[DATE]" at bounding box center [205, 228] width 188 height 18
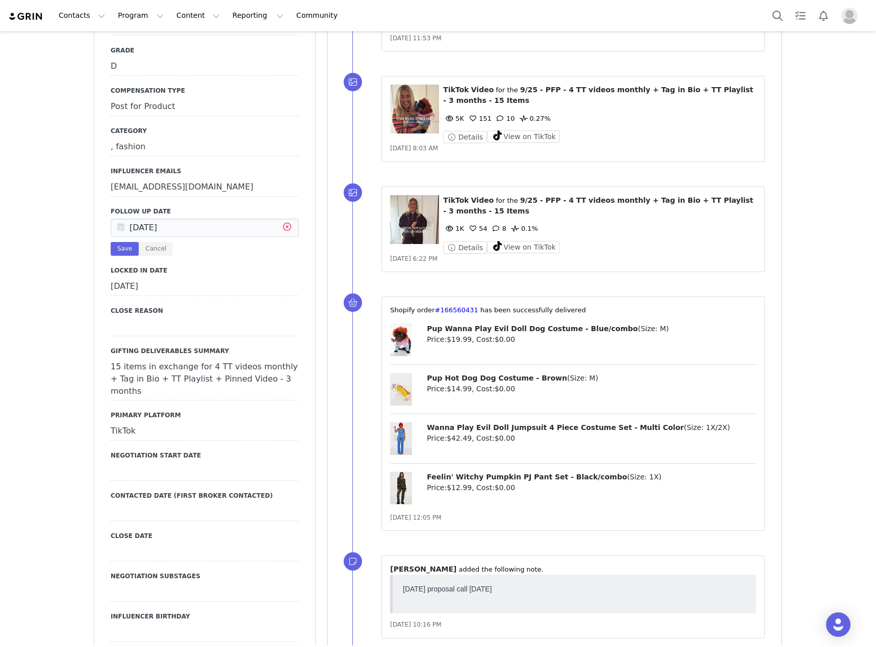
click at [281, 219] on icon at bounding box center [287, 228] width 18 height 18
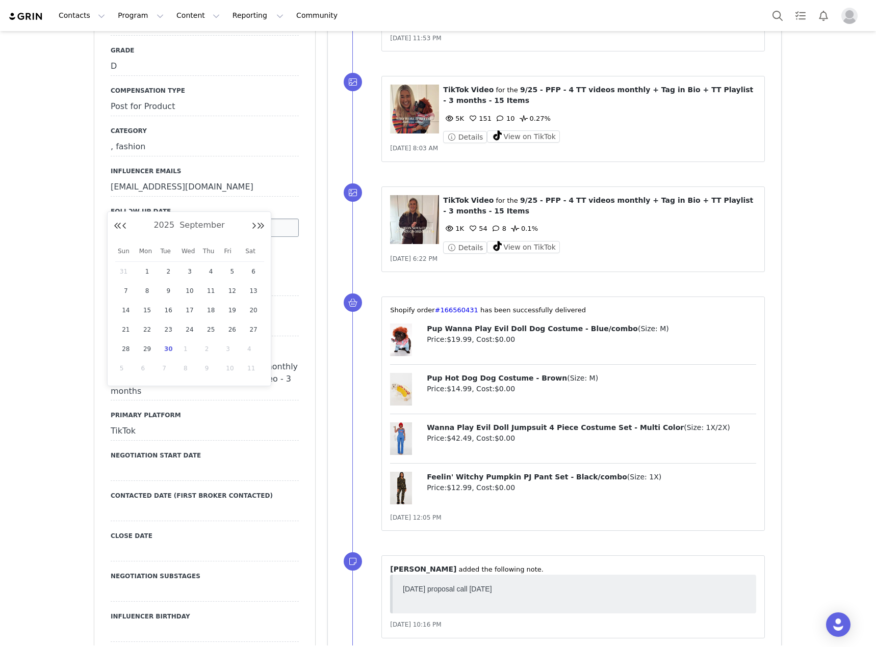
click at [241, 219] on input "text" at bounding box center [205, 228] width 188 height 18
click at [170, 351] on span "30" at bounding box center [168, 349] width 12 height 12
type input "Sep 30 2025"
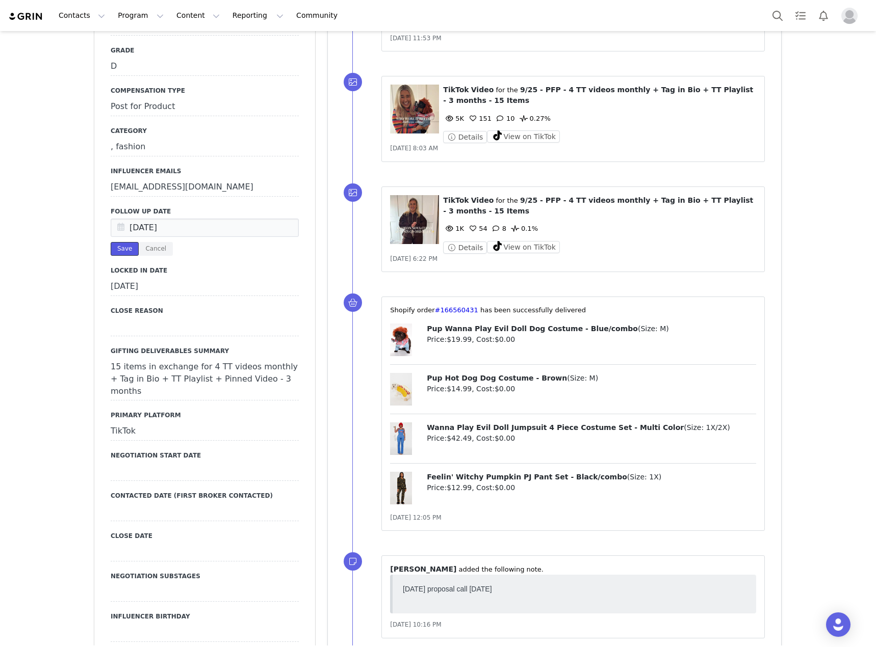
click at [116, 242] on button "Save" at bounding box center [125, 249] width 28 height 14
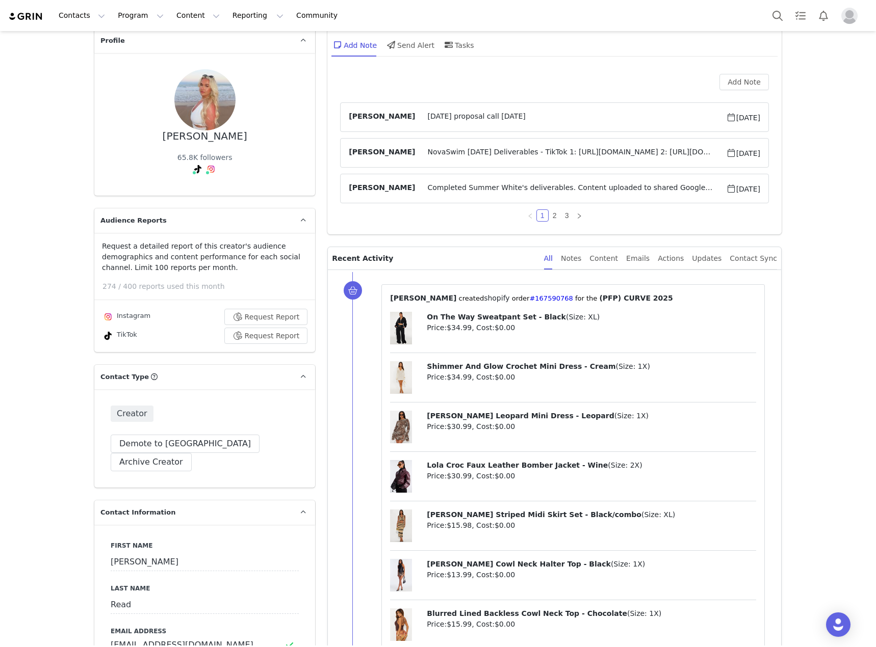
scroll to position [0, 0]
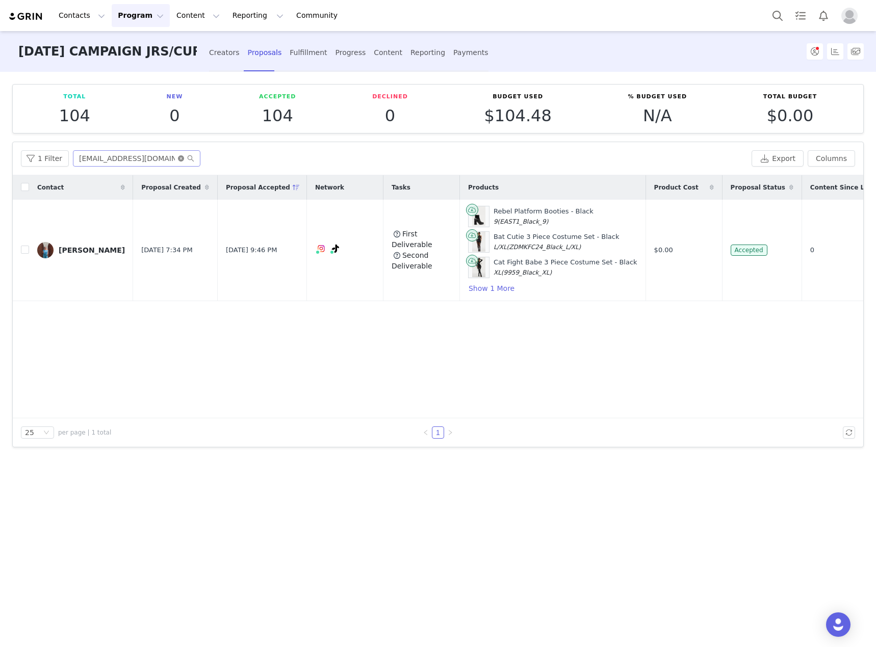
click at [179, 158] on icon "icon: close-circle" at bounding box center [181, 158] width 6 height 6
click at [156, 157] on input "text" at bounding box center [136, 158] width 127 height 16
paste input "arbnoraberishaa"
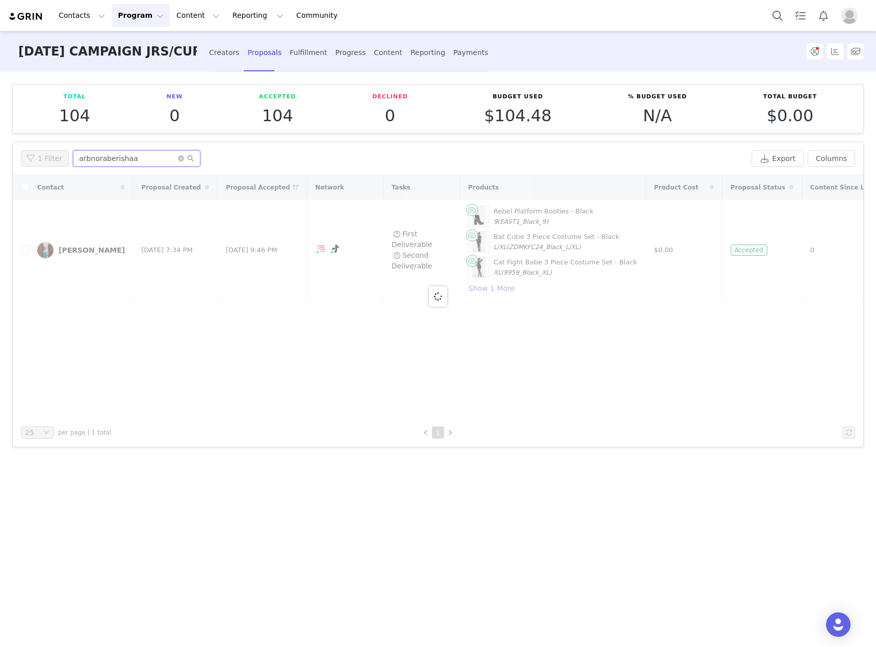
type input "arbnoraberishaa"
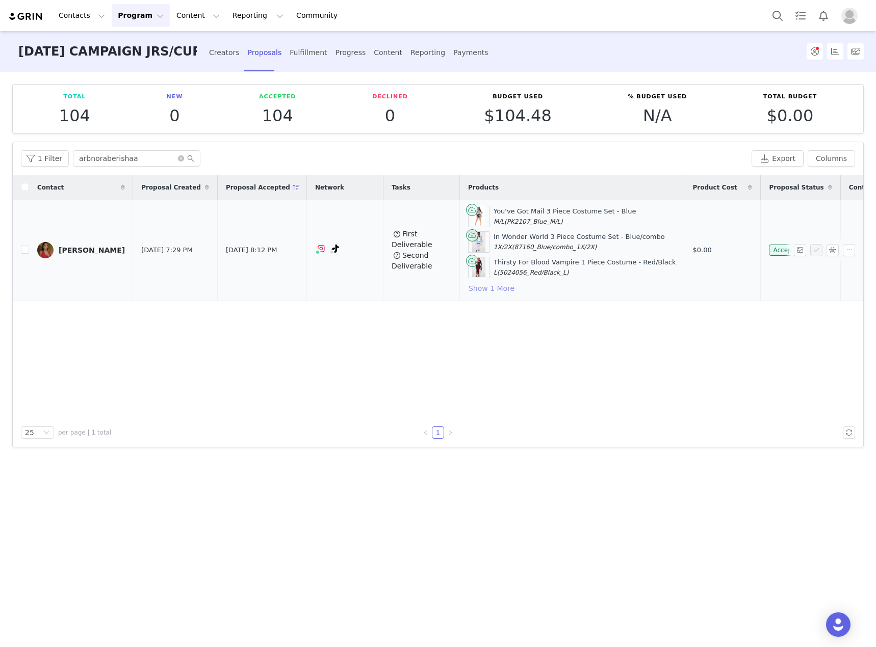
click at [468, 287] on button "Show 1 More" at bounding box center [491, 288] width 47 height 12
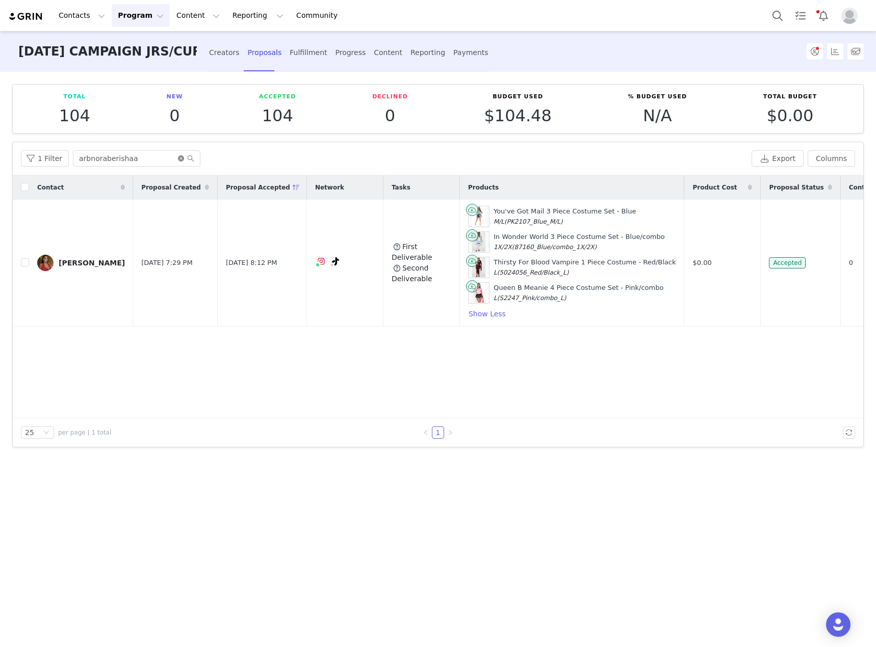
click at [178, 157] on icon "icon: close-circle" at bounding box center [181, 158] width 6 height 6
click at [167, 158] on input "text" at bounding box center [136, 158] width 127 height 16
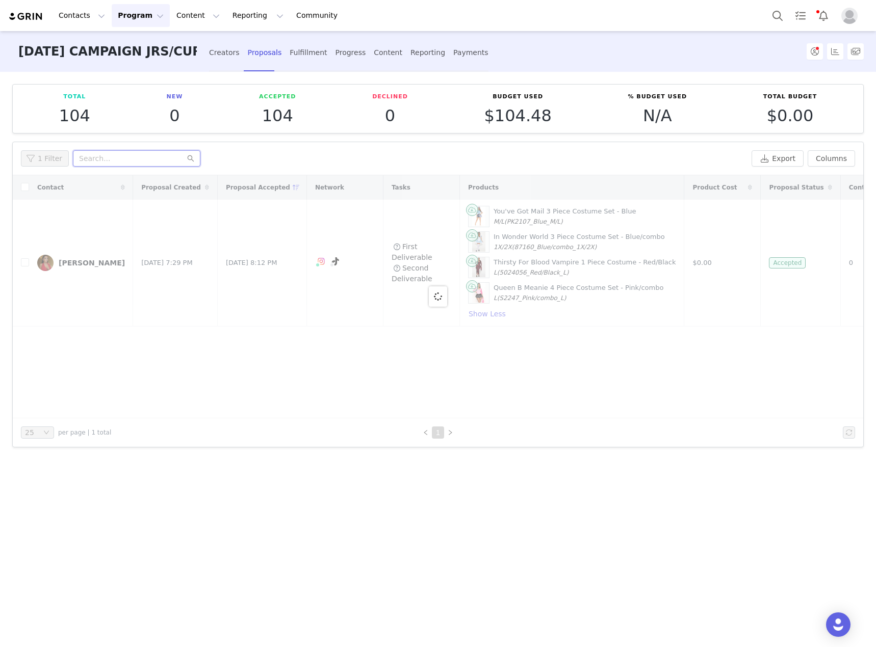
paste input "babygirlfunms"
type input "babygirlfunms"
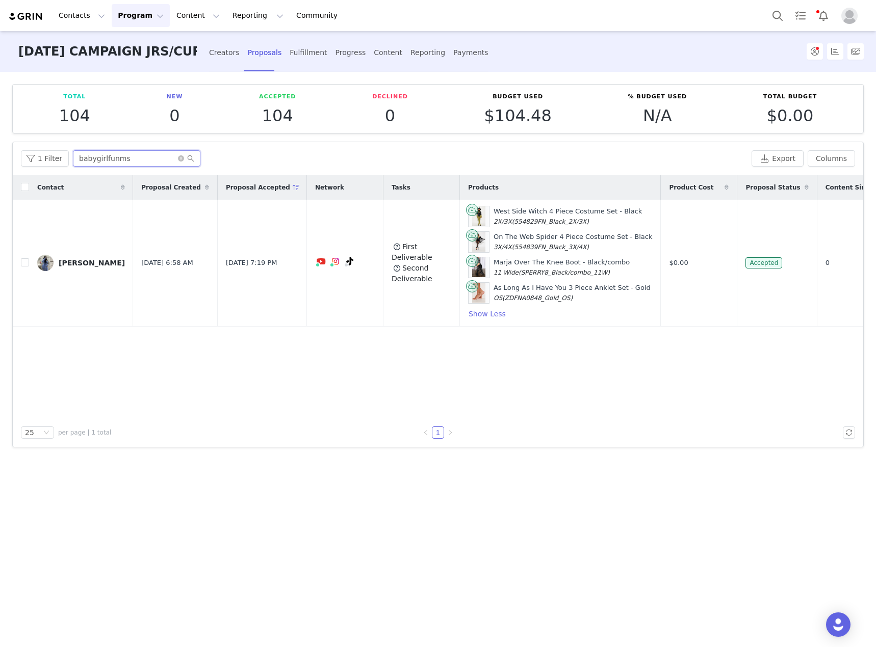
drag, startPoint x: 122, startPoint y: 162, endPoint x: 77, endPoint y: 157, distance: 45.1
click at [77, 157] on input "babygirlfunms" at bounding box center [136, 158] width 127 height 16
click at [303, 51] on div "Fulfillment" at bounding box center [308, 52] width 37 height 27
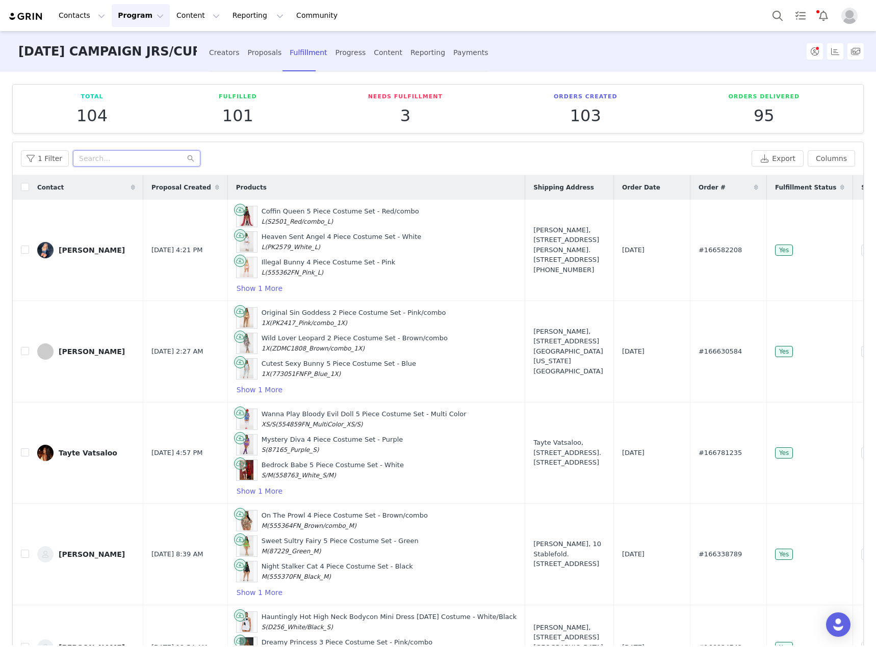
click at [153, 162] on input "text" at bounding box center [136, 158] width 127 height 16
paste input "babygirlfunms"
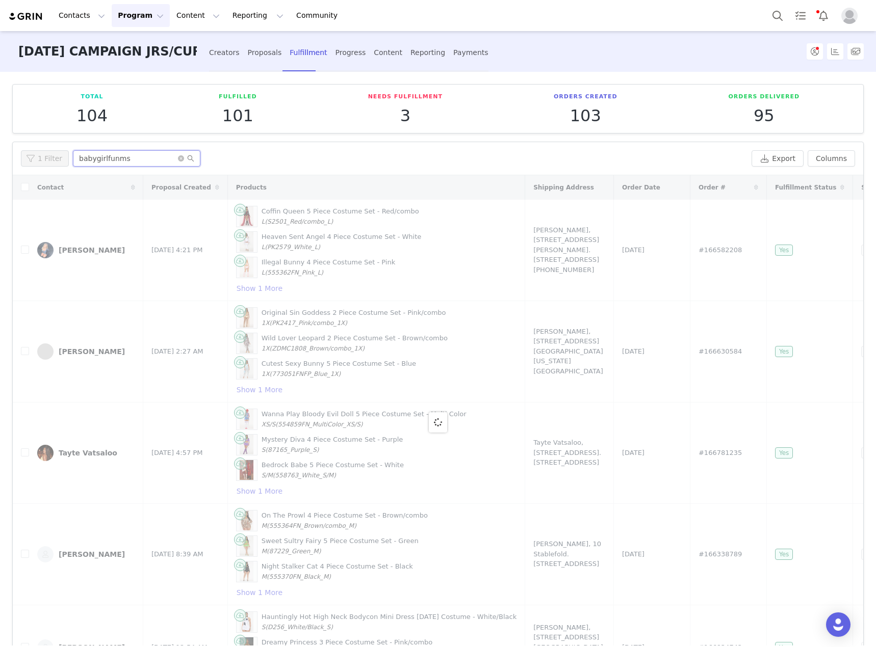
type input "babygirlfunms"
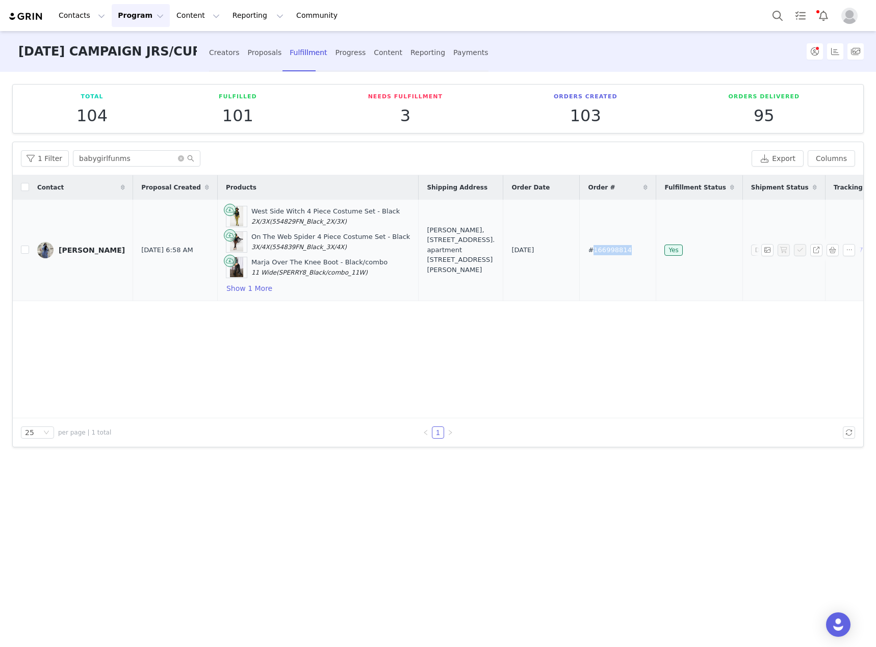
drag, startPoint x: 622, startPoint y: 250, endPoint x: 570, endPoint y: 254, distance: 52.7
click at [580, 254] on td "#166998814" at bounding box center [618, 250] width 76 height 101
copy span "166998814"
drag, startPoint x: 262, startPoint y: 60, endPoint x: 231, endPoint y: 88, distance: 42.2
click at [262, 60] on div "Proposals" at bounding box center [265, 52] width 34 height 27
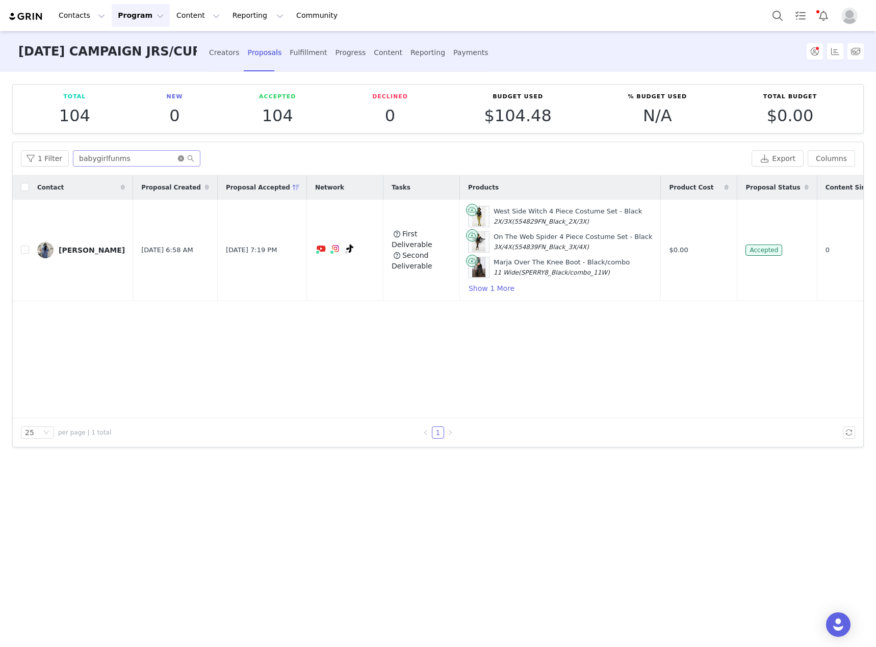
click at [178, 159] on icon "icon: close-circle" at bounding box center [181, 158] width 6 height 6
click at [155, 159] on input "text" at bounding box center [136, 158] width 127 height 16
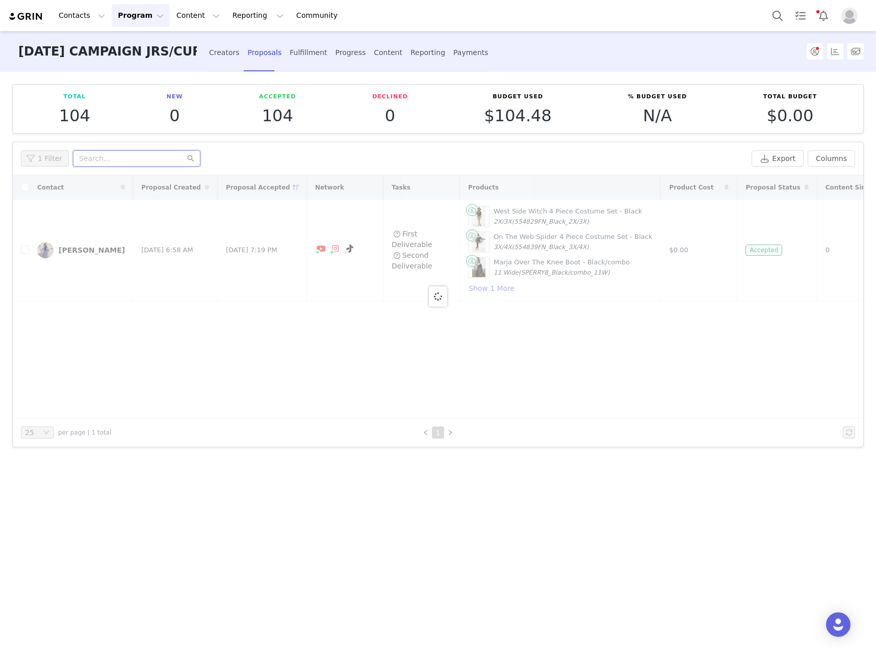
paste input "jennifer.eo"
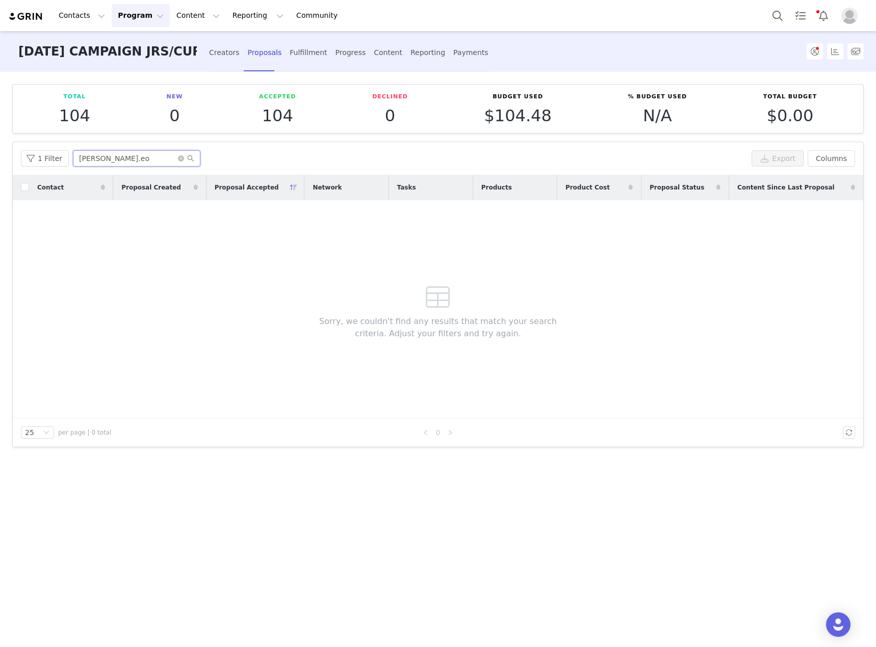
type input "jennifer.eo"
drag, startPoint x: 176, startPoint y: 157, endPoint x: 160, endPoint y: 157, distance: 15.8
click at [178, 157] on icon "icon: close-circle" at bounding box center [181, 158] width 6 height 6
click at [141, 156] on input "text" at bounding box center [136, 158] width 127 height 16
paste input "contactjennifereo@gmail.com"
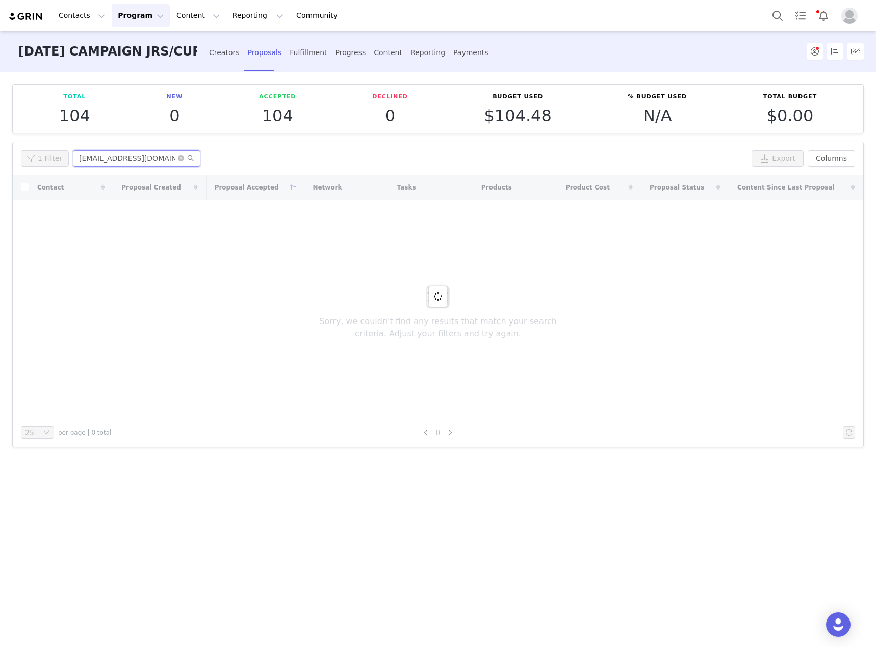
type input "contactjennifereo@gmail.com"
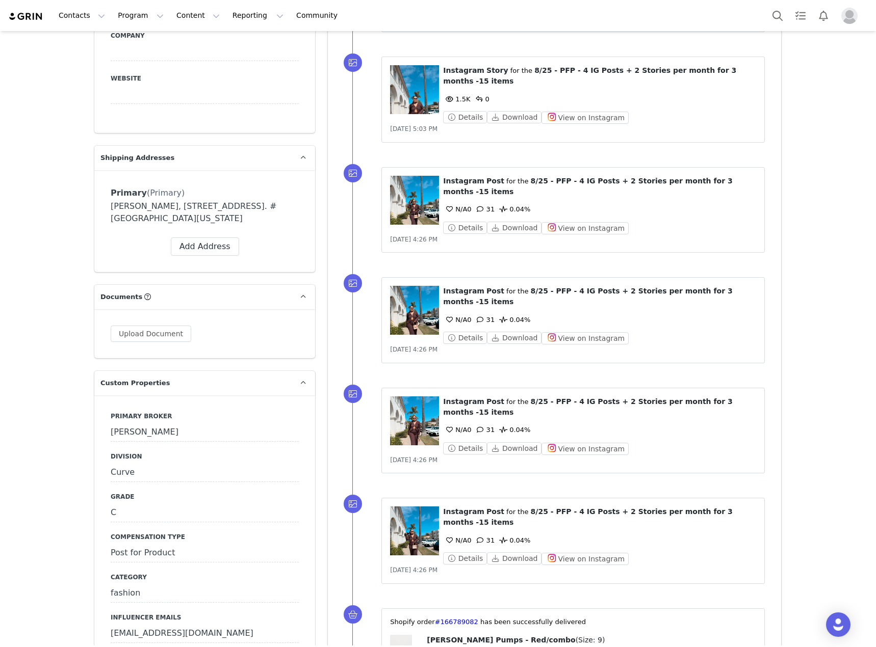
scroll to position [1070, 0]
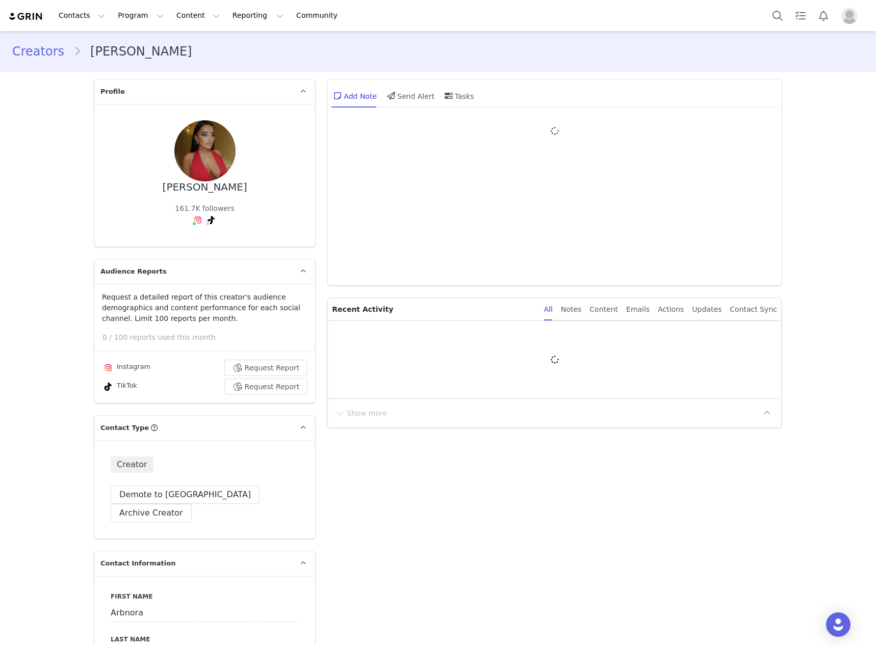
type input "+386 ([GEOGRAPHIC_DATA])"
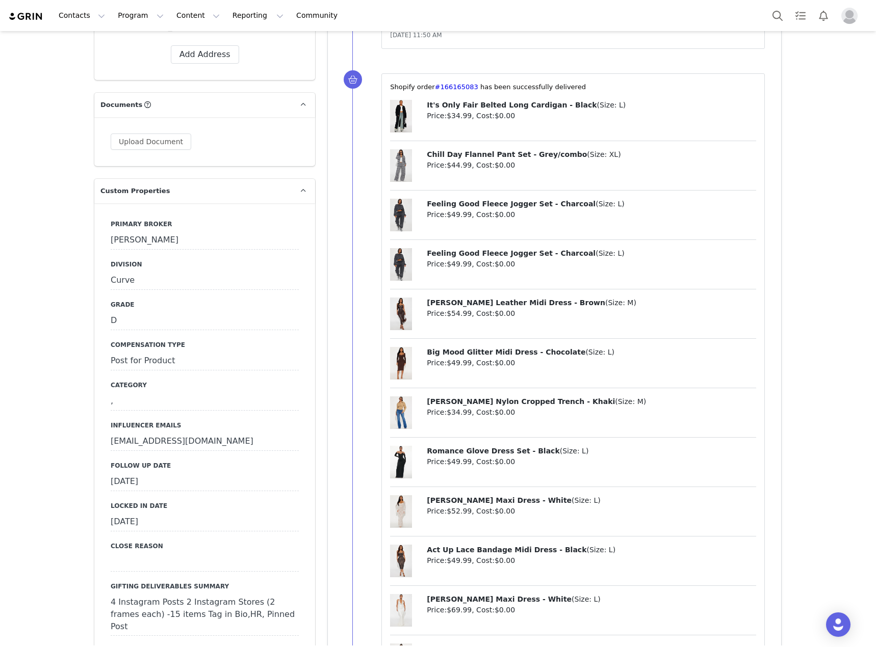
scroll to position [1172, 0]
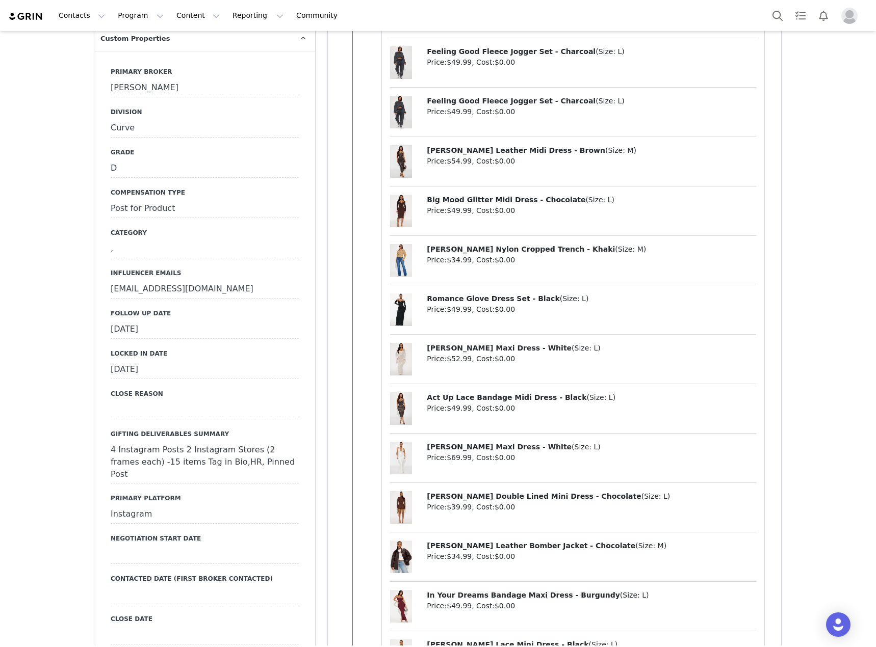
click at [273, 321] on div "September 12th, 2025" at bounding box center [205, 330] width 188 height 18
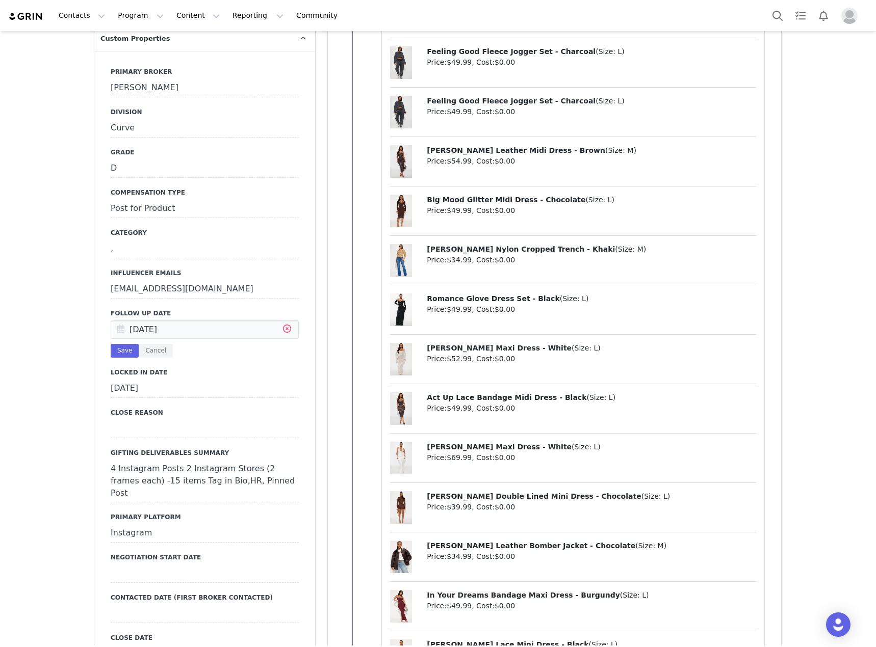
click at [284, 321] on icon at bounding box center [287, 330] width 18 height 18
click at [222, 321] on input "text" at bounding box center [205, 330] width 188 height 18
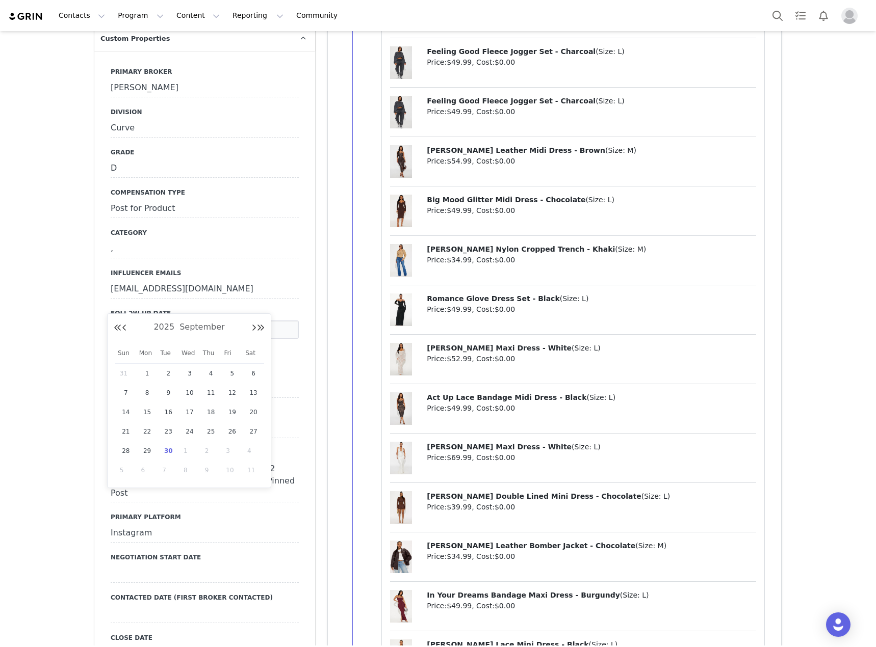
click at [173, 449] on span "30" at bounding box center [168, 451] width 12 height 12
type input "Sep 30 2025"
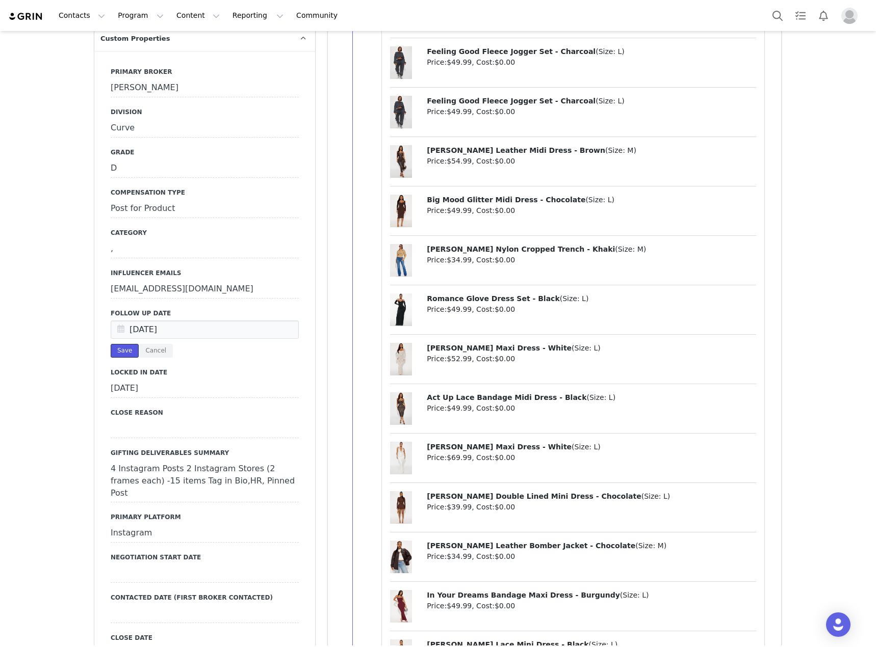
click at [126, 344] on button "Save" at bounding box center [125, 351] width 28 height 14
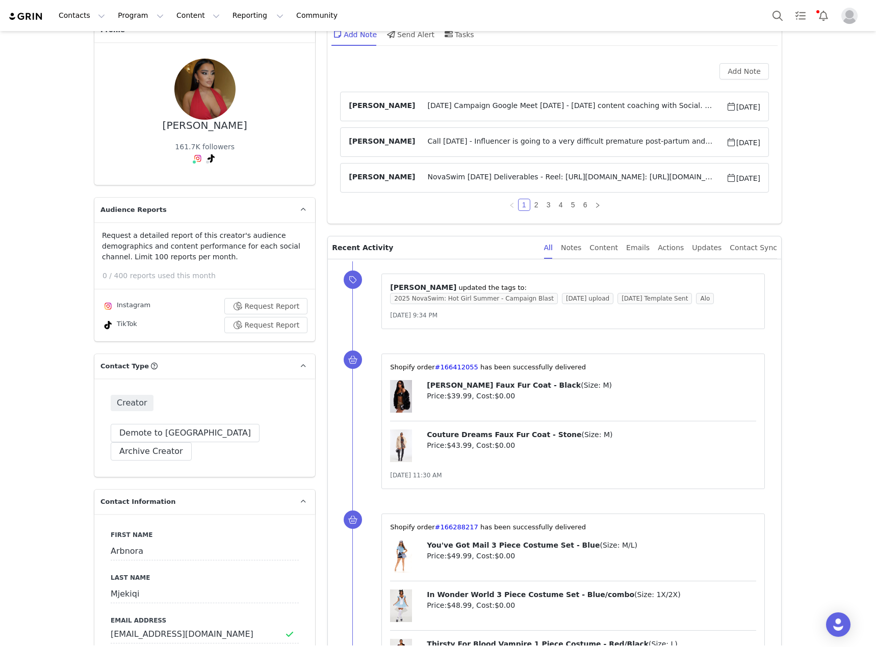
scroll to position [0, 0]
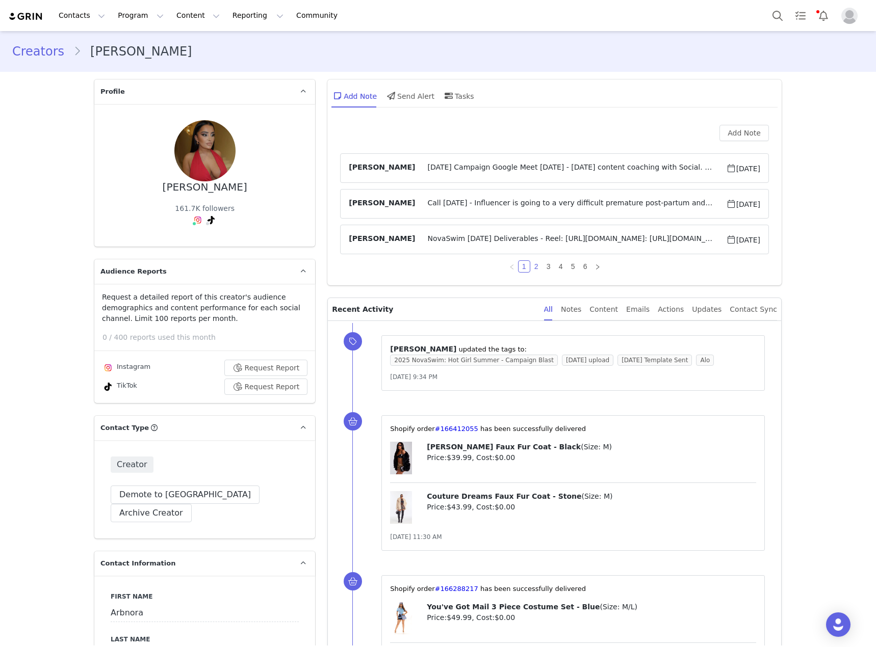
click at [536, 264] on link "2" at bounding box center [536, 266] width 11 height 11
click at [522, 266] on link "1" at bounding box center [523, 266] width 11 height 11
click at [726, 136] on button "Add Note" at bounding box center [743, 133] width 49 height 16
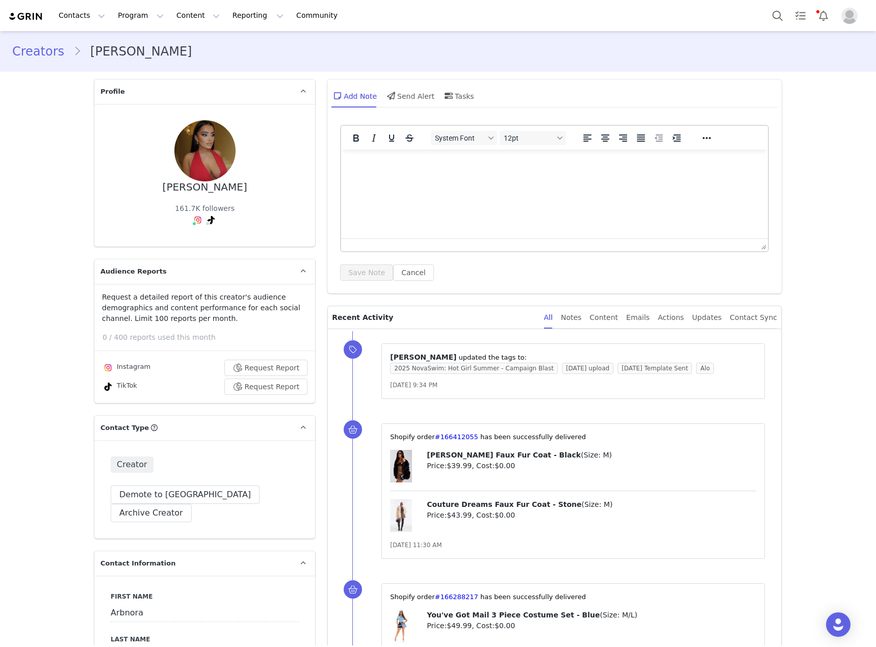
click at [588, 169] on p "Rich Text Area. Press ALT-0 for help." at bounding box center [554, 163] width 410 height 11
click at [352, 268] on button "Save Note" at bounding box center [366, 273] width 53 height 16
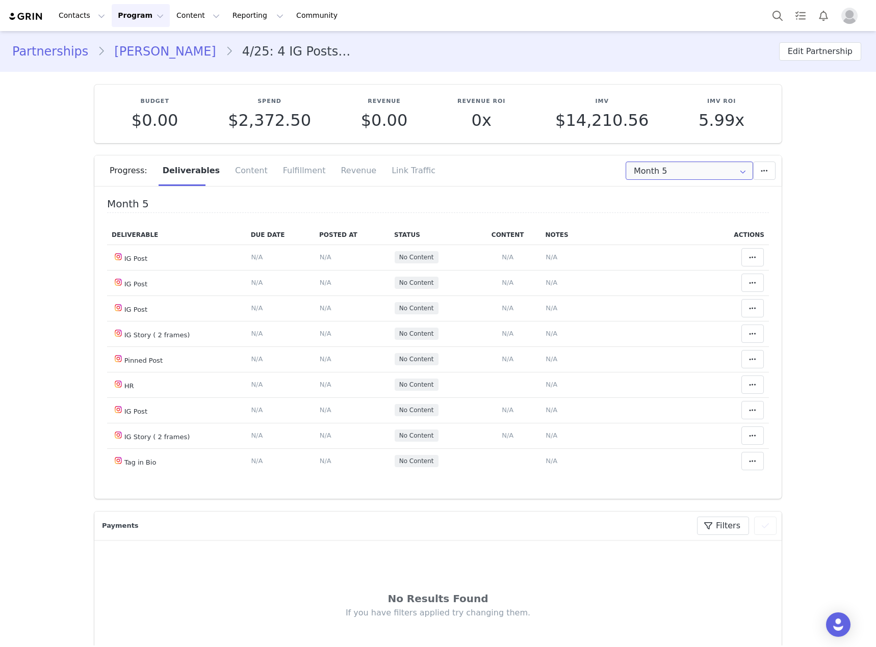
click at [626, 173] on input "Month 5" at bounding box center [688, 171] width 127 height 18
click at [639, 306] on li "All Months" at bounding box center [689, 302] width 134 height 17
type input "All"
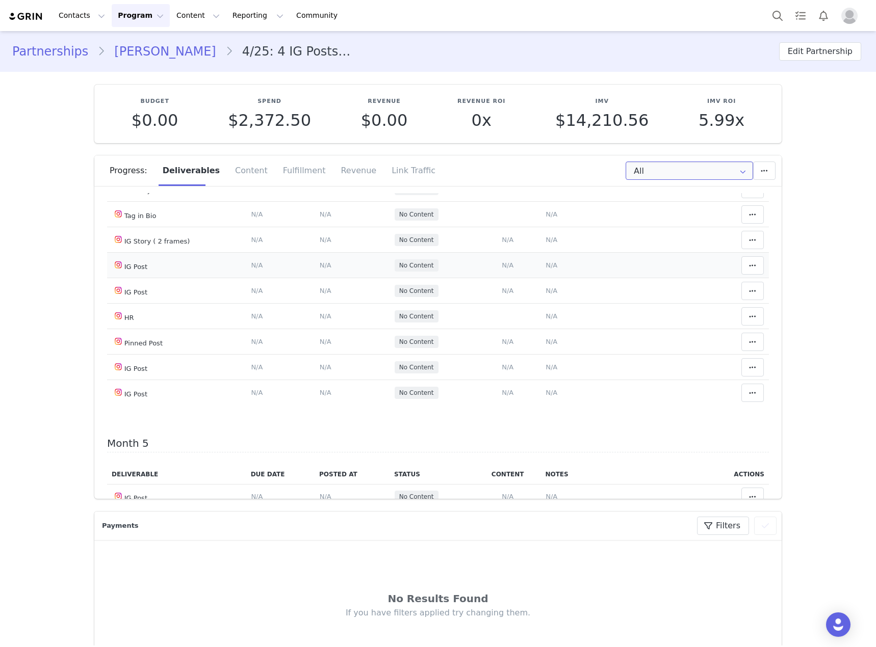
scroll to position [1019, 0]
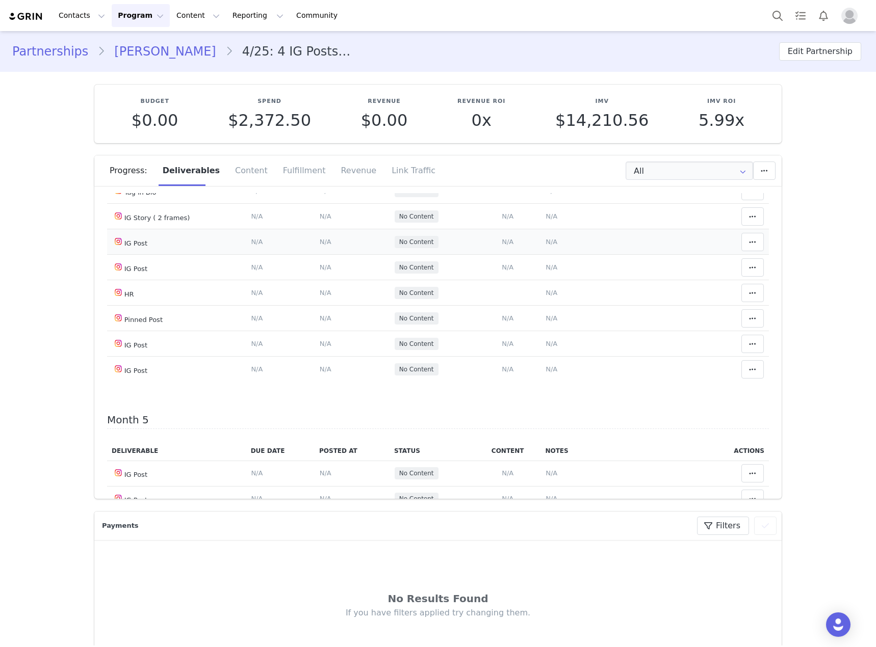
click at [502, 246] on span "N/A" at bounding box center [508, 242] width 12 height 8
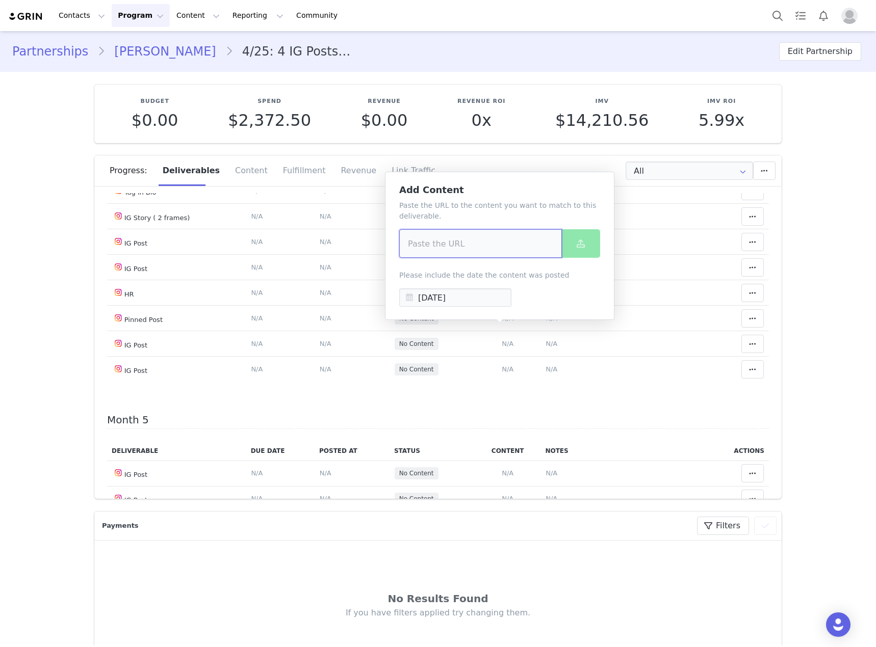
click at [414, 247] on input at bounding box center [480, 243] width 163 height 29
paste input "https://www.instagram.com/p/DOt07JojXY6/?img_index=3"
type input "https://www.instagram.com/p/DOt07JojXY6/?img_index=3"
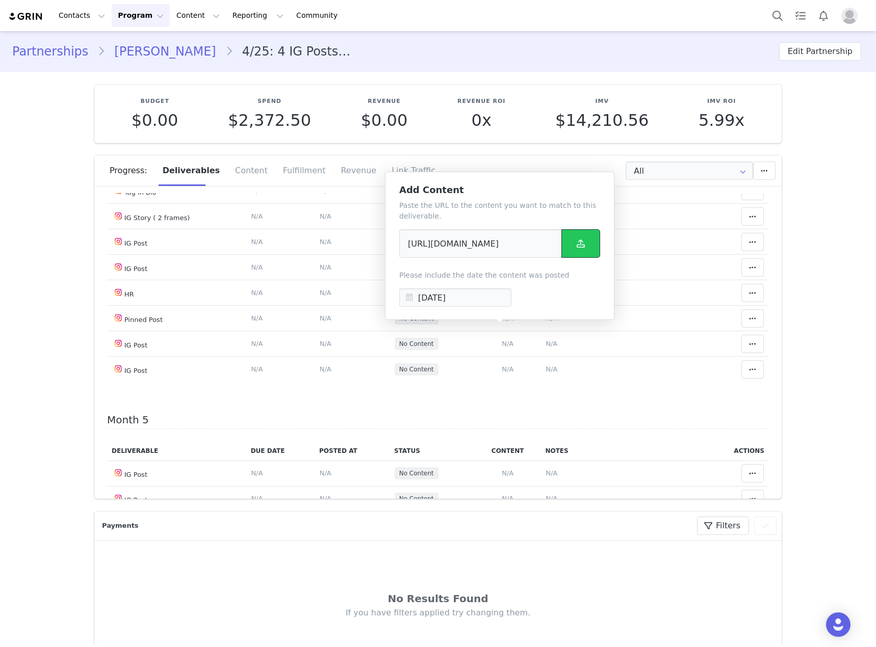
click at [577, 243] on icon at bounding box center [580, 244] width 8 height 8
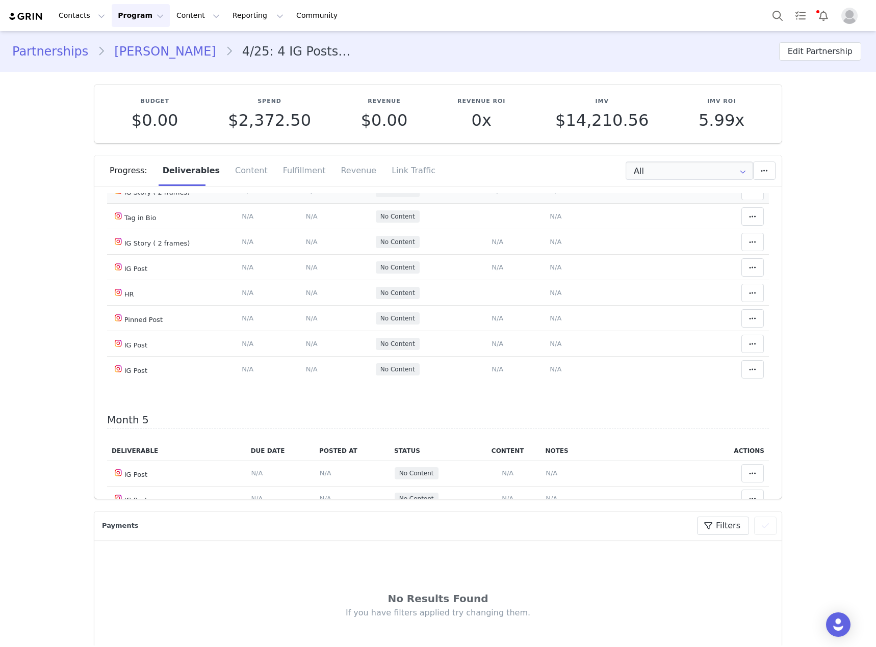
click at [550, 195] on span "N/A" at bounding box center [555, 191] width 12 height 8
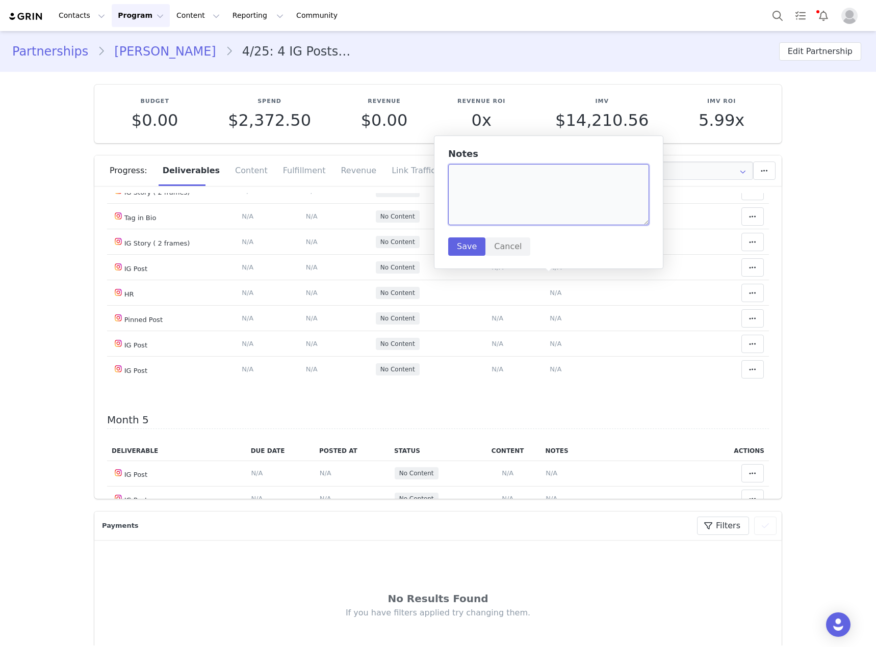
click at [519, 196] on textarea at bounding box center [548, 194] width 201 height 61
paste textarea "https://static-resources.creatoriq.com/instagram-stories/videos/372588689553336…"
type textarea "https://static-resources.creatoriq.com/instagram-stories/videos/372588689553336…"
click at [470, 244] on button "Save" at bounding box center [466, 247] width 37 height 18
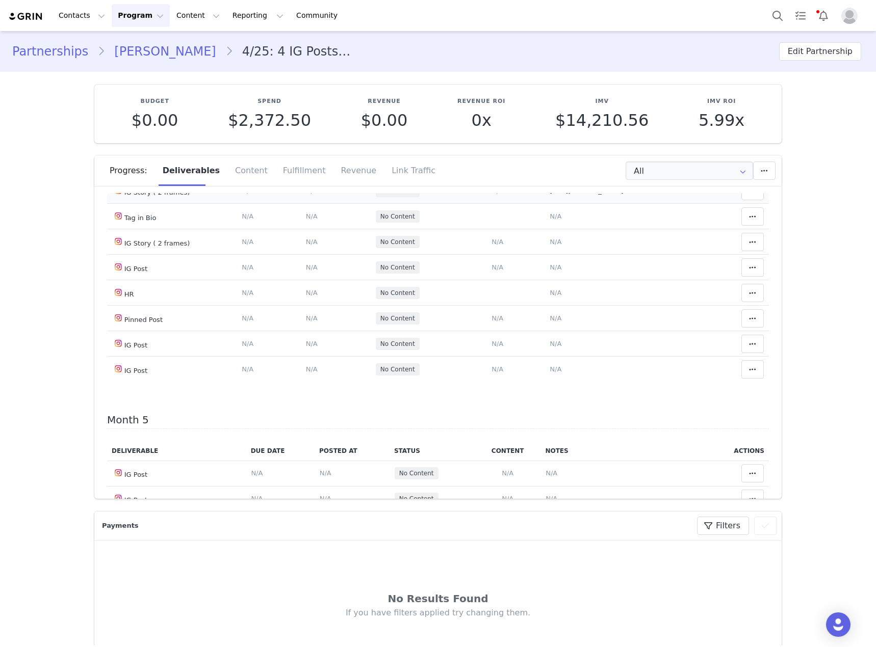
click at [306, 195] on span "N/A" at bounding box center [312, 191] width 12 height 8
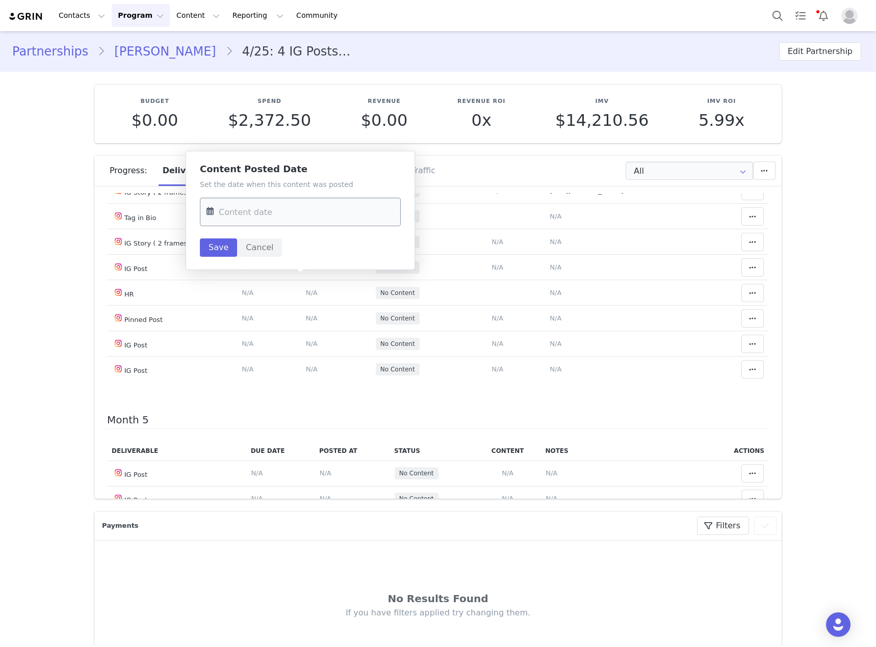
click at [313, 222] on input "text" at bounding box center [300, 212] width 201 height 29
click at [221, 350] on span "21" at bounding box center [219, 351] width 12 height 12
type input "Sep 21 2025"
drag, startPoint x: 218, startPoint y: 249, endPoint x: 242, endPoint y: 253, distance: 24.3
click at [219, 249] on button "Save" at bounding box center [218, 248] width 37 height 18
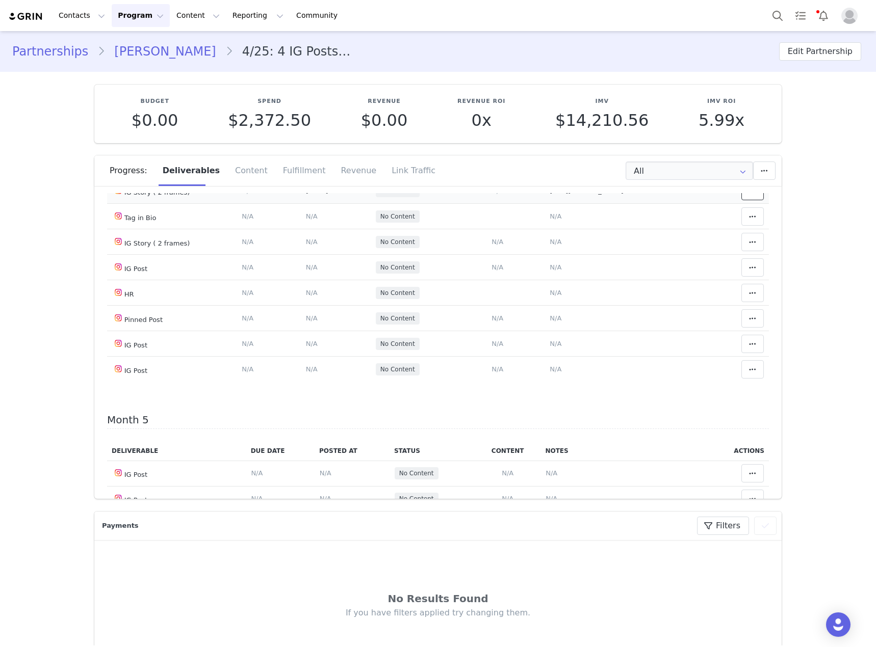
click at [749, 195] on icon at bounding box center [752, 191] width 7 height 8
click at [629, 283] on div "Mark as Accepted" at bounding box center [660, 280] width 126 height 23
click at [491, 271] on span "N/A" at bounding box center [497, 268] width 12 height 8
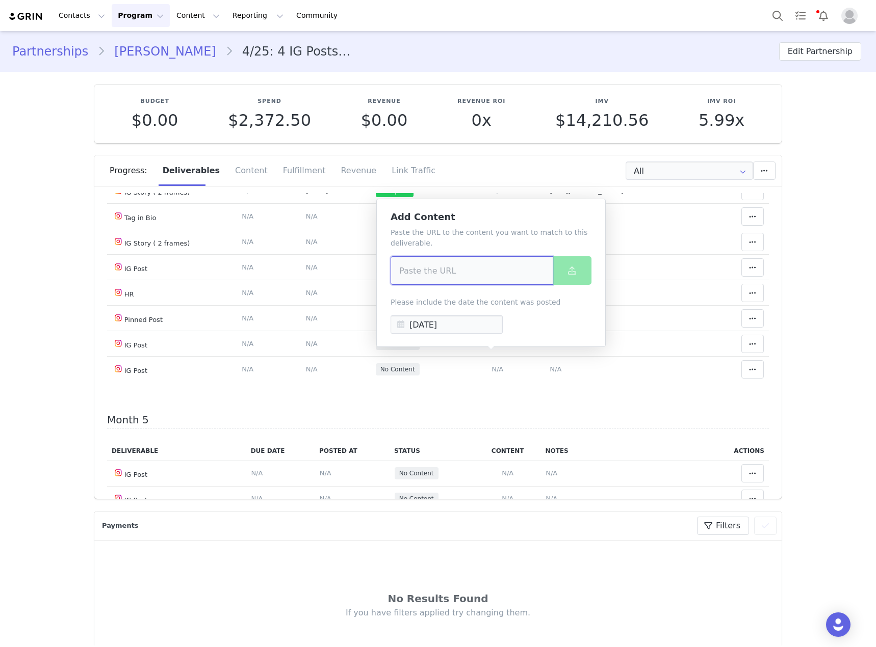
click at [473, 272] on input at bounding box center [471, 270] width 163 height 29
paste input "https://www.instagram.com/p/DO6hTNmDe14/?img_index=2"
type input "https://www.instagram.com/p/DO6hTNmDe14/?img_index=2"
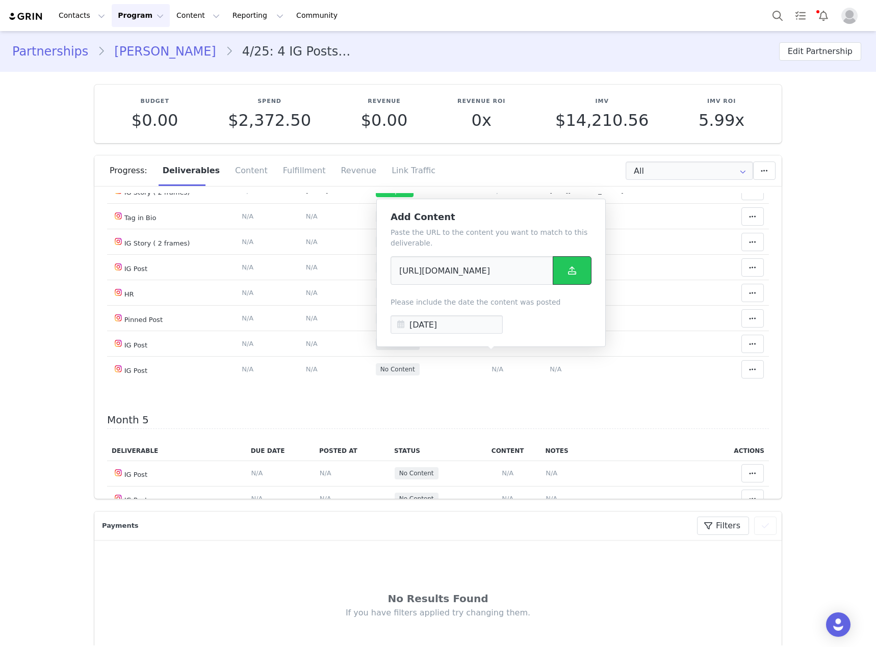
click at [581, 275] on button at bounding box center [572, 270] width 39 height 29
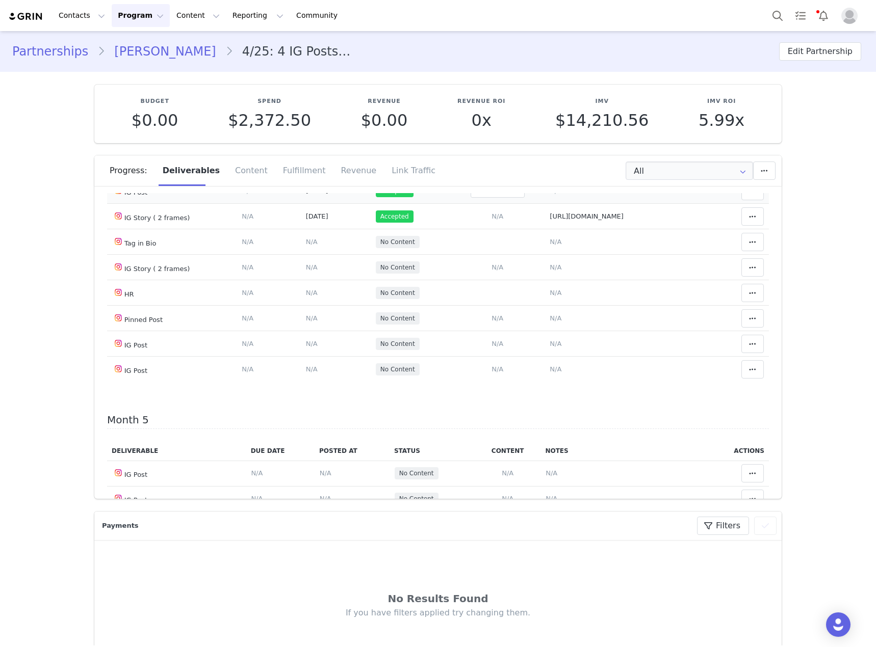
click at [549, 195] on span "N/A" at bounding box center [555, 191] width 12 height 8
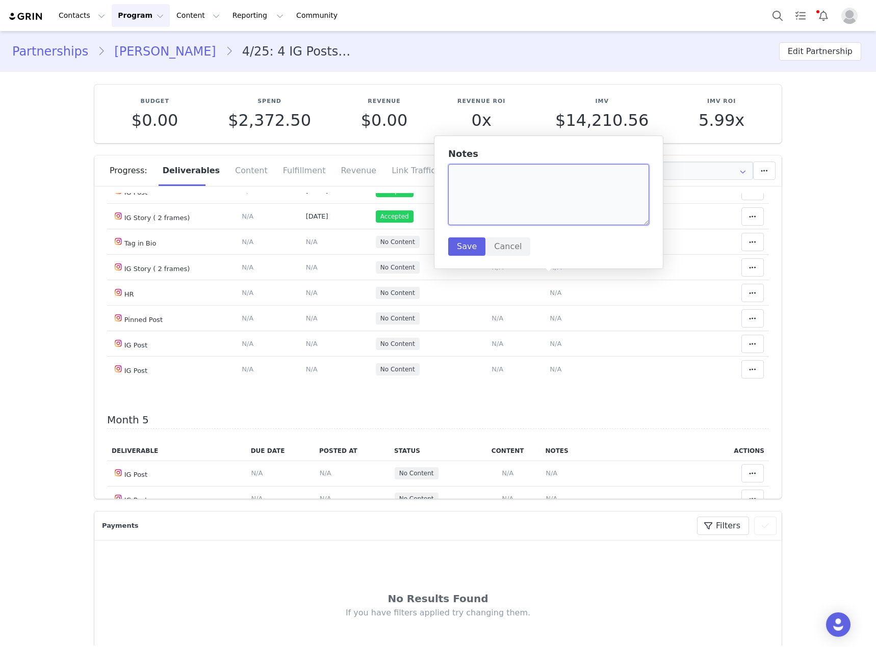
click at [545, 220] on textarea at bounding box center [548, 194] width 201 height 61
type textarea "Halloween Post 1"
click at [471, 246] on button "Save" at bounding box center [466, 247] width 37 height 18
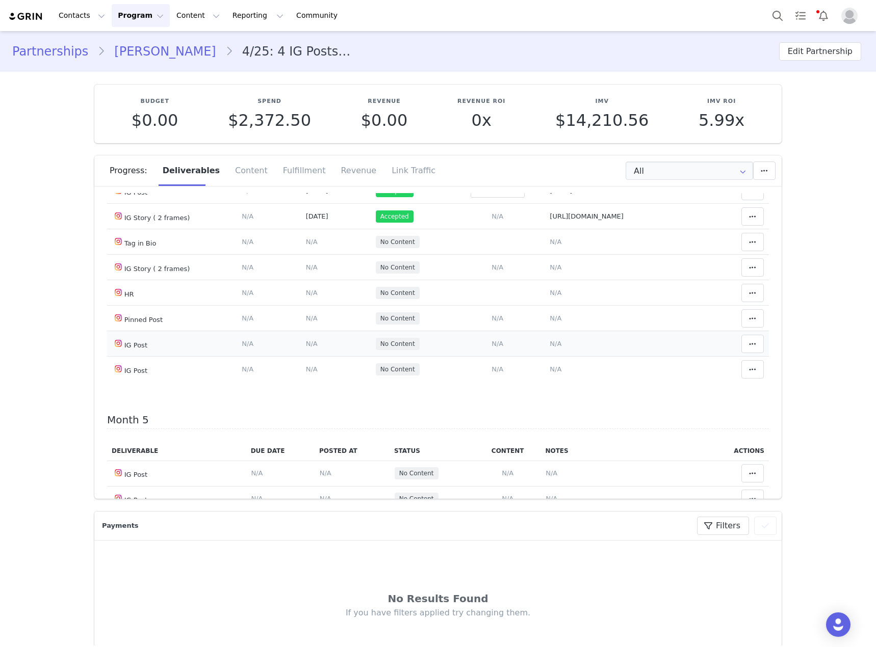
click at [492, 348] on span "N/A" at bounding box center [497, 344] width 12 height 8
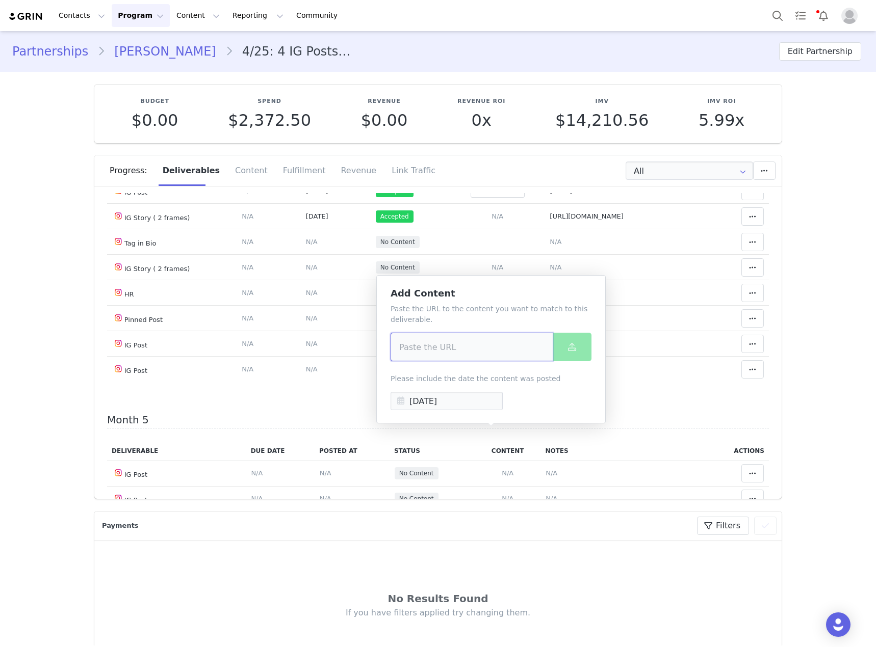
click at [466, 341] on input at bounding box center [471, 347] width 163 height 29
paste input "https://www.instagram.com/p/DPL1EKMDX_U/?img_index=1"
type input "https://www.instagram.com/p/DPL1EKMDX_U/?img_index=1"
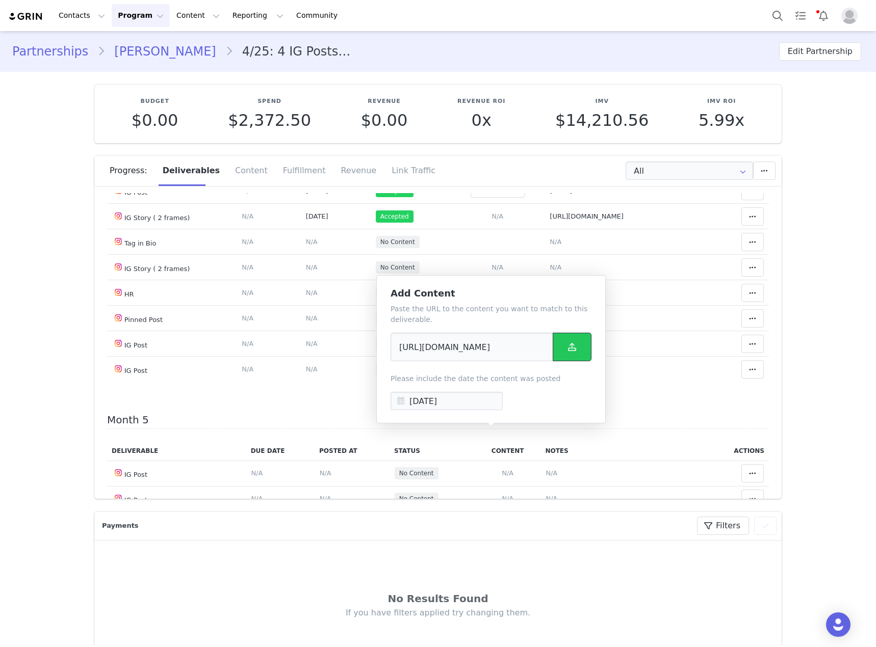
click at [573, 357] on button at bounding box center [572, 347] width 39 height 29
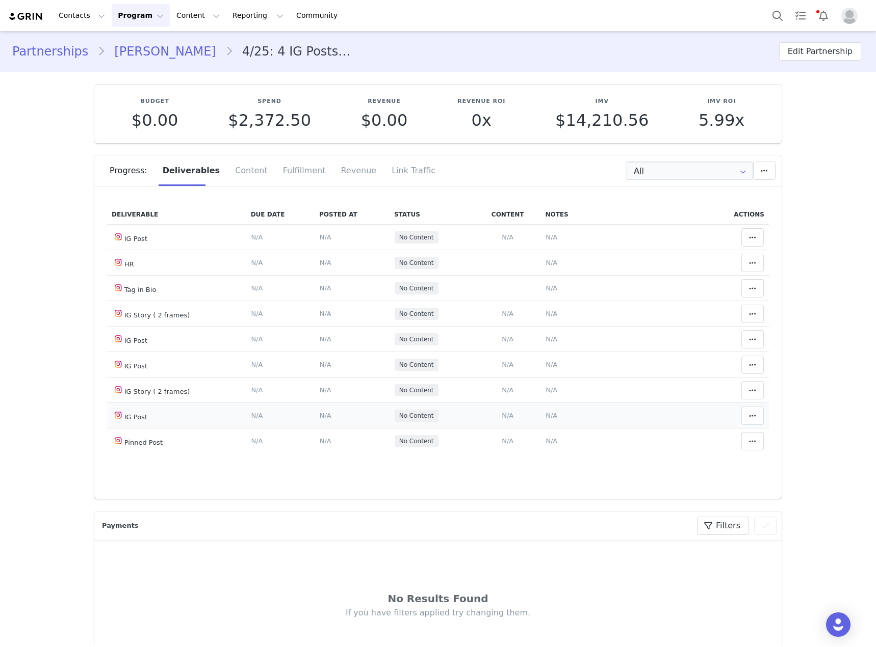
scroll to position [1654, 0]
click at [709, 171] on input "All" at bounding box center [688, 171] width 127 height 18
click at [683, 303] on li "All Months" at bounding box center [689, 302] width 134 height 17
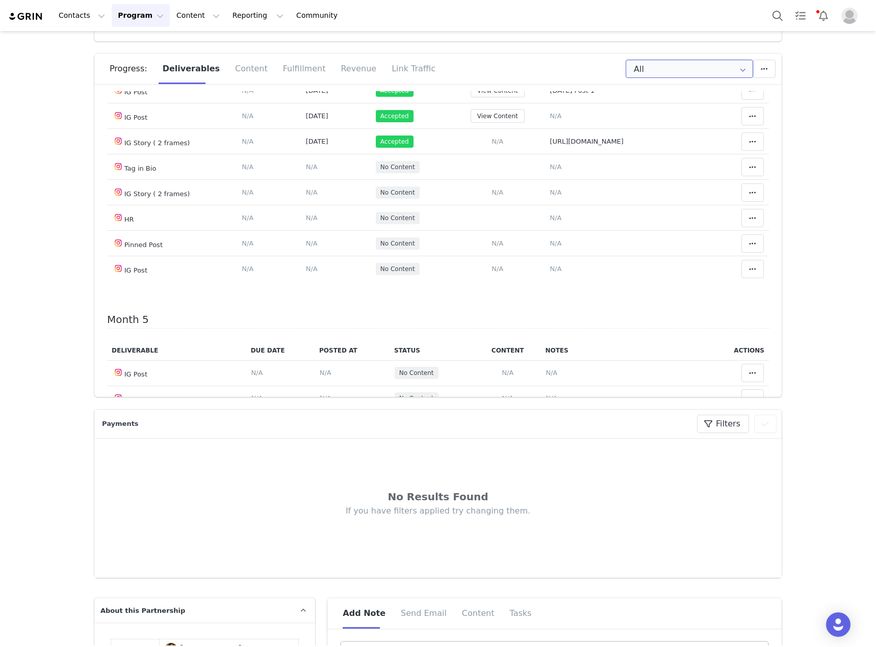
scroll to position [1015, 0]
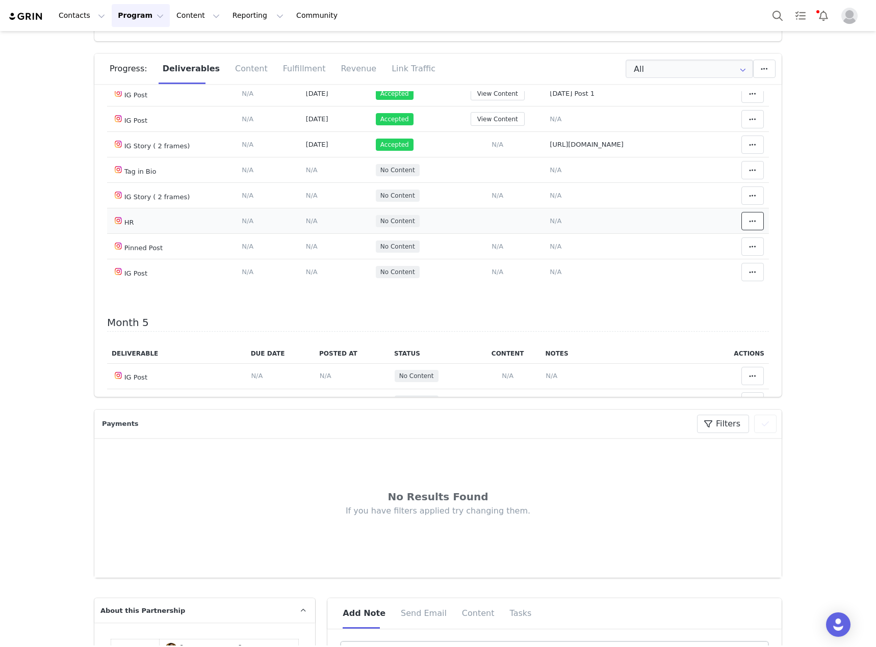
click at [749, 225] on icon at bounding box center [752, 221] width 7 height 8
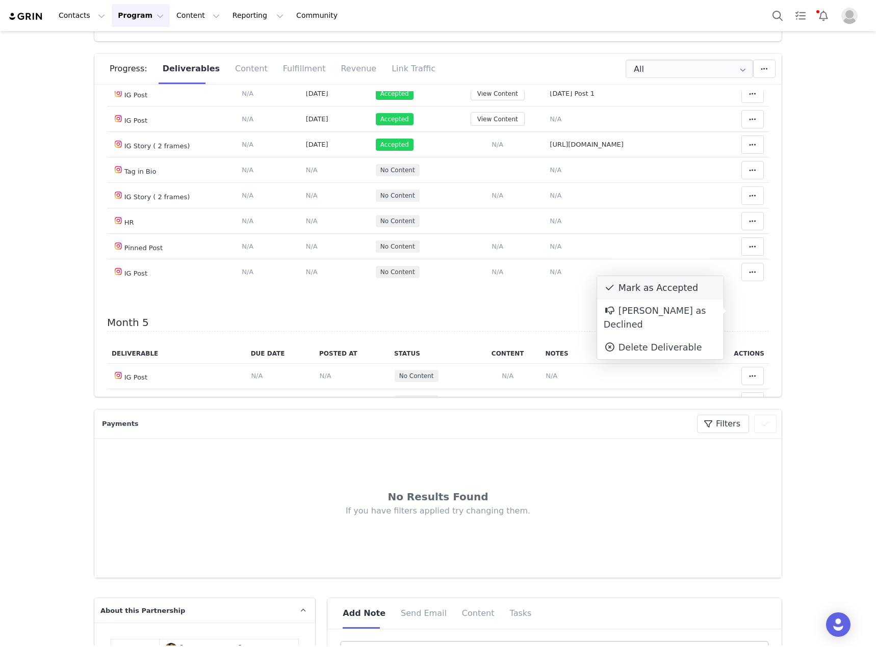
click at [673, 293] on div "Mark as Accepted" at bounding box center [660, 287] width 126 height 23
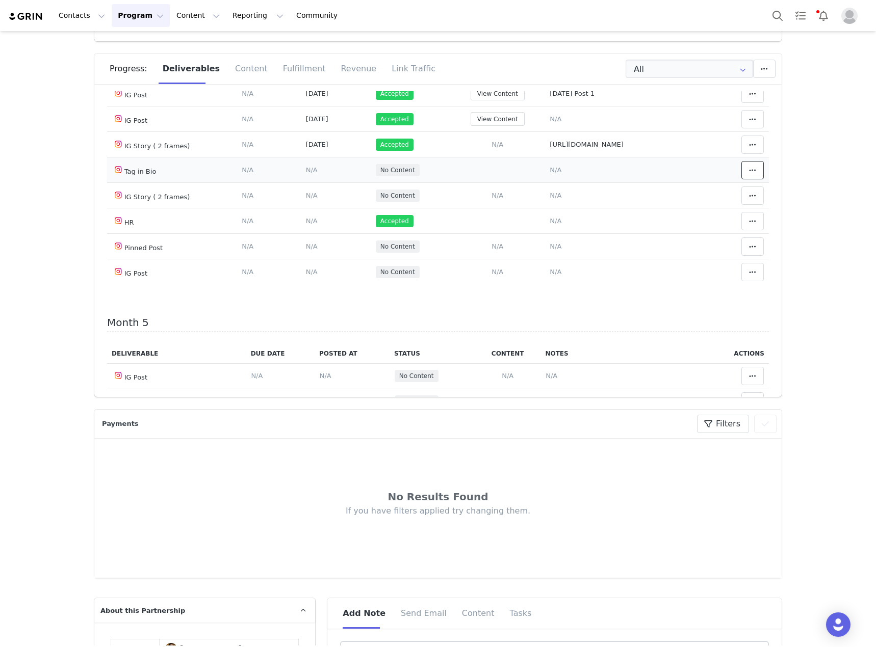
click at [746, 176] on span at bounding box center [752, 170] width 12 height 12
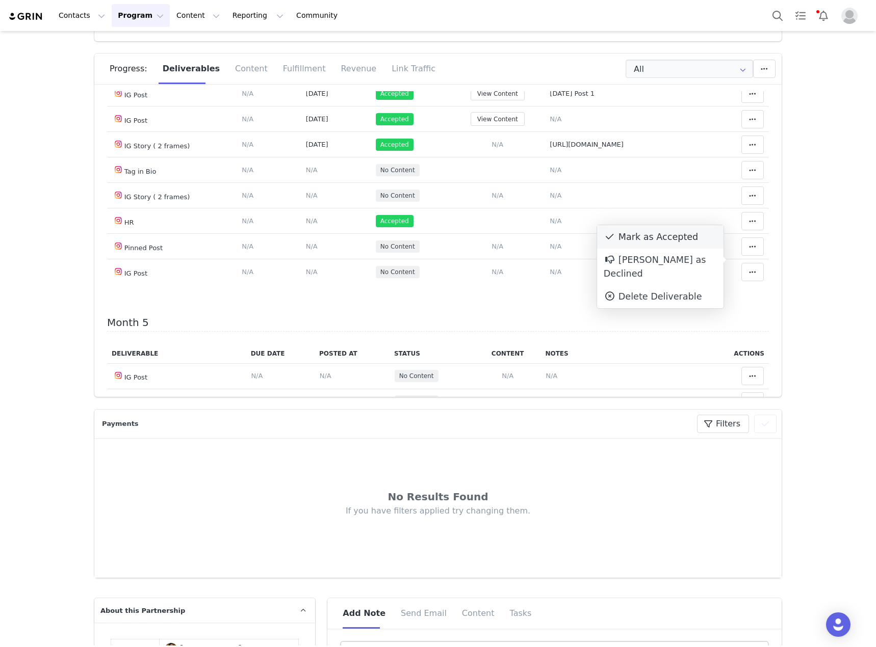
click at [659, 243] on div "Mark as Accepted" at bounding box center [660, 236] width 126 height 23
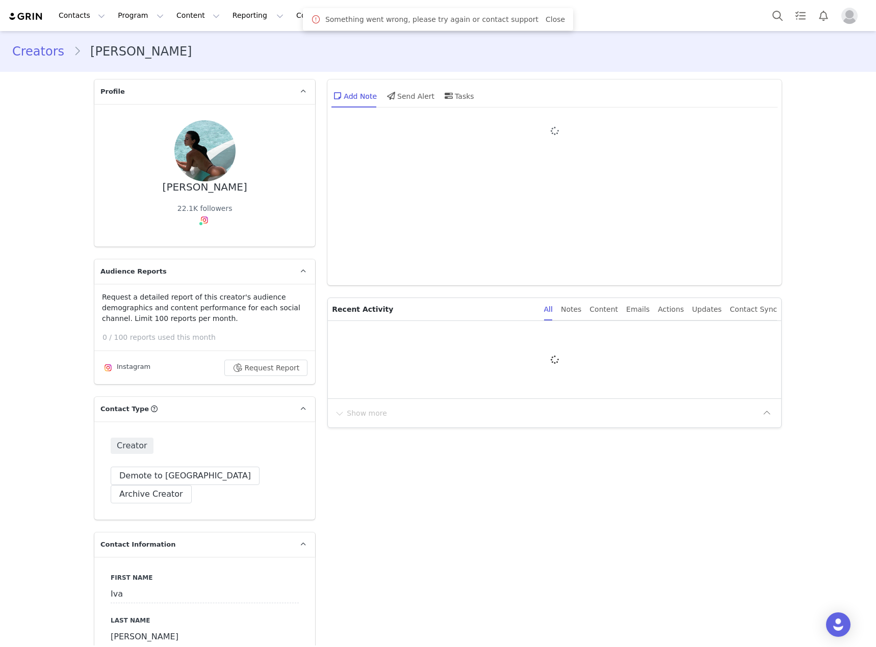
type input "+386 ([GEOGRAPHIC_DATA])"
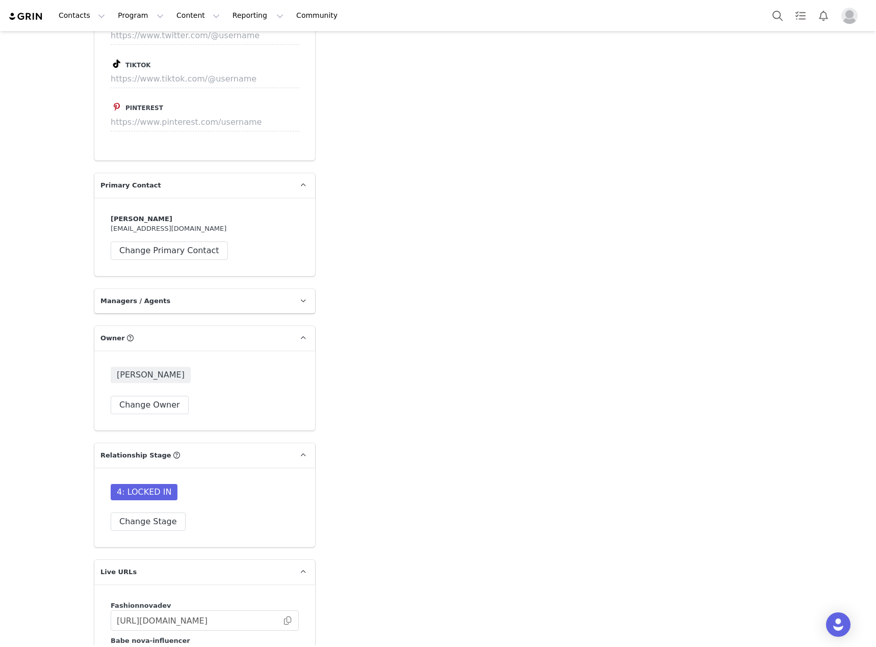
scroll to position [2701, 0]
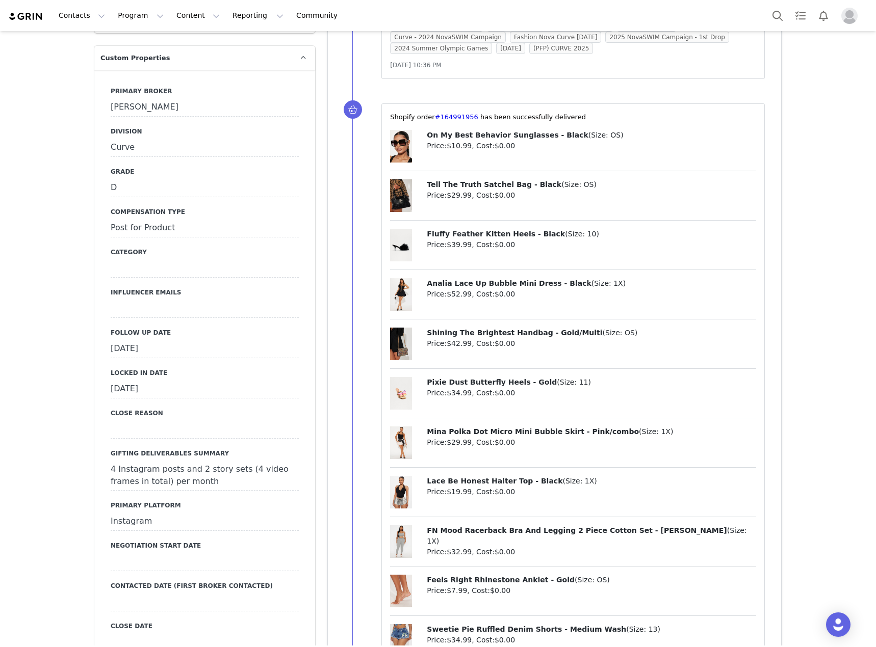
scroll to position [1172, 0]
drag, startPoint x: 422, startPoint y: 420, endPoint x: 550, endPoint y: 420, distance: 127.9
click at [550, 426] on div "Mina Polka Dot Micro Mini Bubble Skirt - Pink/combo ( Size: 1X ) Price: $29.99 …" at bounding box center [573, 446] width 366 height 41
click at [554, 427] on span "Mina Polka Dot Micro Mini Bubble Skirt - Pink/combo" at bounding box center [533, 431] width 212 height 8
drag, startPoint x: 557, startPoint y: 420, endPoint x: 420, endPoint y: 424, distance: 136.6
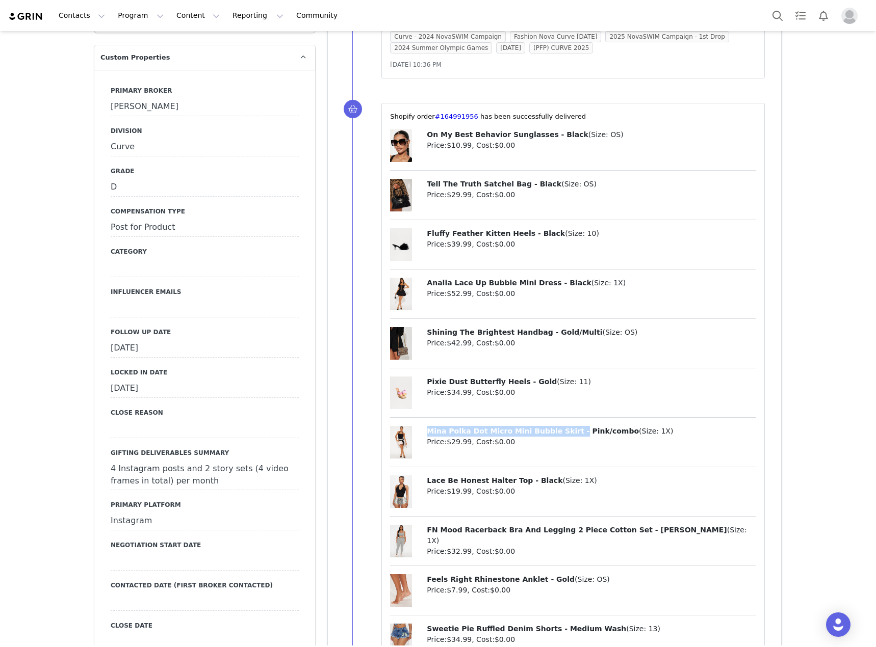
click at [420, 426] on div "Mina Polka Dot Micro Mini Bubble Skirt - Pink/combo ( Size: 1X ) Price: $29.99 …" at bounding box center [573, 446] width 366 height 41
copy div "Mina Polka Dot Micro Mini Bubble Skirt -"
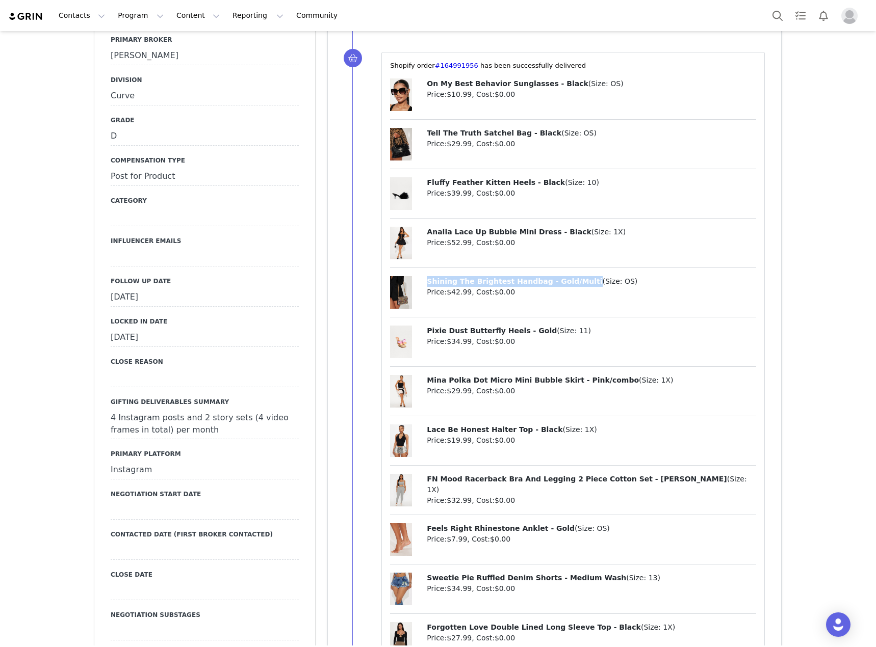
drag, startPoint x: 424, startPoint y: 269, endPoint x: 566, endPoint y: 266, distance: 142.7
click at [566, 276] on p "Shining The Brightest Handbag - Gold/Multi ( Size: OS )" at bounding box center [591, 281] width 329 height 11
copy span "Shining The Brightest Handbag - Gold/Multi"
click at [275, 288] on div "[DATE]" at bounding box center [205, 297] width 188 height 18
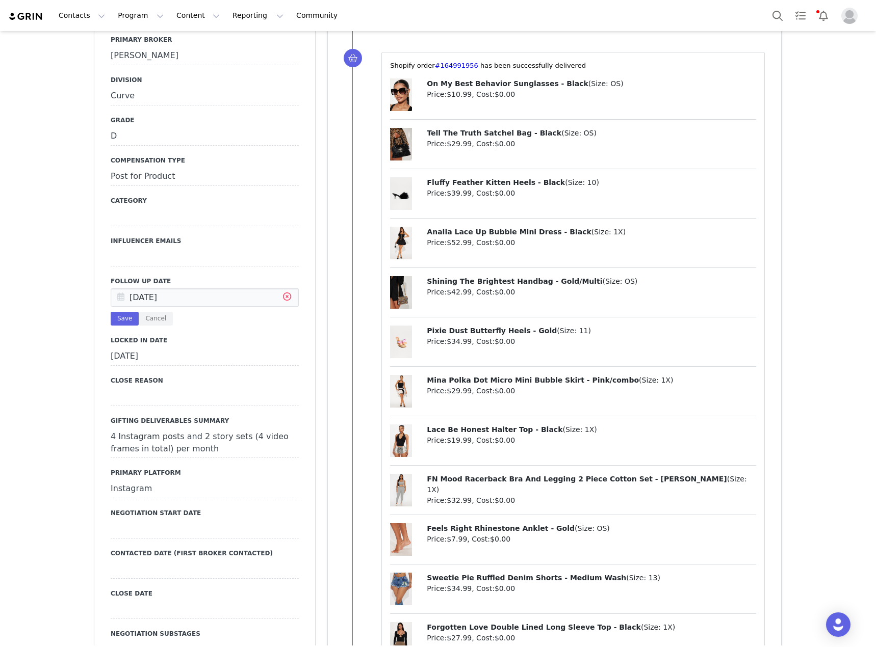
click at [280, 289] on icon at bounding box center [287, 298] width 18 height 18
click at [232, 288] on input "text" at bounding box center [205, 297] width 188 height 18
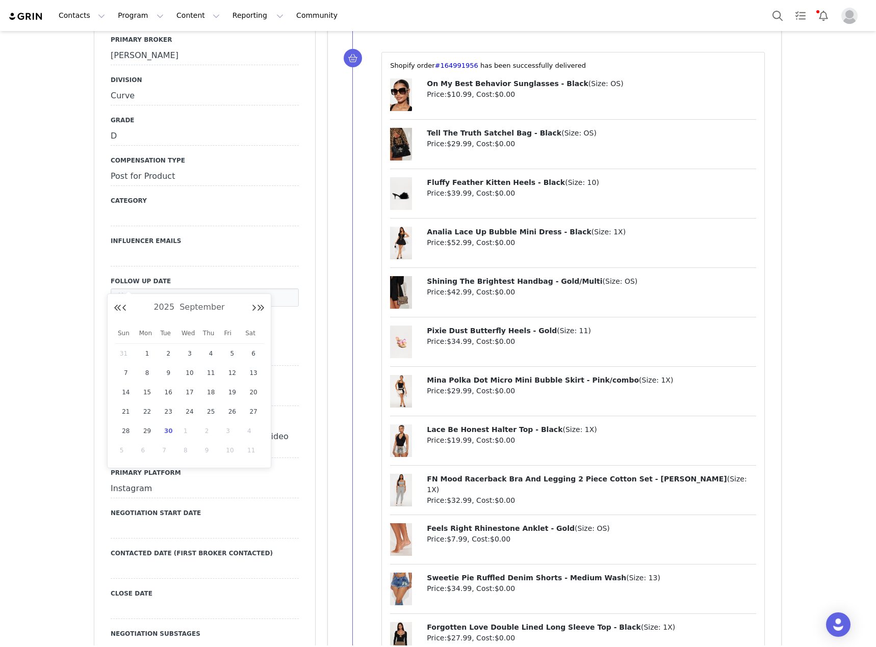
click at [163, 431] on span "30" at bounding box center [168, 431] width 12 height 12
type input "[DATE]"
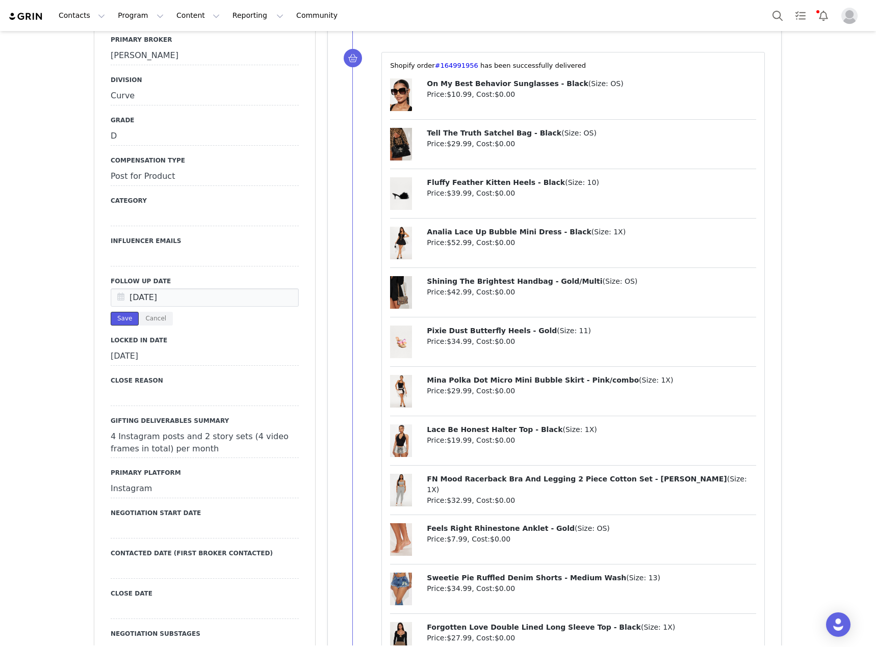
click at [121, 312] on button "Save" at bounding box center [125, 319] width 28 height 14
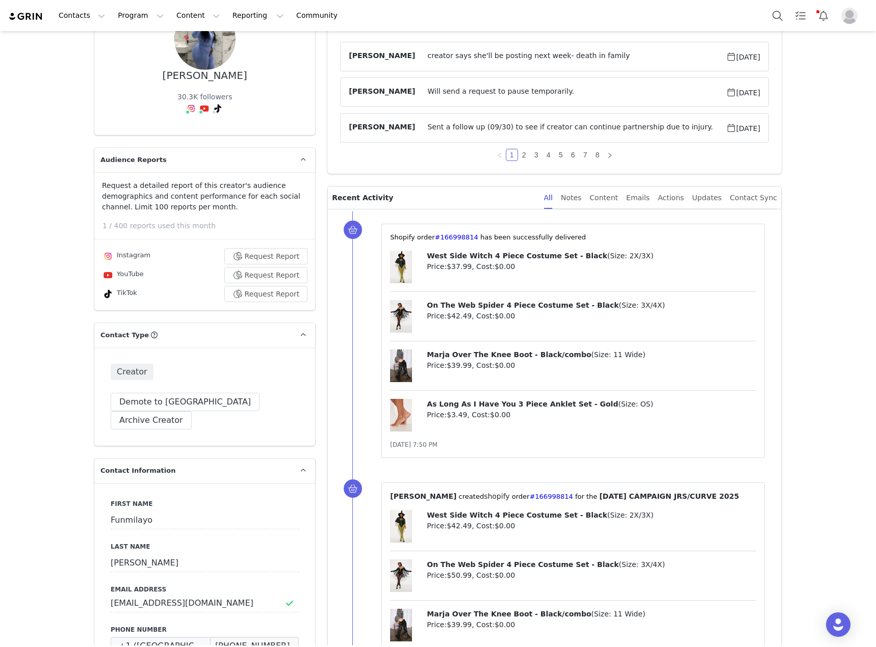
scroll to position [0, 0]
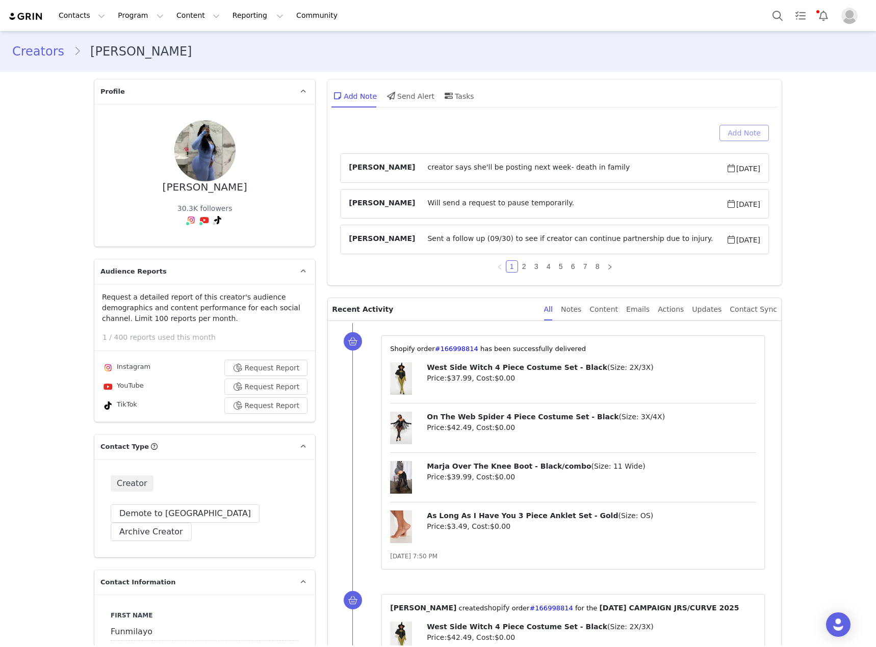
click at [728, 139] on button "Add Note" at bounding box center [743, 133] width 49 height 16
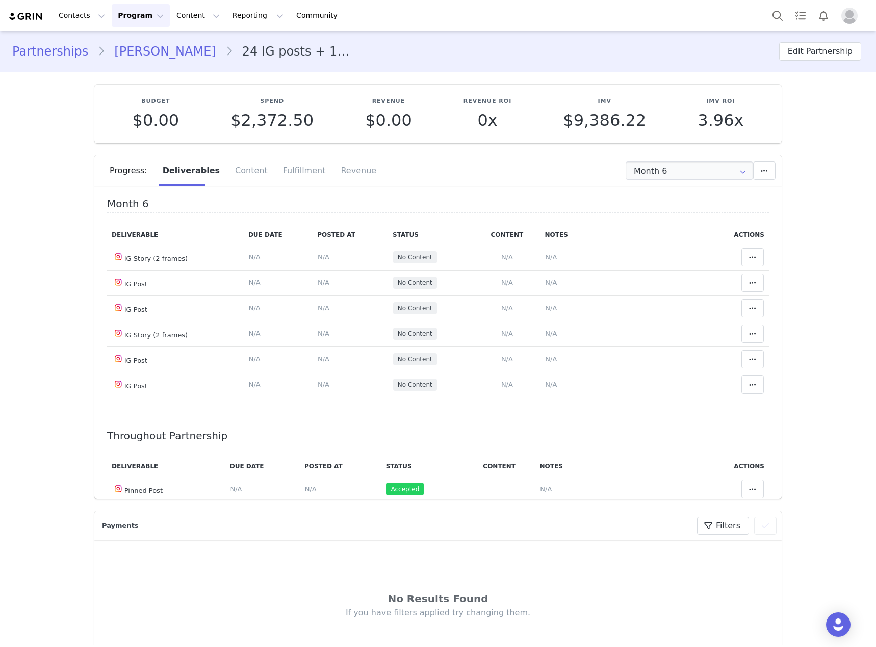
click at [669, 153] on section "Budget $0.00 Spend $2,372.50 Revenue $0.00 Revenue ROI 0x IMV $9,386.22 IMV ROI…" at bounding box center [438, 285] width 702 height 427
click at [666, 177] on input "Month 6" at bounding box center [688, 171] width 127 height 18
click at [678, 299] on li "All Months" at bounding box center [689, 302] width 134 height 17
type input "All"
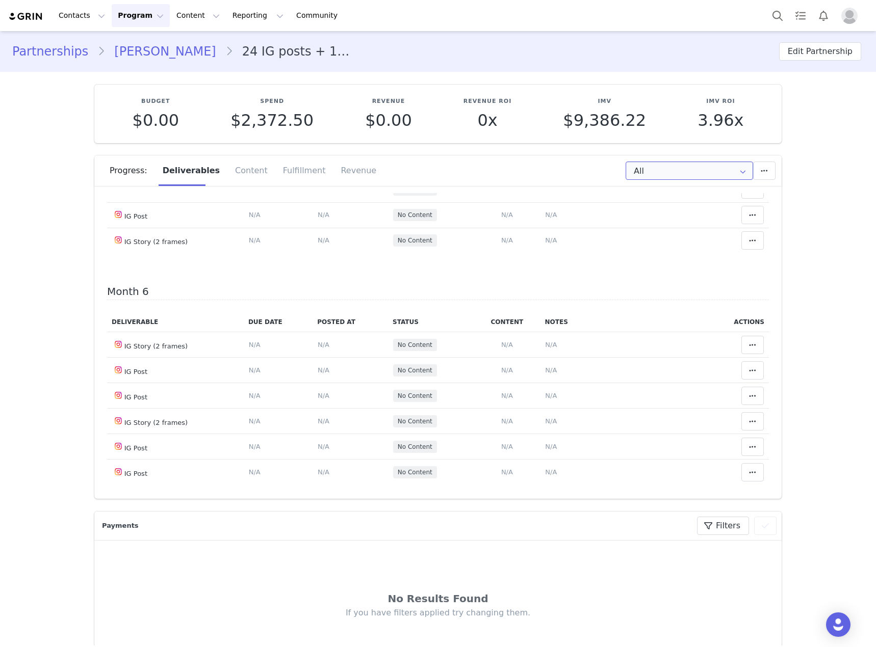
scroll to position [1070, 0]
click at [503, 119] on span "N/A" at bounding box center [507, 115] width 12 height 8
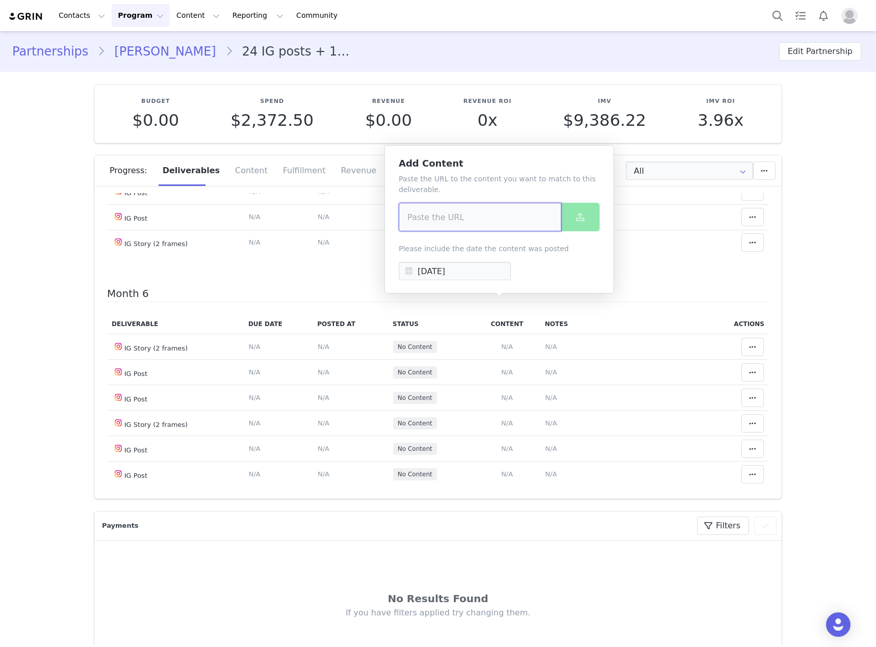
click at [450, 218] on input at bounding box center [480, 217] width 163 height 29
paste input "https://www.instagram.com/p/DOwOAGjEaqV/?img_index=1"
type input "https://www.instagram.com/p/DOwOAGjEaqV/?img_index=1"
click at [589, 220] on button at bounding box center [580, 217] width 39 height 29
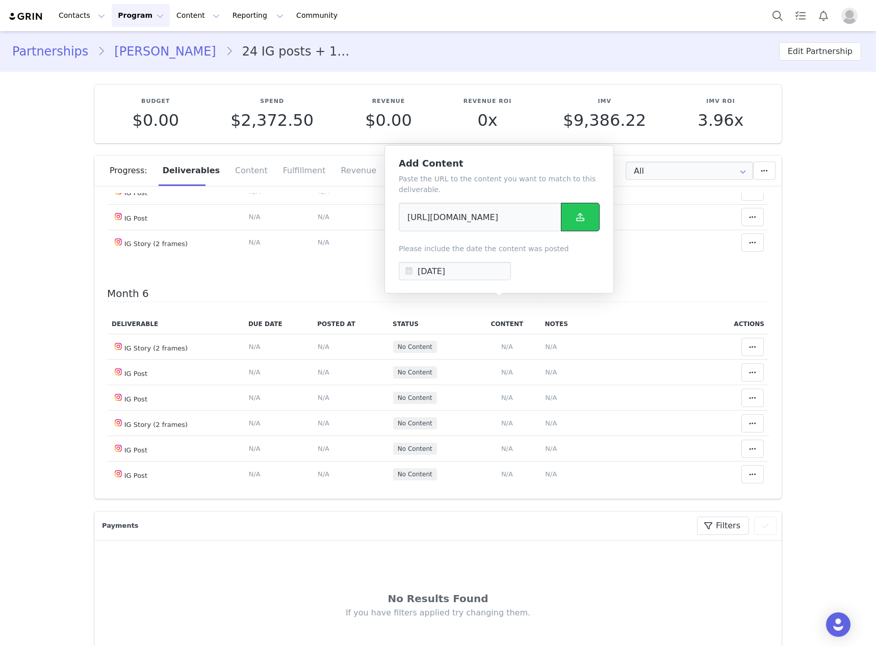
scroll to position [0, 0]
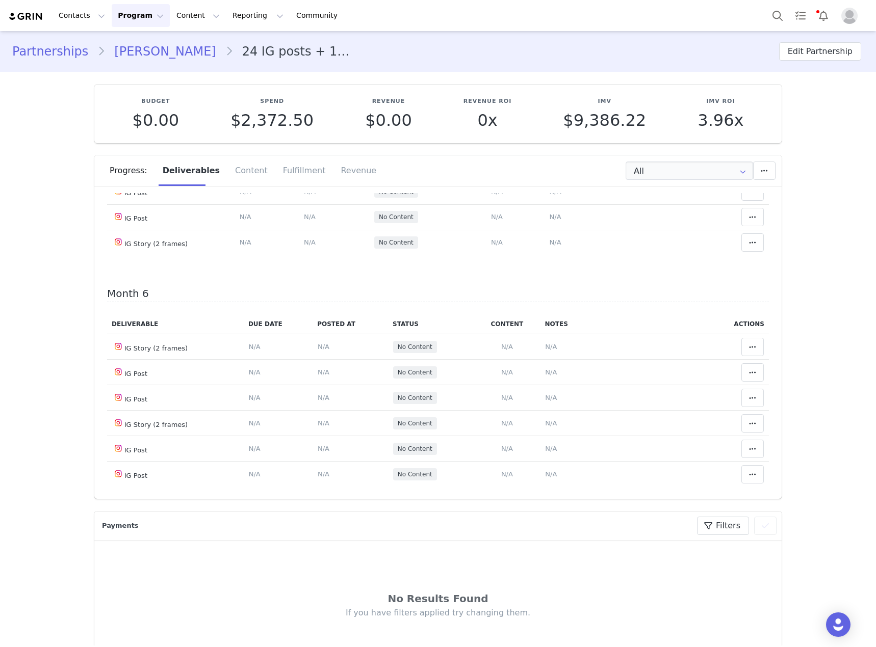
click at [549, 119] on span "N/A" at bounding box center [555, 115] width 12 height 8
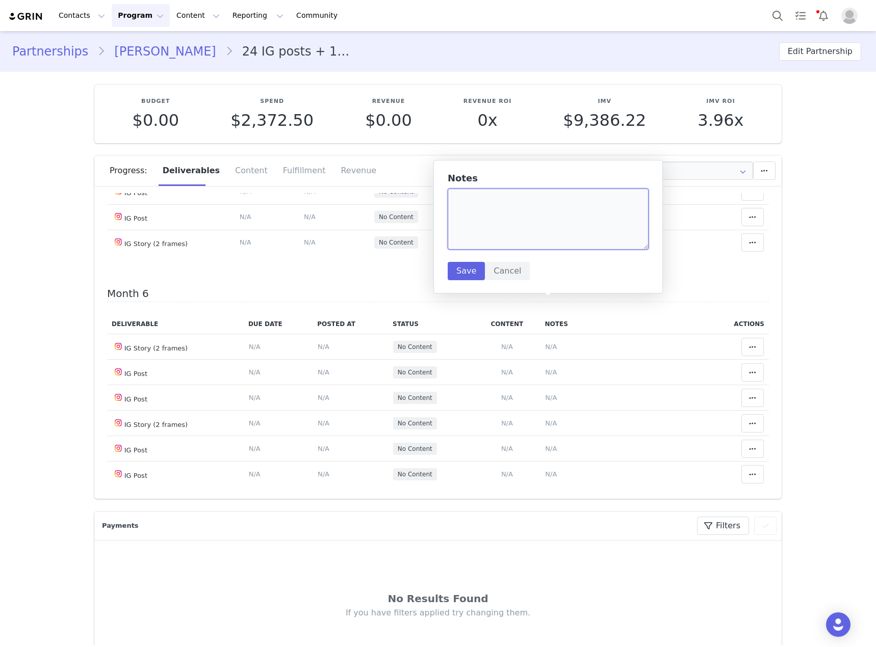
click at [501, 220] on textarea at bounding box center [548, 219] width 201 height 61
type textarea "needs to mention the skirt, top, purse"
click at [470, 271] on button "Save" at bounding box center [466, 271] width 37 height 18
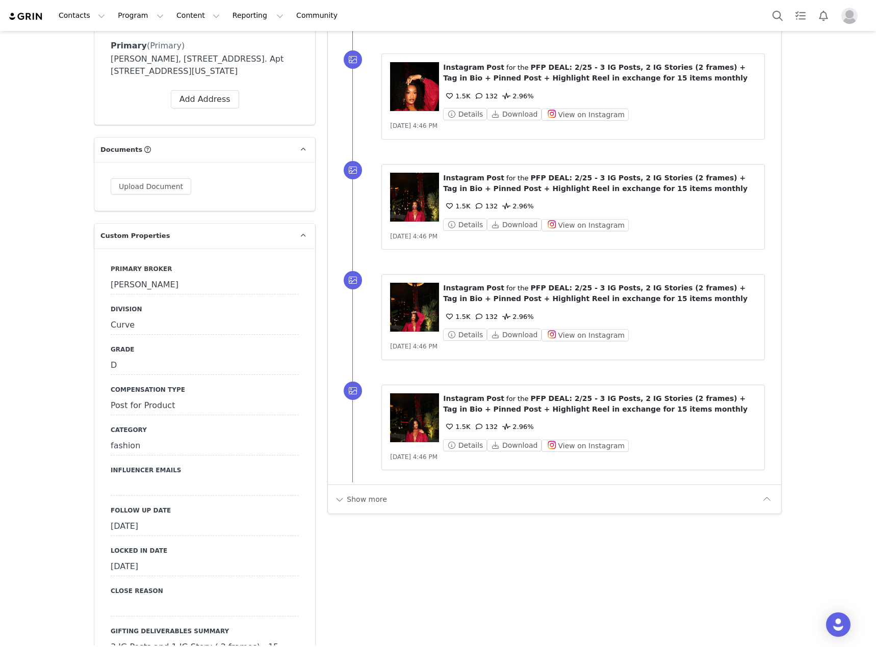
scroll to position [1070, 0]
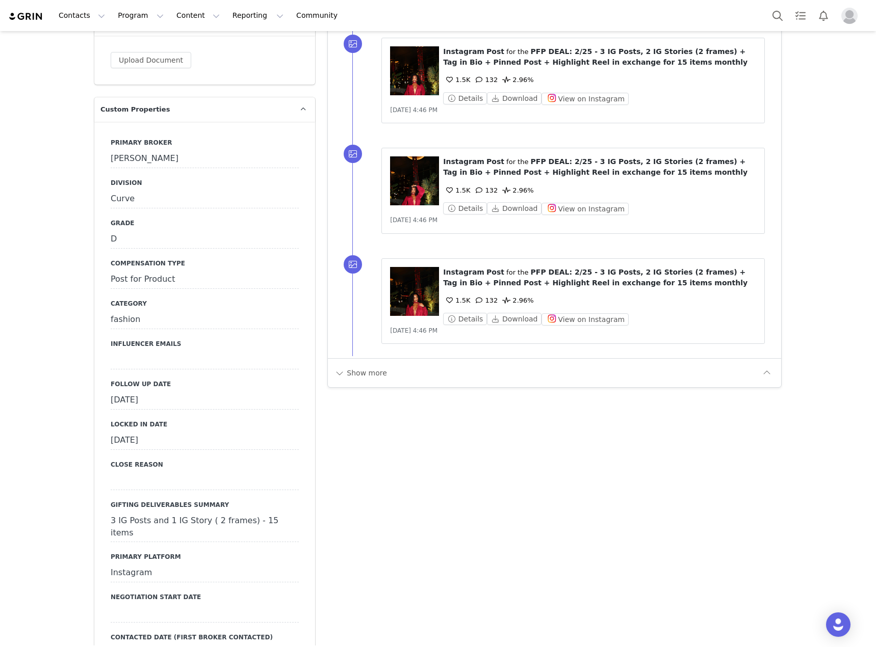
click at [255, 391] on div "[DATE]" at bounding box center [205, 400] width 188 height 18
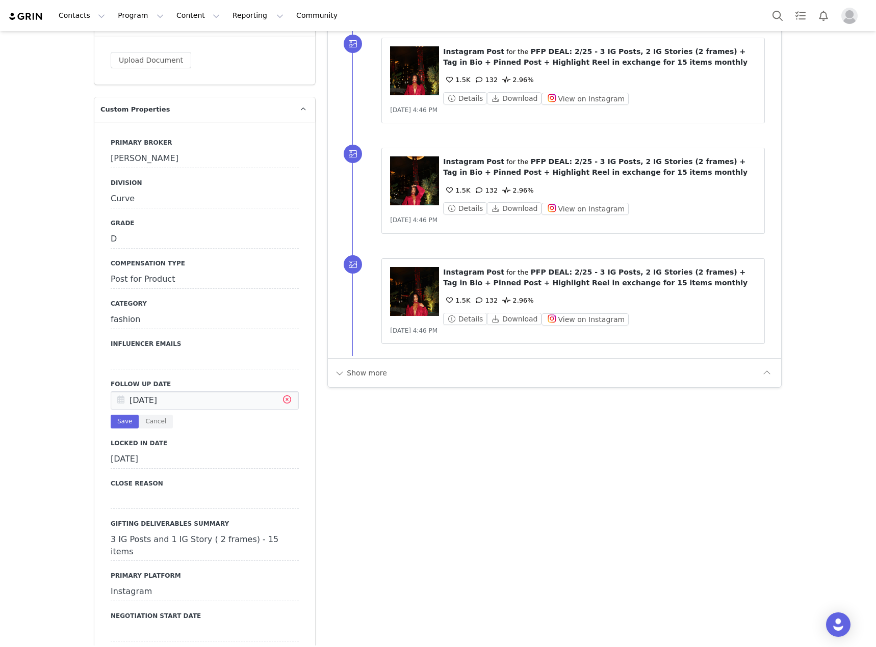
click at [281, 392] on icon at bounding box center [287, 401] width 18 height 18
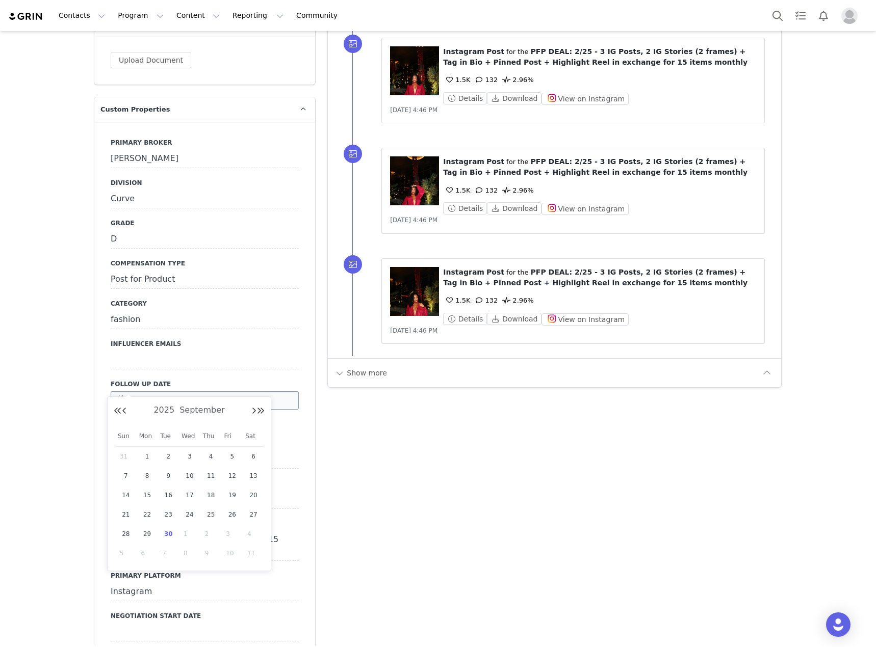
click at [237, 391] on input "text" at bounding box center [205, 400] width 188 height 18
click at [169, 531] on span "30" at bounding box center [168, 534] width 12 height 12
type input "[DATE]"
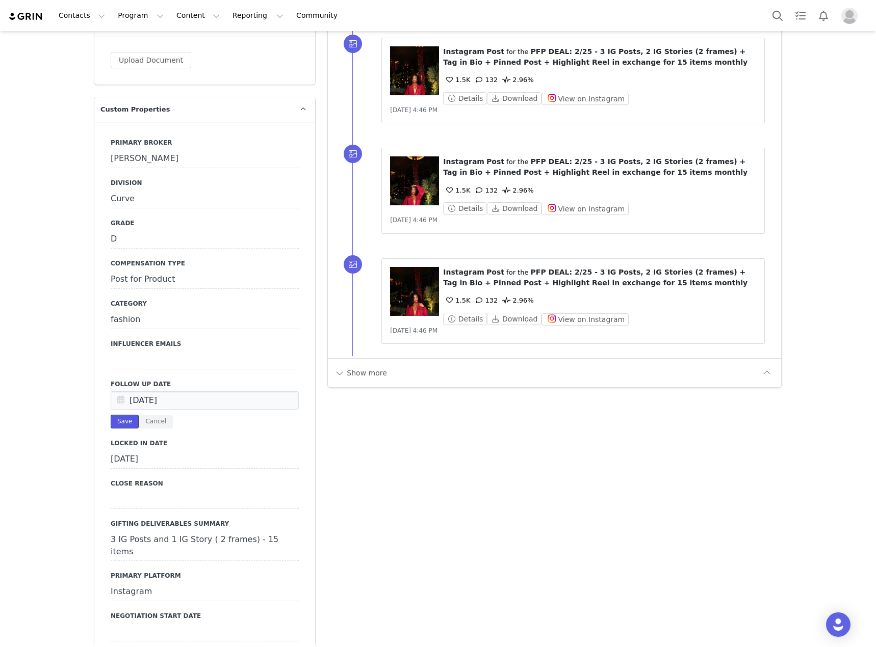
click at [114, 415] on button "Save" at bounding box center [125, 422] width 28 height 14
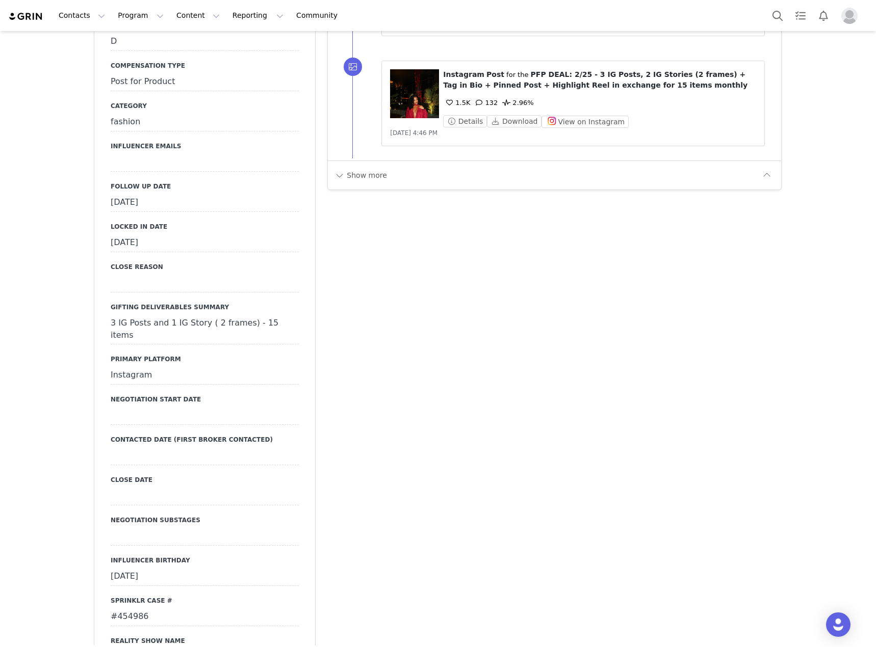
scroll to position [1376, 0]
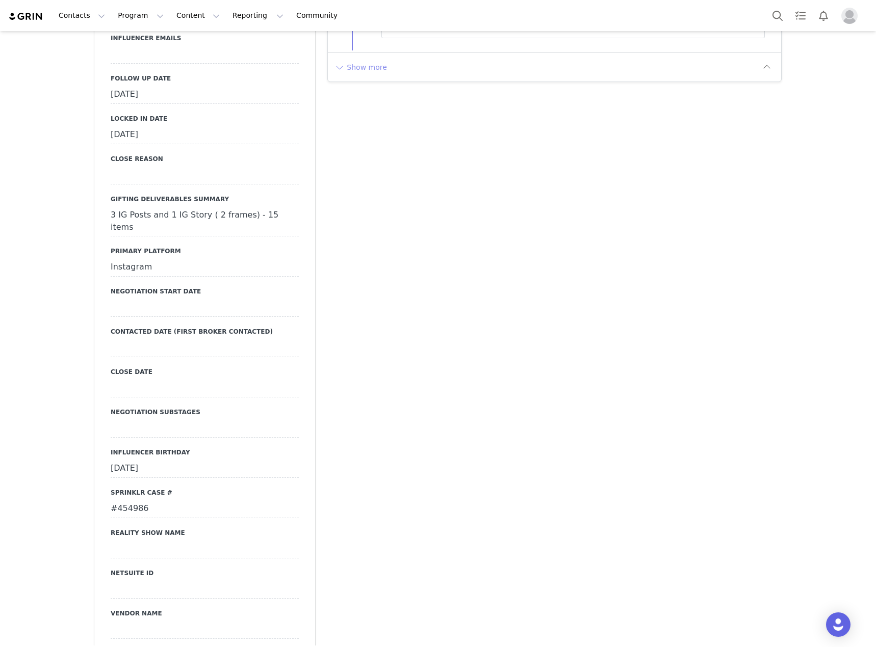
click at [359, 61] on button "Show more" at bounding box center [361, 67] width 54 height 16
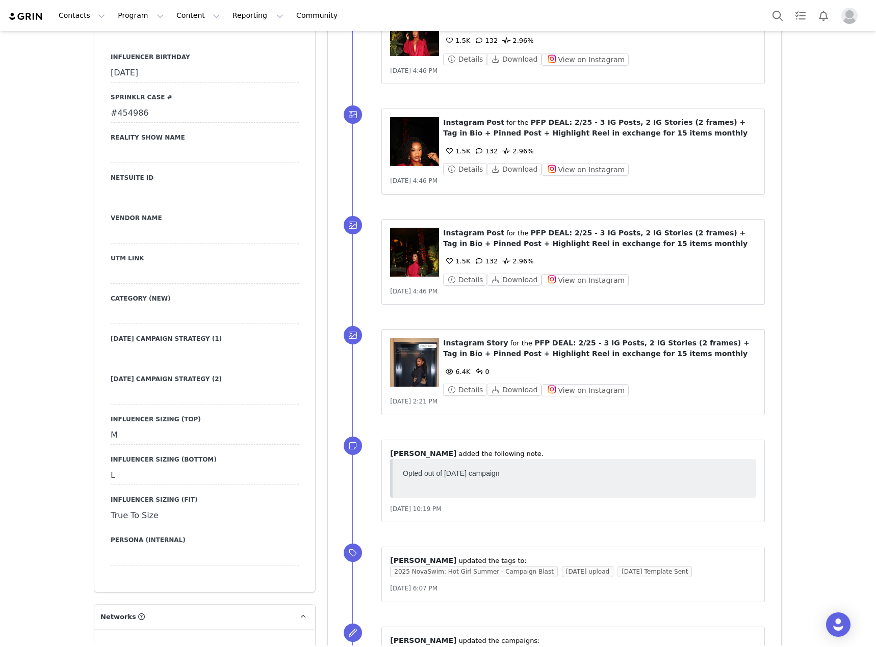
scroll to position [1937, 0]
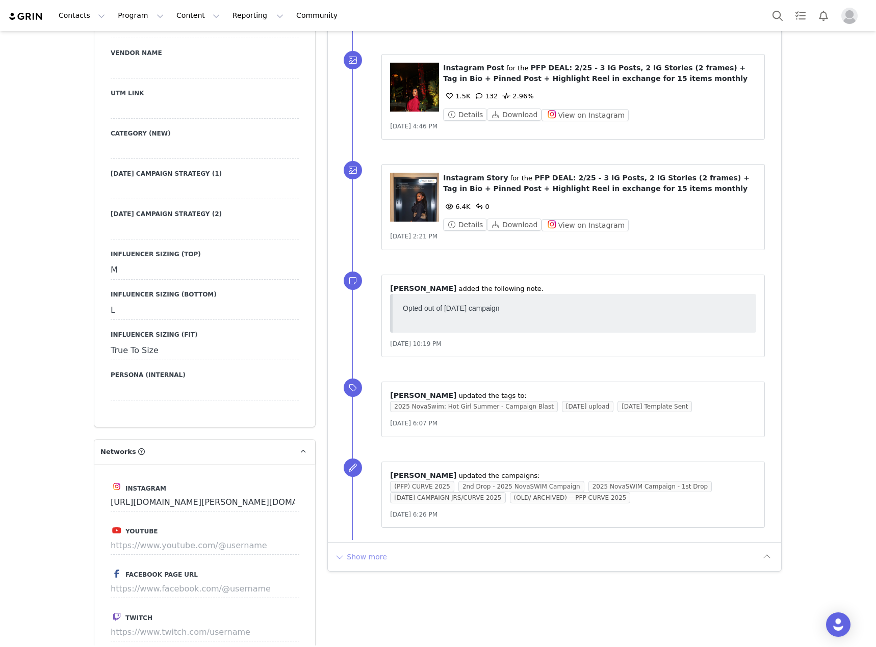
click at [345, 553] on button "Show more" at bounding box center [361, 557] width 54 height 16
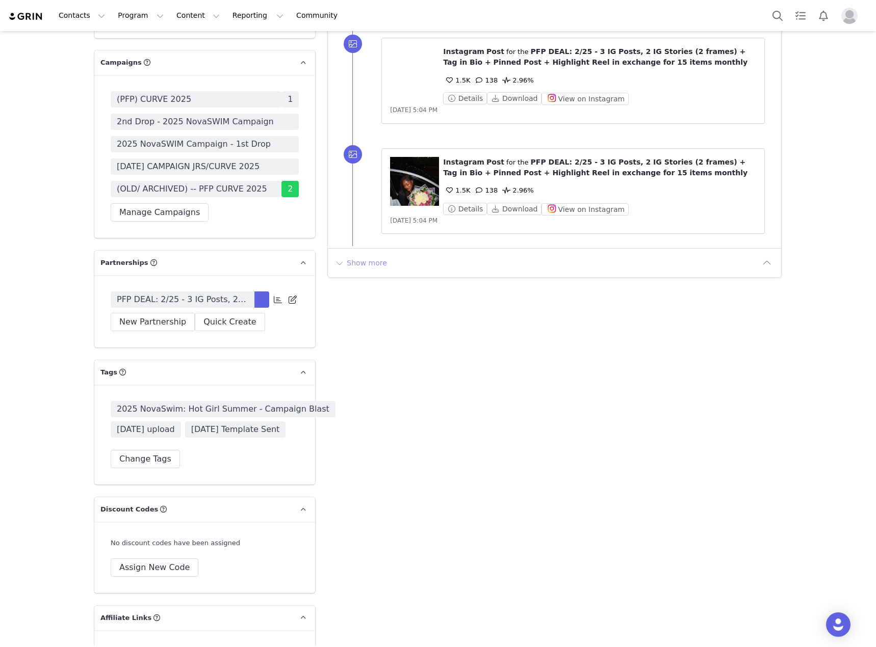
scroll to position [3415, 0]
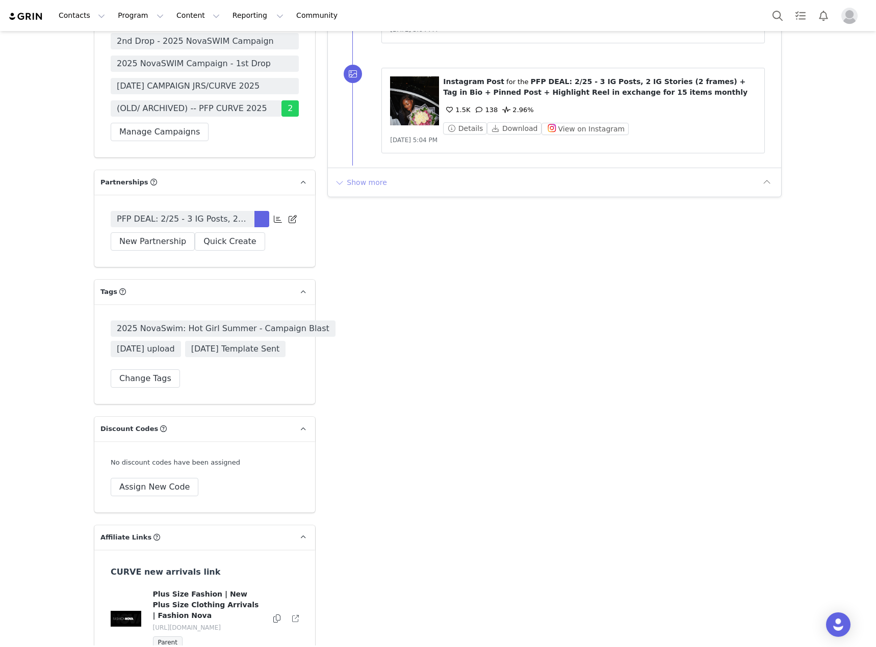
click at [353, 174] on button "Show more" at bounding box center [361, 182] width 54 height 16
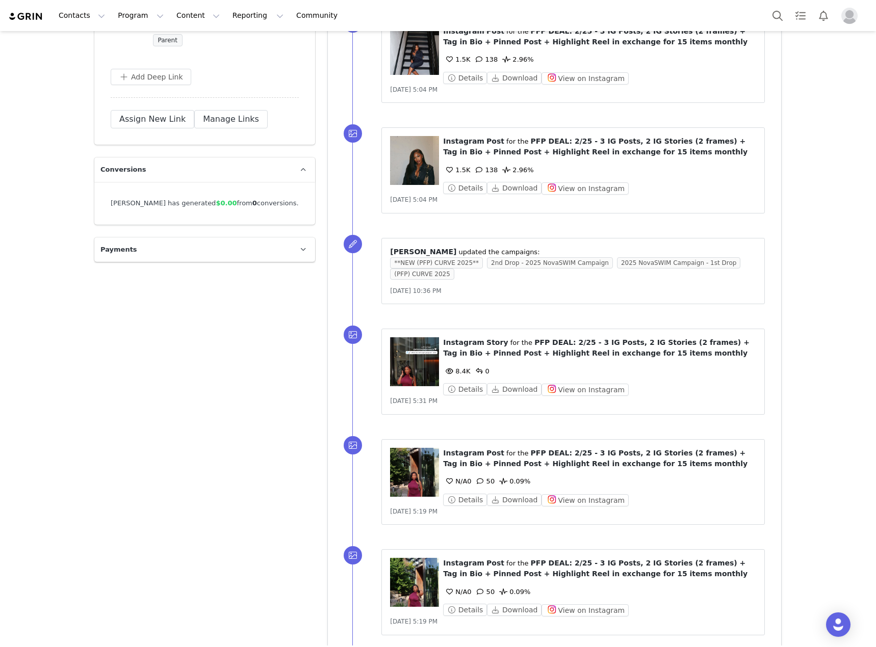
scroll to position [4040, 0]
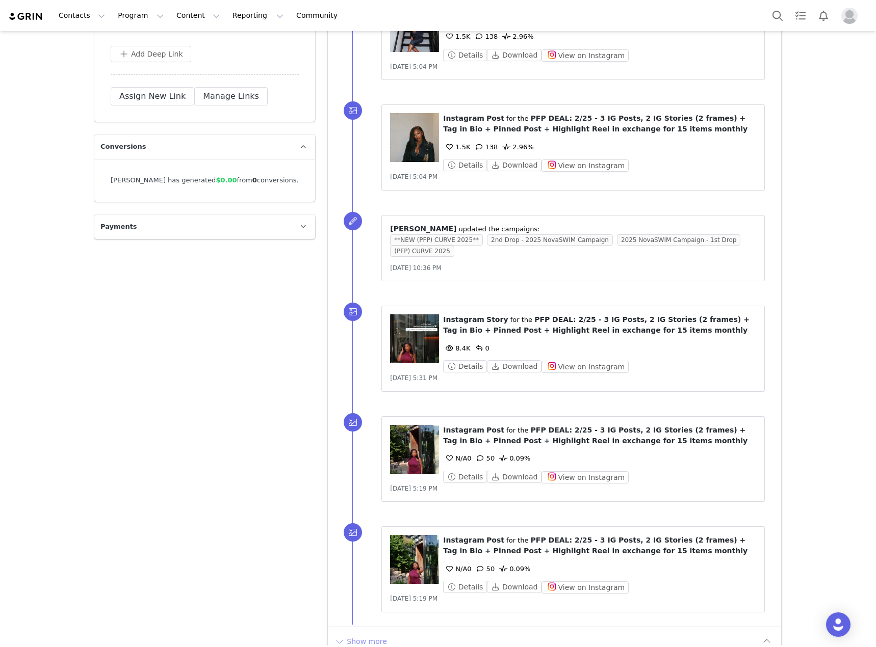
click at [362, 634] on button "Show more" at bounding box center [361, 642] width 54 height 16
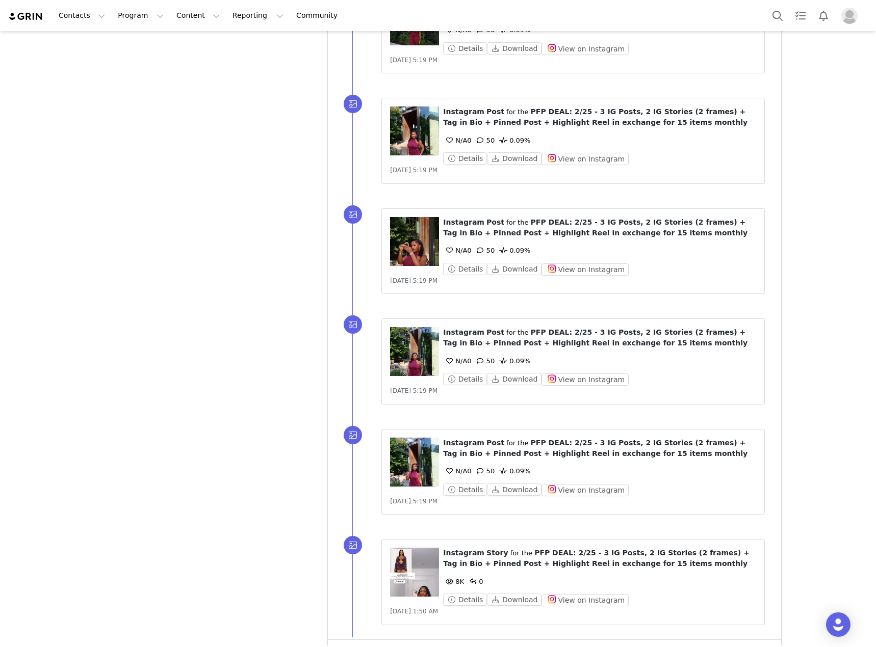
scroll to position [5139, 0]
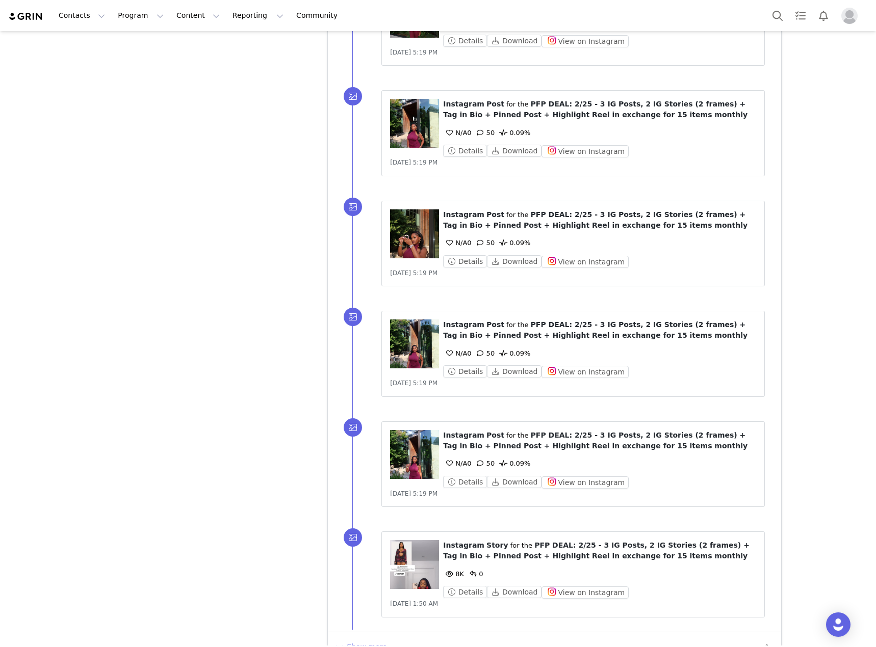
click at [343, 639] on button "Show more" at bounding box center [361, 647] width 54 height 16
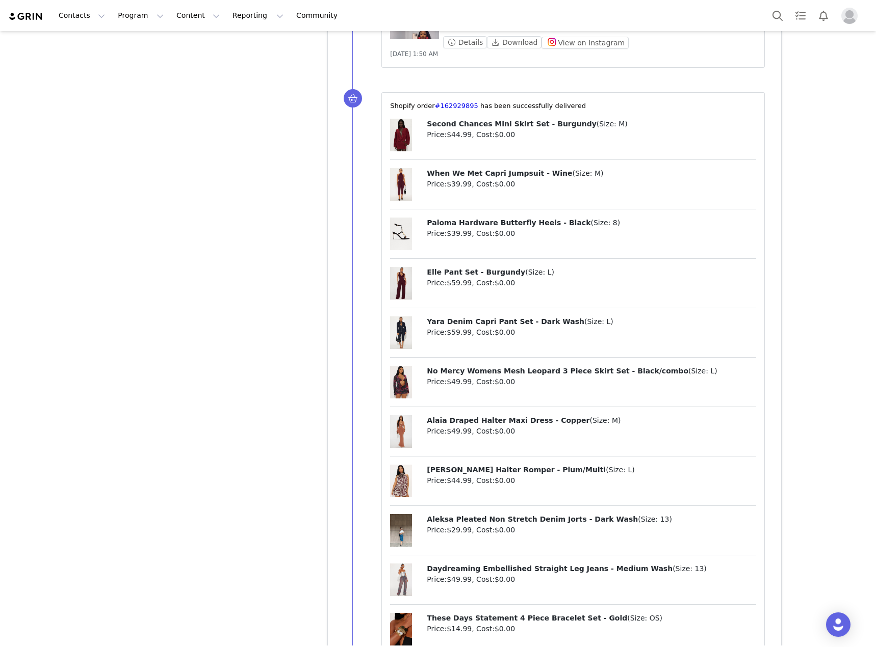
scroll to position [5597, 0]
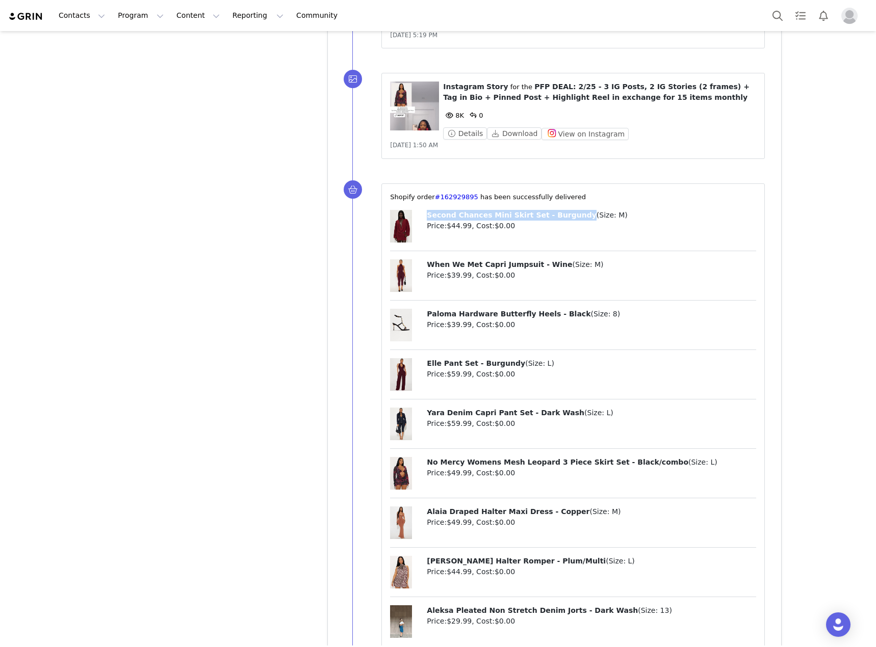
drag, startPoint x: 560, startPoint y: 192, endPoint x: 419, endPoint y: 195, distance: 140.2
click at [419, 210] on div "Second Chances Mini Skirt Set - Burgundy ( Size: M ) Price: $44.99 , Cost: $0.00" at bounding box center [573, 230] width 366 height 41
copy div "Second Chances Mini Skirt Set - Burgundy"
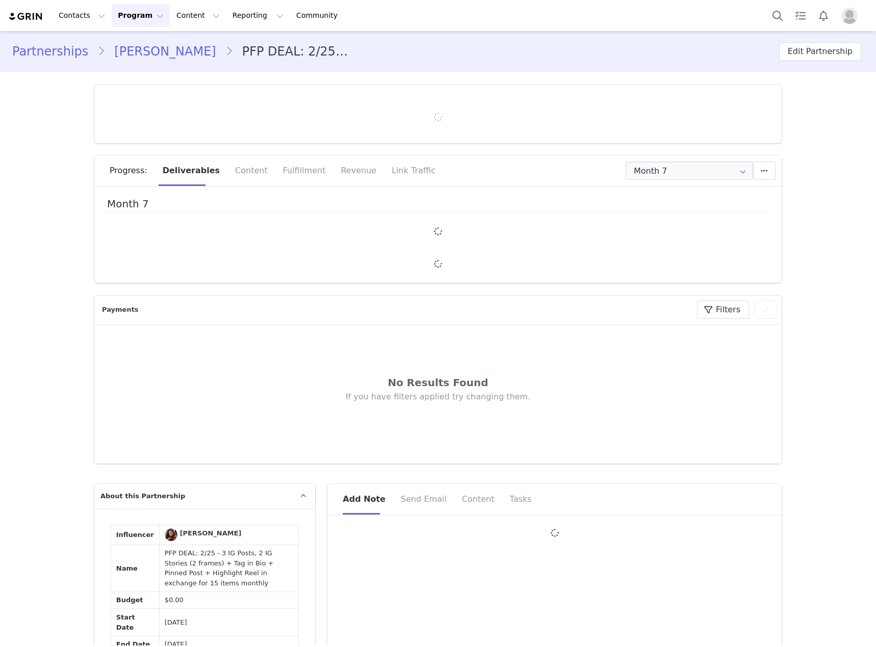
type input "+1 ([GEOGRAPHIC_DATA])"
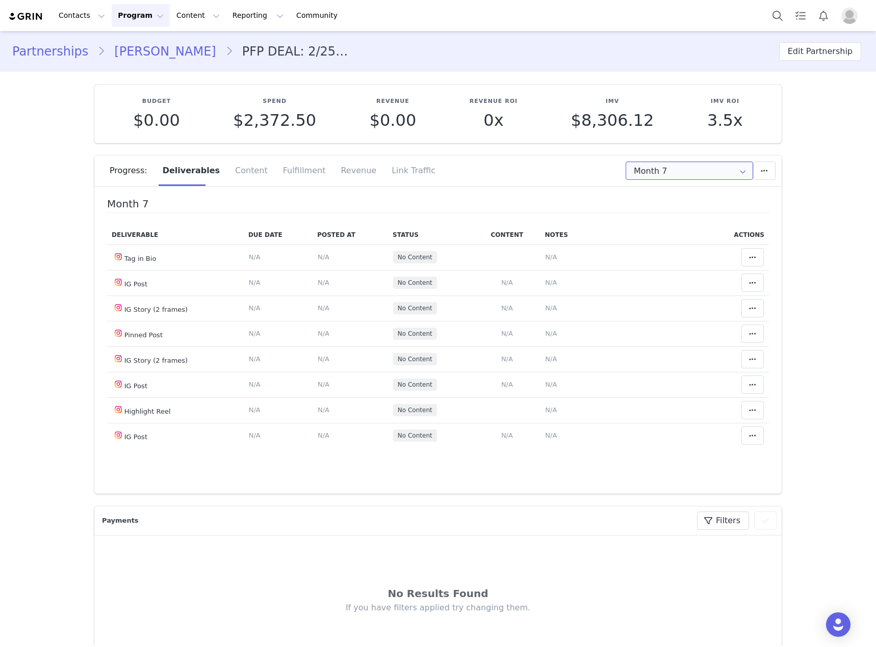
click at [677, 176] on input "Month 7" at bounding box center [688, 171] width 127 height 18
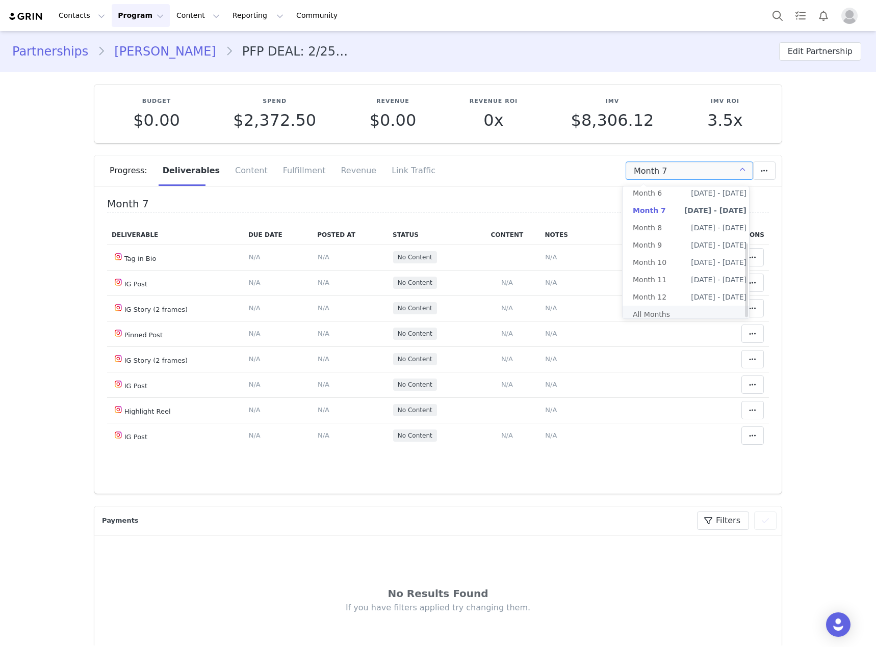
click at [660, 306] on li "All Months" at bounding box center [689, 314] width 134 height 17
type input "All"
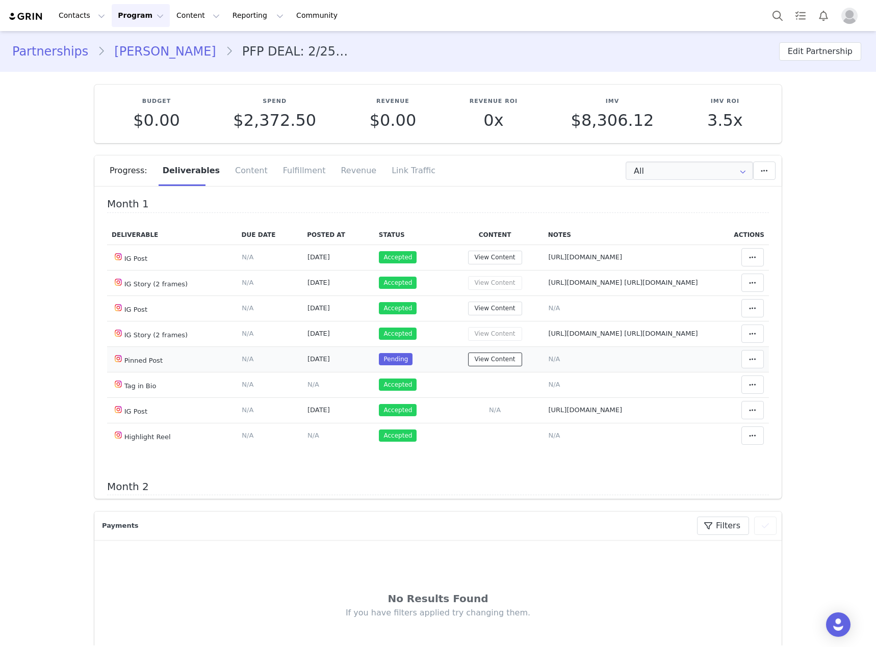
click at [481, 366] on button "View Content" at bounding box center [495, 360] width 54 height 14
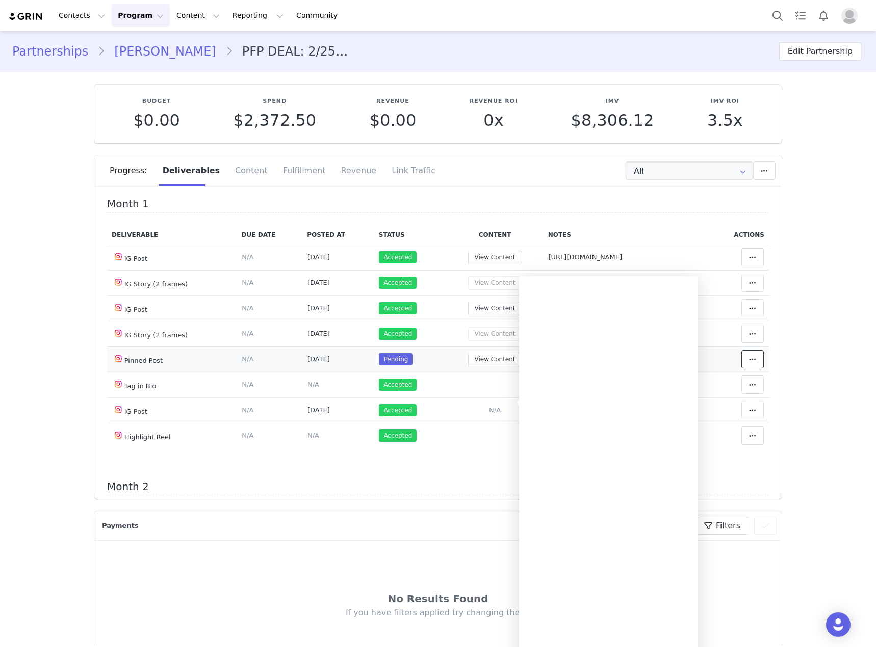
click at [749, 363] on icon at bounding box center [752, 359] width 7 height 8
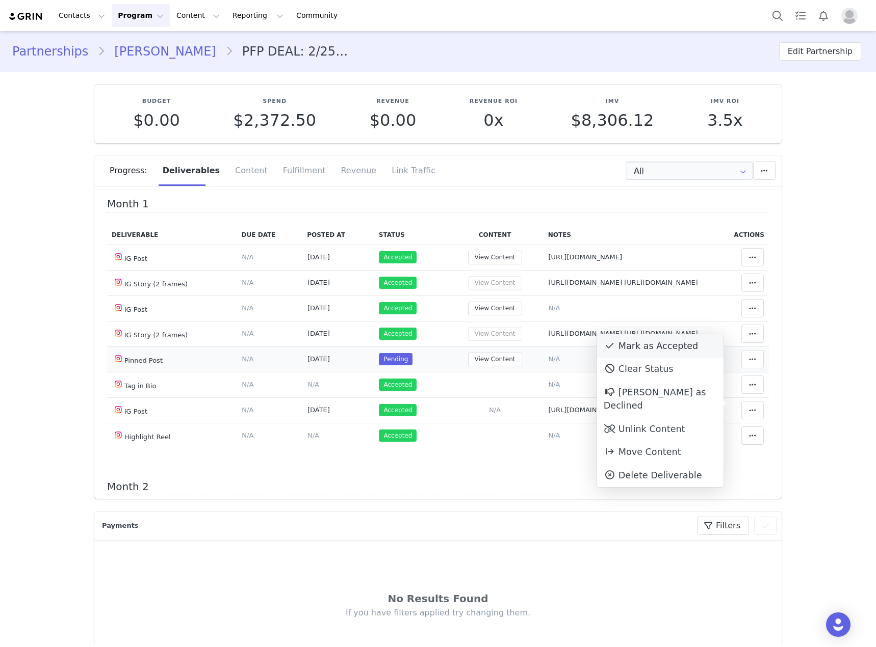
click at [612, 345] on icon at bounding box center [610, 345] width 8 height 9
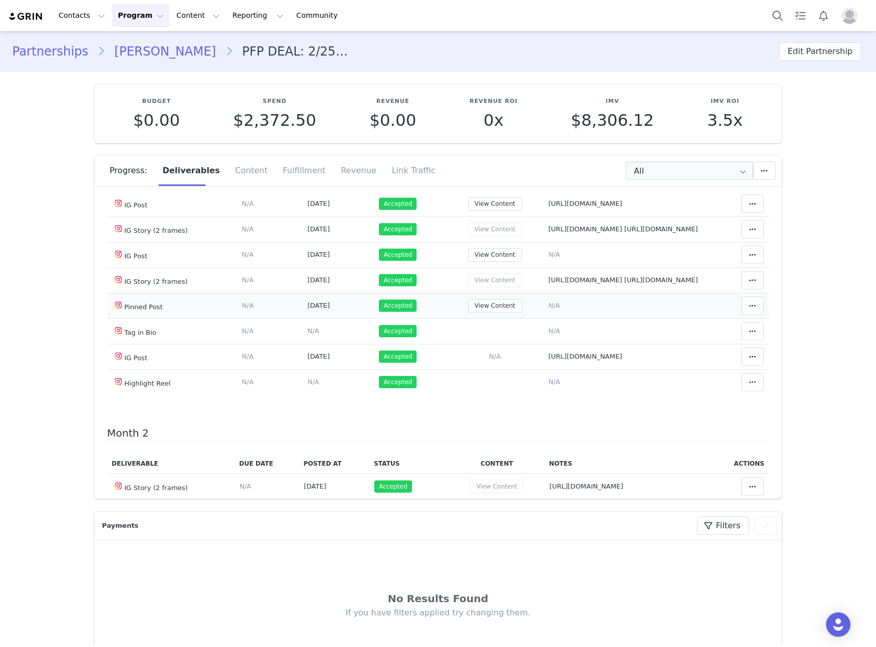
scroll to position [51, 0]
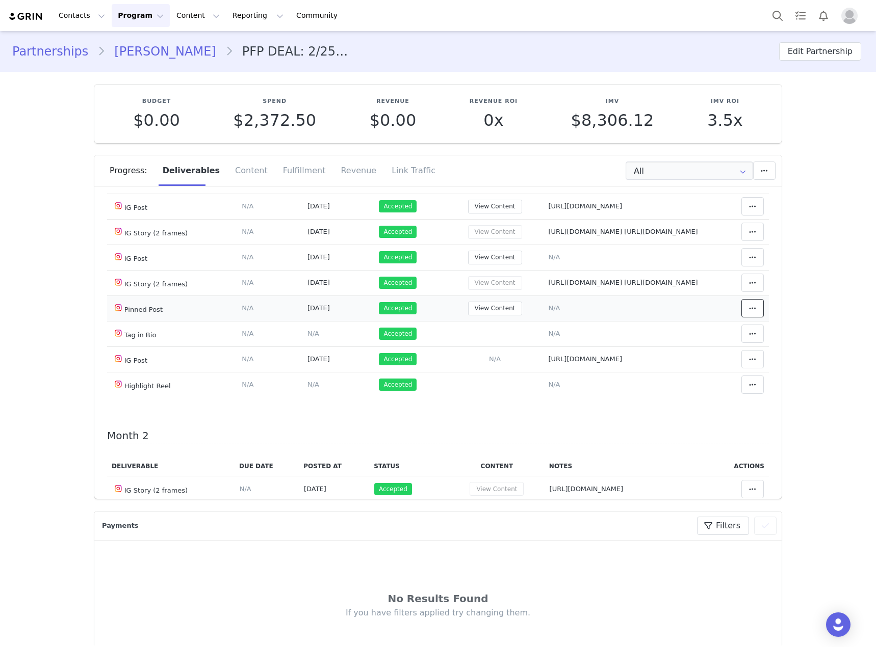
click at [746, 314] on span at bounding box center [752, 308] width 12 height 12
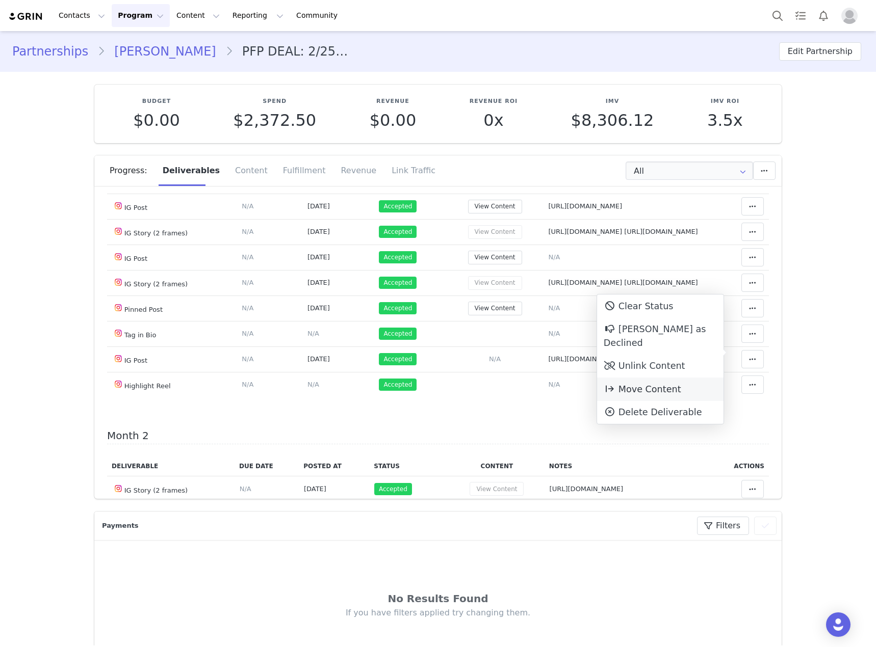
click at [647, 384] on span "Move Content" at bounding box center [641, 389] width 77 height 10
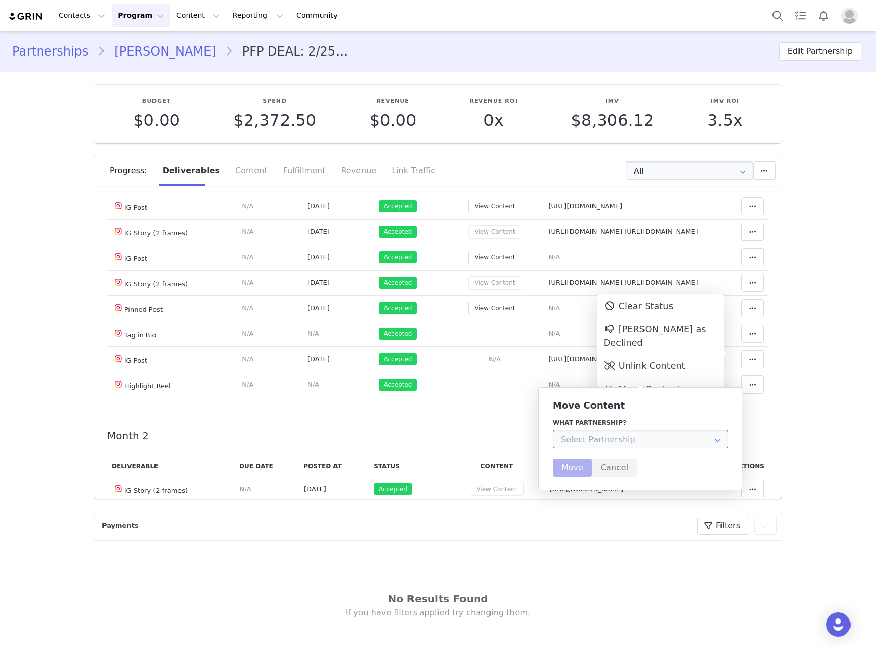
click at [624, 439] on input "text" at bounding box center [640, 439] width 175 height 18
click at [621, 467] on span "PFP DEAL: 2/25 - 3 IG Posts, 2 IG Stories (2 frames) + Tag in Bio + Pinned Post…" at bounding box center [690, 467] width 462 height 8
type input "PFP DEAL: 2/25 - 3 IG Posts, 2 IG Stories (2 frames) + Tag in Bio + Pinned Post…"
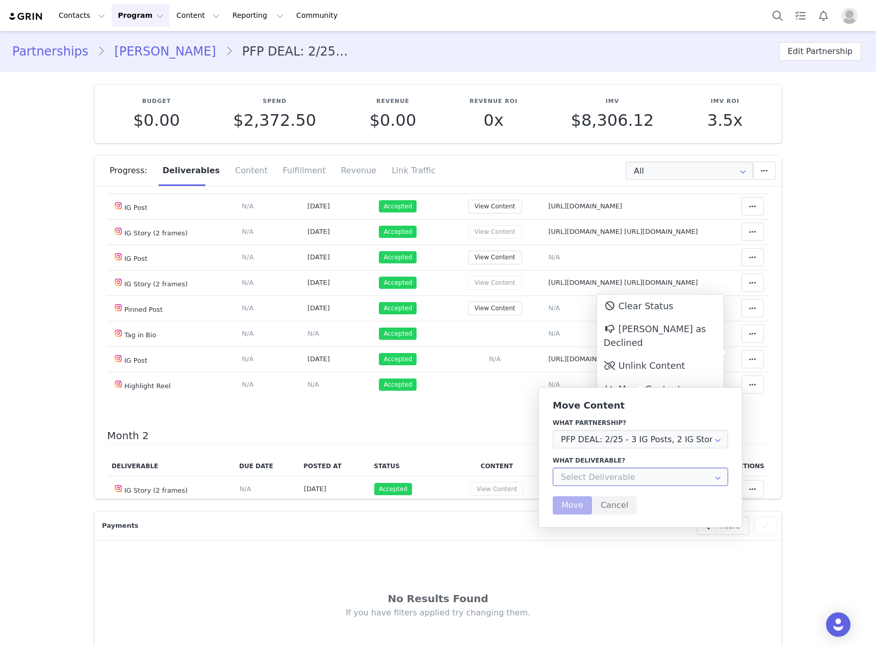
click at [618, 474] on input "text" at bounding box center [640, 477] width 175 height 18
click at [596, 551] on div "Pinned Post" at bounding box center [595, 556] width 41 height 17
type input "Pinned Post"
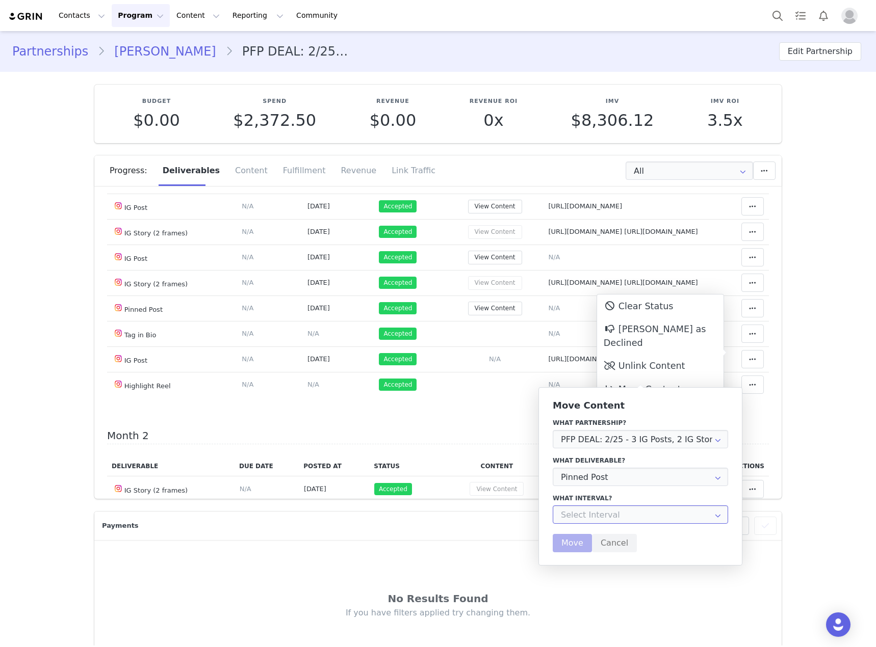
click at [595, 513] on input "text" at bounding box center [640, 515] width 175 height 18
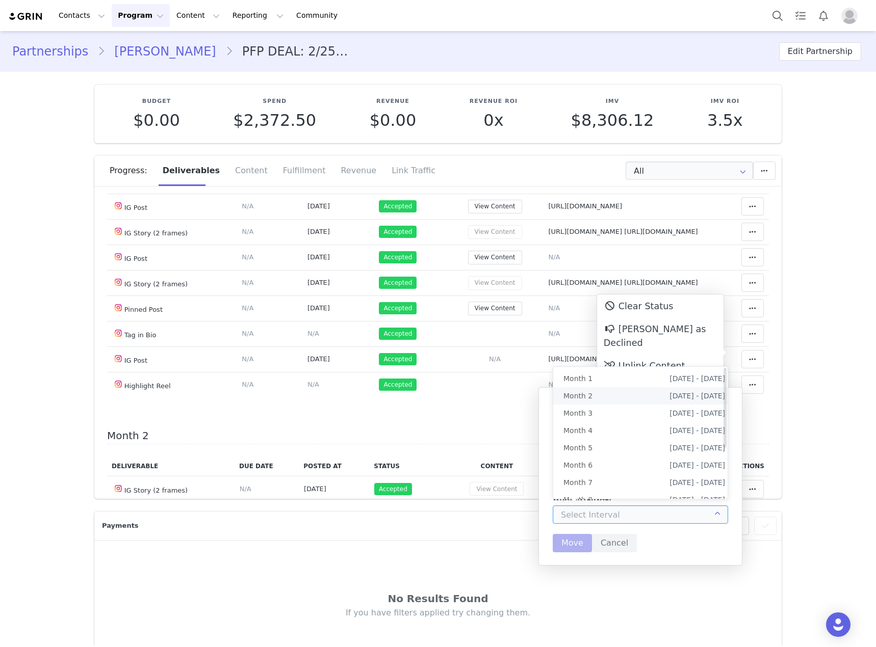
click at [589, 401] on span "Month 2" at bounding box center [577, 395] width 29 height 17
type input "Month 2"
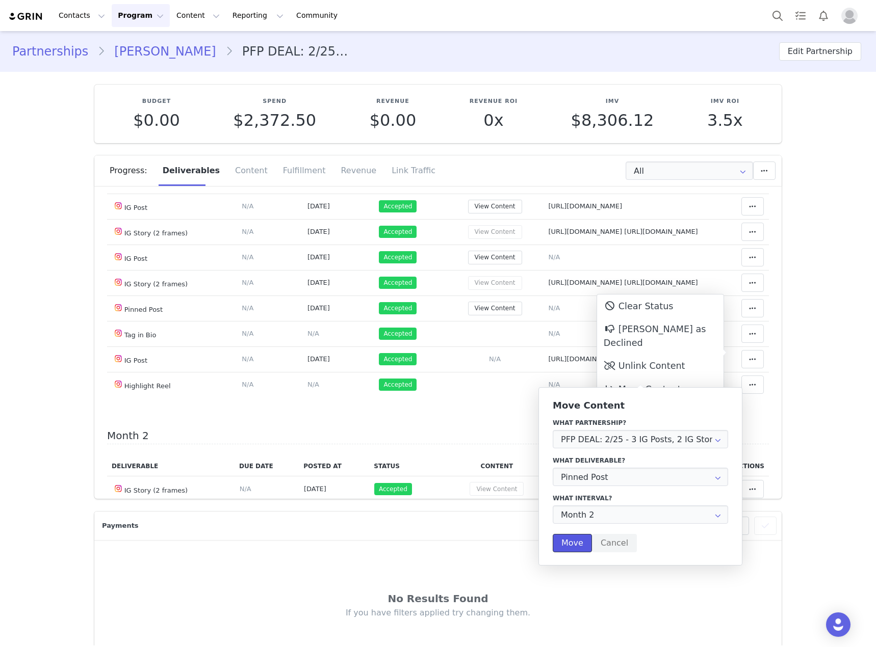
click at [562, 544] on button "Move" at bounding box center [572, 543] width 39 height 18
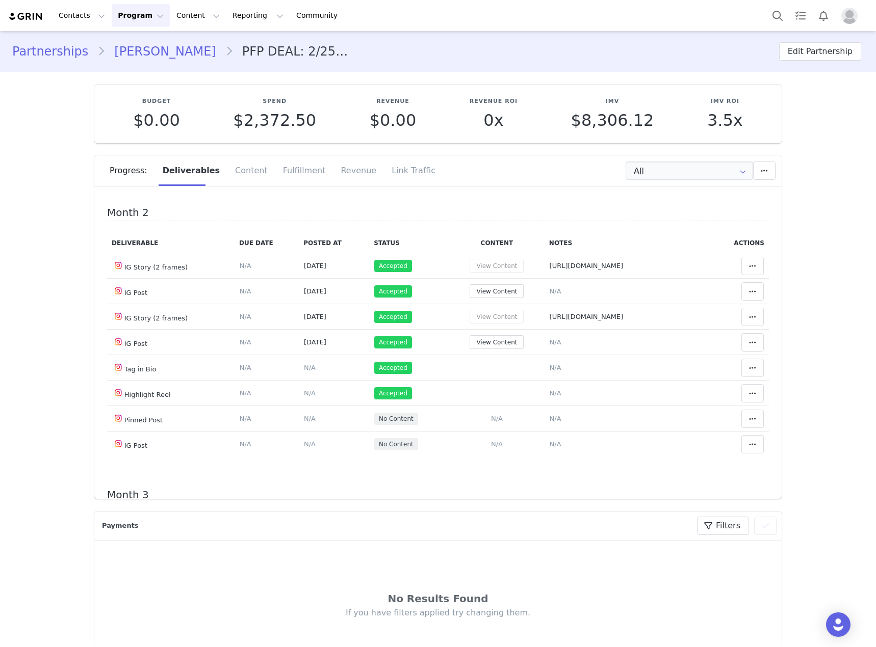
scroll to position [357, 0]
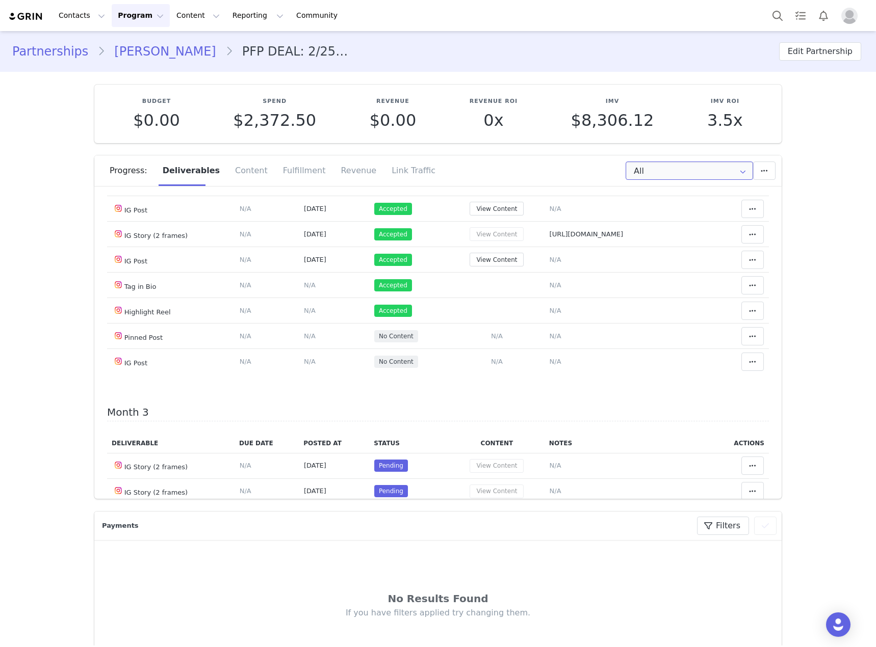
click at [645, 168] on input "All" at bounding box center [688, 171] width 127 height 18
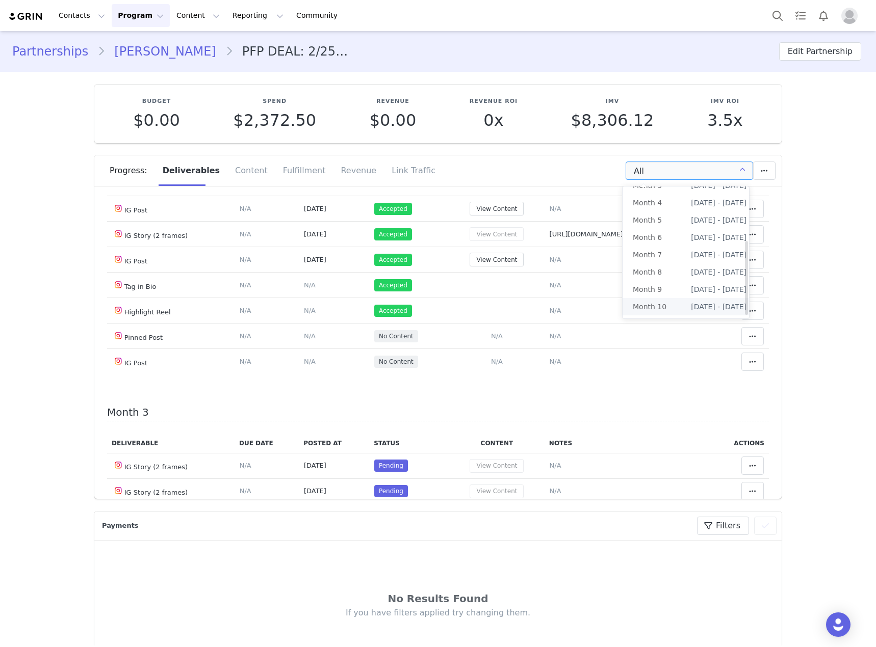
scroll to position [0, 0]
click at [659, 219] on span "Month 2" at bounding box center [647, 215] width 29 height 17
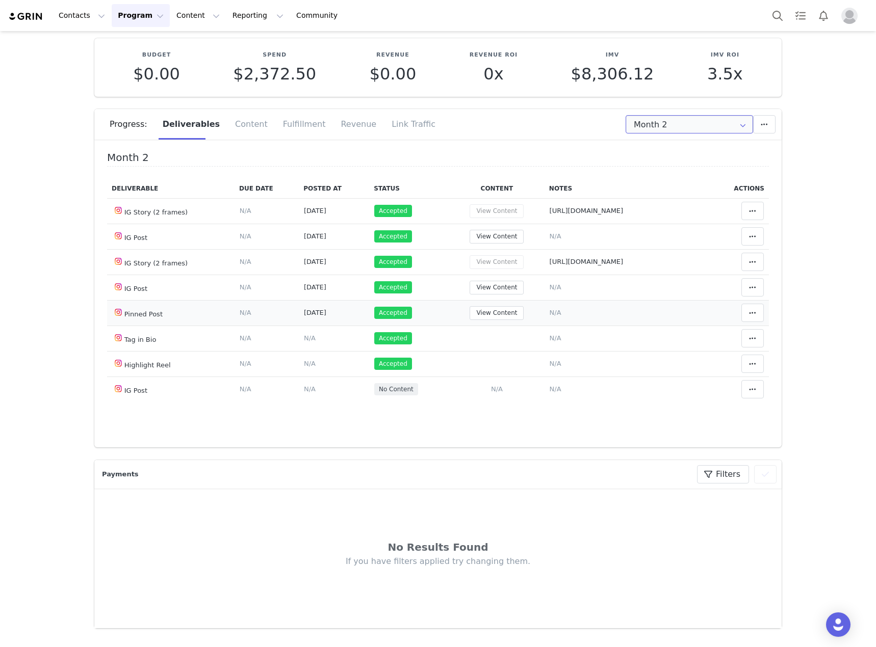
scroll to position [102, 0]
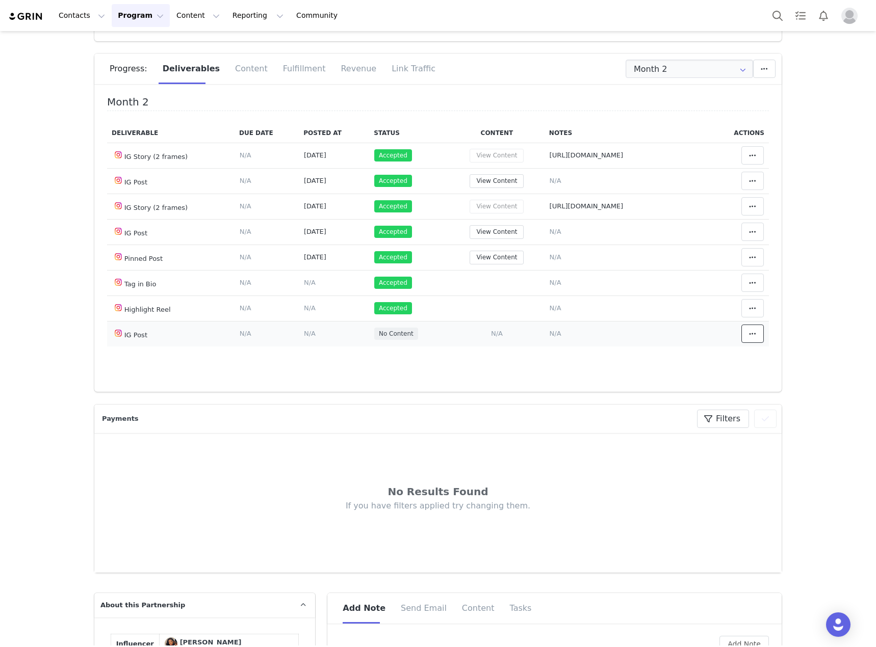
click at [746, 339] on span at bounding box center [752, 334] width 12 height 12
click at [673, 338] on div "Mark as Accepted" at bounding box center [660, 337] width 126 height 23
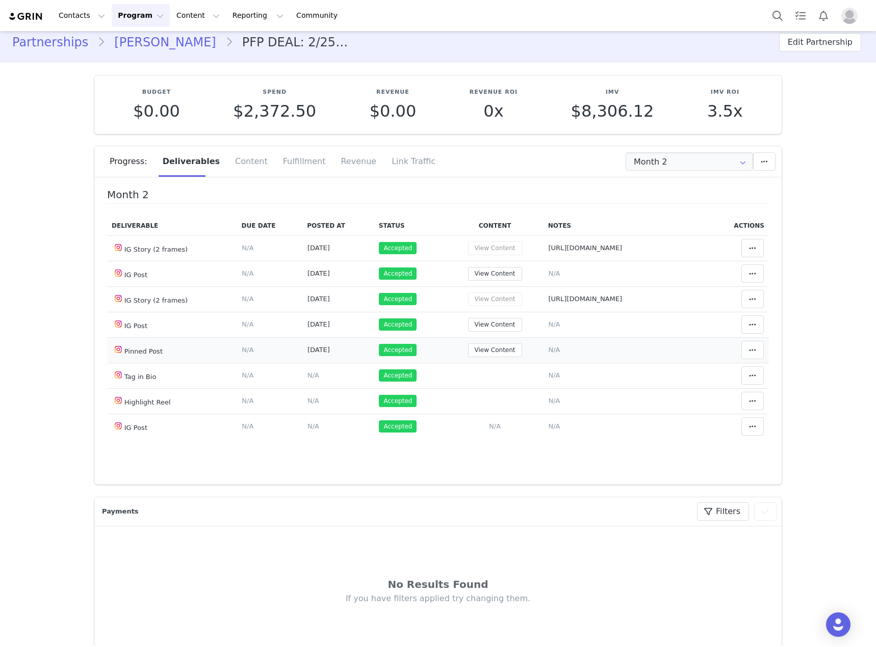
scroll to position [0, 0]
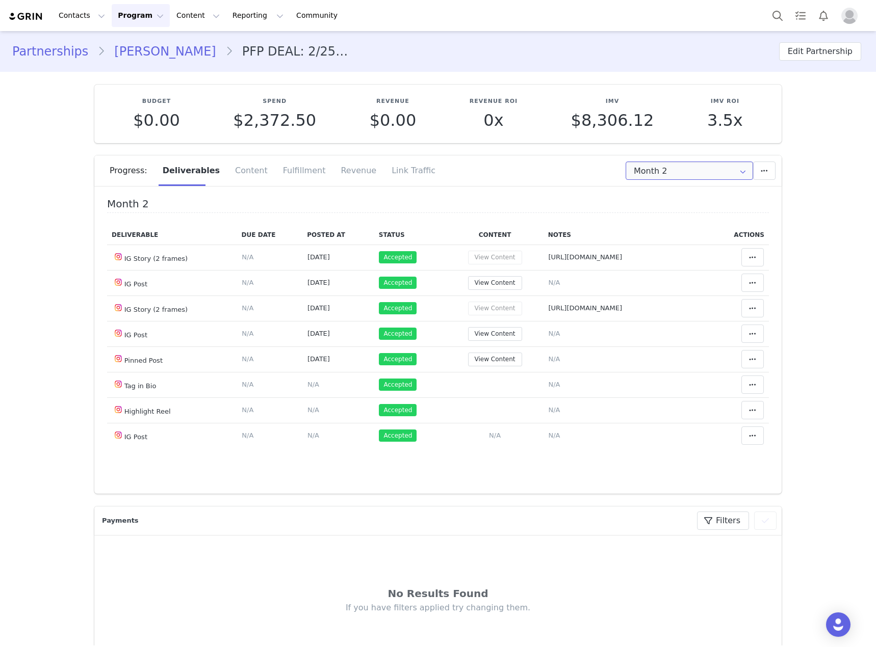
click at [677, 168] on input "Month 2" at bounding box center [688, 171] width 127 height 18
click at [674, 239] on li "Month 3 [DATE] - [DATE]" at bounding box center [689, 232] width 134 height 17
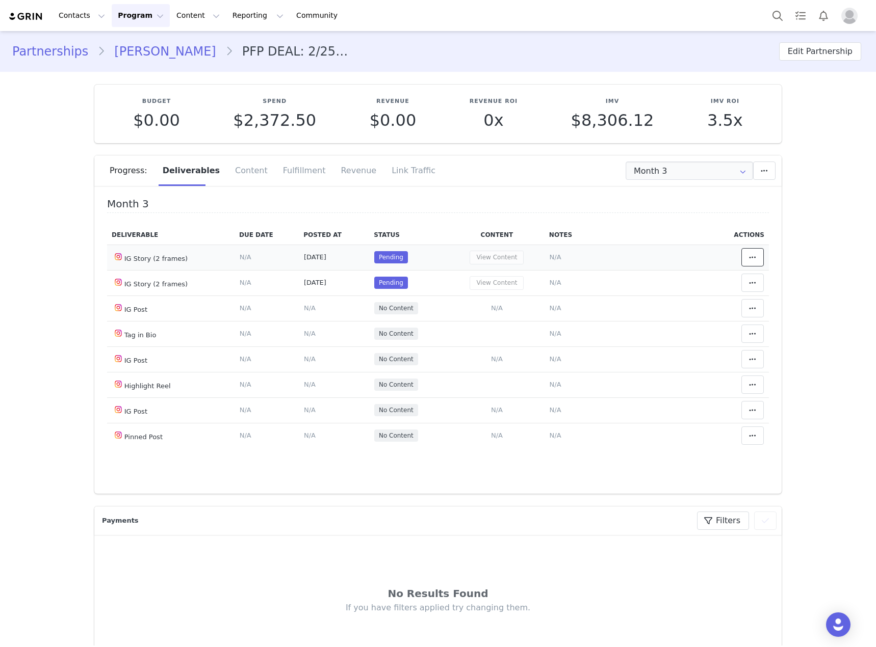
click at [746, 253] on span at bounding box center [752, 257] width 12 height 12
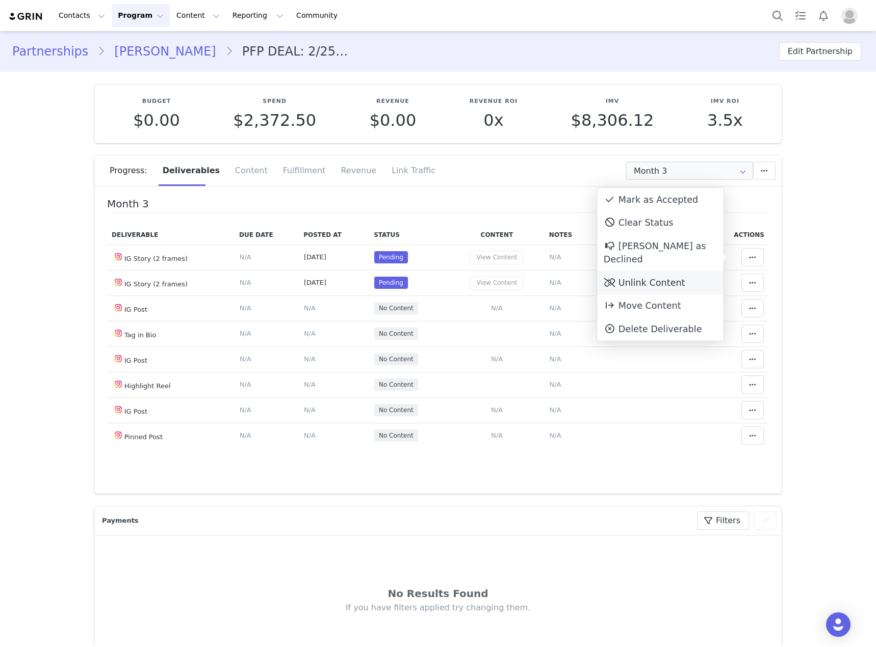
drag, startPoint x: 660, startPoint y: 268, endPoint x: 707, endPoint y: 271, distance: 47.0
click at [660, 271] on div "Unlink Content" at bounding box center [660, 282] width 126 height 23
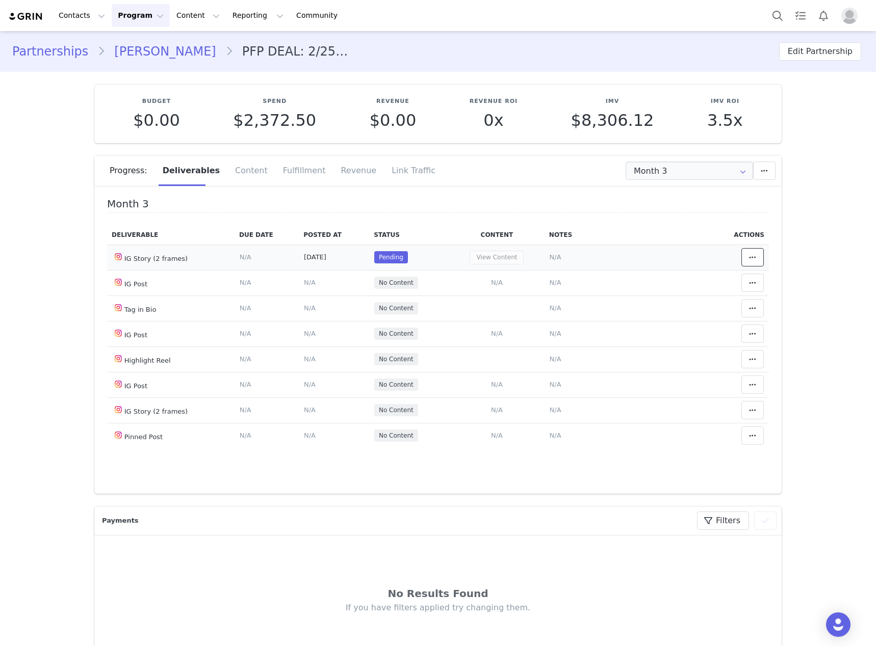
click at [749, 260] on icon at bounding box center [752, 257] width 7 height 8
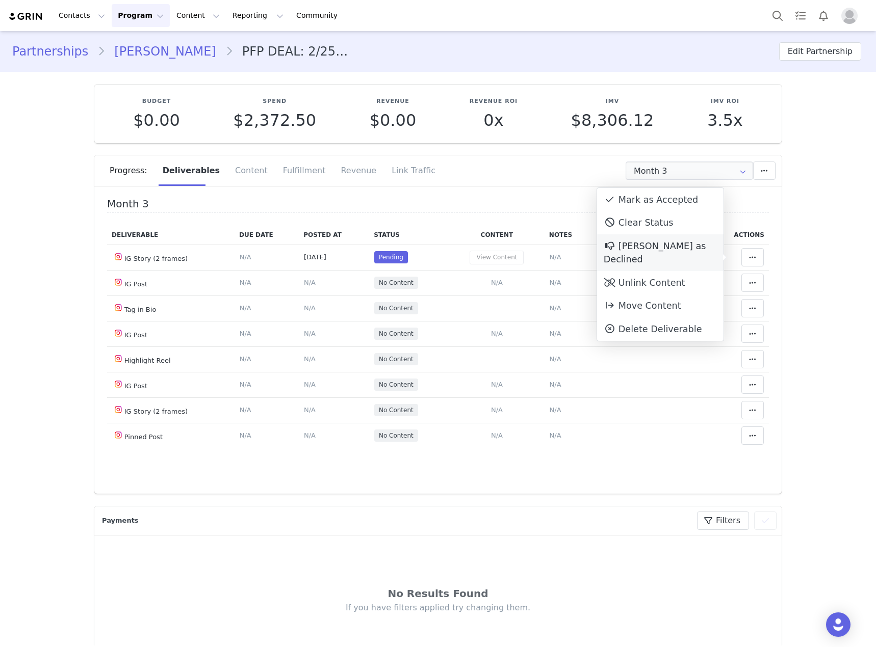
click at [656, 252] on div "[PERSON_NAME] as Declined" at bounding box center [660, 252] width 126 height 37
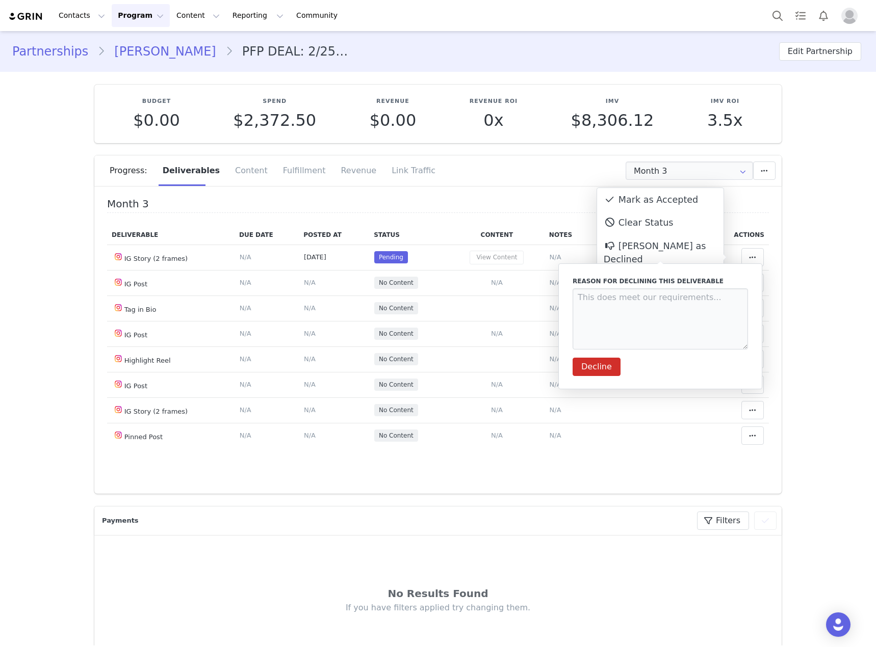
click at [780, 234] on section "Budget $0.00 Spend $2,372.50 Revenue $0.00 Revenue ROI 0x IMV $8,306.12 IMV ROI…" at bounding box center [438, 283] width 702 height 422
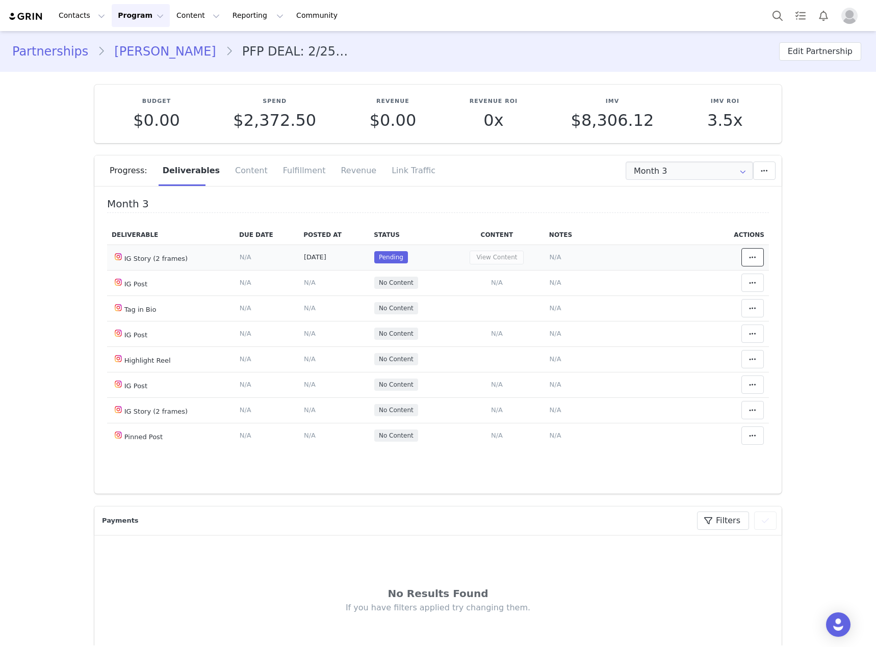
click at [749, 255] on icon at bounding box center [752, 257] width 7 height 8
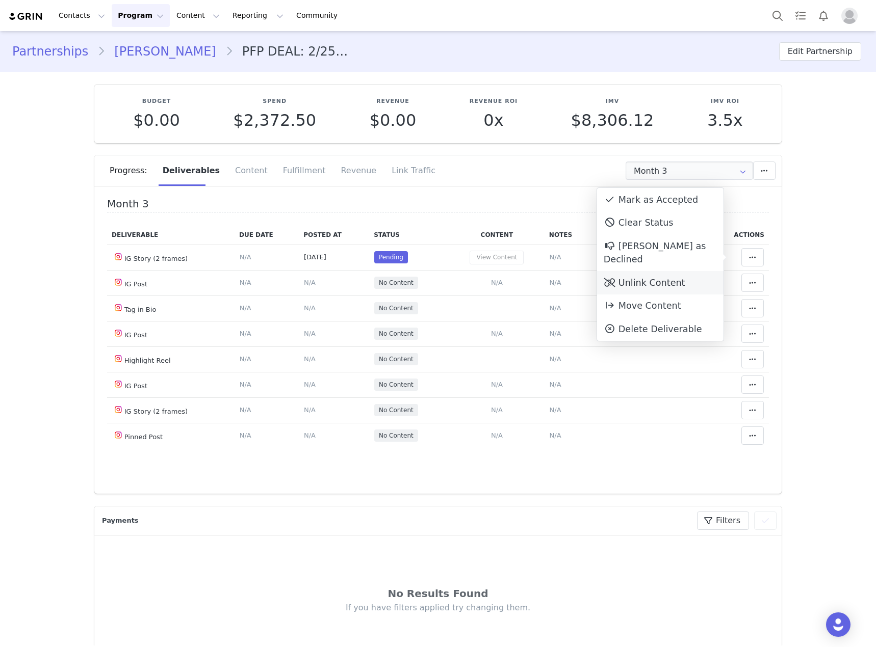
click at [638, 272] on div "Unlink Content" at bounding box center [660, 282] width 126 height 23
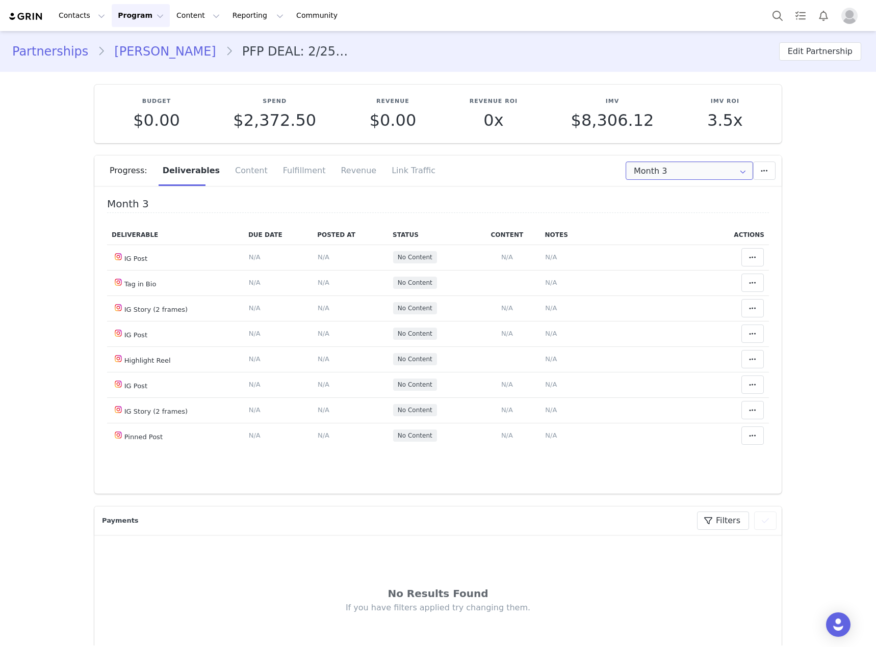
click at [699, 173] on input "Month 3" at bounding box center [688, 171] width 127 height 18
click at [645, 213] on span "Month 2" at bounding box center [647, 215] width 29 height 17
type input "Month 2"
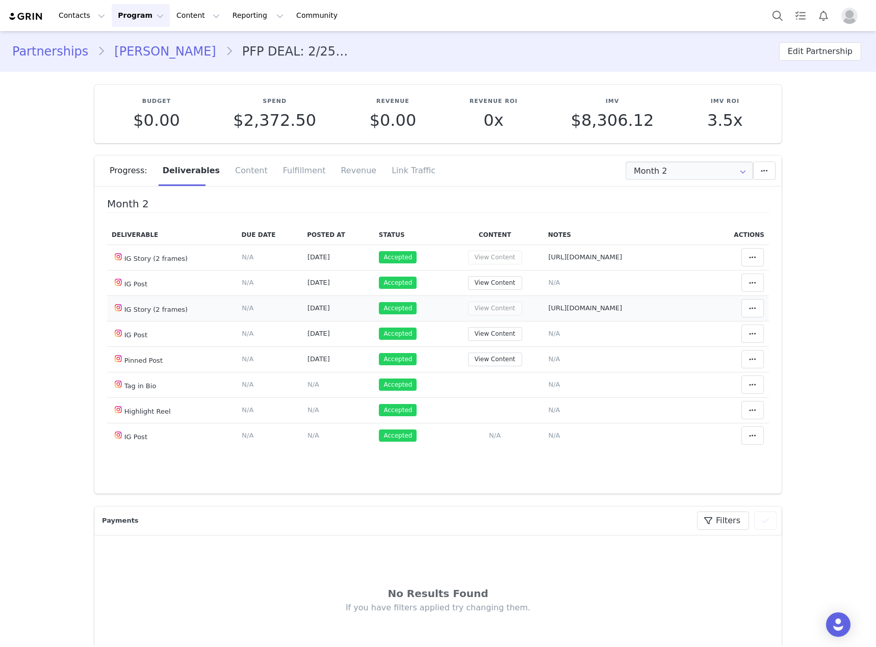
click at [621, 312] on span "[URL][DOMAIN_NAME]" at bounding box center [585, 308] width 74 height 8
type textarea "[URL][DOMAIN_NAME]"
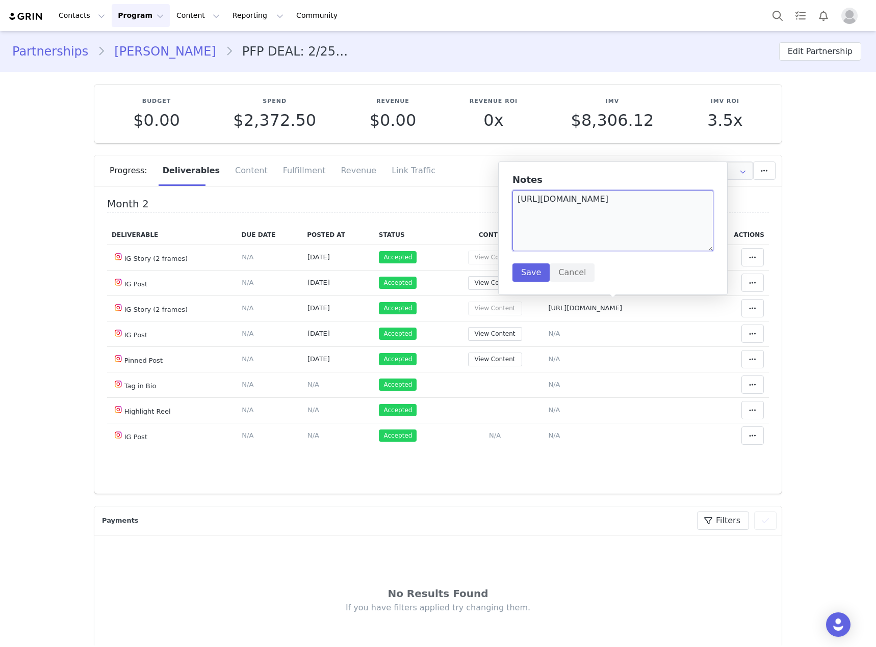
click at [518, 199] on textarea "[URL][DOMAIN_NAME]" at bounding box center [612, 220] width 201 height 61
click at [695, 225] on textarea "(8/21) [URL][DOMAIN_NAME]" at bounding box center [612, 220] width 201 height 61
paste textarea "[URL][DOMAIN_NAME]"
type textarea "(8/21) [URL][DOMAIN_NAME] (9/23) [URL][DOMAIN_NAME]"
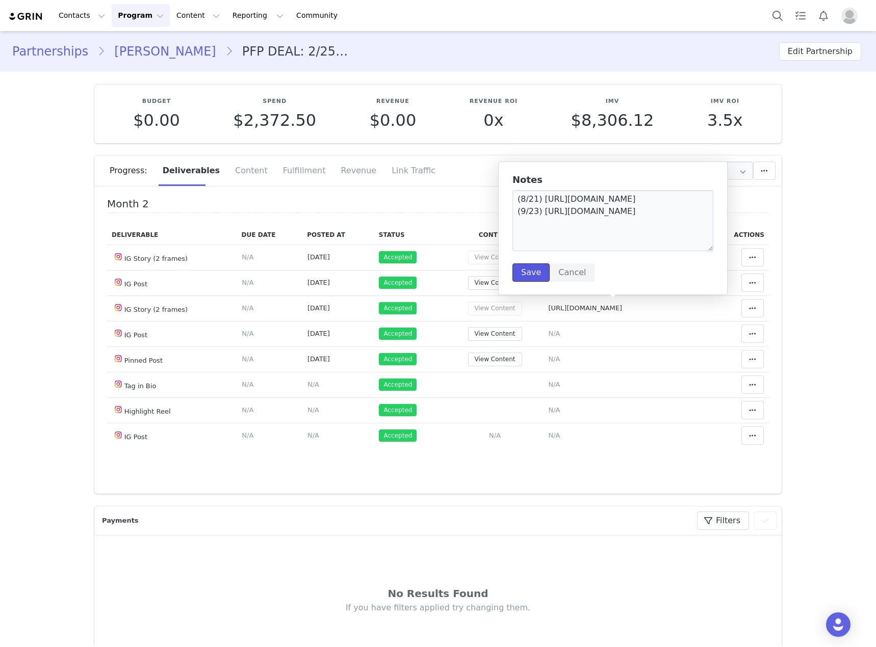
click at [529, 275] on button "Save" at bounding box center [530, 273] width 37 height 18
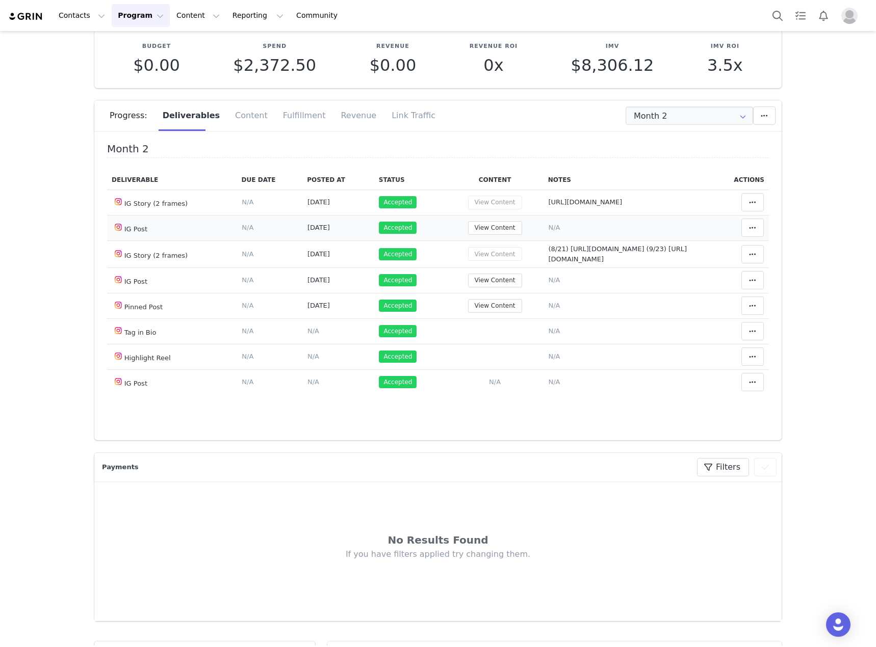
scroll to position [102, 0]
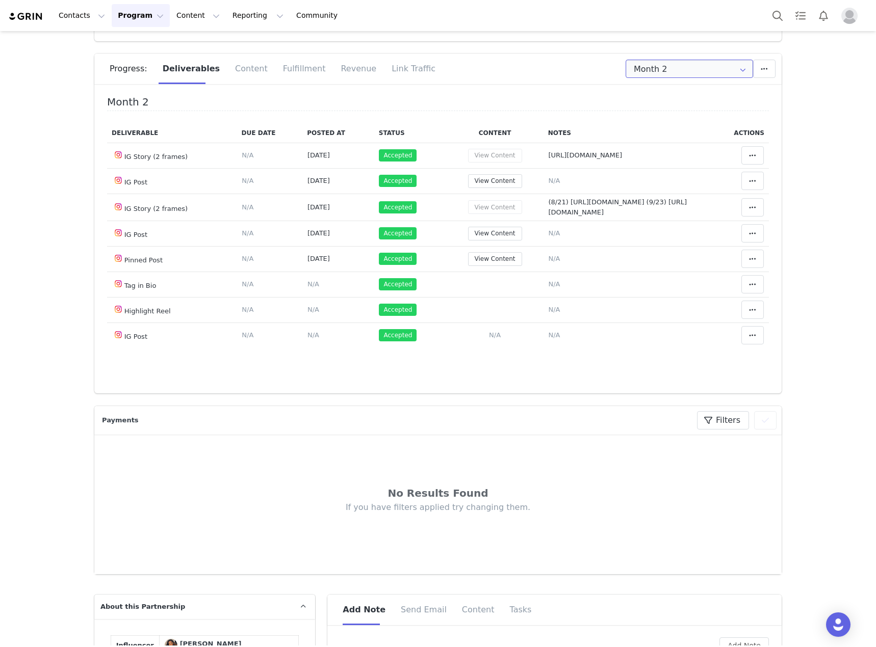
click at [688, 76] on input "Month 2" at bounding box center [688, 69] width 127 height 18
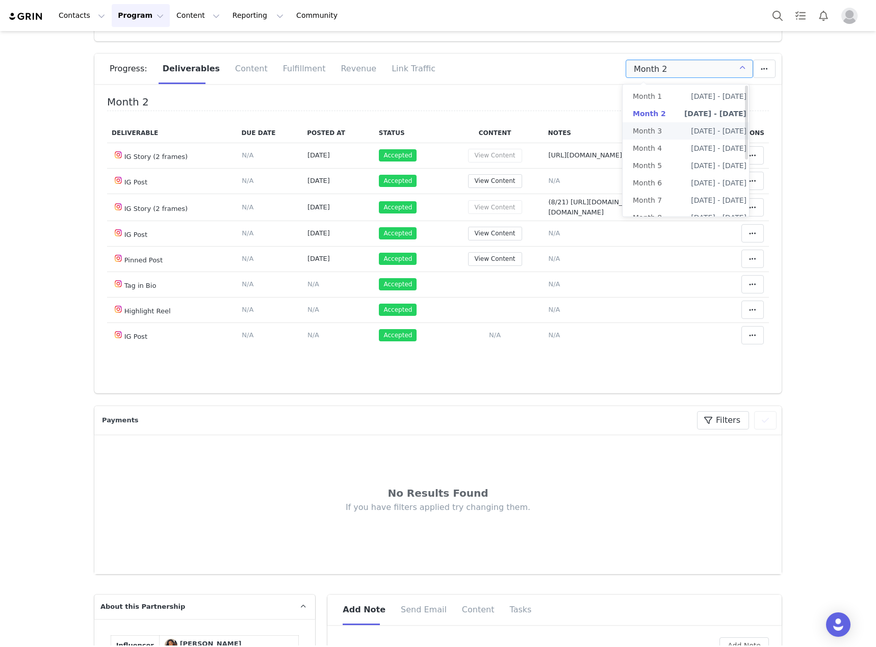
click at [656, 130] on span "Month 3" at bounding box center [647, 130] width 29 height 17
type input "Month 3"
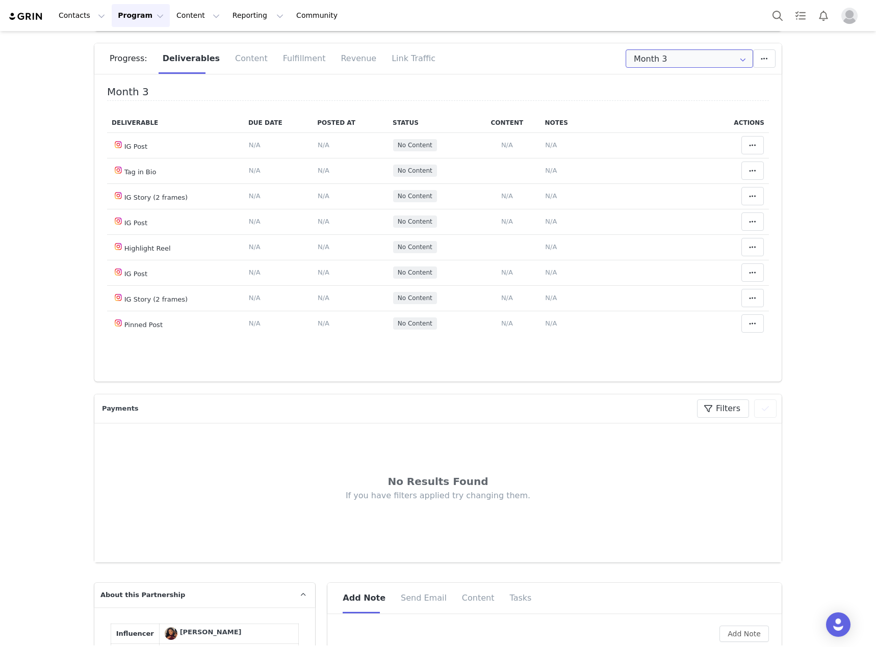
scroll to position [51, 0]
